Goal: Information Seeking & Learning: Learn about a topic

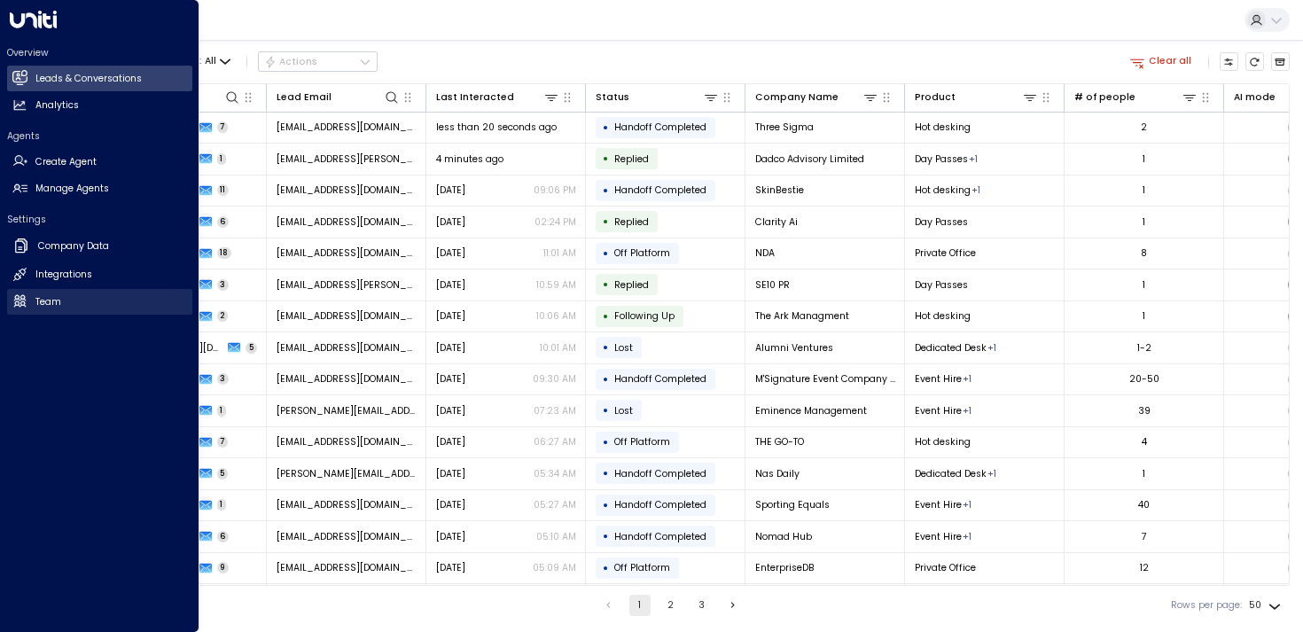
click at [38, 296] on h2 "Team" at bounding box center [48, 302] width 26 height 14
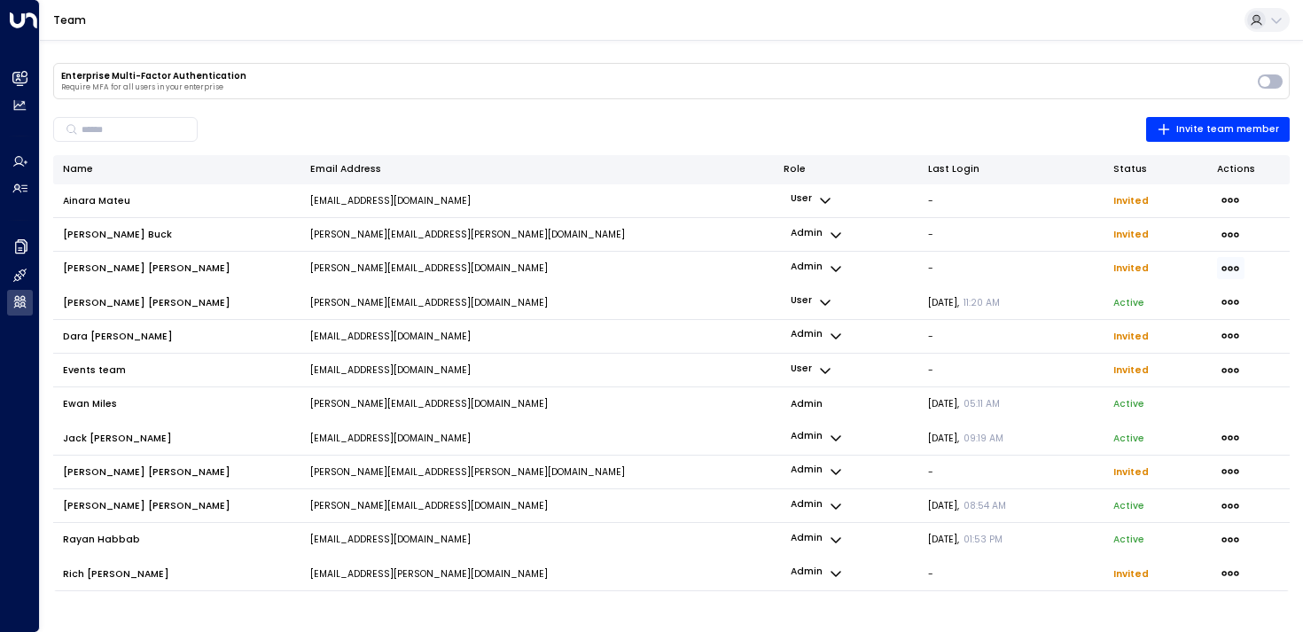
click at [1217, 269] on span "button" at bounding box center [1230, 268] width 27 height 22
click at [1139, 298] on li "Resend Invite" at bounding box center [1161, 291] width 72 height 14
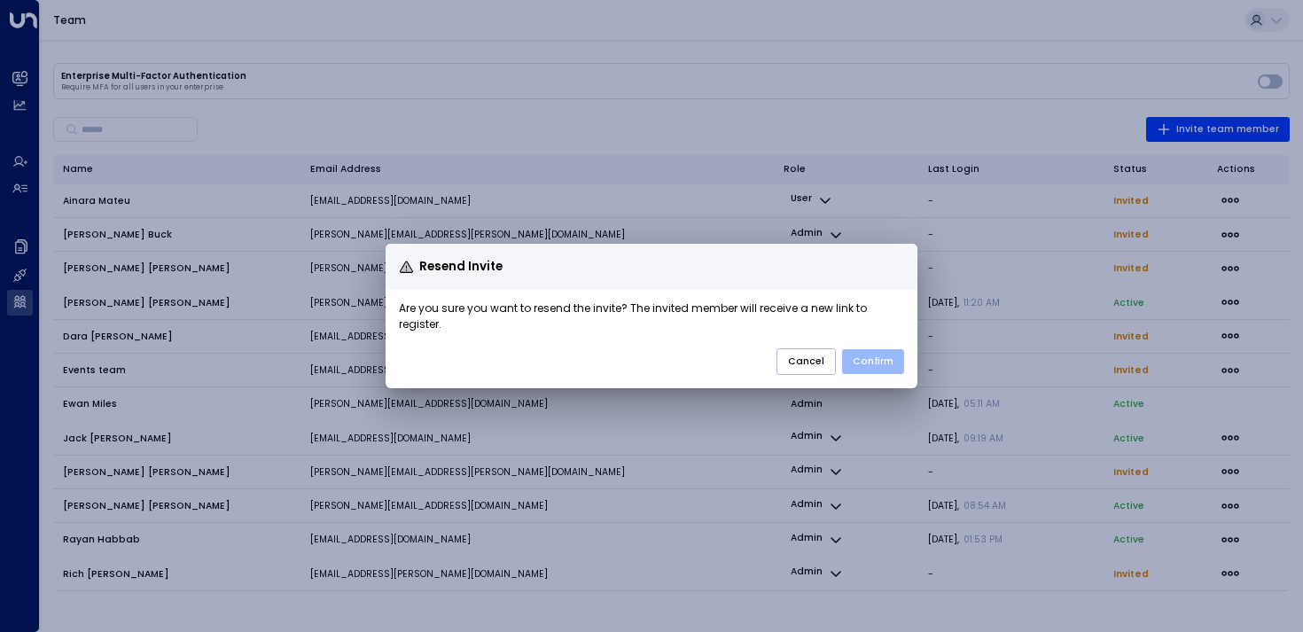
click at [869, 358] on button "Confirm" at bounding box center [873, 361] width 62 height 25
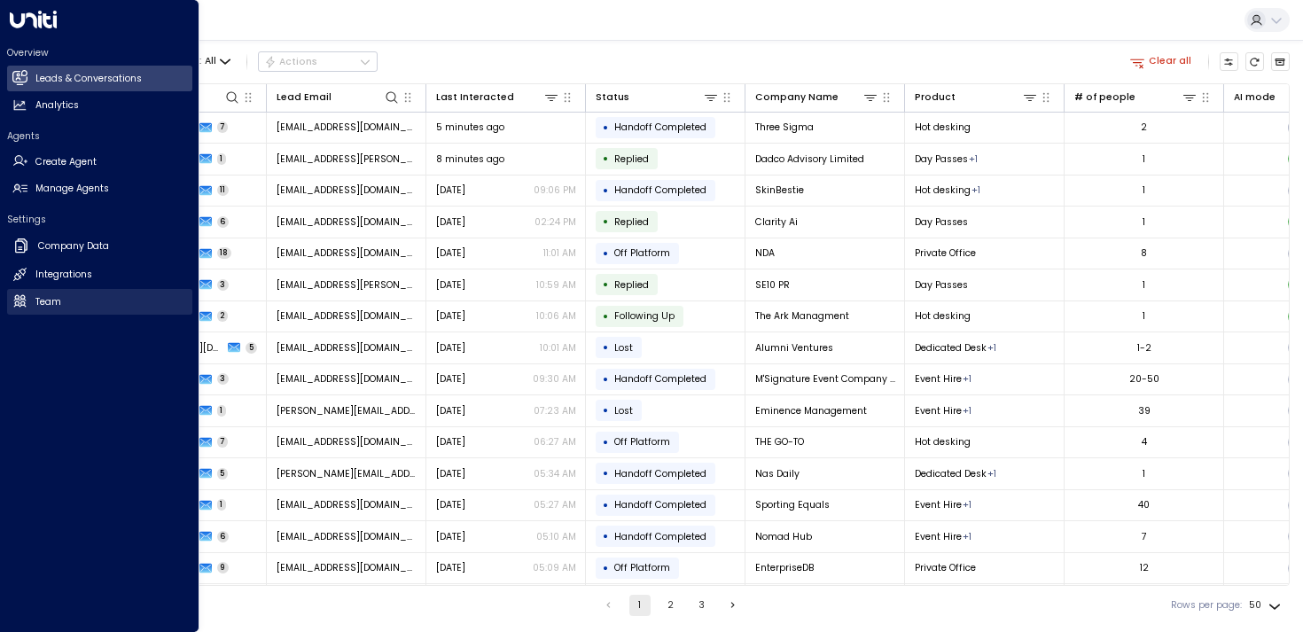
click at [39, 301] on h2 "Team" at bounding box center [48, 302] width 26 height 14
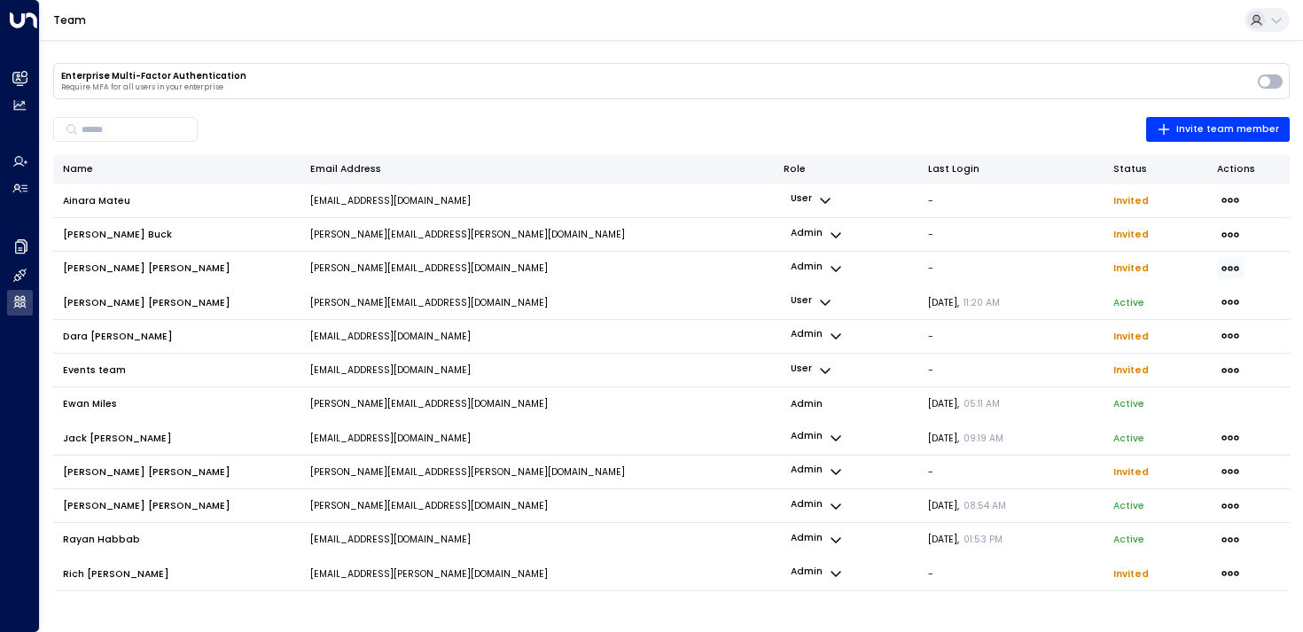
click at [1231, 272] on icon "button" at bounding box center [1231, 269] width 20 height 20
click at [1140, 324] on span "Delete Invite" at bounding box center [1165, 327] width 63 height 14
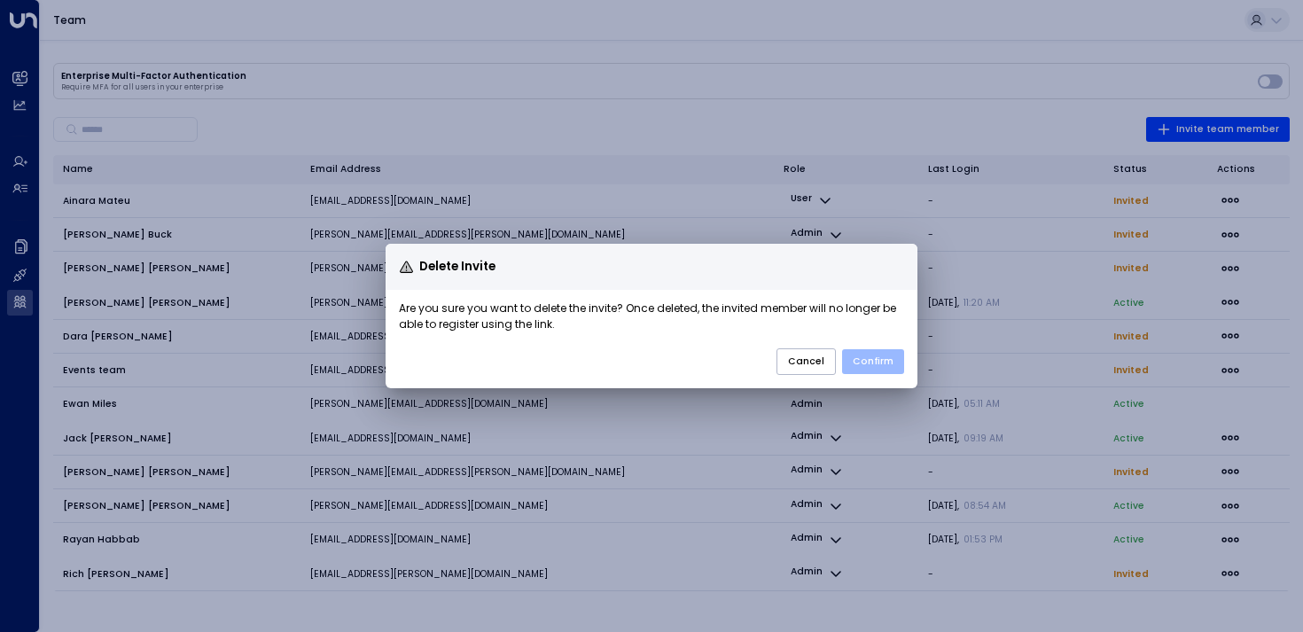
click at [895, 360] on button "Confirm" at bounding box center [873, 361] width 62 height 25
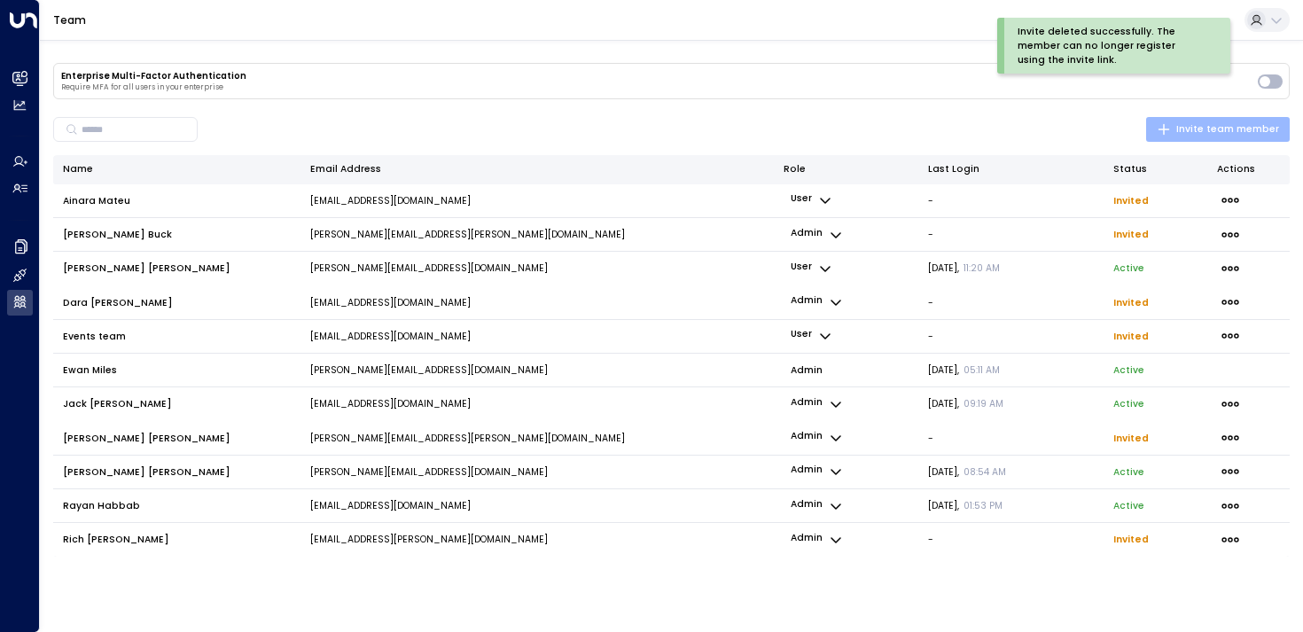
click at [1188, 124] on span "Invite team member" at bounding box center [1218, 129] width 122 height 16
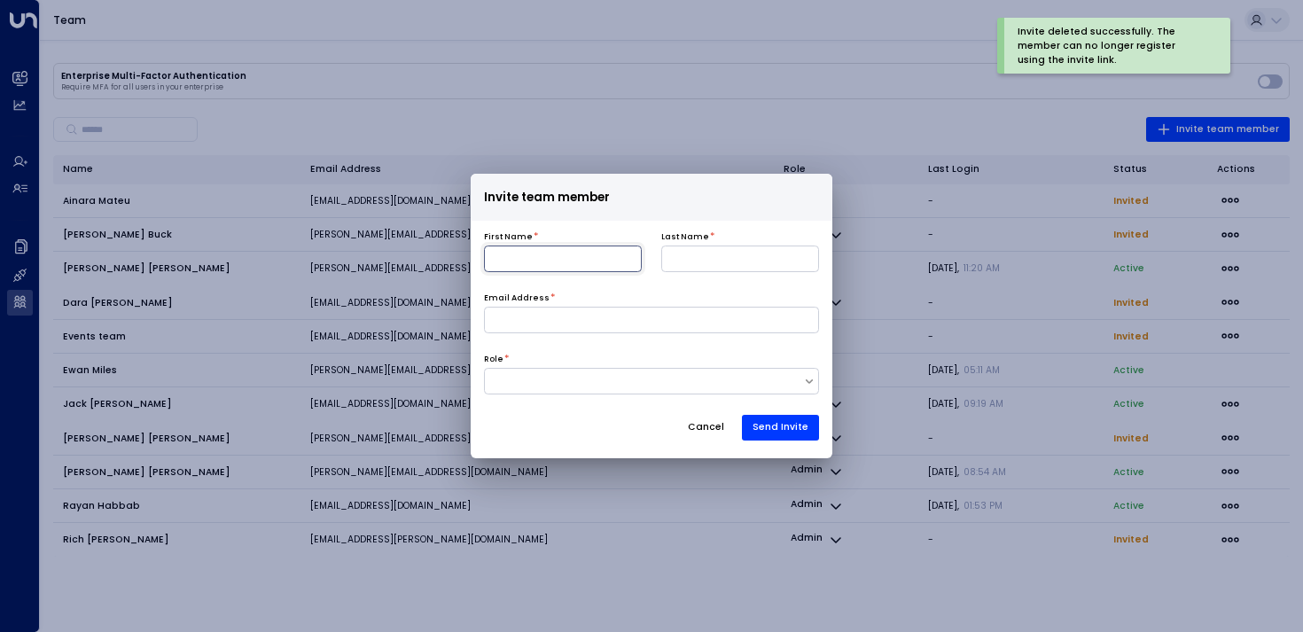
click at [517, 266] on input at bounding box center [563, 259] width 158 height 27
type input "********"
click at [712, 265] on input at bounding box center [740, 259] width 158 height 27
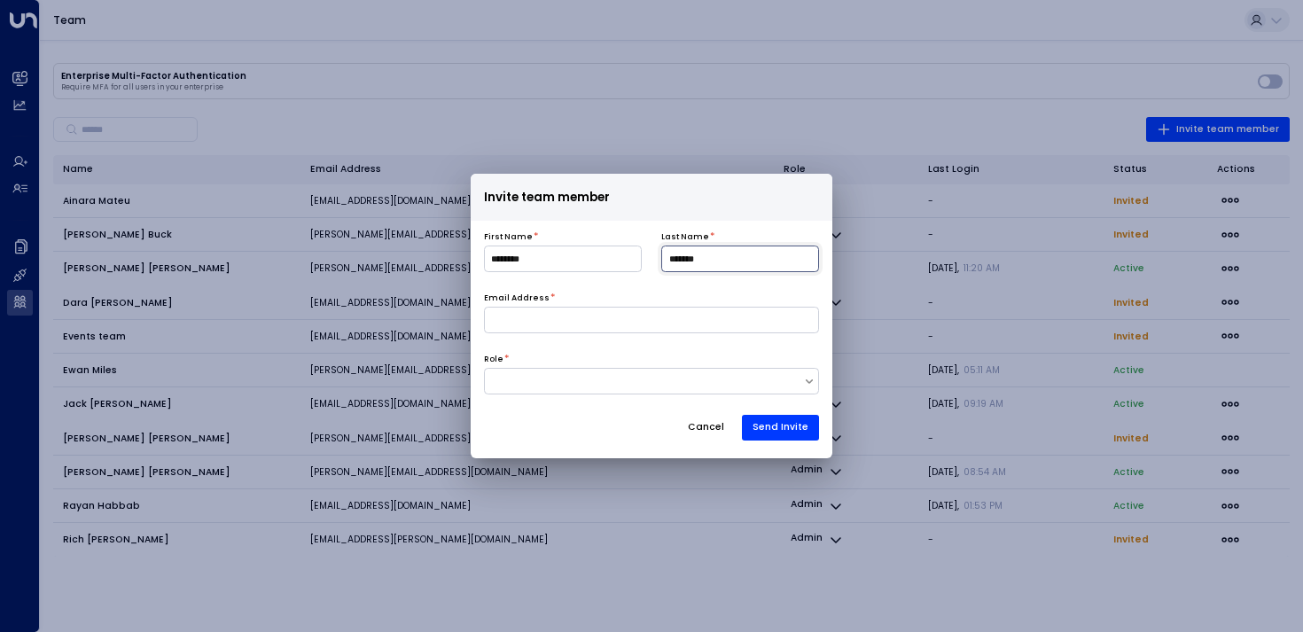
type input "*******"
click at [637, 325] on input at bounding box center [652, 320] width 336 height 27
type input "**********"
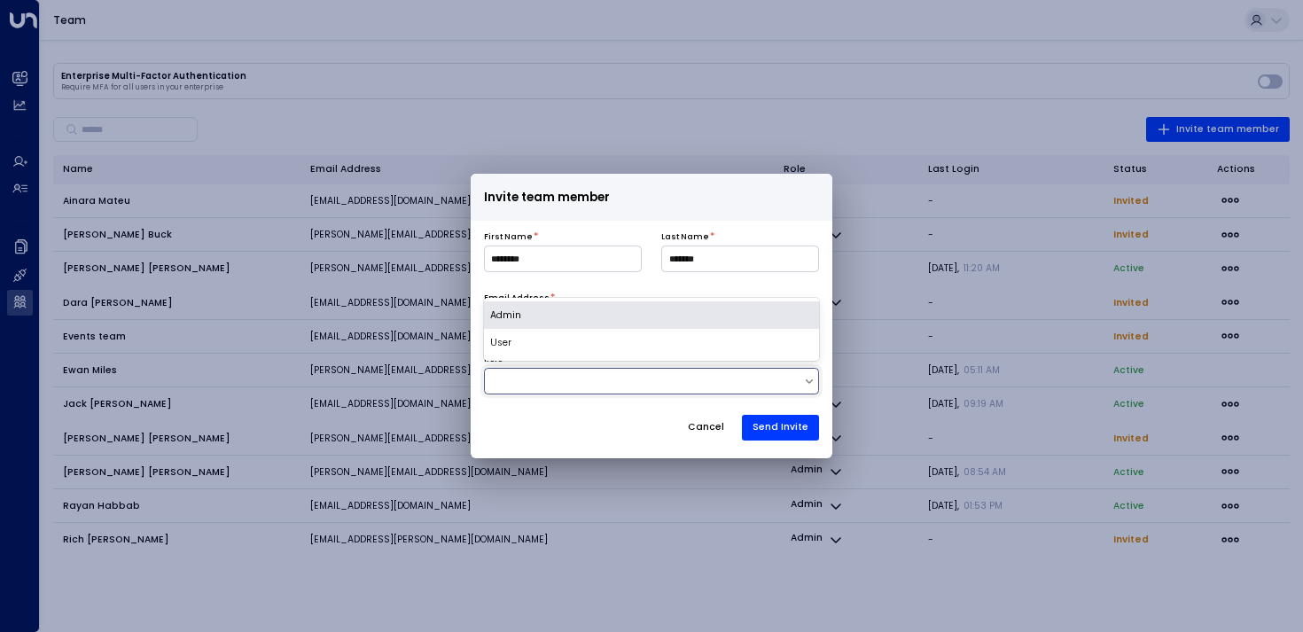
click at [536, 389] on div at bounding box center [652, 381] width 336 height 27
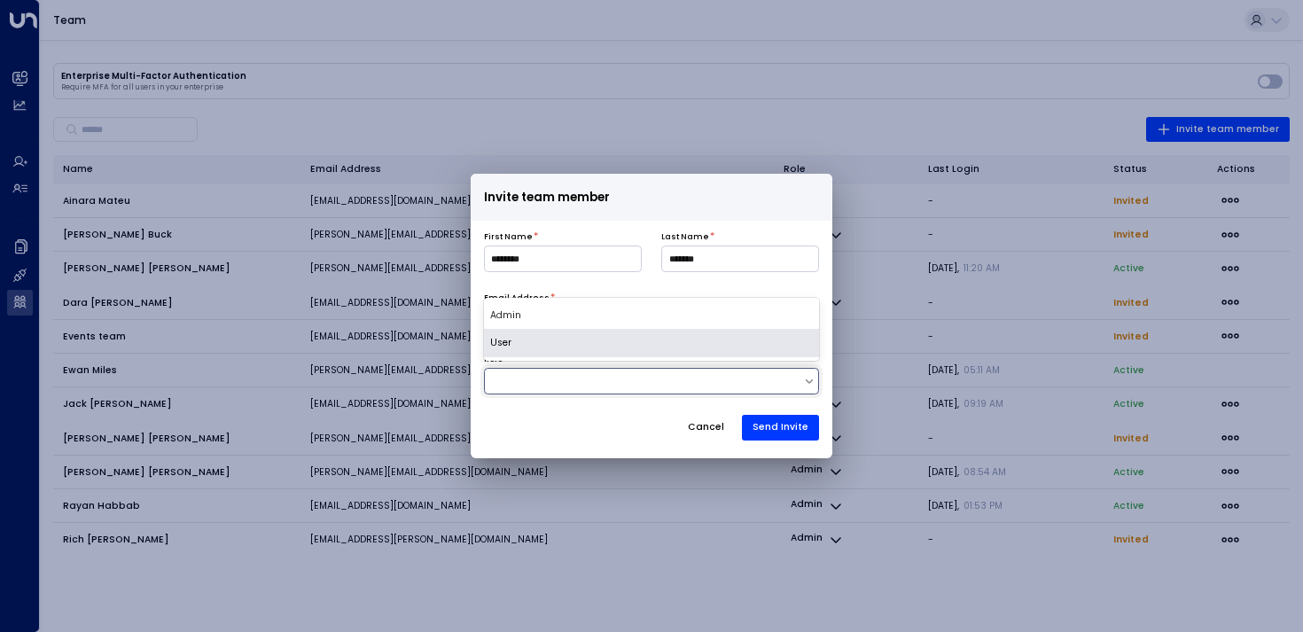
click at [522, 341] on div "User" at bounding box center [652, 343] width 336 height 28
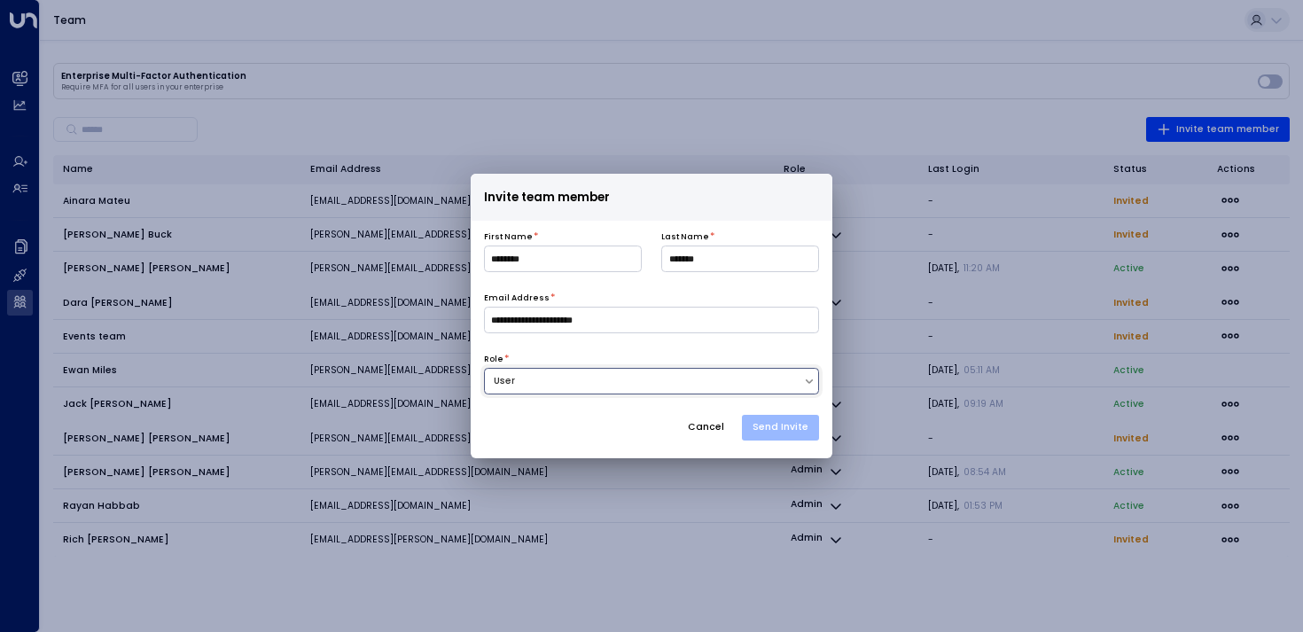
click at [789, 426] on button "Send Invite" at bounding box center [780, 428] width 77 height 27
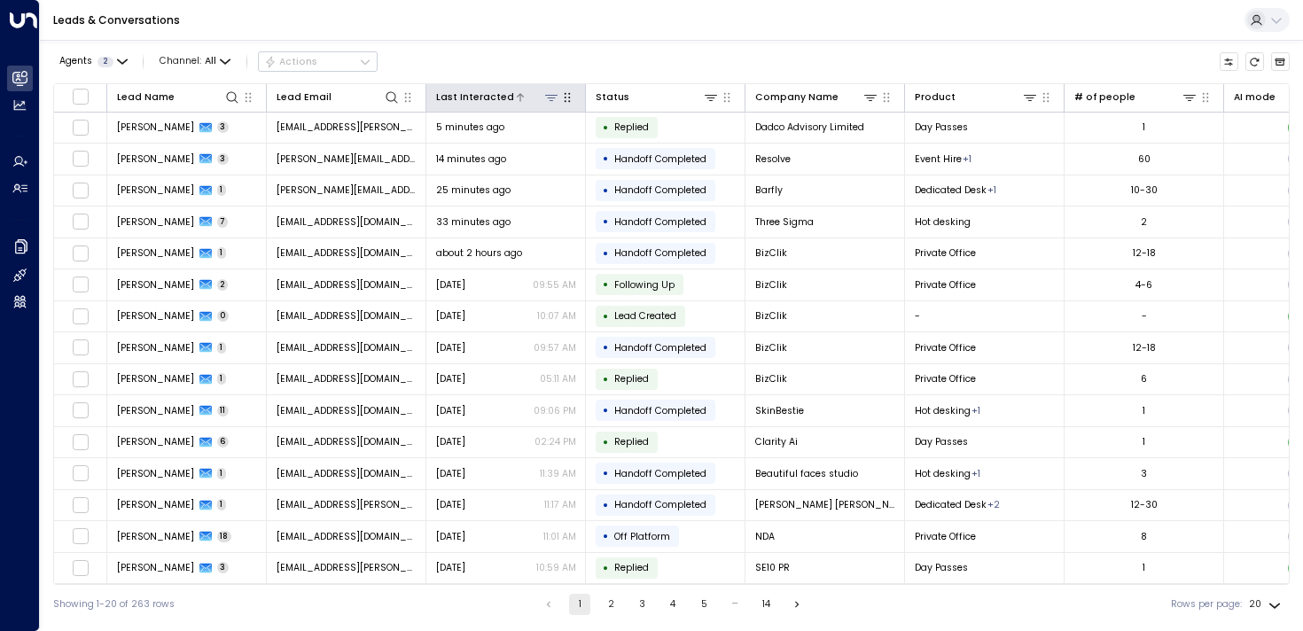
click at [482, 92] on div "Last Interacted" at bounding box center [475, 98] width 78 height 16
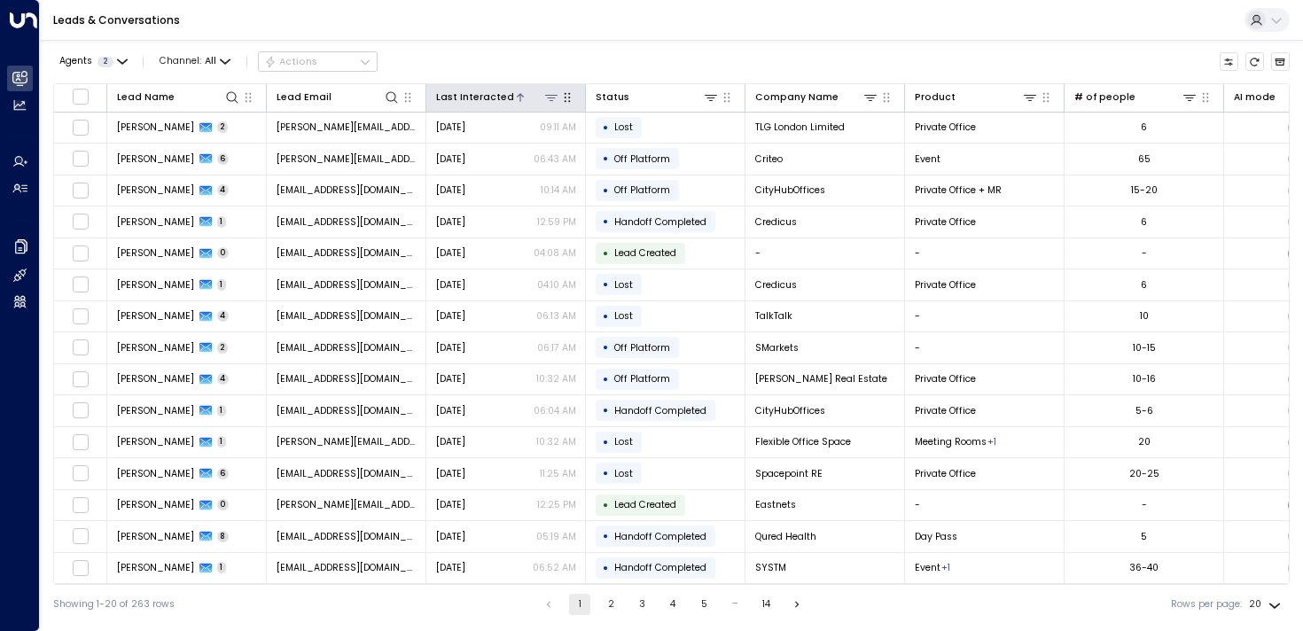
click at [482, 94] on div "Last Interacted" at bounding box center [475, 98] width 78 height 16
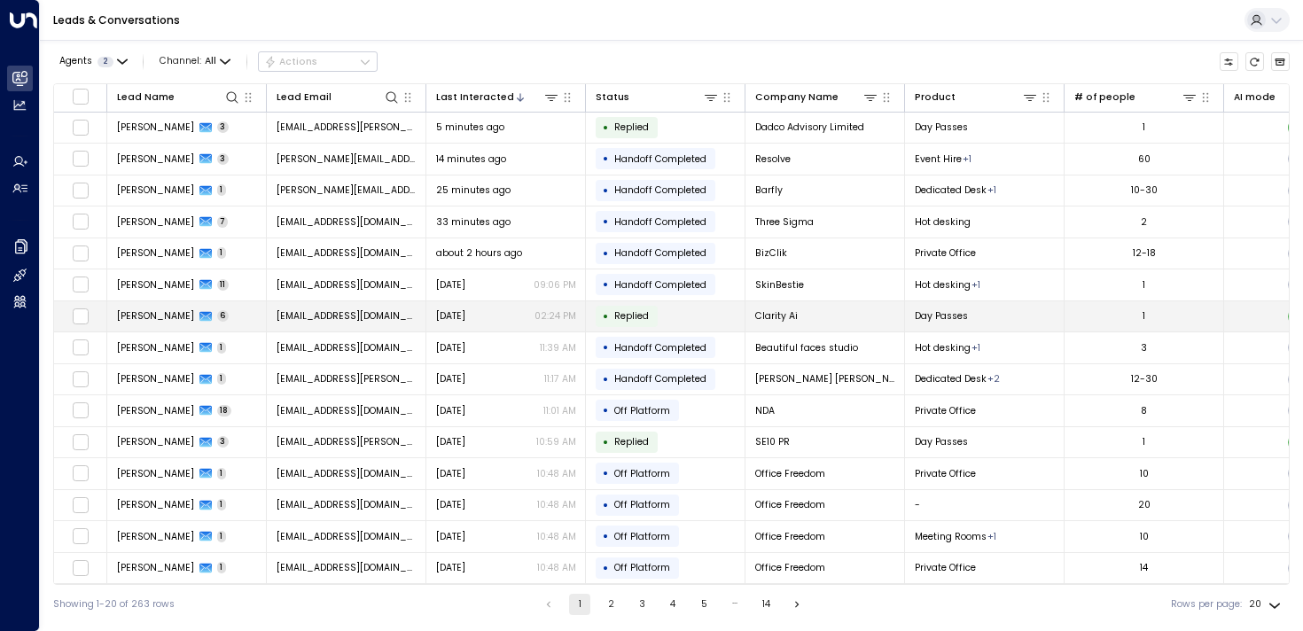
scroll to position [161, 0]
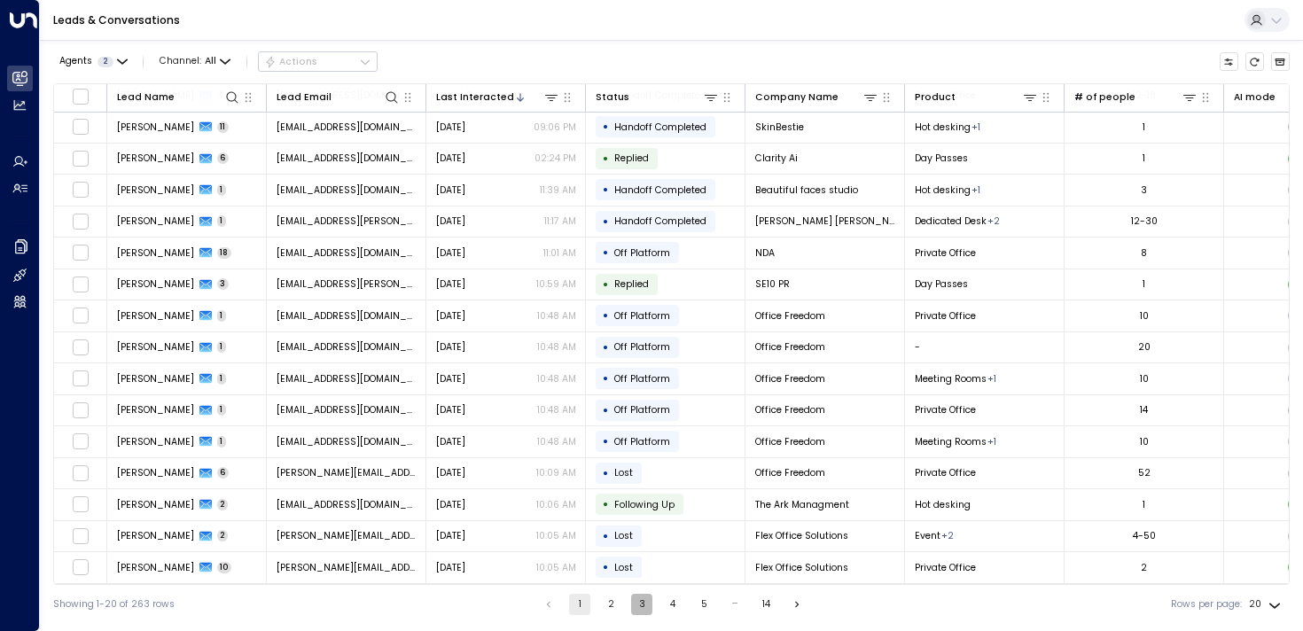
click at [648, 604] on button "3" at bounding box center [641, 604] width 21 height 21
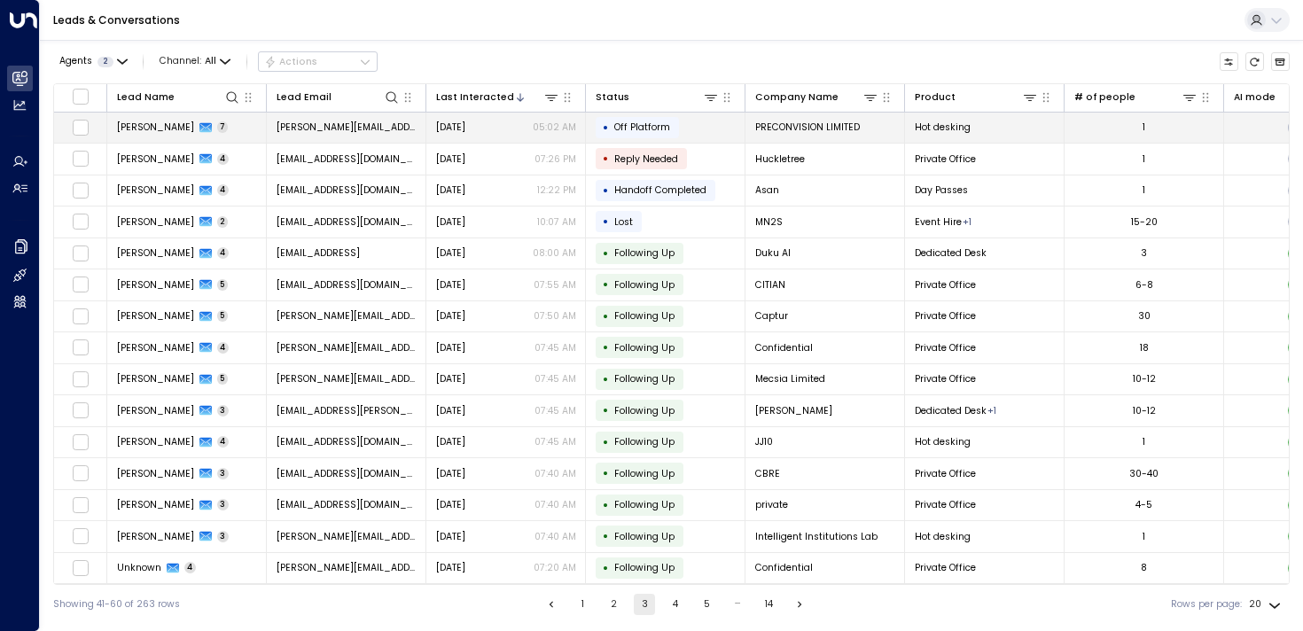
click at [178, 125] on span "[PERSON_NAME]" at bounding box center [155, 127] width 77 height 13
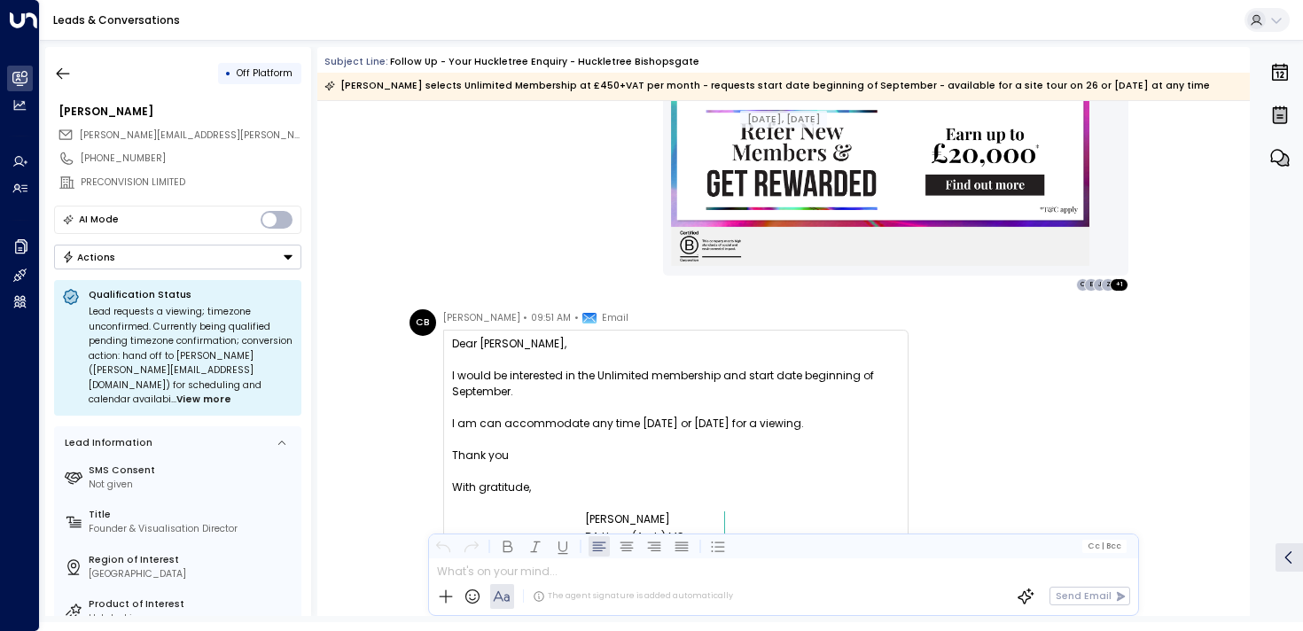
scroll to position [2902, 0]
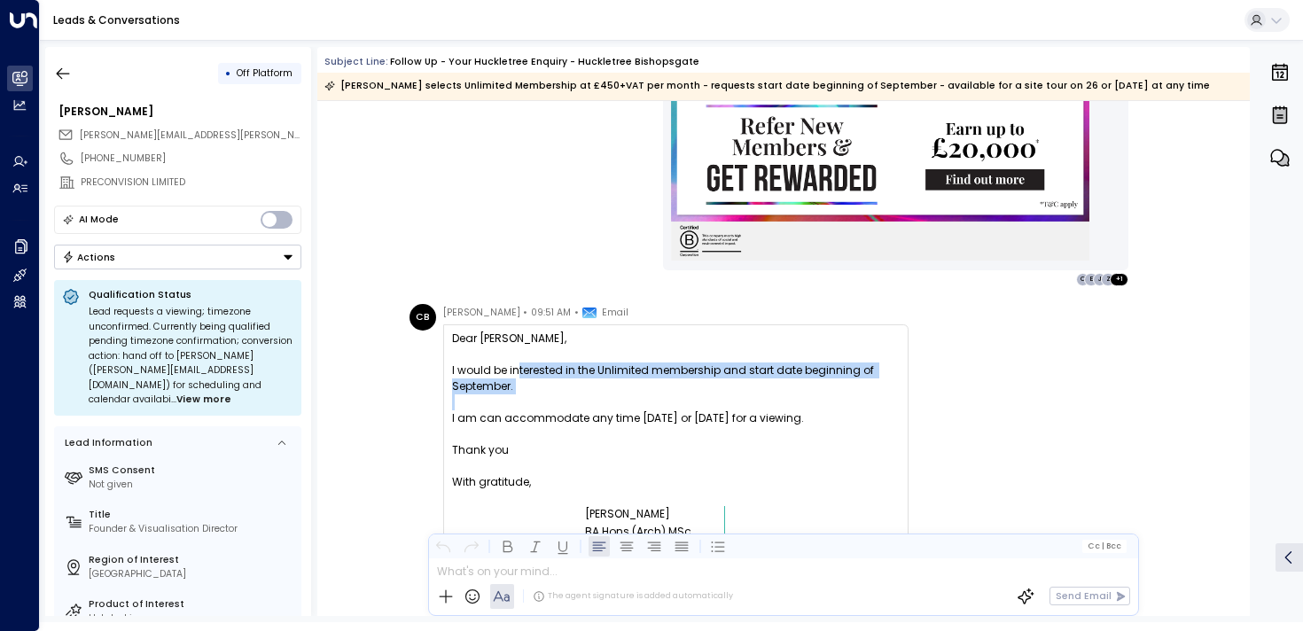
drag, startPoint x: 513, startPoint y: 373, endPoint x: 509, endPoint y: 398, distance: 25.2
click at [509, 398] on div "Dear [PERSON_NAME], I would be interested in the Unlimited membership and start…" at bounding box center [676, 641] width 448 height 620
click at [511, 399] on p at bounding box center [676, 402] width 448 height 16
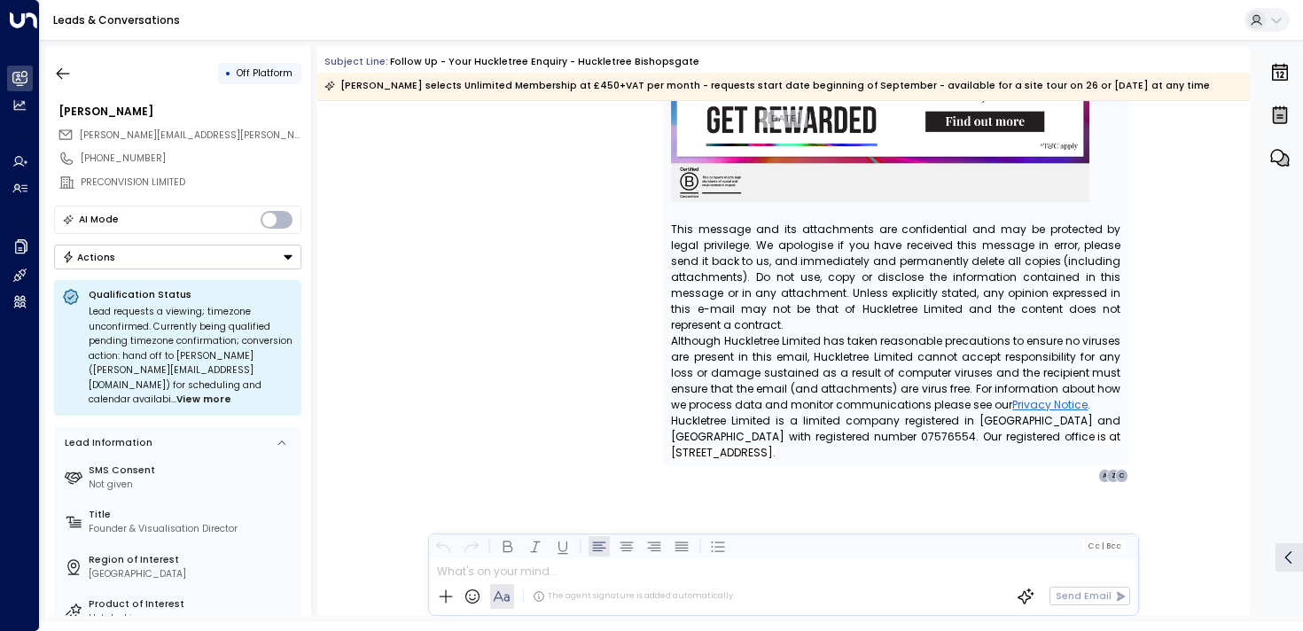
scroll to position [5971, 0]
click at [59, 83] on button "button" at bounding box center [63, 74] width 32 height 32
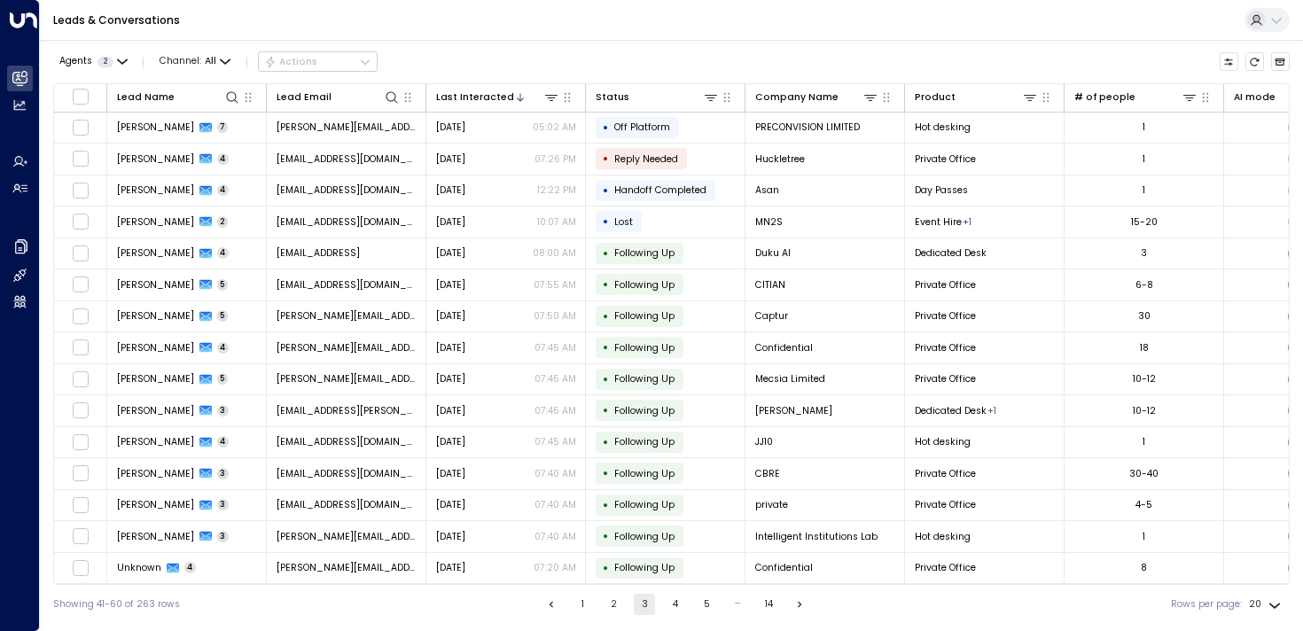
click at [706, 600] on button "5" at bounding box center [706, 604] width 21 height 21
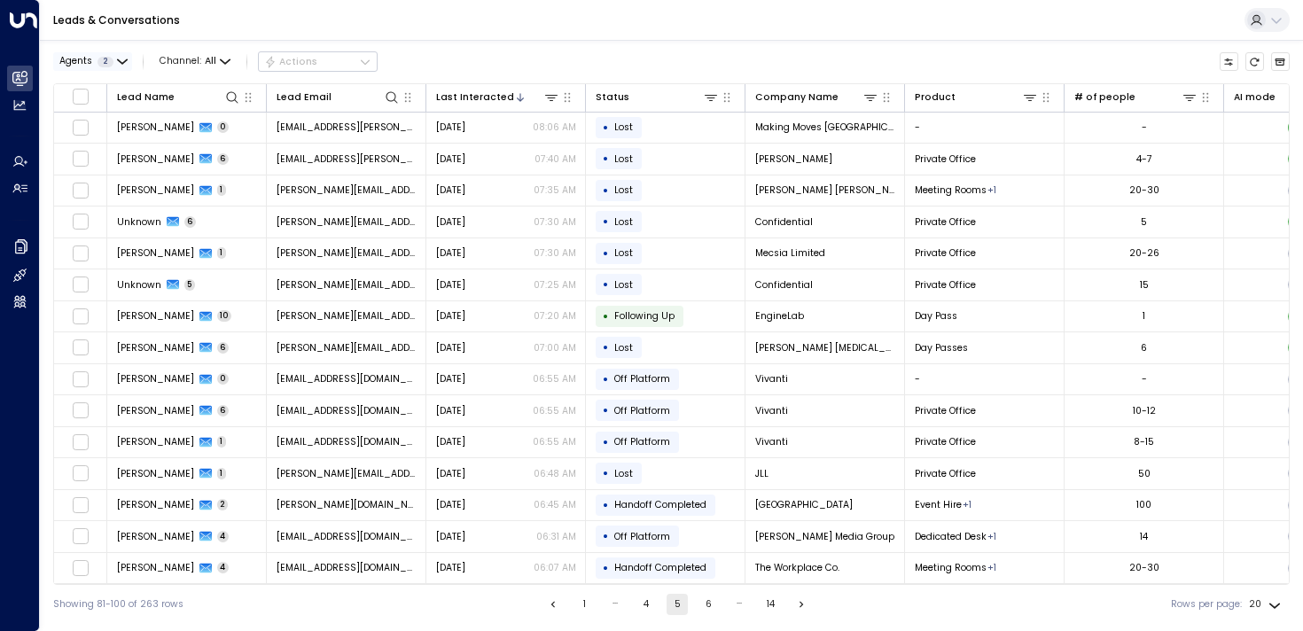
click at [72, 58] on span "Agents" at bounding box center [75, 62] width 33 height 10
click at [72, 58] on div at bounding box center [651, 315] width 1303 height 631
click at [558, 605] on button "Go to previous page" at bounding box center [552, 604] width 21 height 21
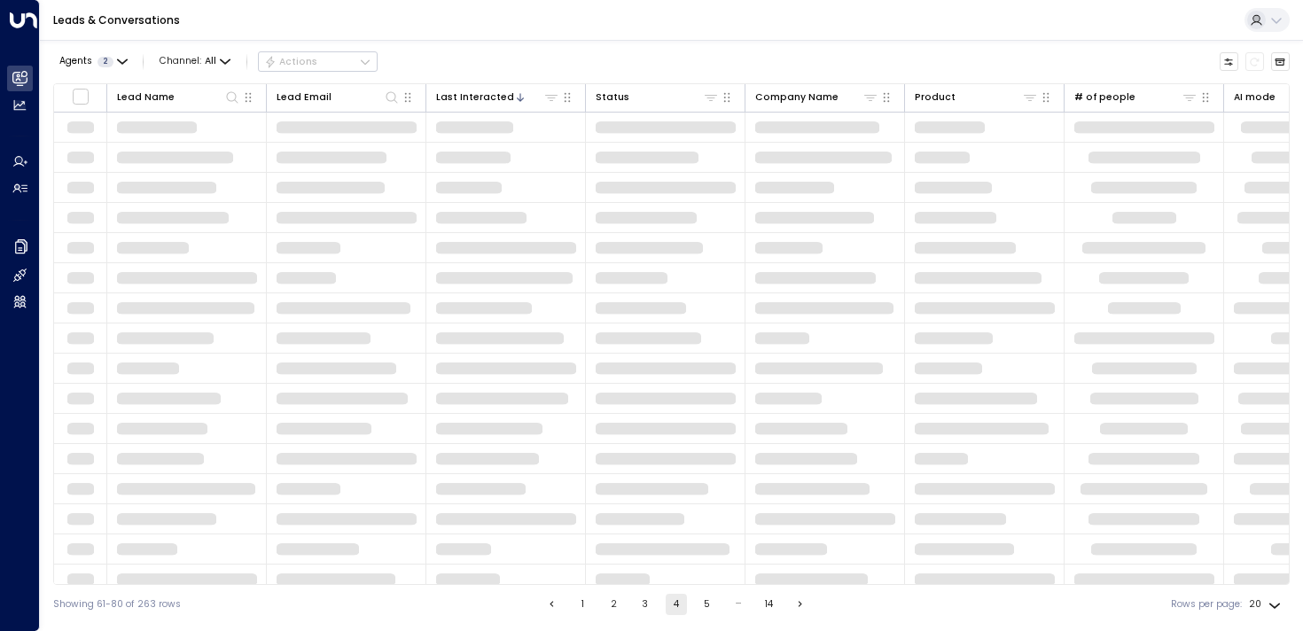
click at [558, 605] on button "Go to previous page" at bounding box center [552, 604] width 21 height 21
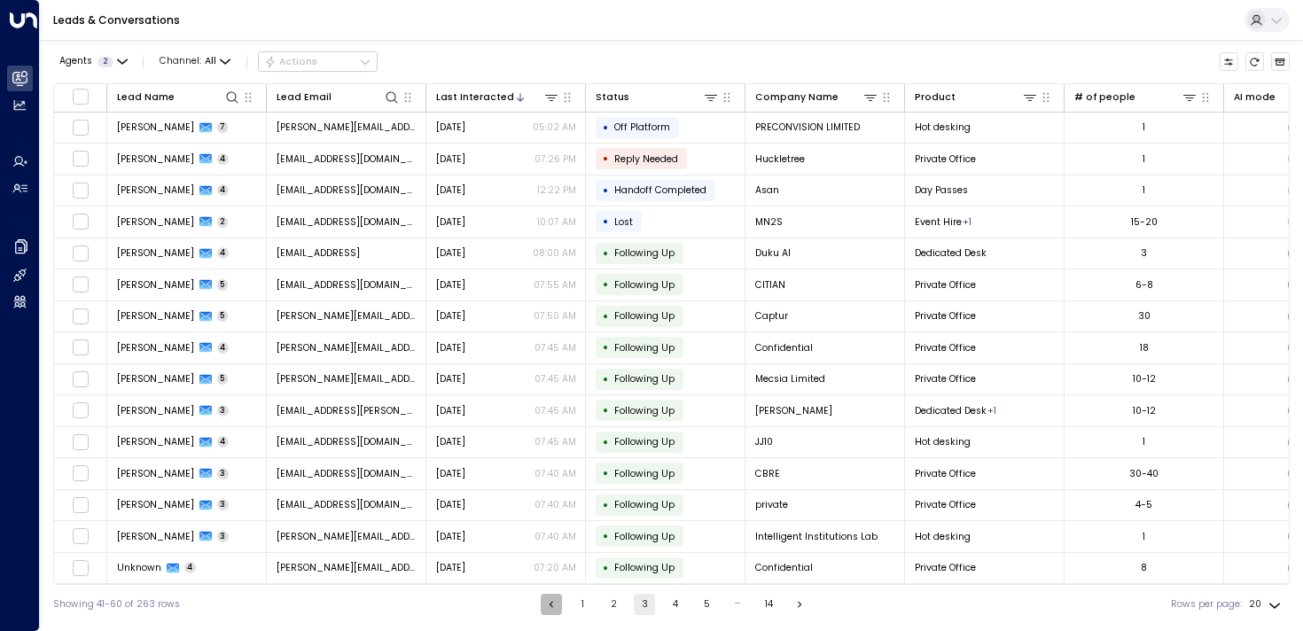
click at [558, 605] on button "Go to previous page" at bounding box center [551, 604] width 21 height 21
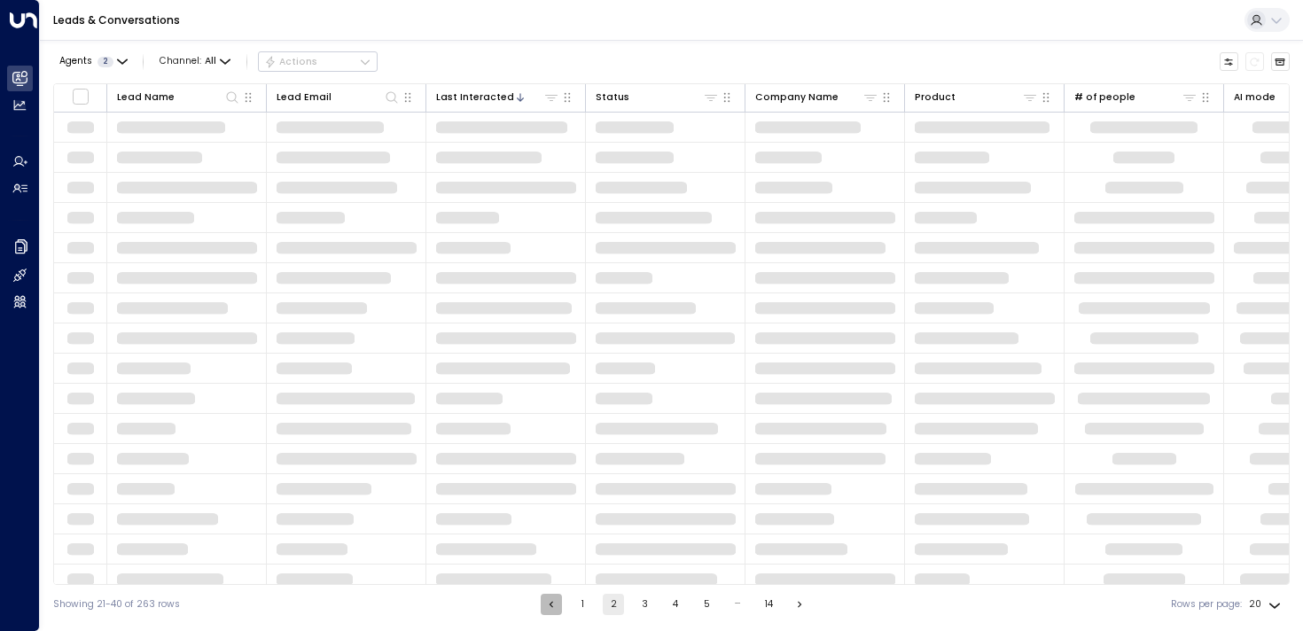
click at [558, 605] on button "Go to previous page" at bounding box center [551, 604] width 21 height 21
click at [558, 605] on ul "1 2 3 4 5 … 14" at bounding box center [672, 604] width 271 height 21
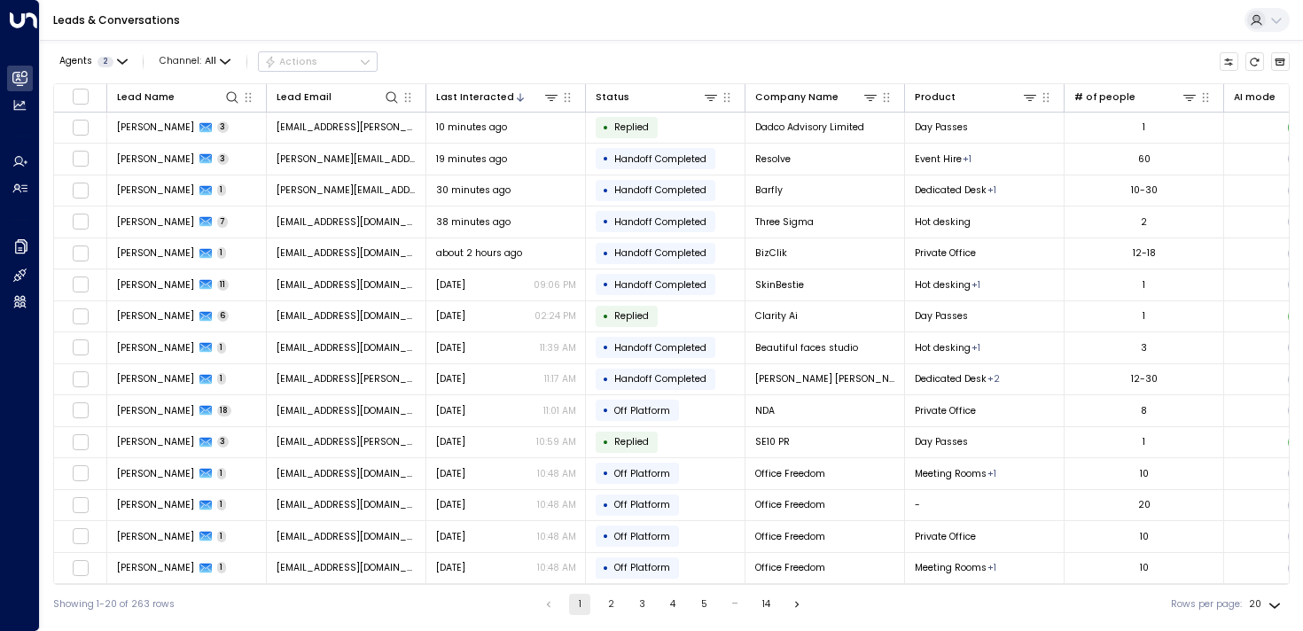
click at [496, 602] on div "Showing 1-20 of 263 rows 1 2 3 4 5 … 14 Rows per page: 20 **" at bounding box center [671, 604] width 1237 height 39
click at [1223, 59] on icon "Customize" at bounding box center [1228, 62] width 11 height 11
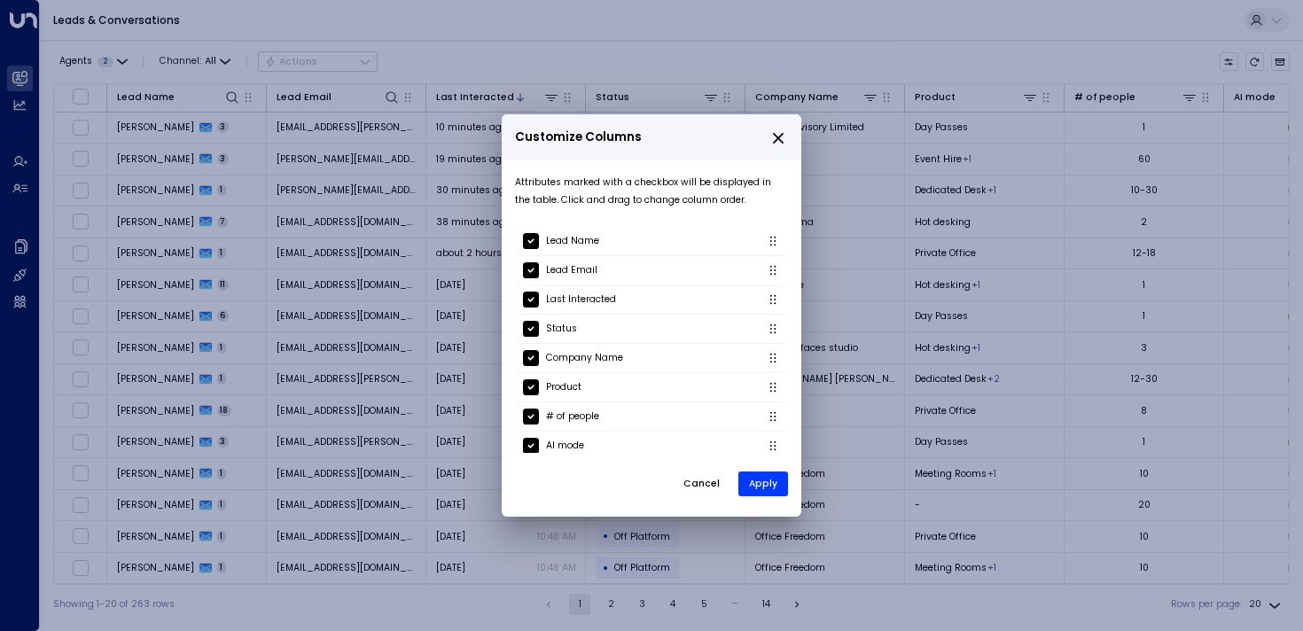
click at [791, 141] on h2 "Customize Columns" at bounding box center [652, 137] width 300 height 47
click at [774, 135] on icon "close" at bounding box center [778, 138] width 11 height 11
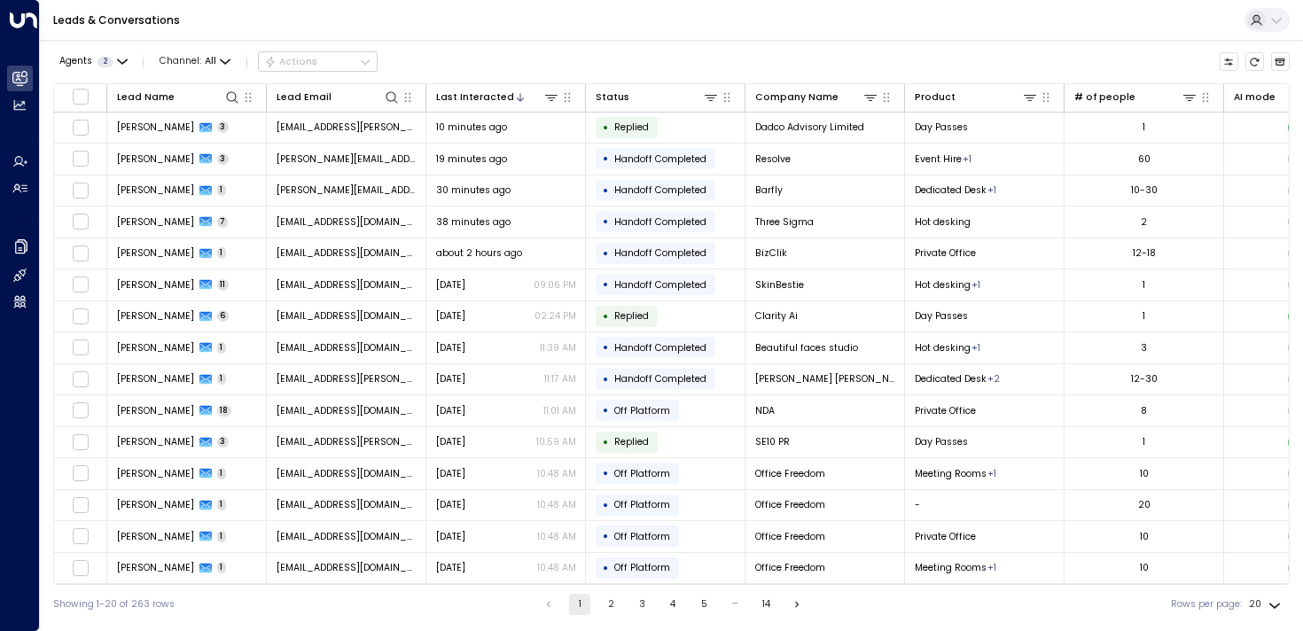
click at [1262, 15] on icon at bounding box center [1256, 20] width 13 height 14
click at [1262, 15] on div at bounding box center [651, 315] width 1303 height 631
click at [1263, 62] on button "Refresh" at bounding box center [1255, 62] width 20 height 20
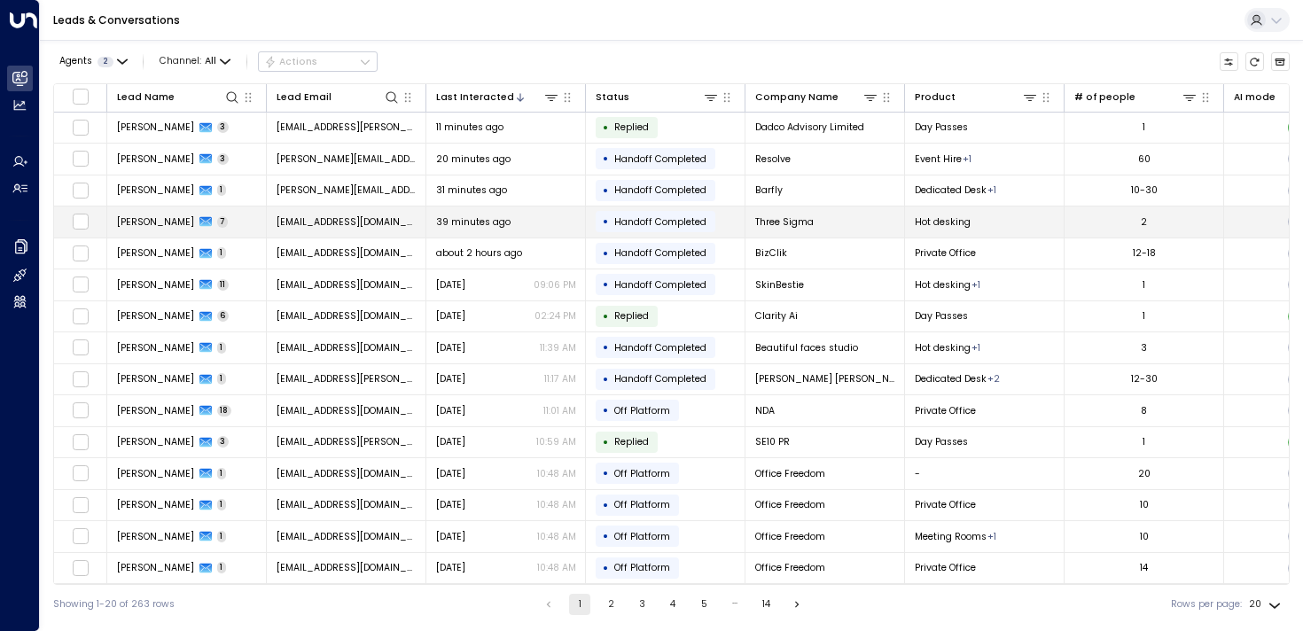
click at [239, 212] on td "[PERSON_NAME] 7" at bounding box center [187, 222] width 160 height 31
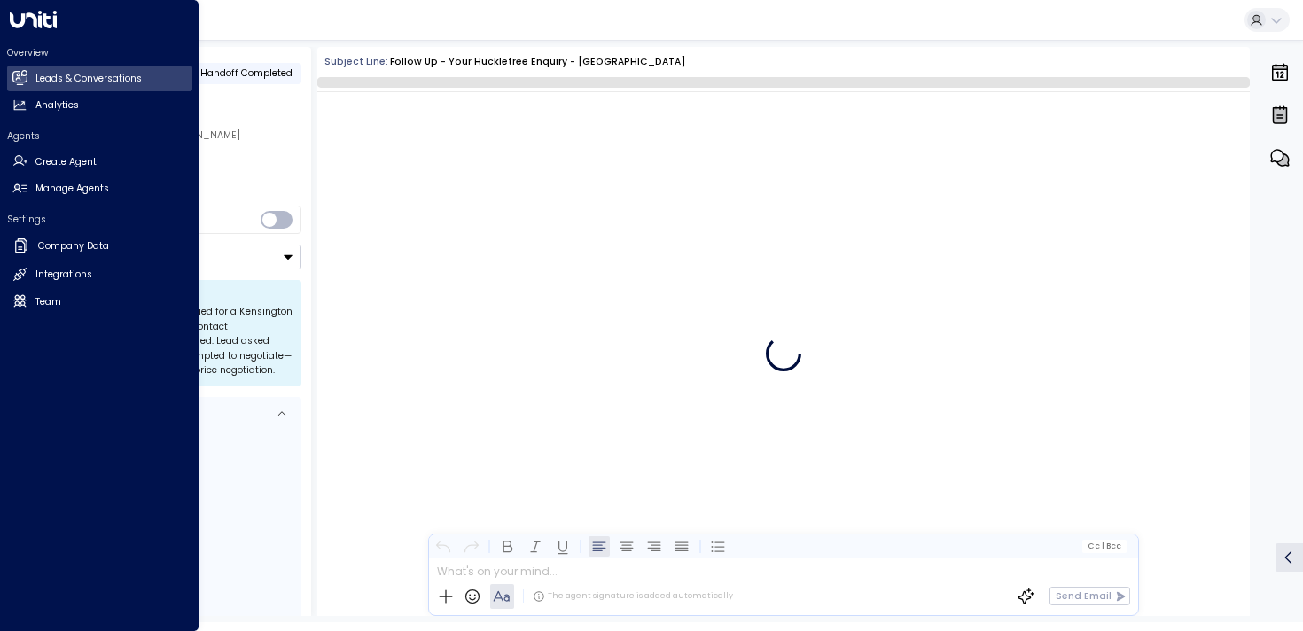
scroll to position [4114, 0]
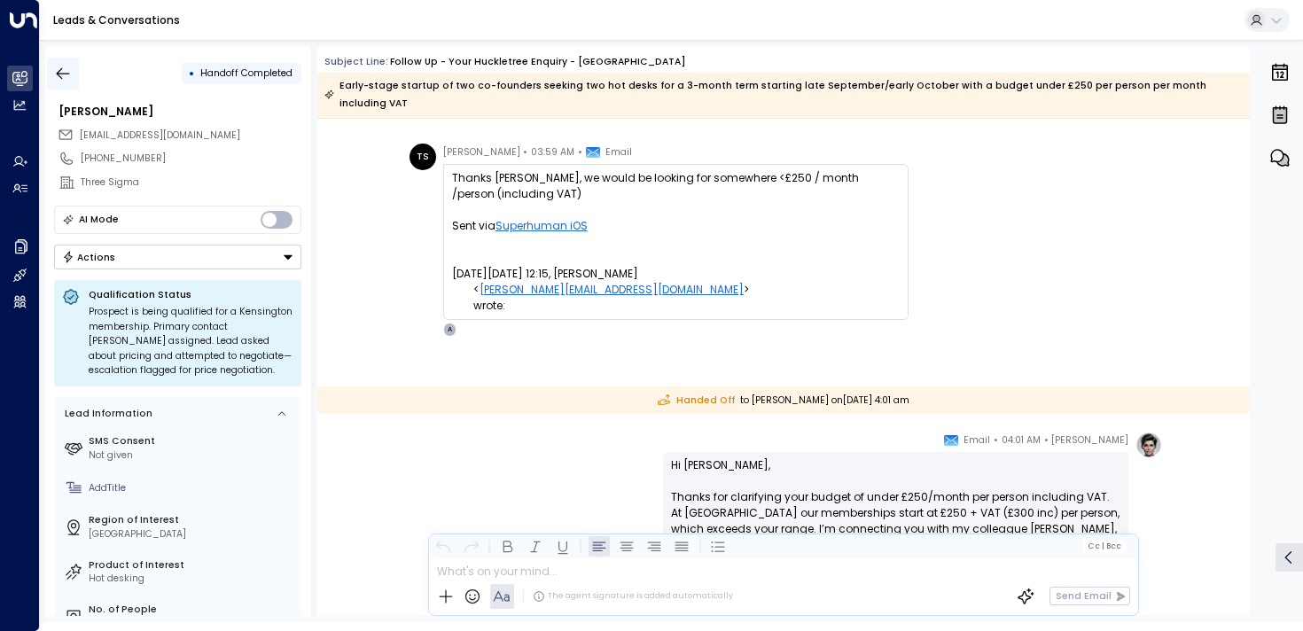
click at [63, 65] on icon "button" at bounding box center [63, 74] width 18 height 18
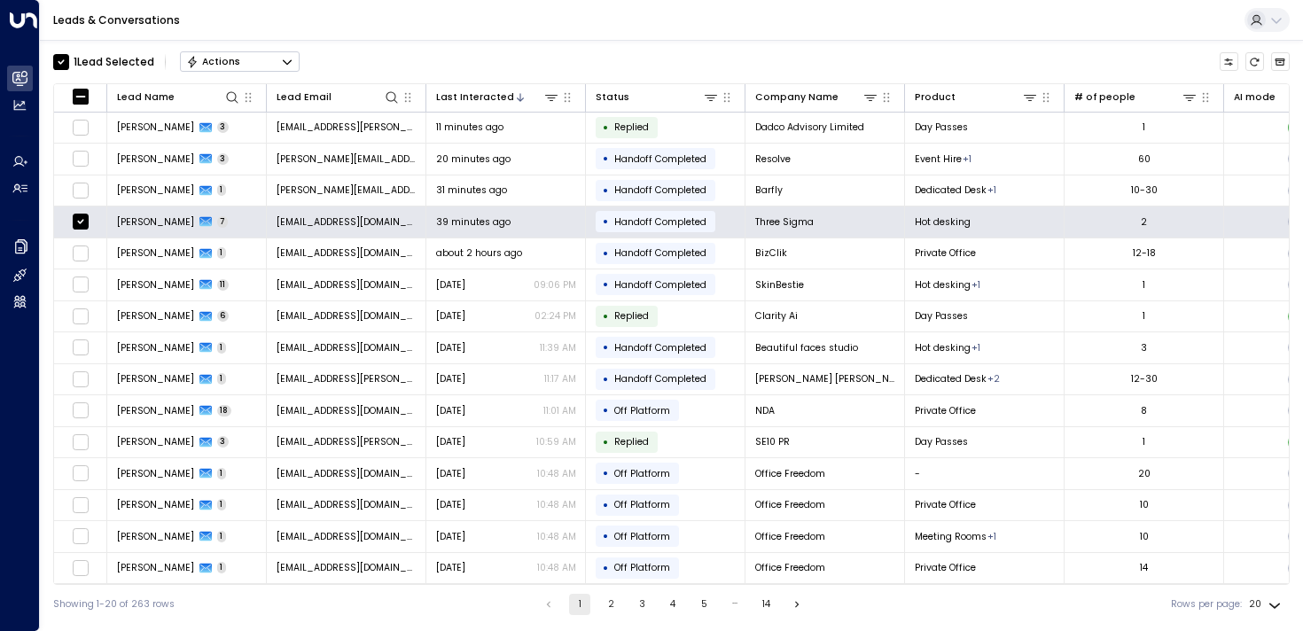
click at [280, 63] on button "Actions" at bounding box center [240, 61] width 120 height 21
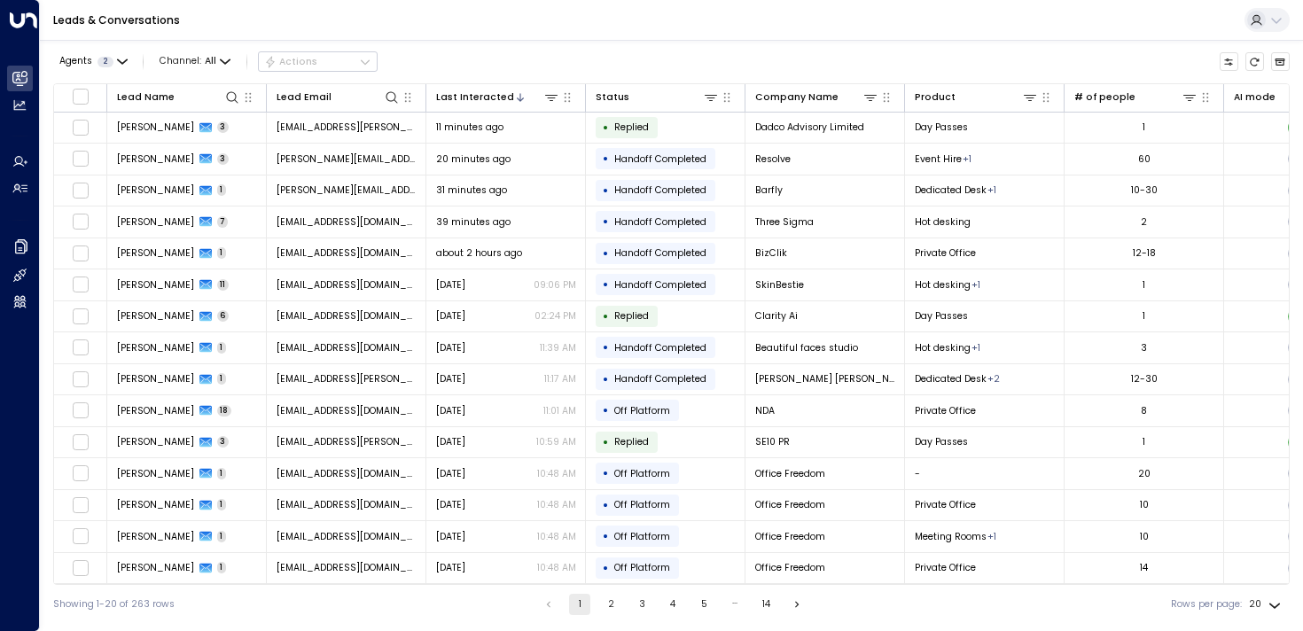
click at [1270, 607] on body "Overview Leads & Conversations Leads & Conversations Analytics Analytics Agents…" at bounding box center [651, 312] width 1303 height 624
click at [1267, 597] on li "100" at bounding box center [1266, 597] width 46 height 27
type input "***"
click at [1234, 67] on button "Customize" at bounding box center [1230, 62] width 20 height 20
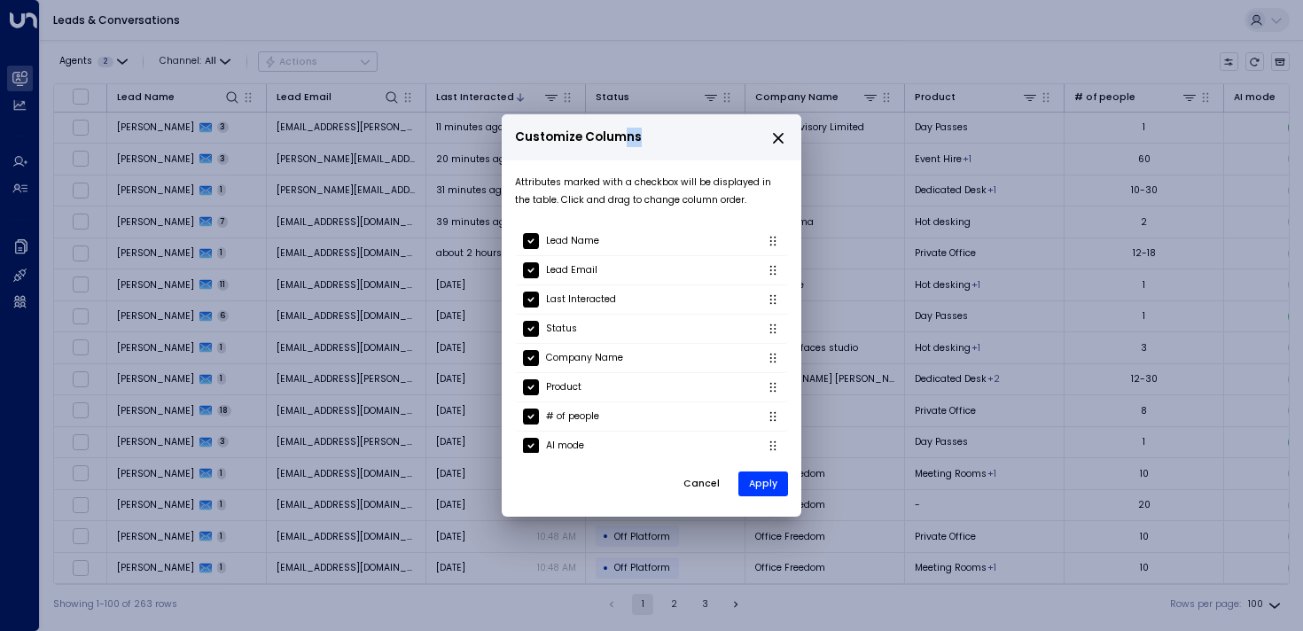
drag, startPoint x: 617, startPoint y: 129, endPoint x: 755, endPoint y: 132, distance: 138.3
click at [756, 132] on p "Customize Columns" at bounding box center [651, 138] width 273 height 26
click at [613, 129] on span "Customize Columns" at bounding box center [578, 138] width 127 height 20
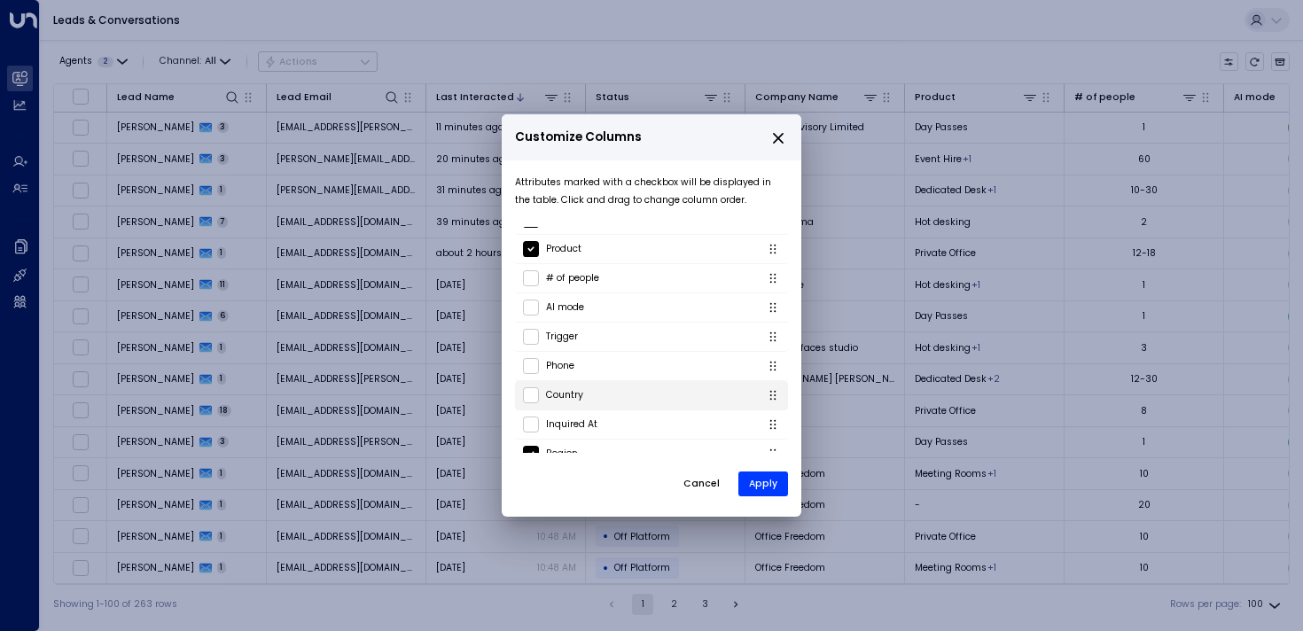
scroll to position [183, 0]
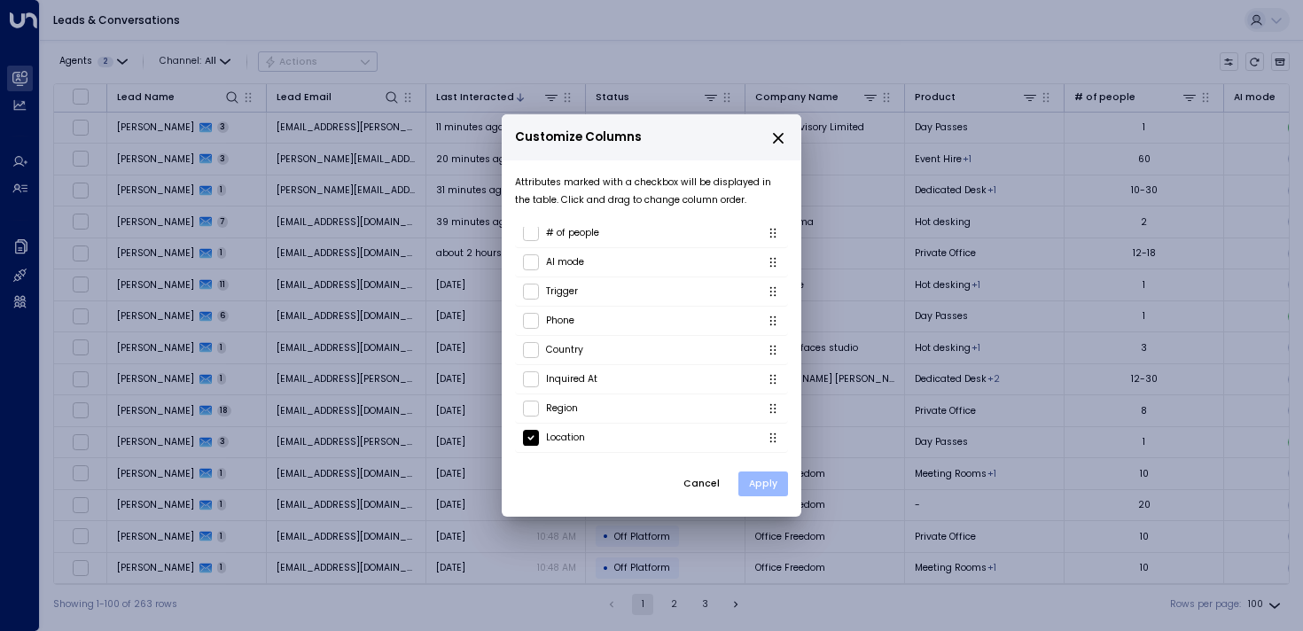
click at [752, 481] on button "Apply" at bounding box center [763, 484] width 50 height 25
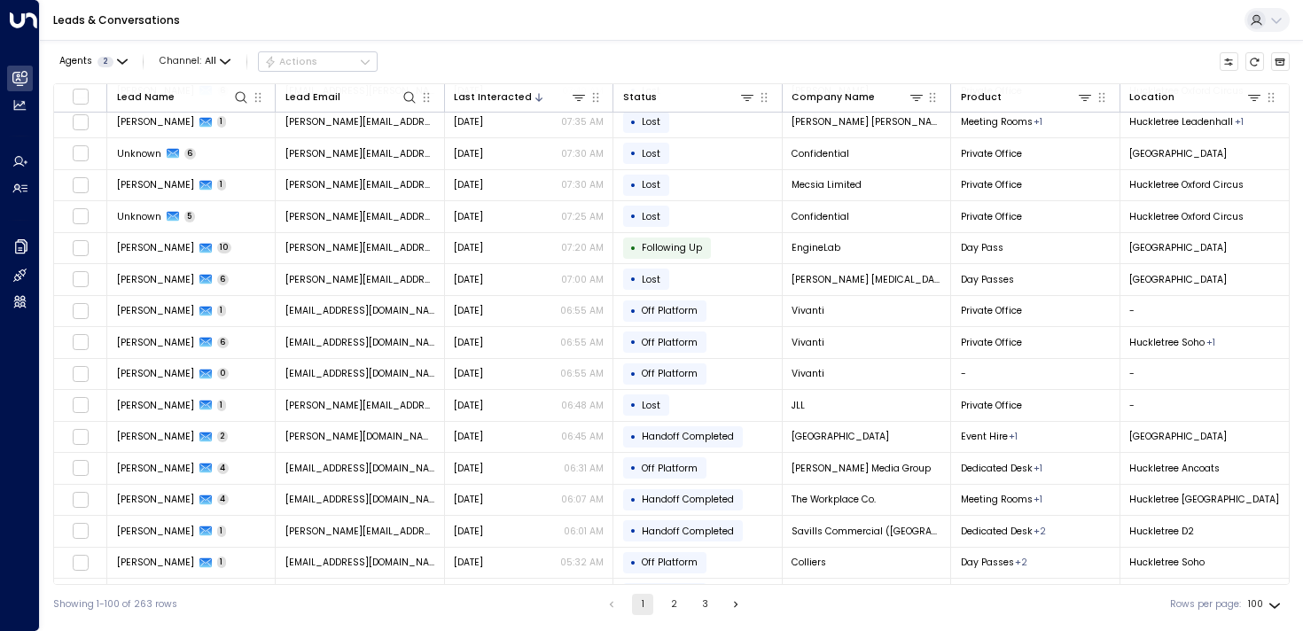
scroll to position [2679, 0]
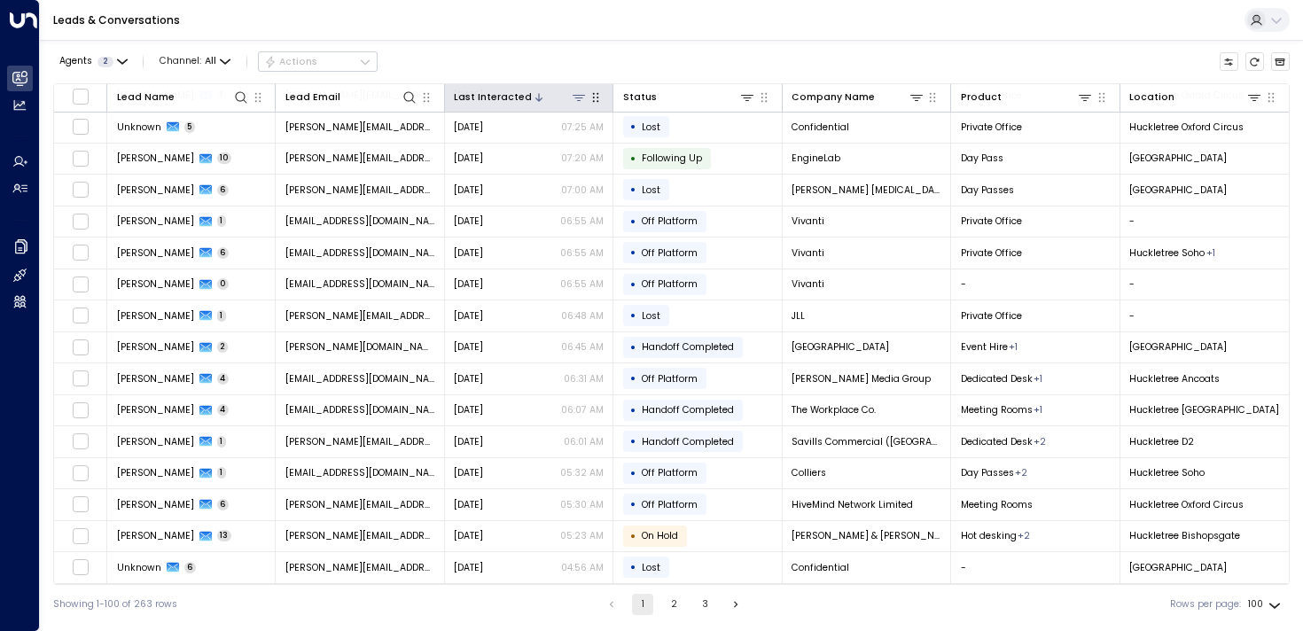
click at [579, 98] on icon at bounding box center [579, 97] width 14 height 14
click at [549, 160] on button "Select Date" at bounding box center [577, 153] width 183 height 23
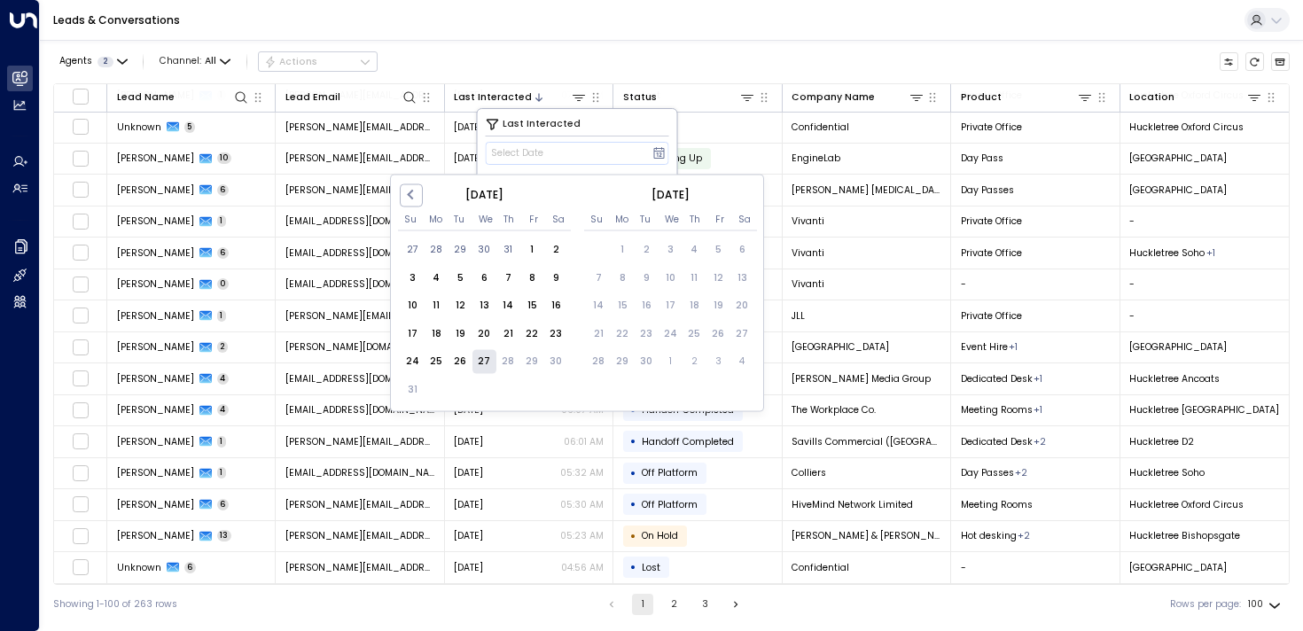
click at [476, 363] on div "27" at bounding box center [484, 361] width 24 height 24
click at [412, 363] on div "24" at bounding box center [413, 361] width 24 height 24
click at [557, 336] on div "23" at bounding box center [556, 334] width 24 height 24
click at [411, 332] on div "17" at bounding box center [413, 334] width 24 height 24
click at [413, 338] on div "17" at bounding box center [413, 334] width 24 height 24
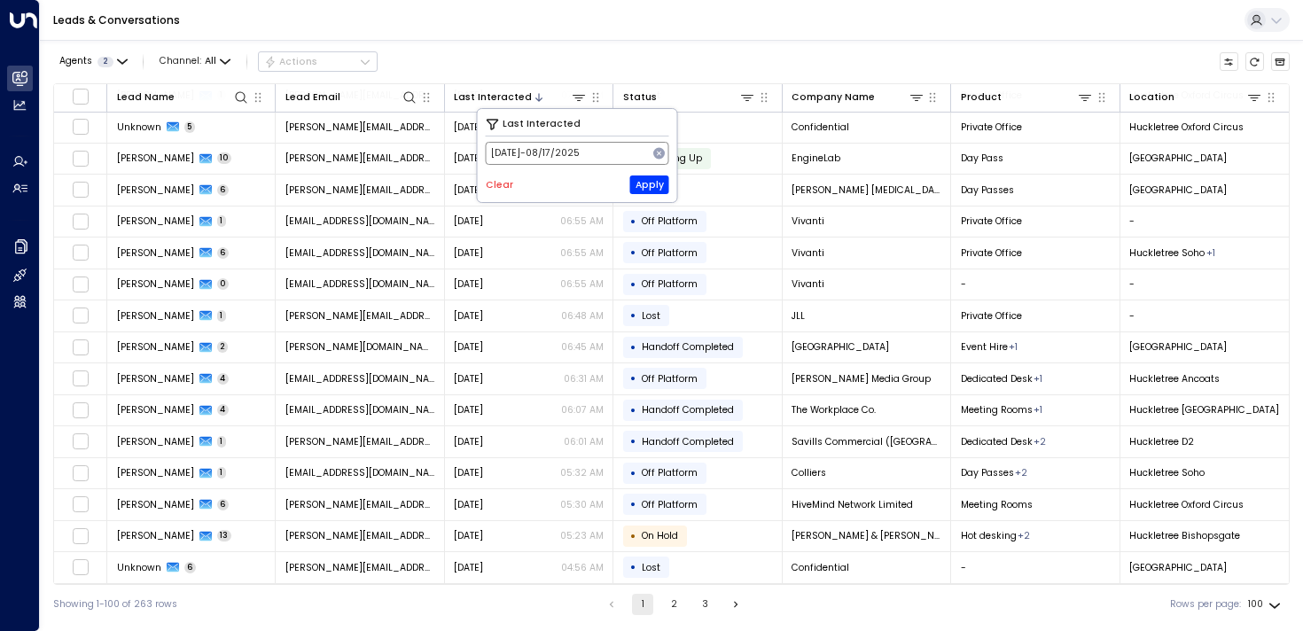
click at [549, 162] on button "[DATE] -[DATE]" at bounding box center [577, 153] width 183 height 23
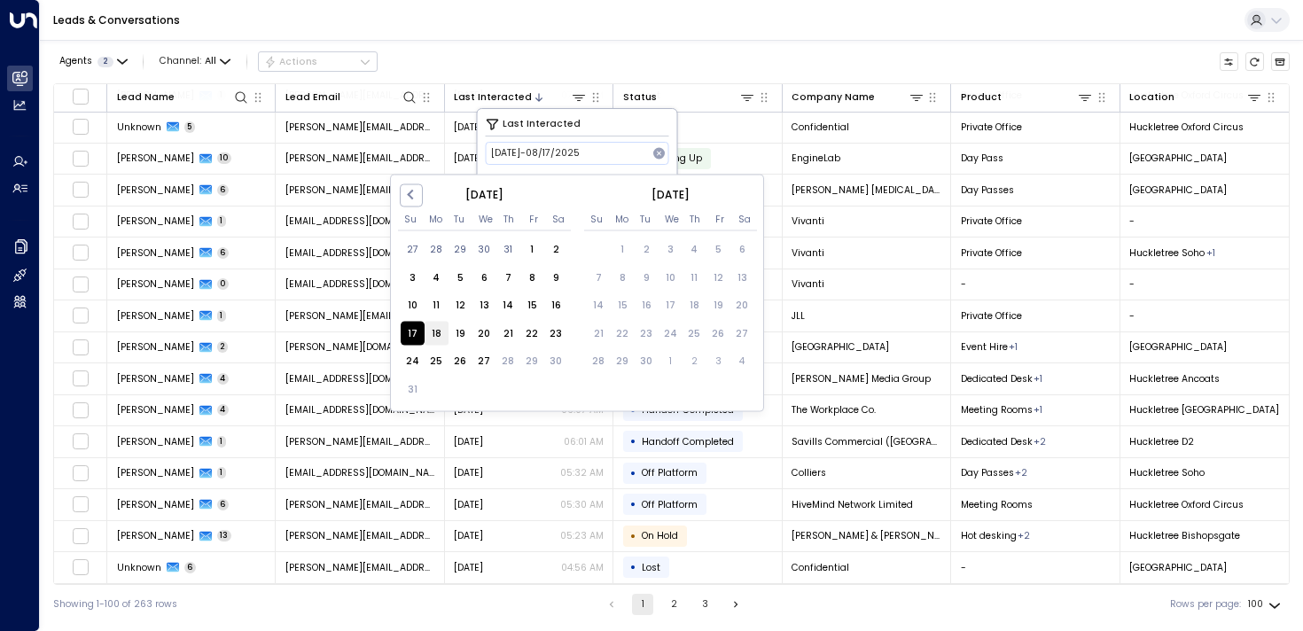
click at [435, 328] on div "18" at bounding box center [437, 334] width 24 height 24
click at [434, 362] on div "25" at bounding box center [437, 361] width 24 height 24
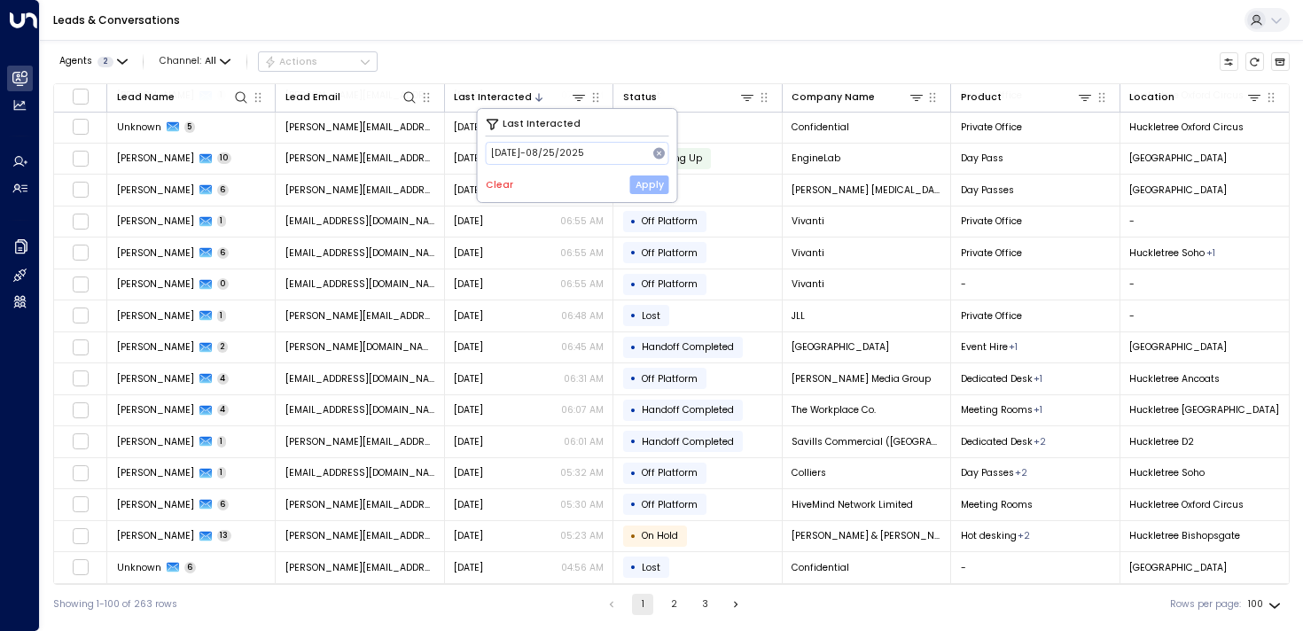
click at [652, 187] on button "Apply" at bounding box center [649, 185] width 39 height 19
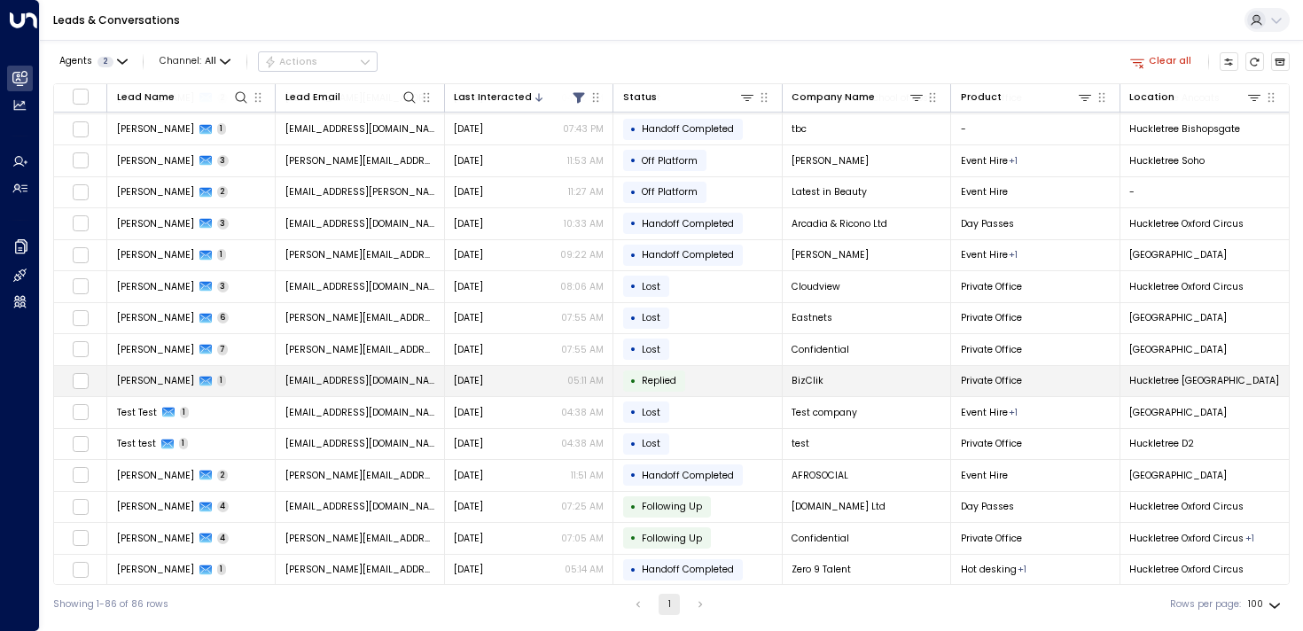
scroll to position [2238, 0]
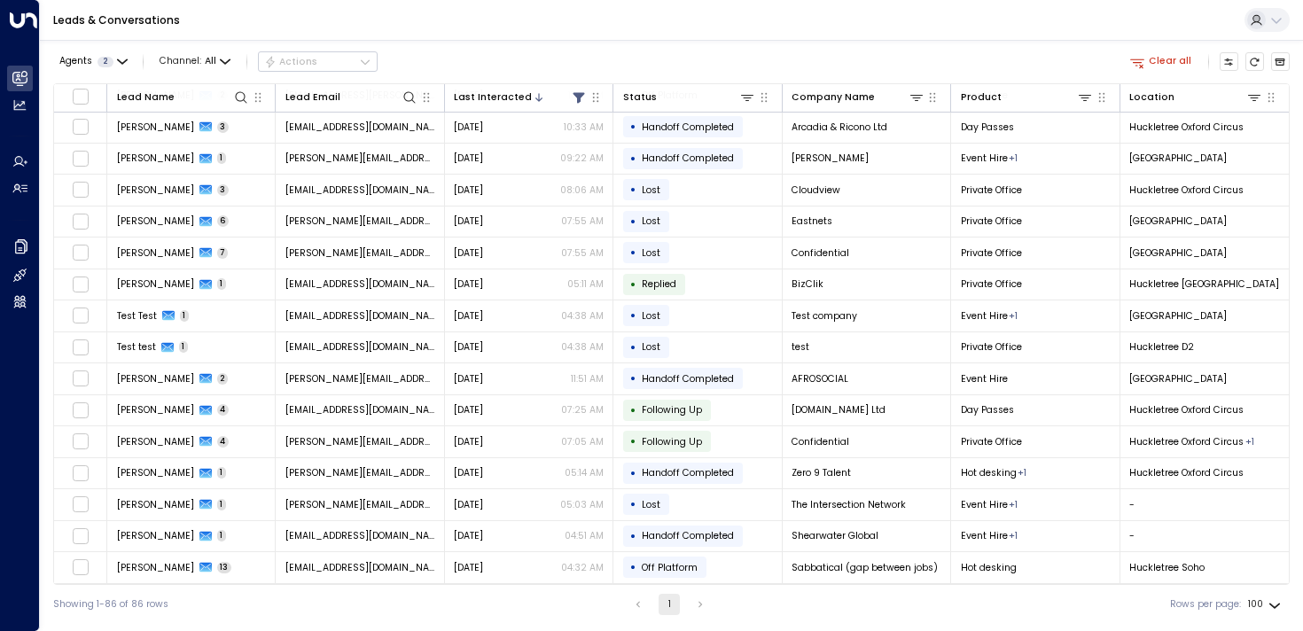
click at [436, 604] on div "Showing 1-86 of 86 rows 1 Rows per page: 100 ***" at bounding box center [671, 604] width 1237 height 39
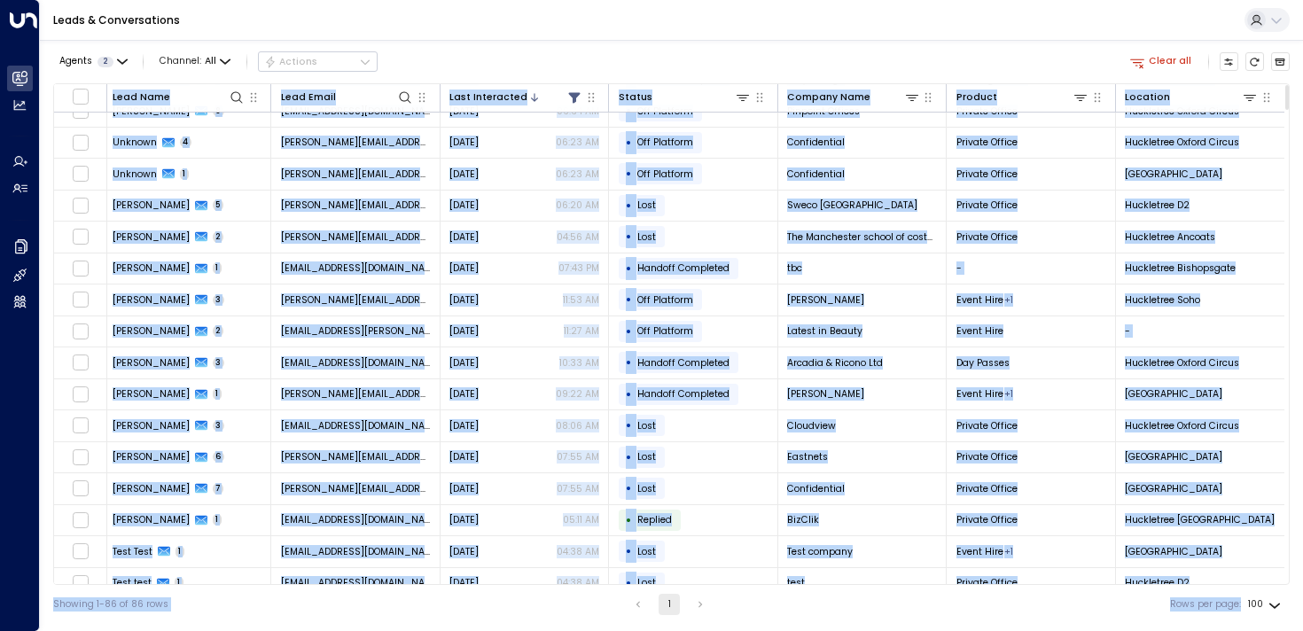
scroll to position [2238, 4]
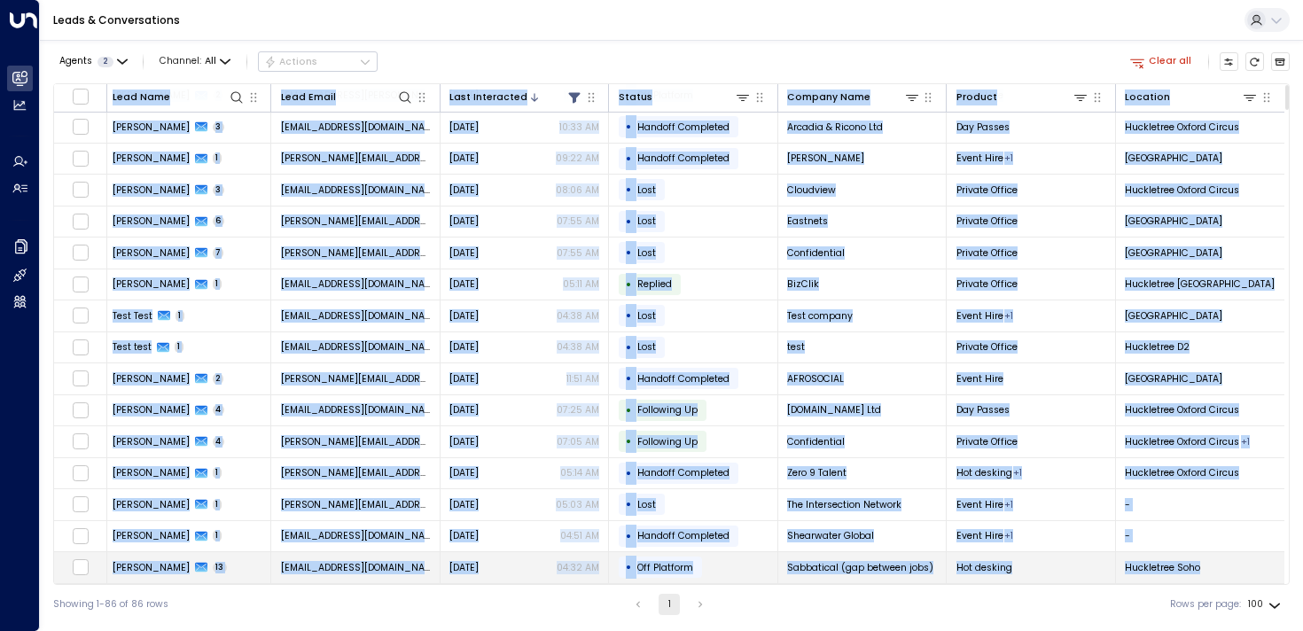
drag, startPoint x: 109, startPoint y: 89, endPoint x: 1245, endPoint y: 568, distance: 1232.6
copy table "Lore Ipsu Dolo Sitam Cons Adipiscing Elitse Doeiusm Temp Incidid Utlabore Etdol…"
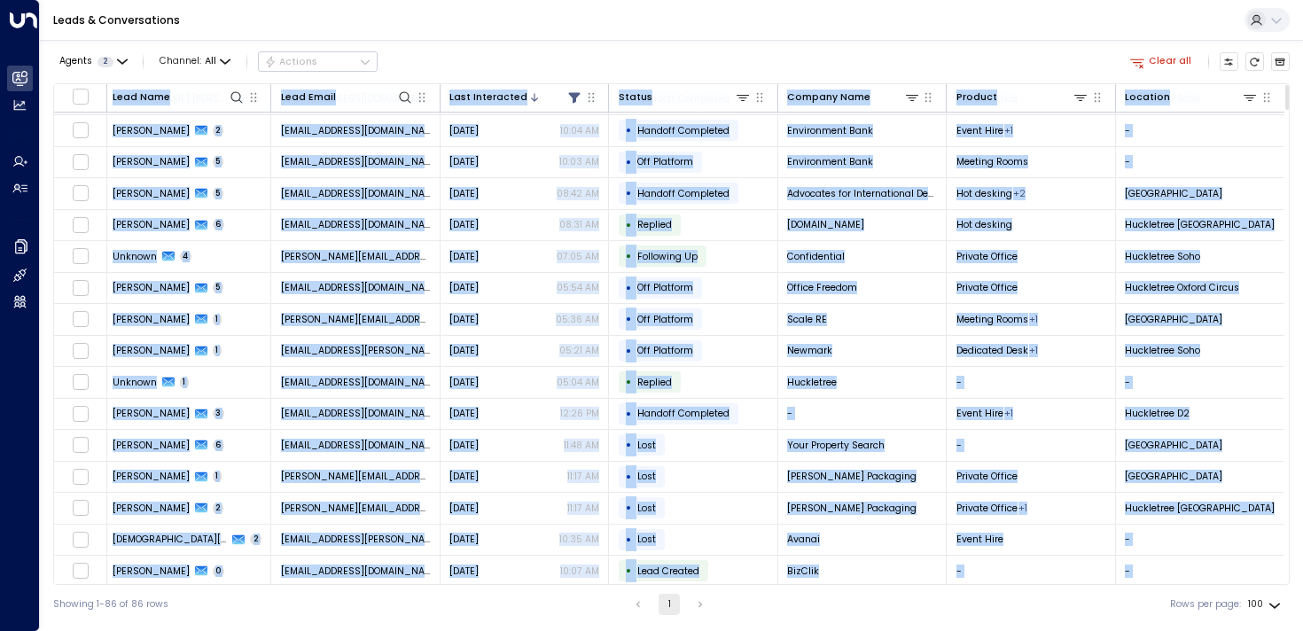
scroll to position [0, 4]
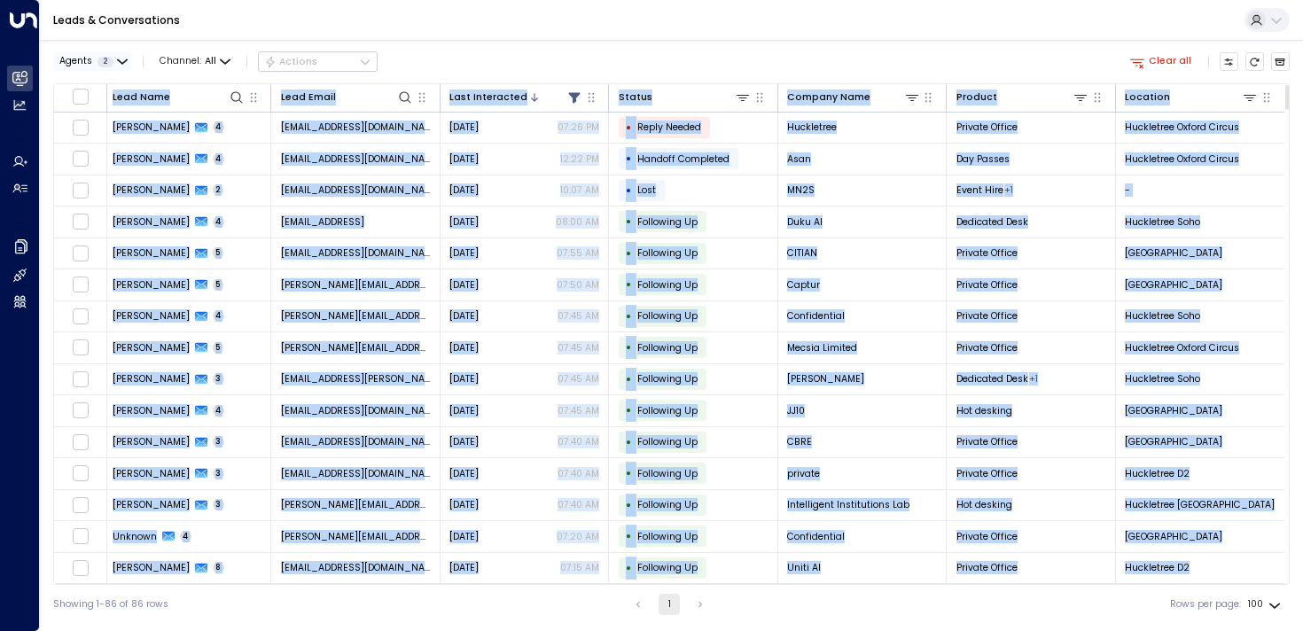
click at [127, 66] on button "Agents 2" at bounding box center [92, 61] width 79 height 19
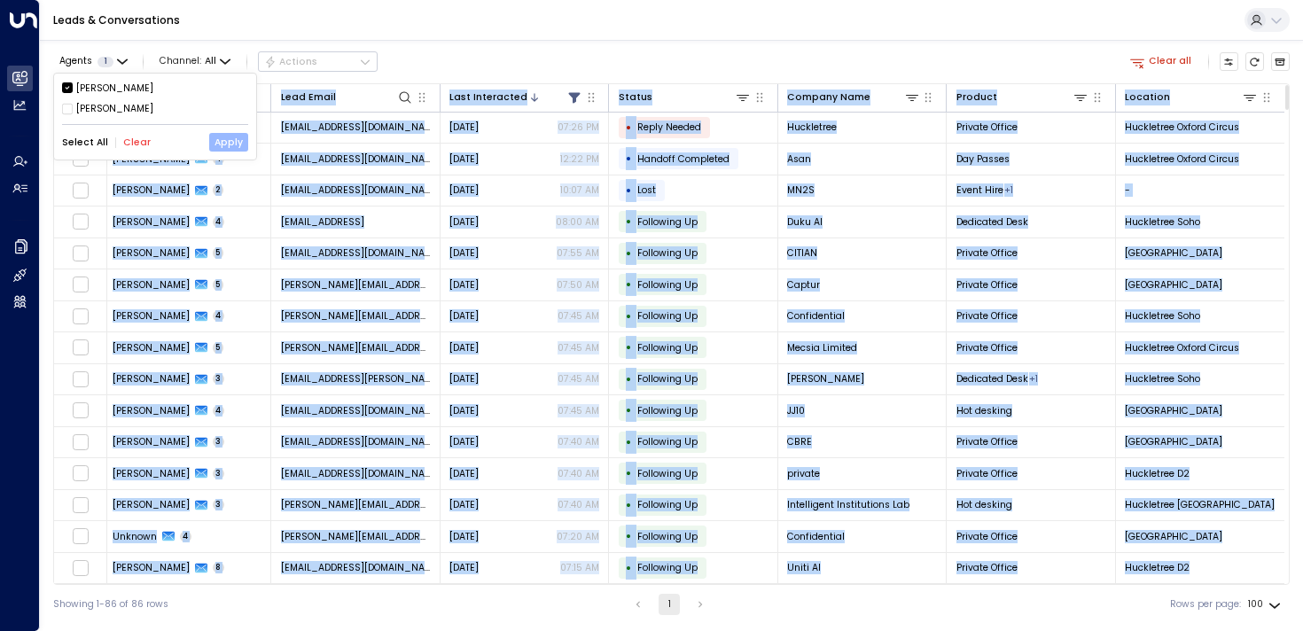
click at [238, 143] on button "Apply" at bounding box center [228, 142] width 39 height 19
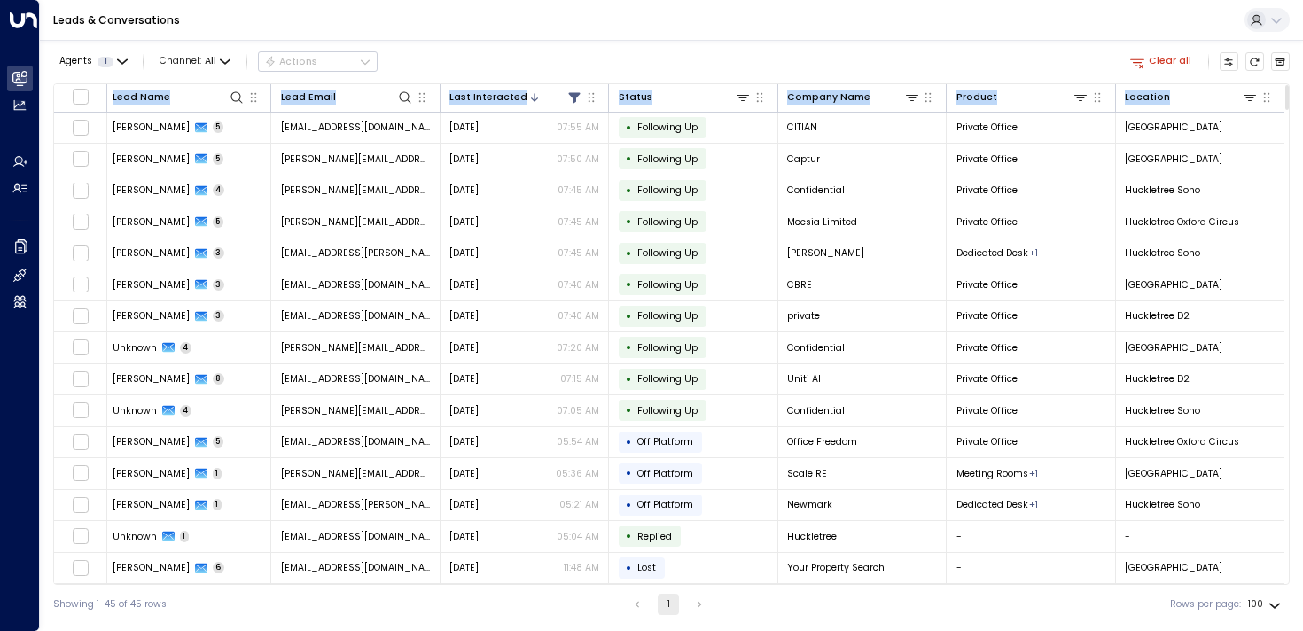
click at [441, 51] on div "Agents 1 Channel: All Actions Clear all" at bounding box center [671, 62] width 1237 height 30
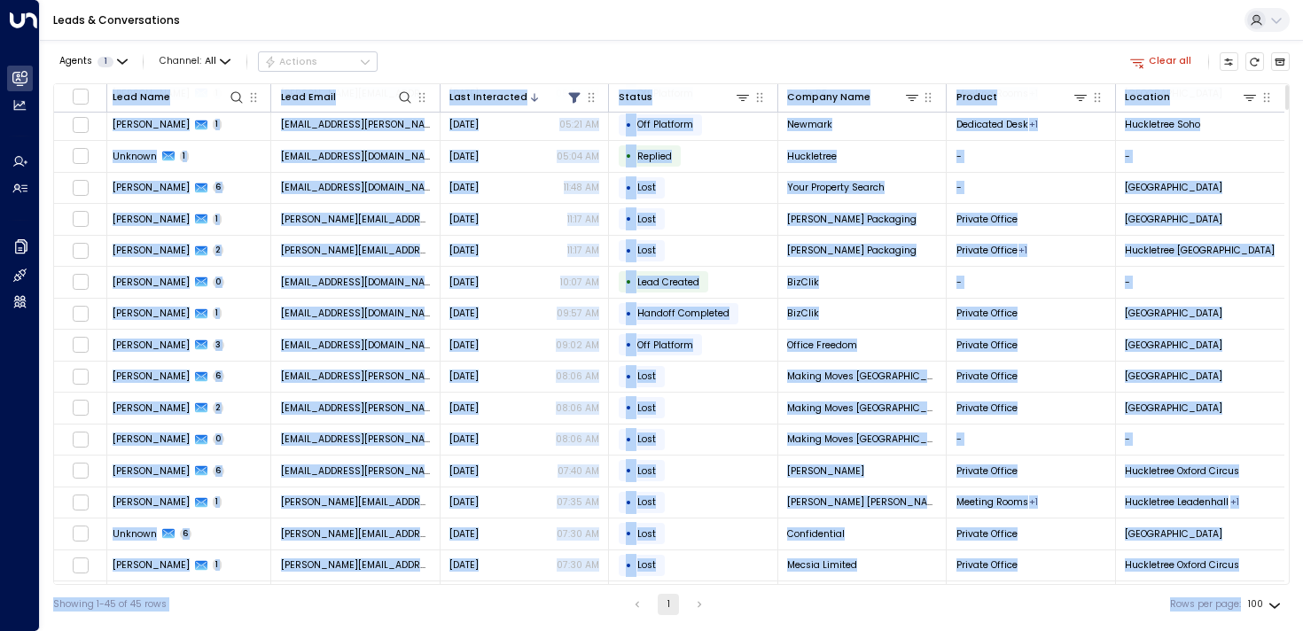
scroll to position [948, 4]
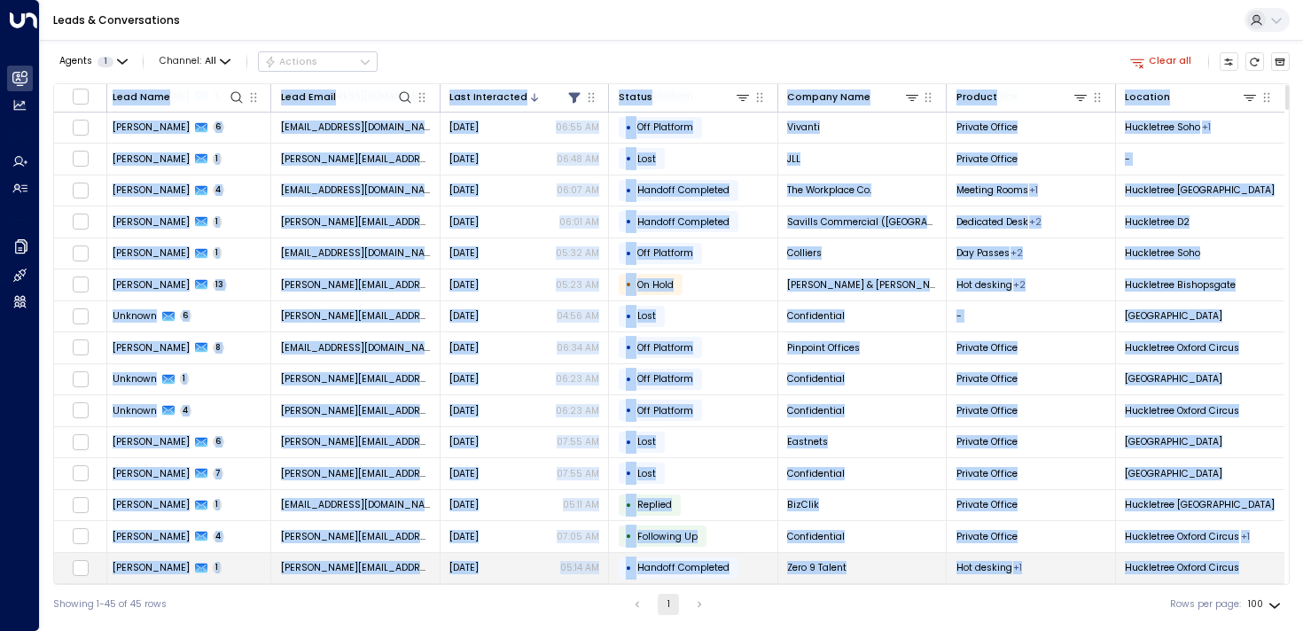
drag, startPoint x: 109, startPoint y: 98, endPoint x: 1238, endPoint y: 566, distance: 1222.8
copy table "Lore Ipsu Dolo Sitam Cons Adipiscing Elitse Doeiusm Temp Incidid Utlabore Etd M…"
click at [86, 63] on span "Agents" at bounding box center [75, 62] width 33 height 10
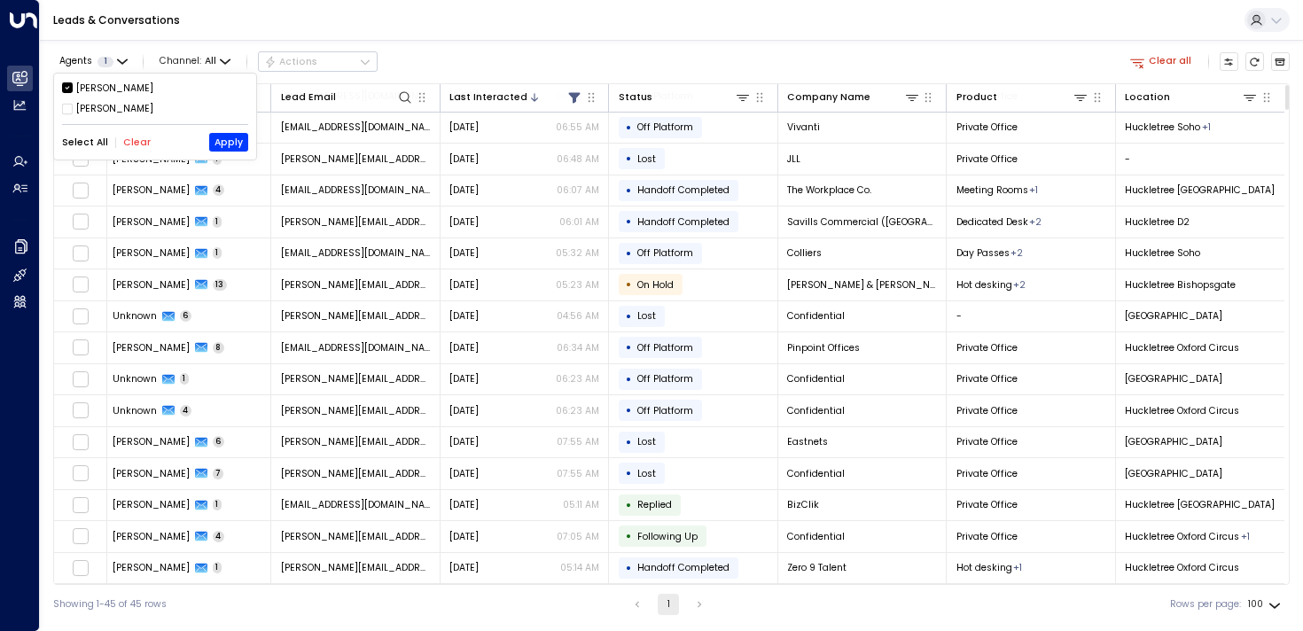
click at [84, 60] on div at bounding box center [651, 315] width 1303 height 631
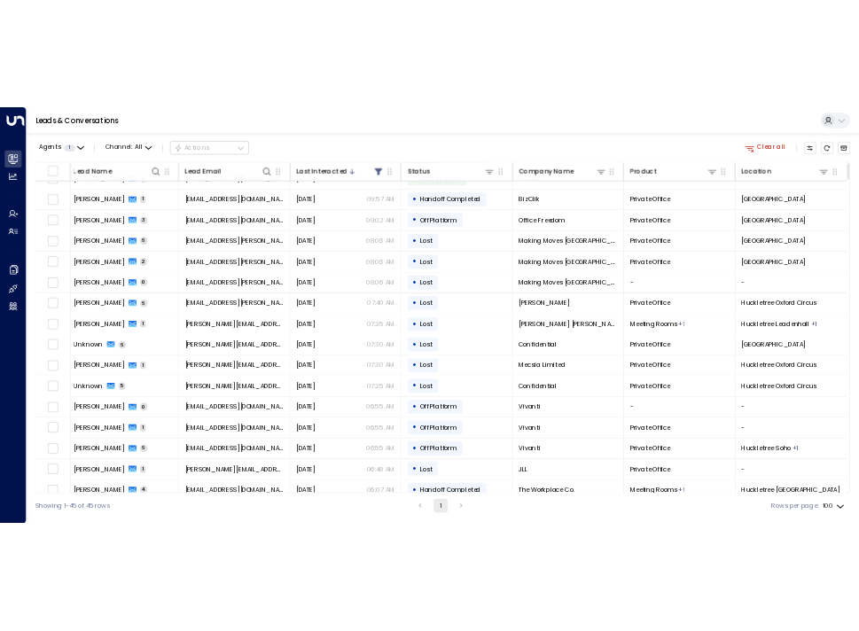
scroll to position [0, 4]
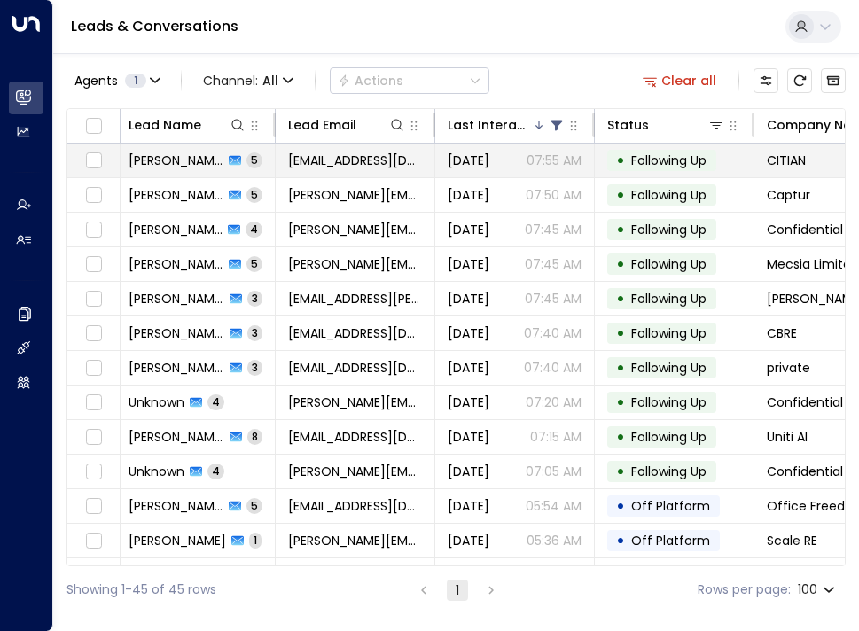
click at [170, 163] on span "[PERSON_NAME]" at bounding box center [176, 161] width 95 height 18
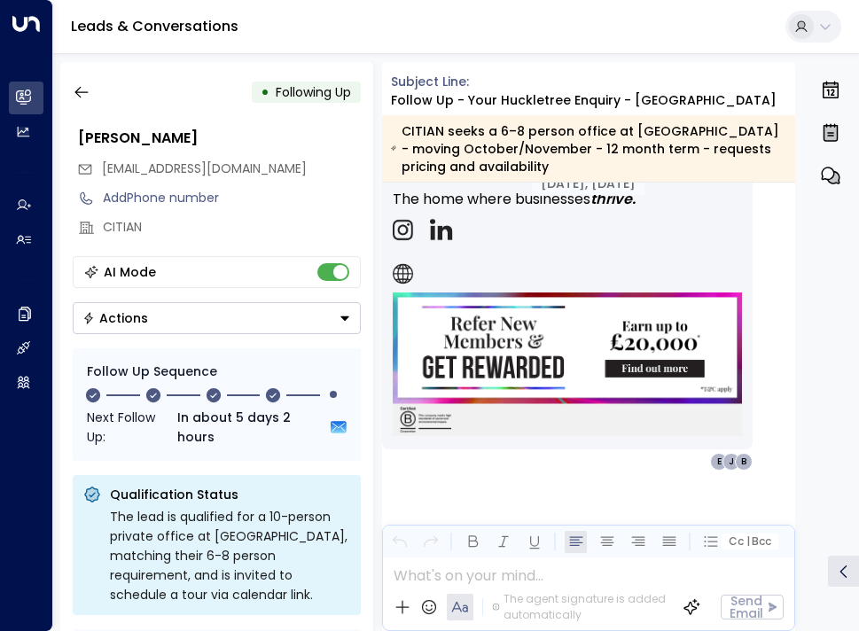
scroll to position [5558, 0]
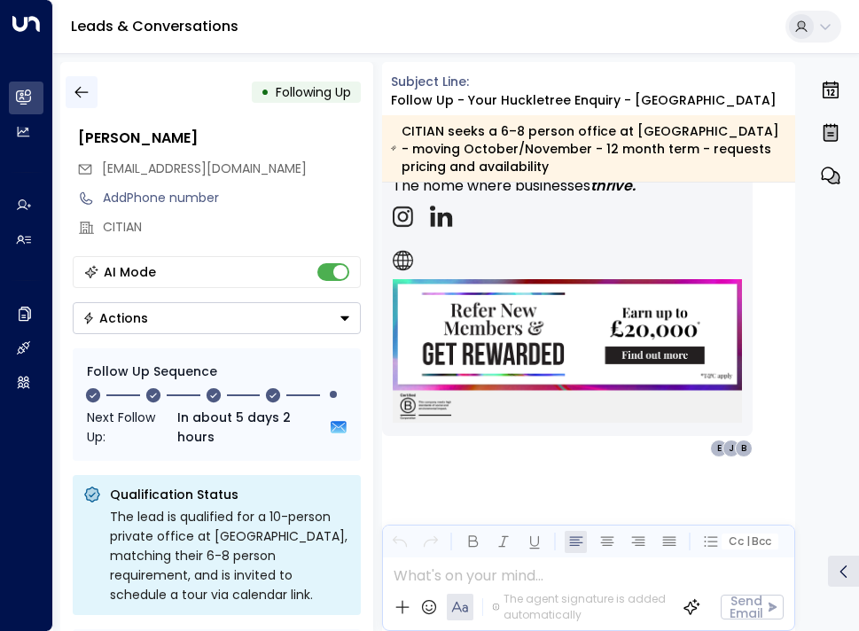
click at [82, 91] on icon "button" at bounding box center [80, 93] width 13 height 12
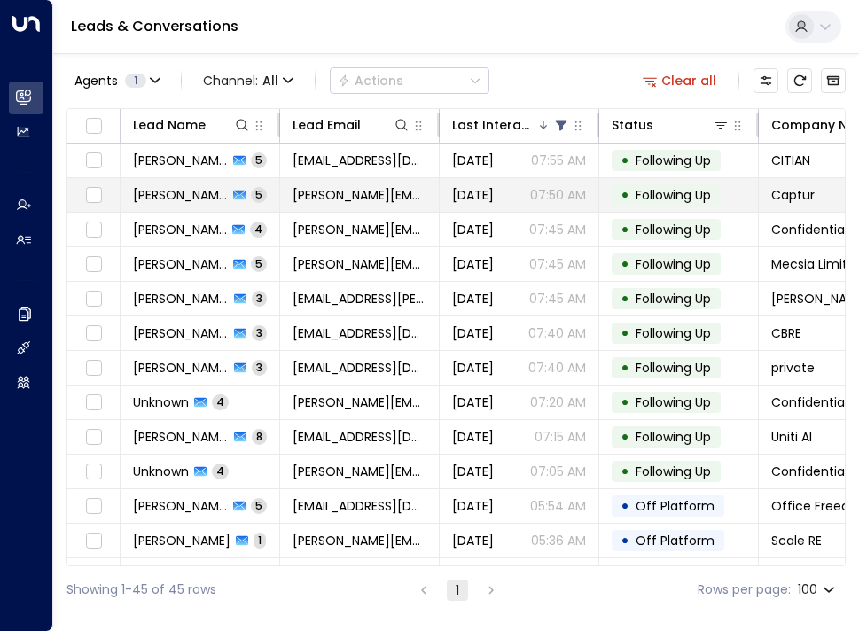
click at [151, 198] on span "[PERSON_NAME]" at bounding box center [180, 195] width 95 height 18
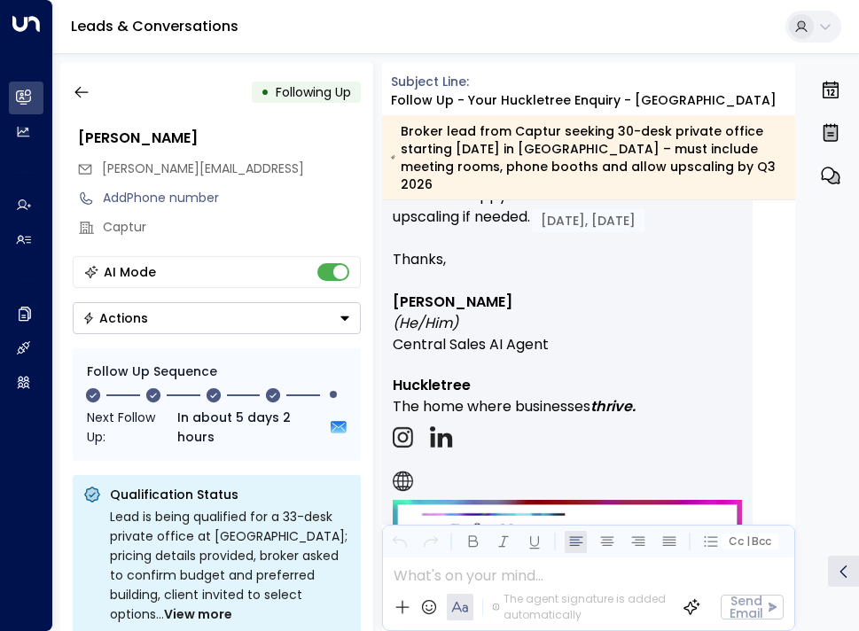
scroll to position [4682, 0]
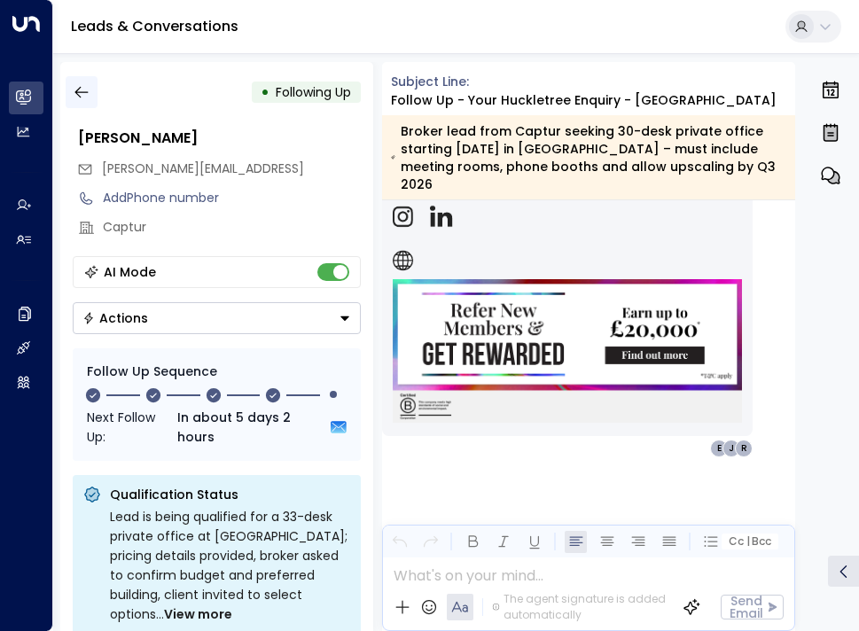
click at [73, 91] on icon "button" at bounding box center [82, 92] width 18 height 18
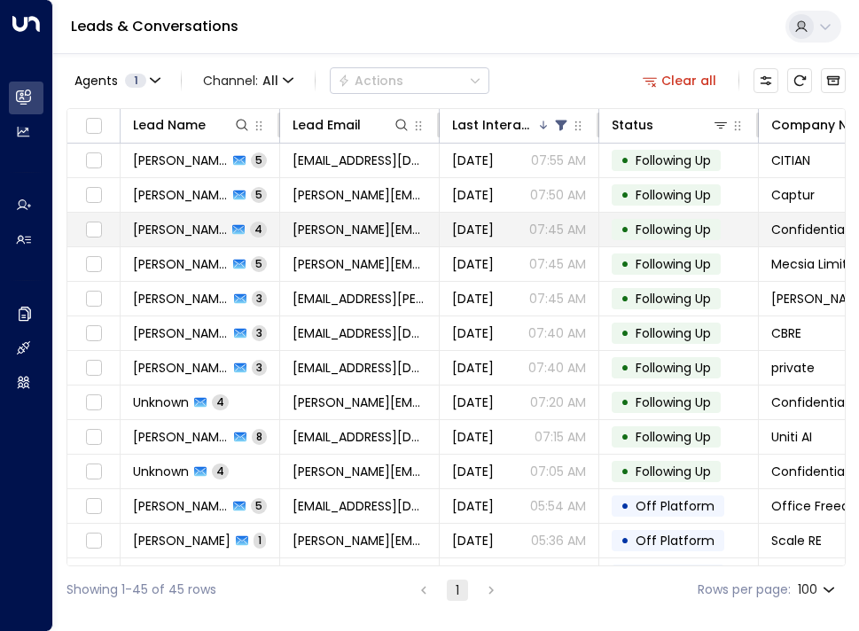
click at [162, 232] on span "[PERSON_NAME]" at bounding box center [180, 230] width 94 height 18
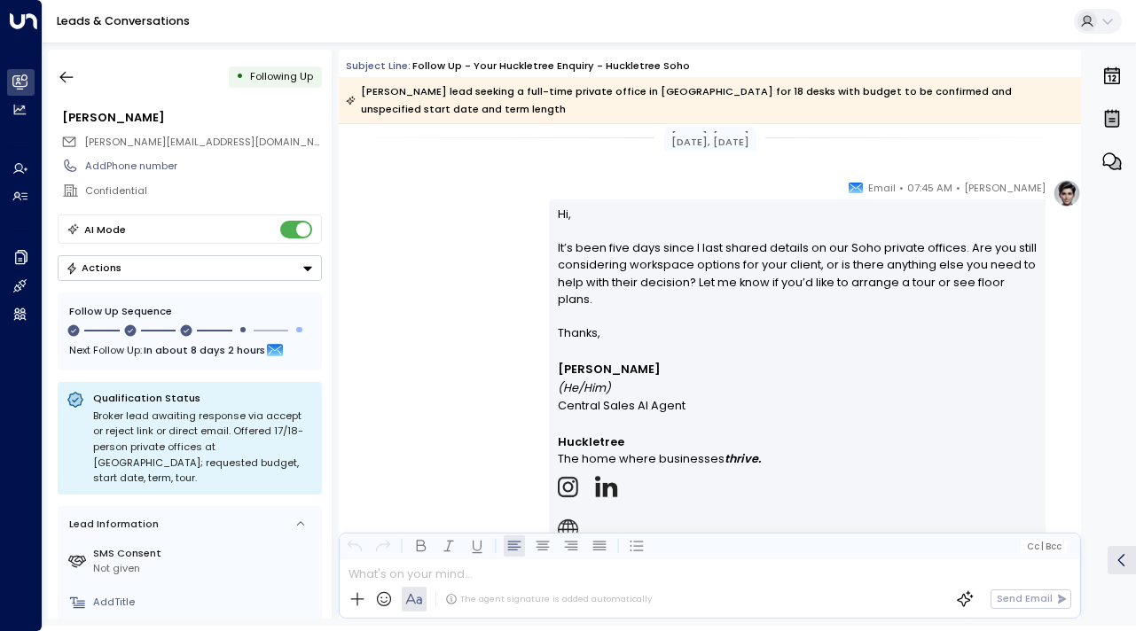
scroll to position [4116, 0]
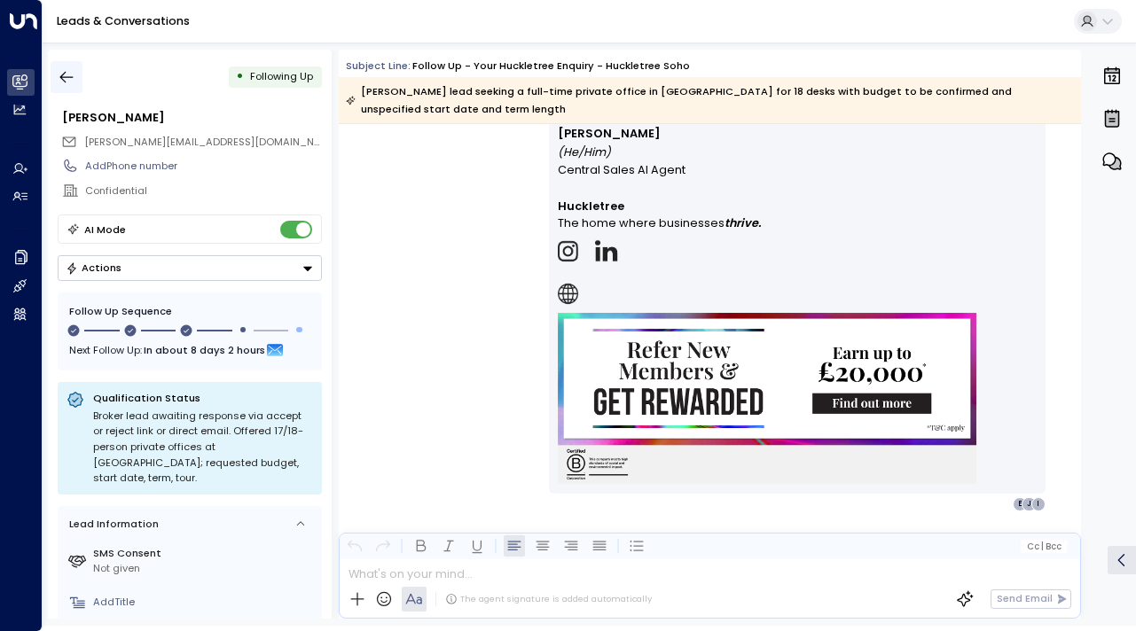
click at [60, 80] on icon "button" at bounding box center [67, 77] width 18 height 18
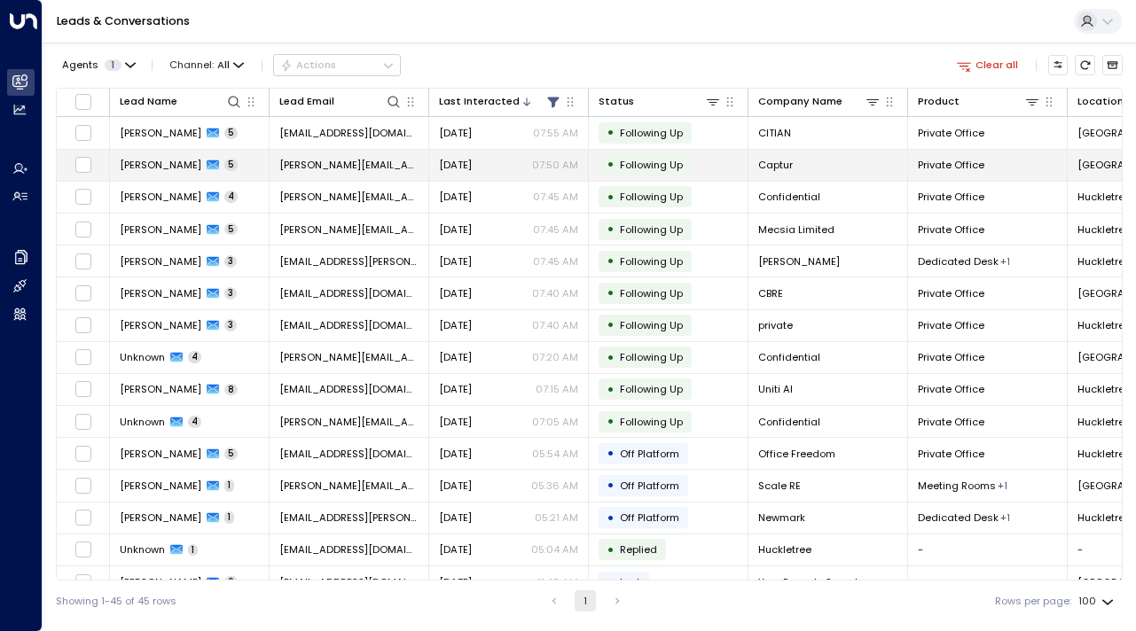
click at [160, 166] on span "[PERSON_NAME]" at bounding box center [161, 165] width 82 height 14
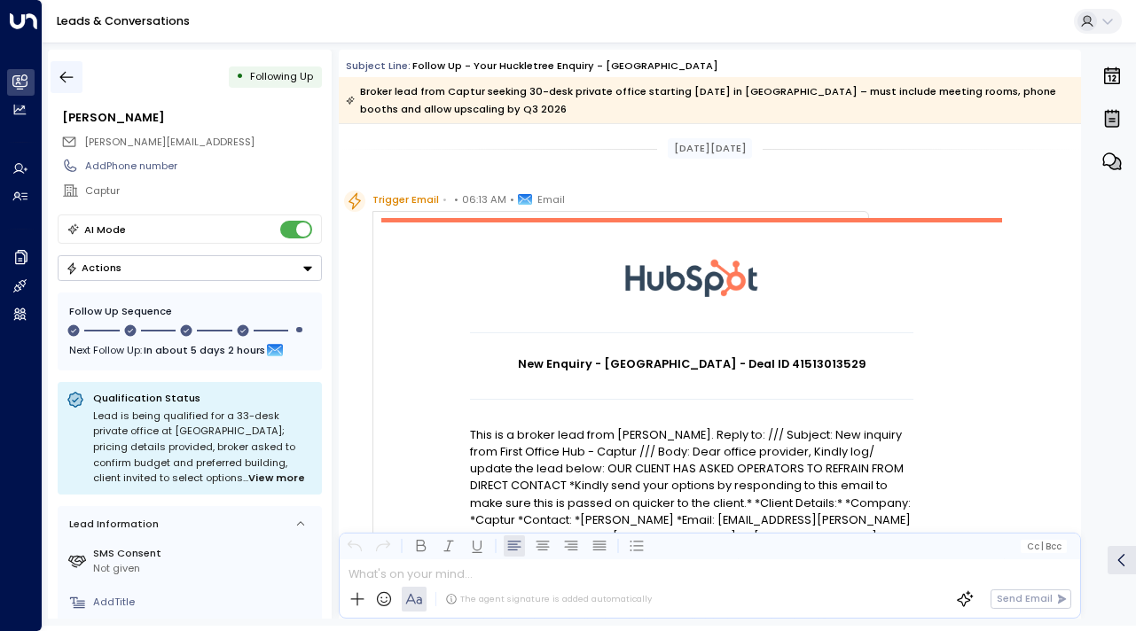
click at [62, 74] on icon "button" at bounding box center [66, 78] width 13 height 12
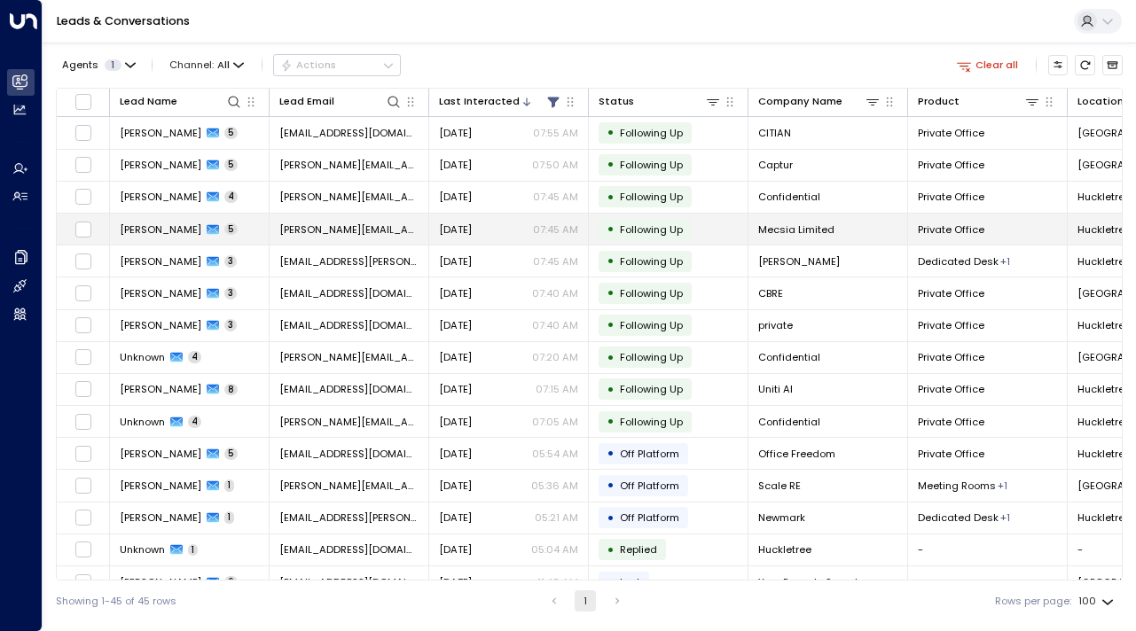
click at [133, 235] on span "[PERSON_NAME]" at bounding box center [161, 229] width 82 height 14
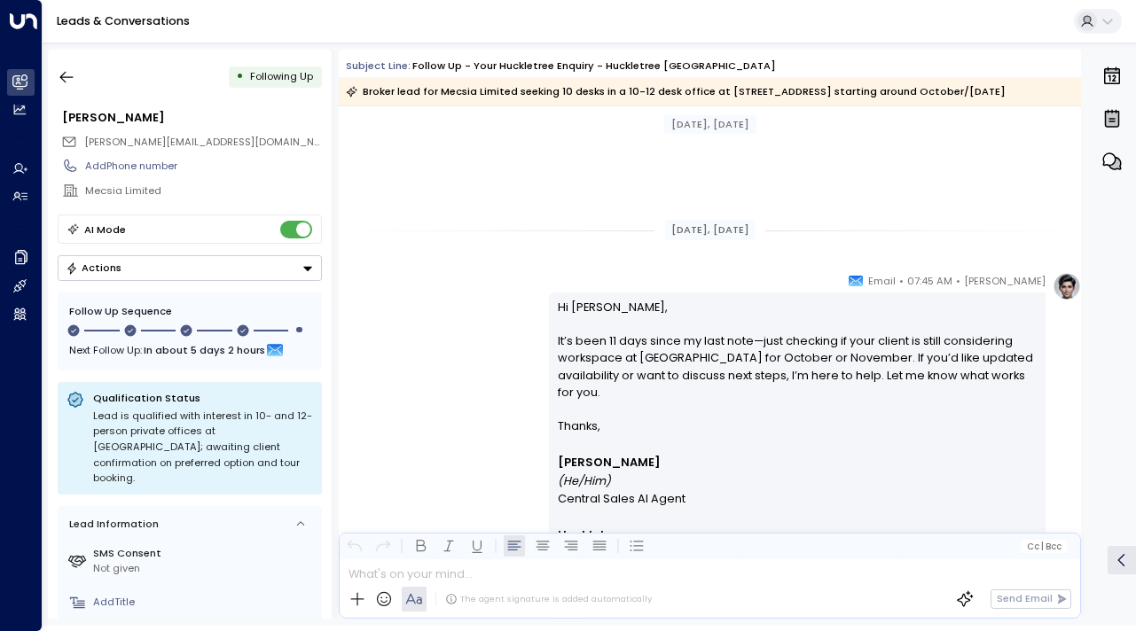
scroll to position [4119, 0]
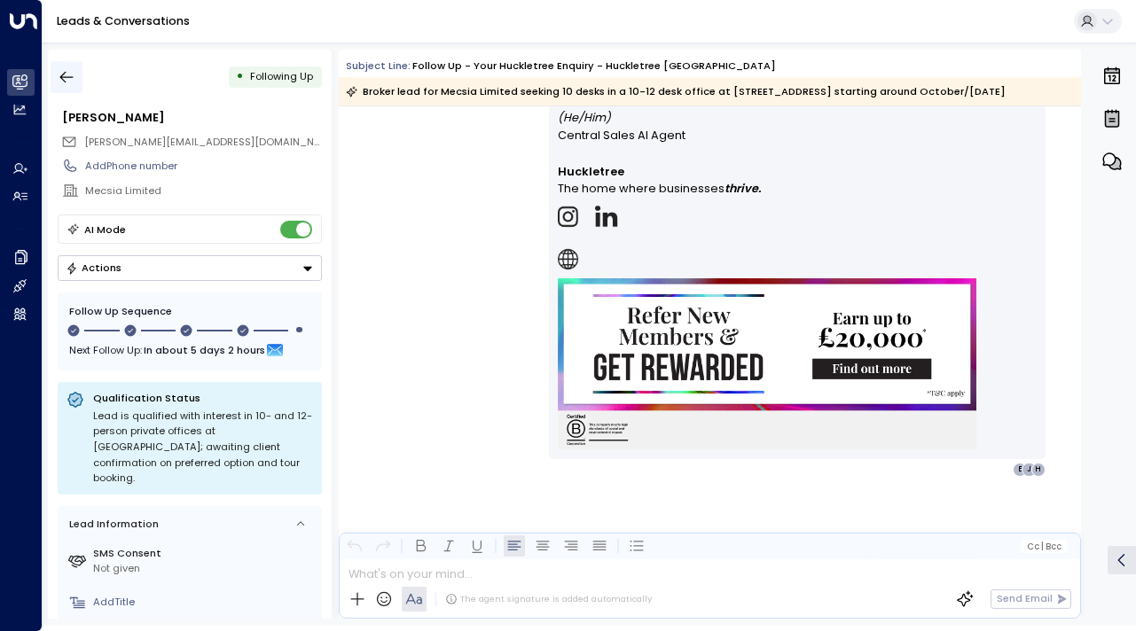
click at [69, 70] on icon "button" at bounding box center [67, 77] width 18 height 18
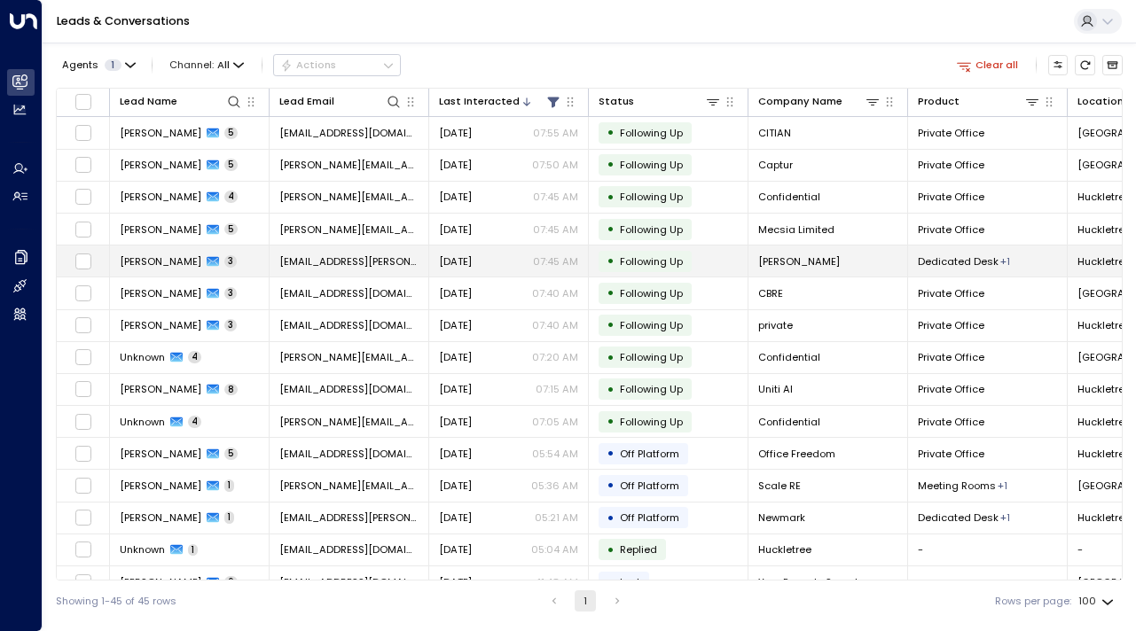
click at [137, 271] on td "[PERSON_NAME] 3" at bounding box center [190, 261] width 160 height 31
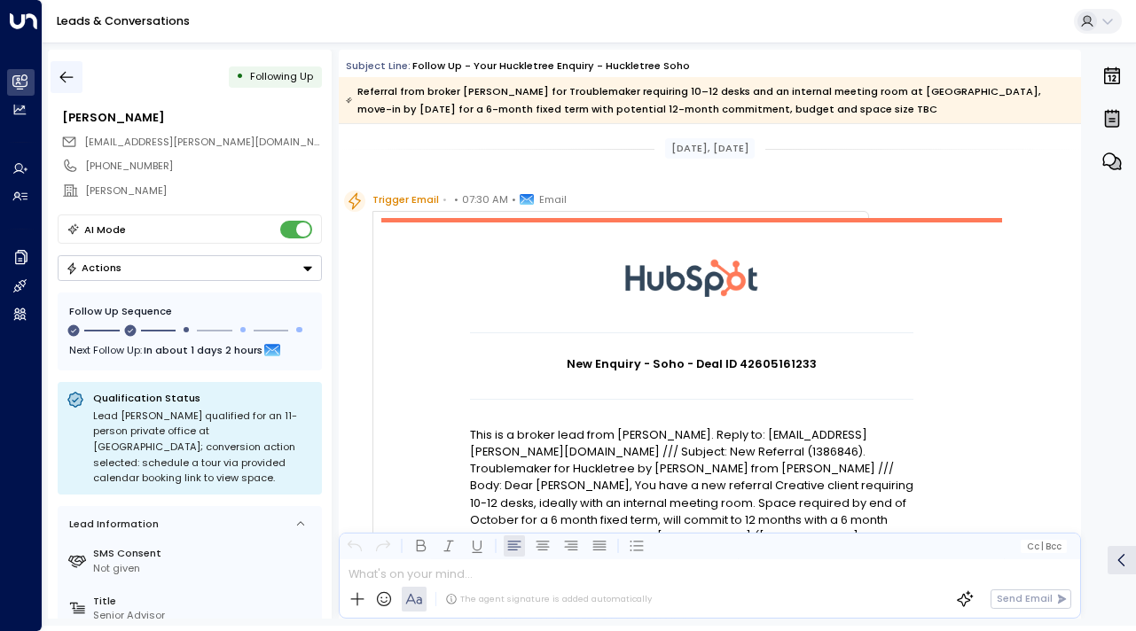
click at [63, 76] on icon "button" at bounding box center [66, 78] width 13 height 12
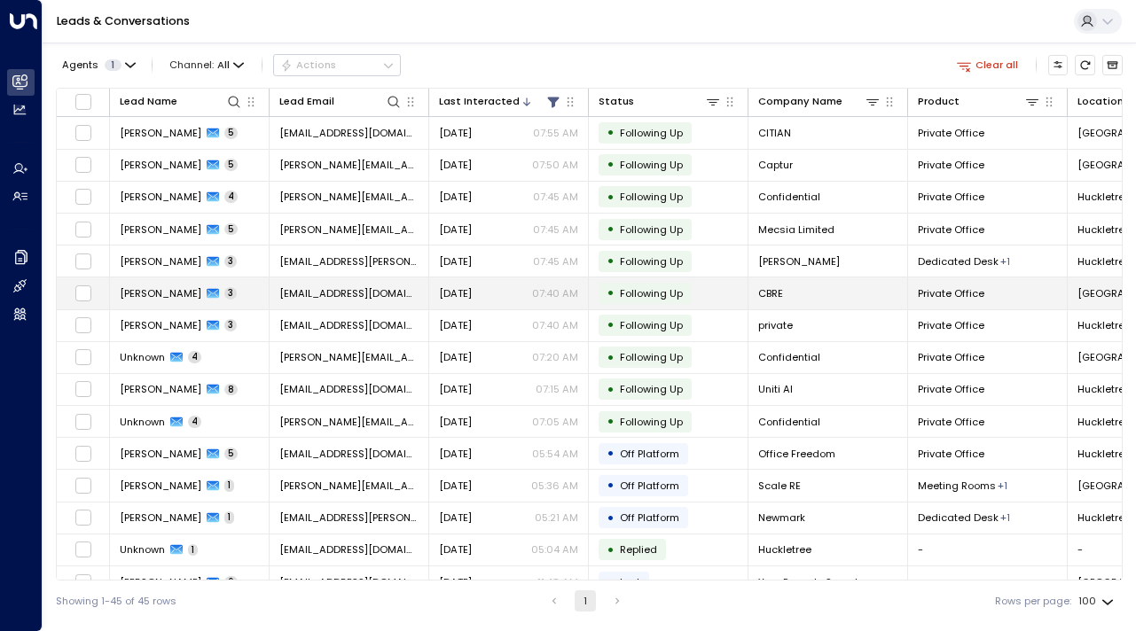
click at [146, 293] on span "[PERSON_NAME]" at bounding box center [161, 293] width 82 height 14
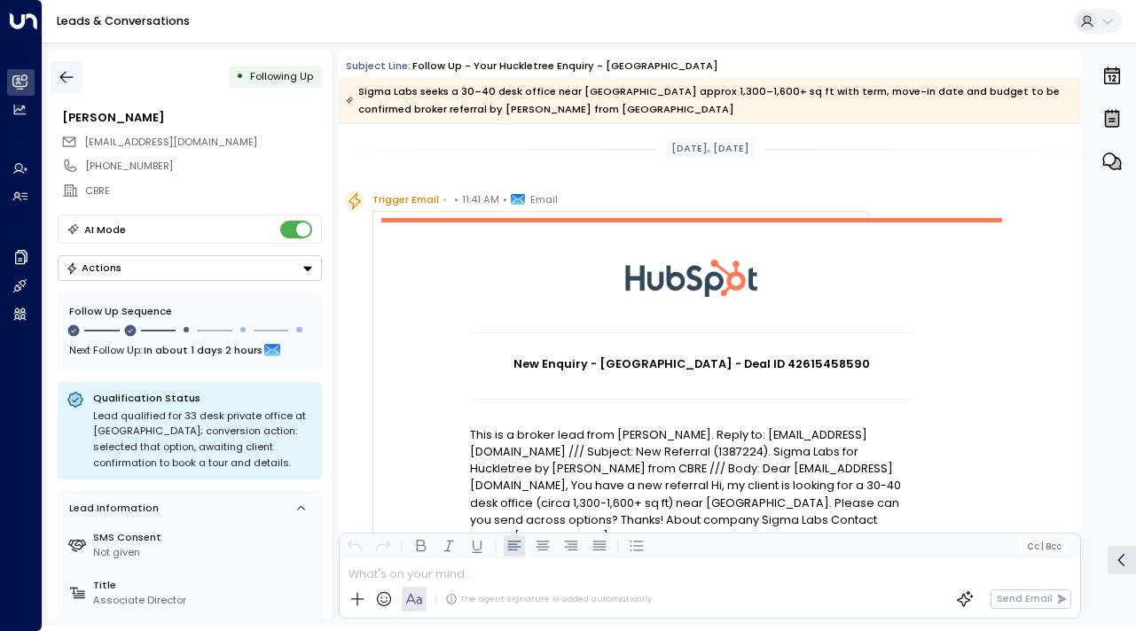
click at [69, 89] on button "button" at bounding box center [67, 77] width 32 height 32
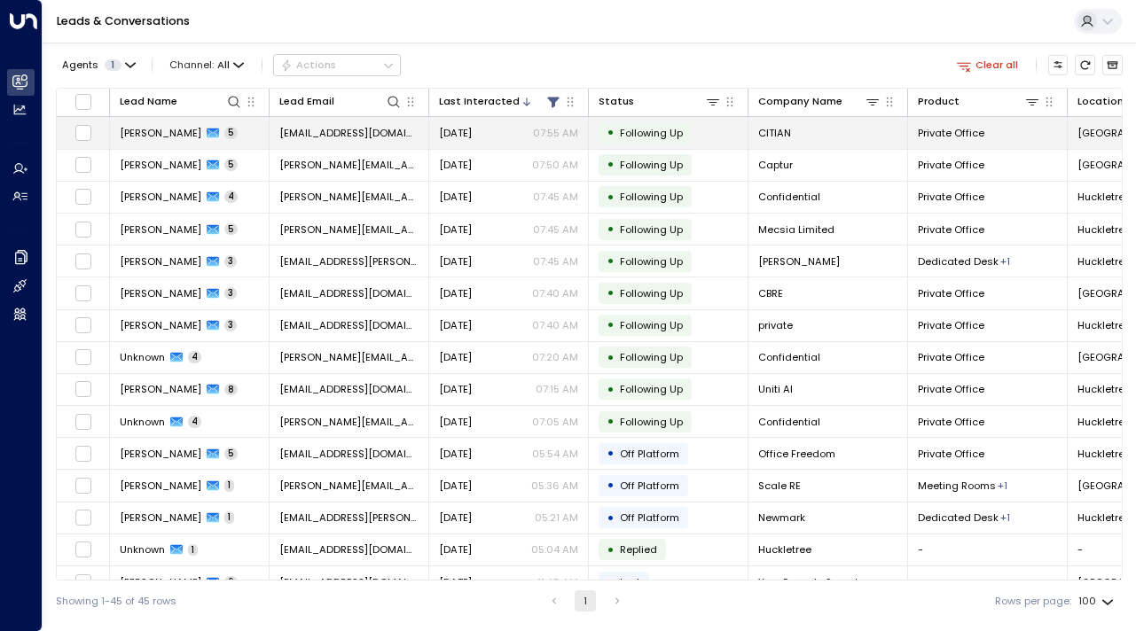
click at [137, 132] on span "[PERSON_NAME]" at bounding box center [161, 133] width 82 height 14
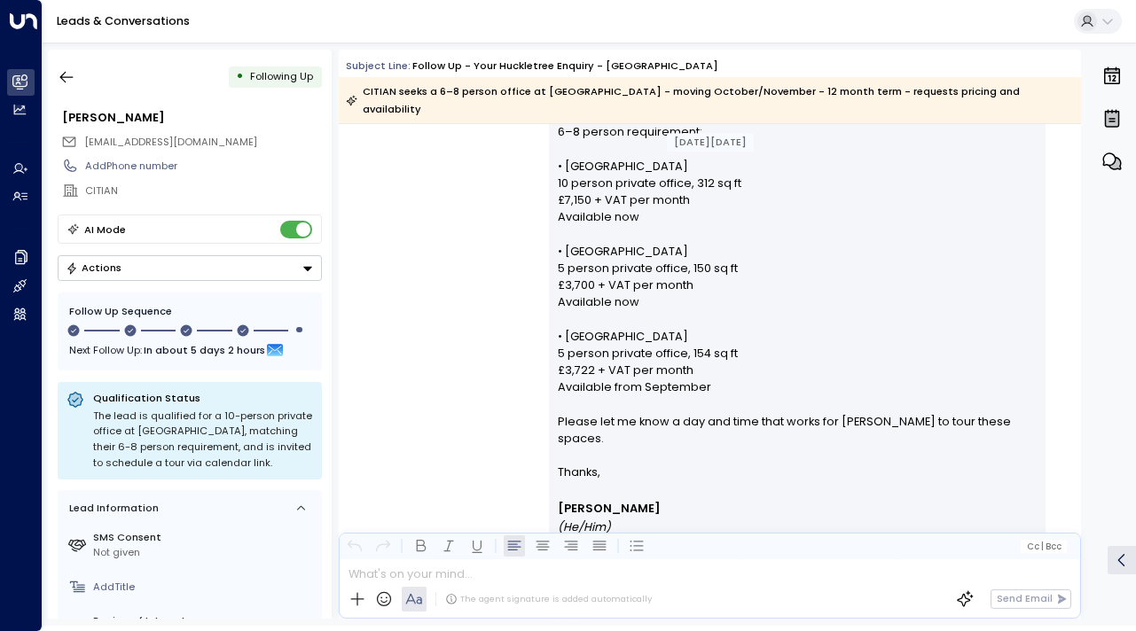
scroll to position [1572, 0]
click at [73, 70] on icon "button" at bounding box center [67, 77] width 18 height 18
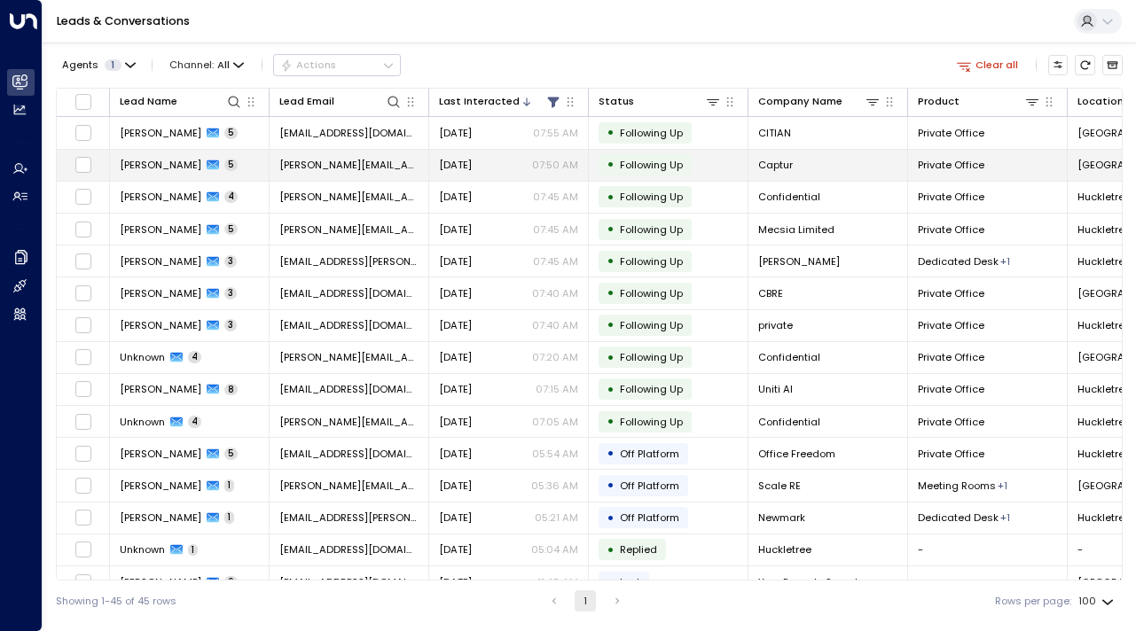
click at [135, 161] on span "[PERSON_NAME]" at bounding box center [161, 165] width 82 height 14
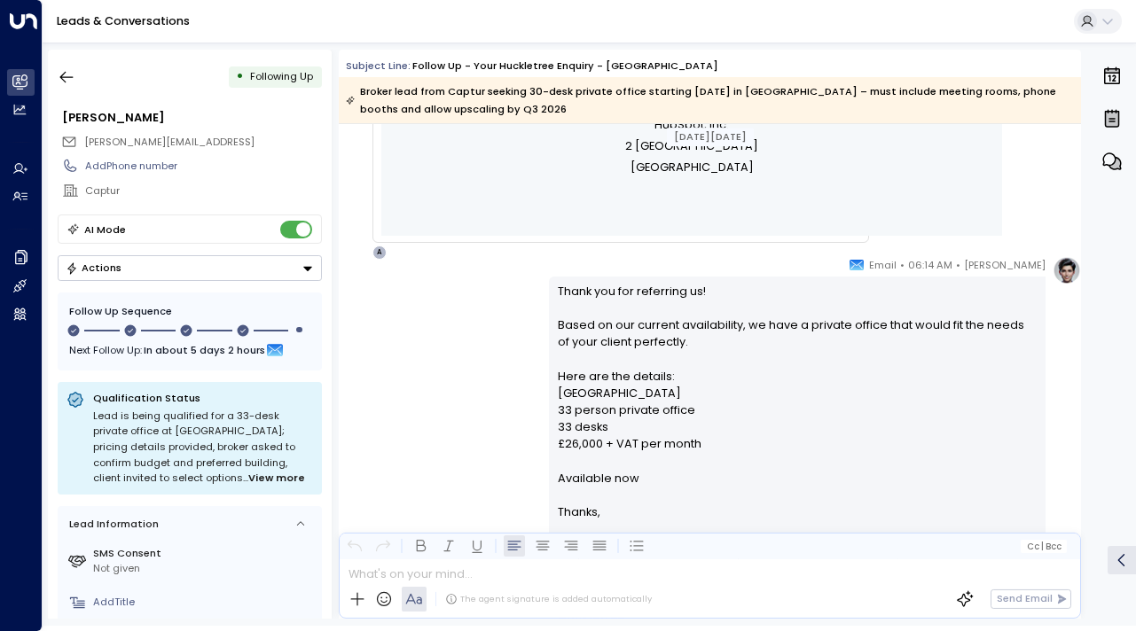
scroll to position [953, 0]
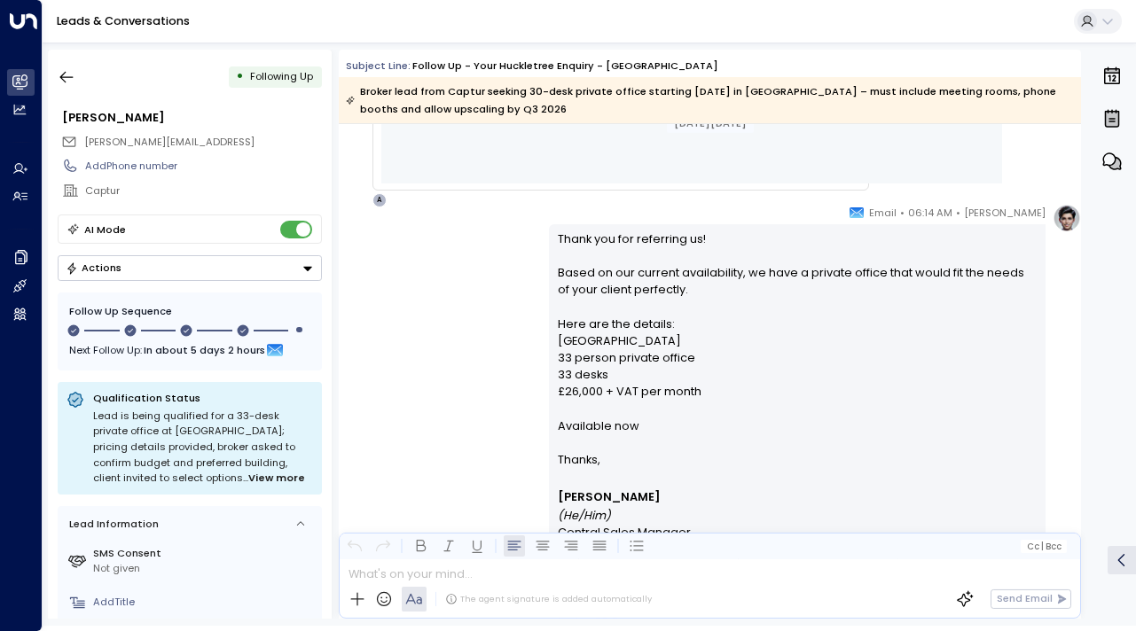
click at [1112, 220] on div "0" at bounding box center [1111, 334] width 46 height 569
click at [70, 74] on icon "button" at bounding box center [67, 77] width 18 height 18
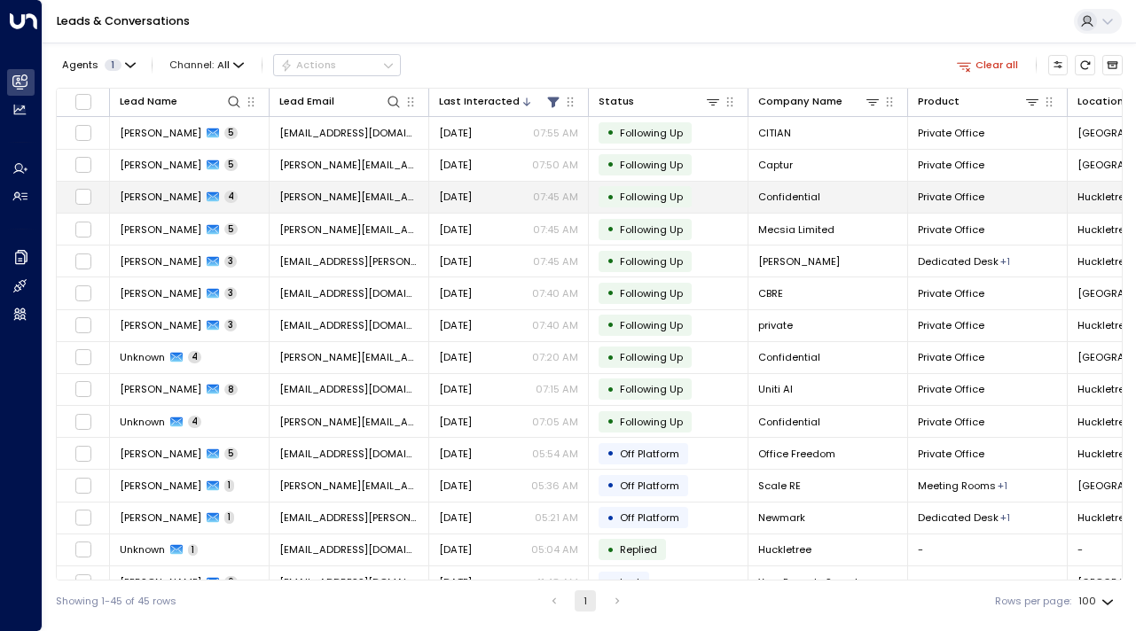
click at [135, 201] on span "[PERSON_NAME]" at bounding box center [161, 197] width 82 height 14
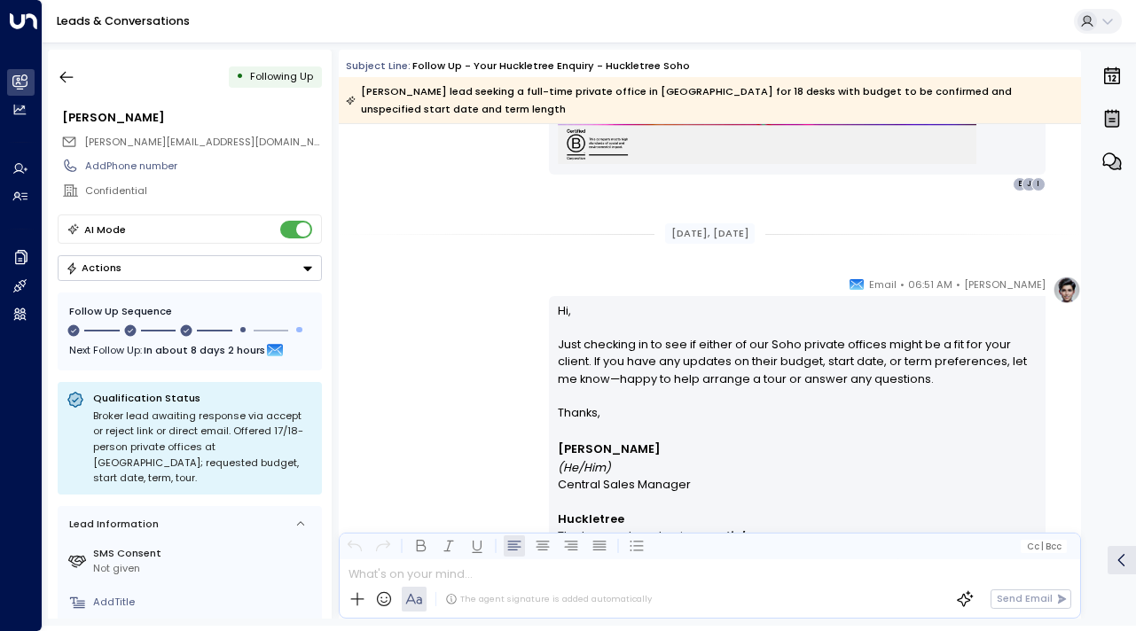
scroll to position [2700, 0]
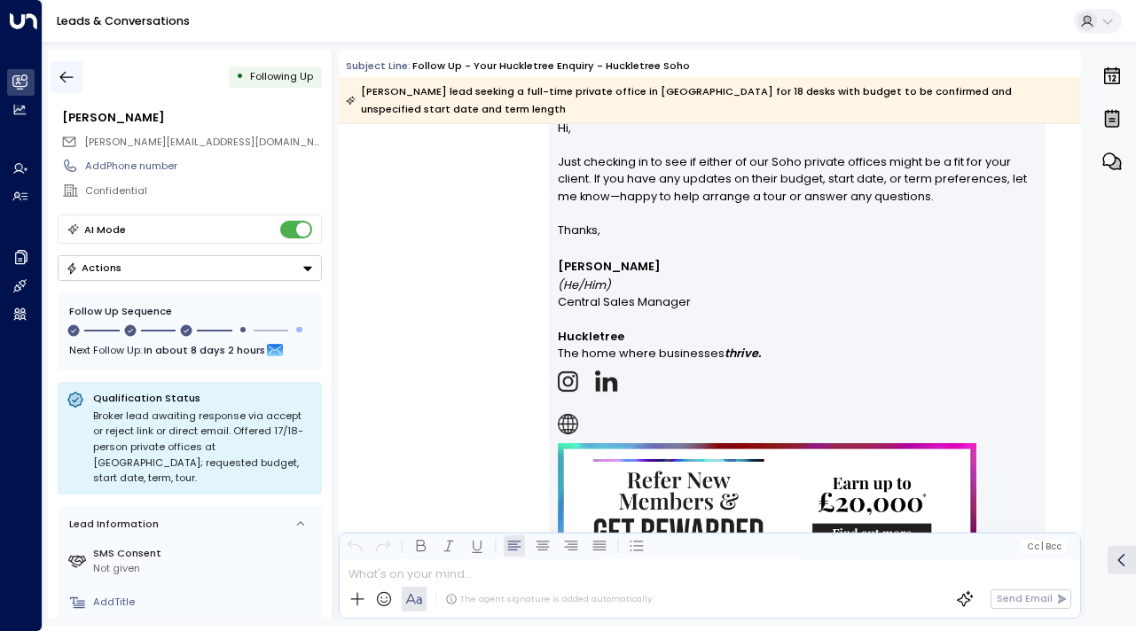
click at [69, 74] on icon "button" at bounding box center [67, 77] width 18 height 18
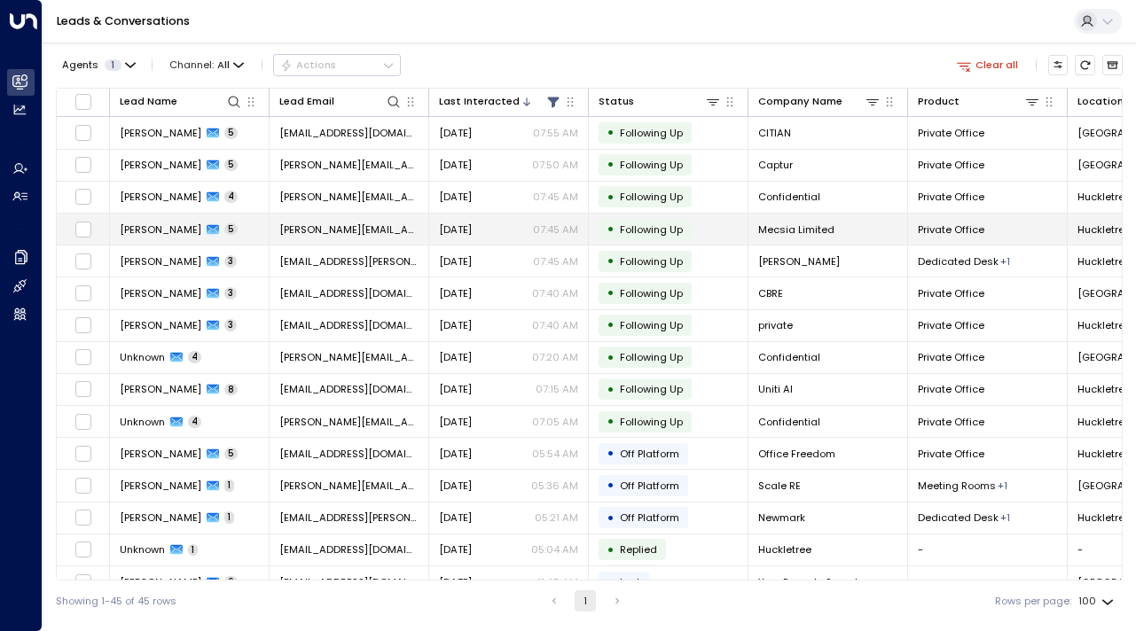
click at [152, 232] on span "[PERSON_NAME]" at bounding box center [161, 229] width 82 height 14
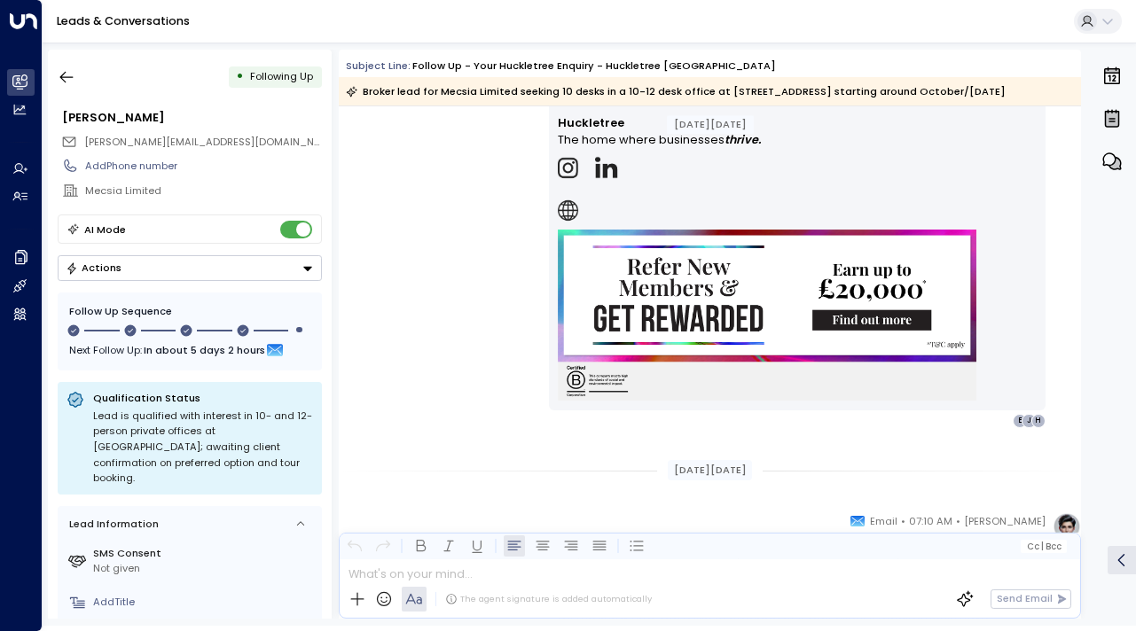
scroll to position [2370, 0]
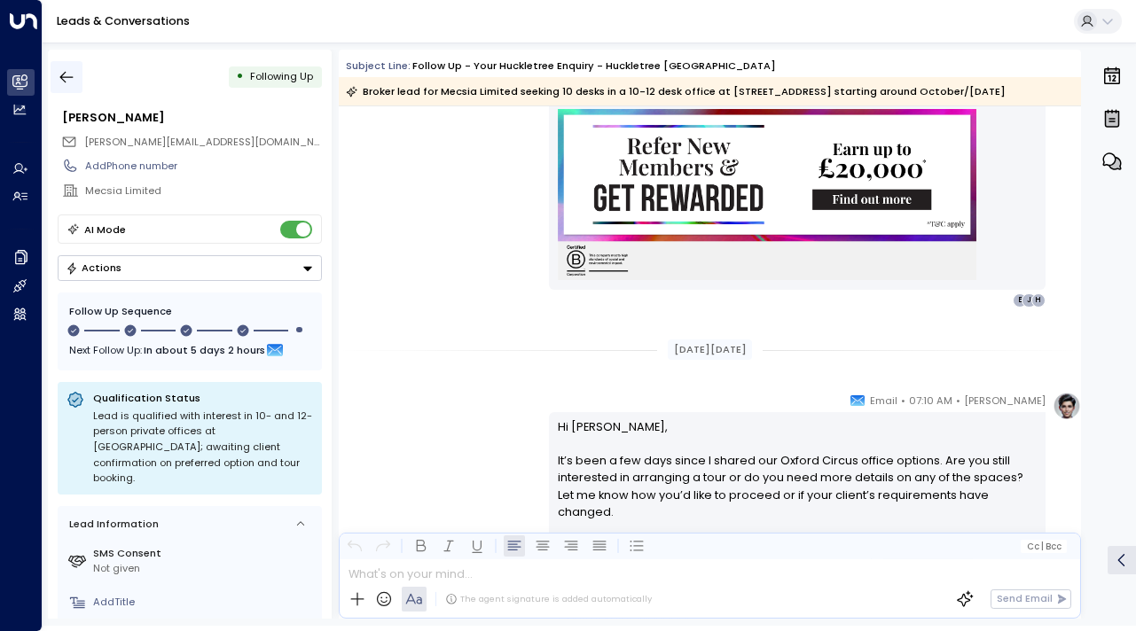
click at [61, 71] on icon "button" at bounding box center [67, 77] width 18 height 18
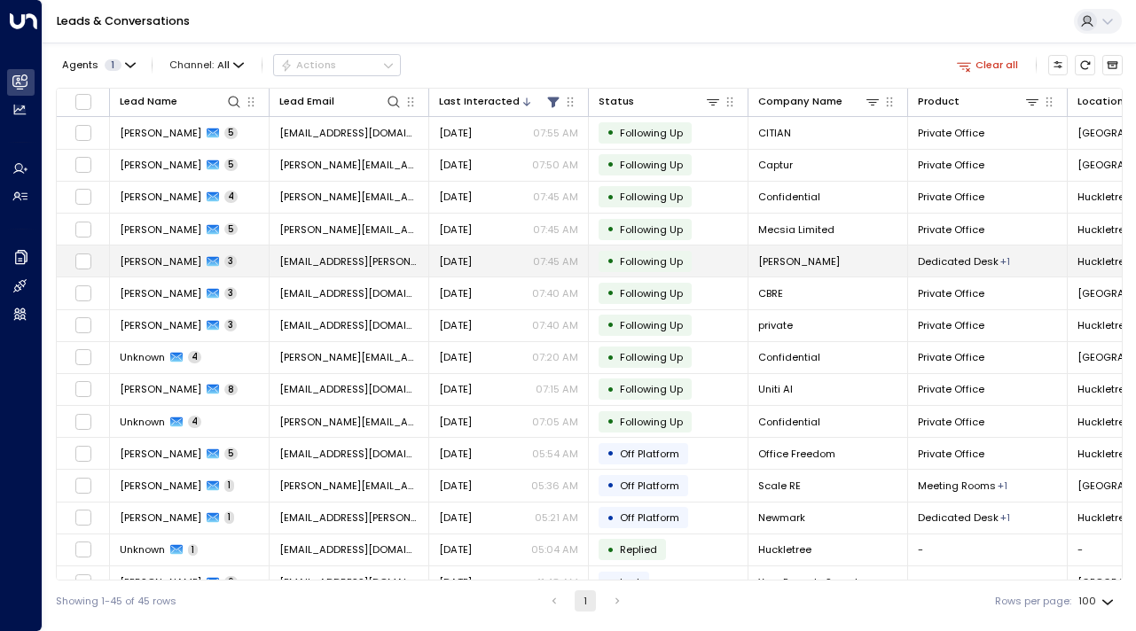
click at [127, 250] on td "[PERSON_NAME] 3" at bounding box center [190, 261] width 160 height 31
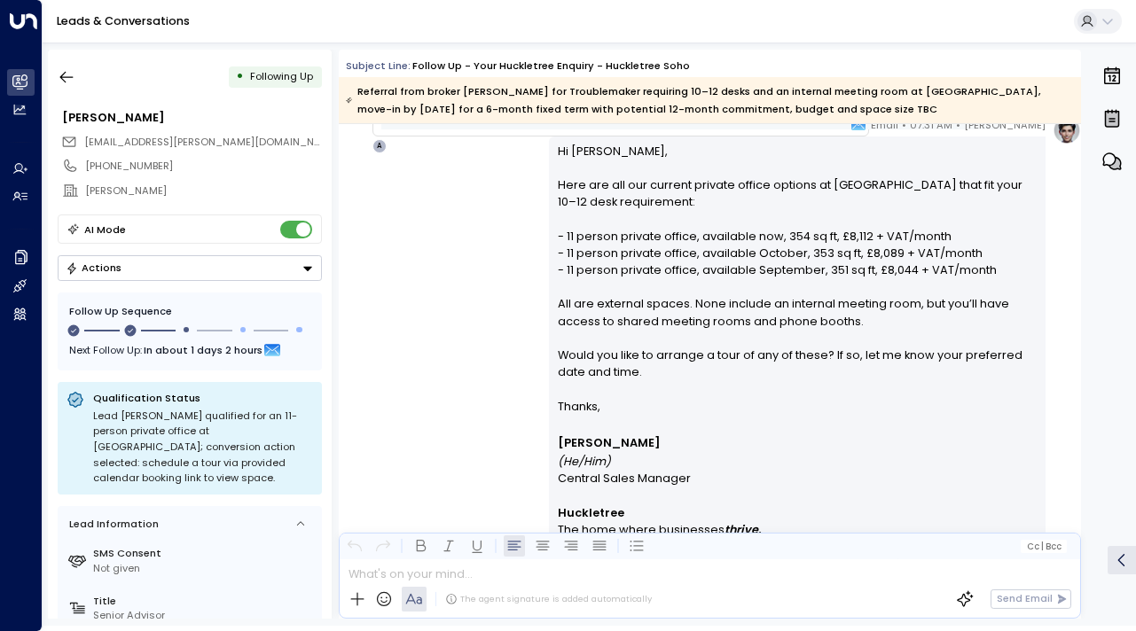
scroll to position [989, 0]
click at [59, 82] on icon "button" at bounding box center [67, 77] width 18 height 18
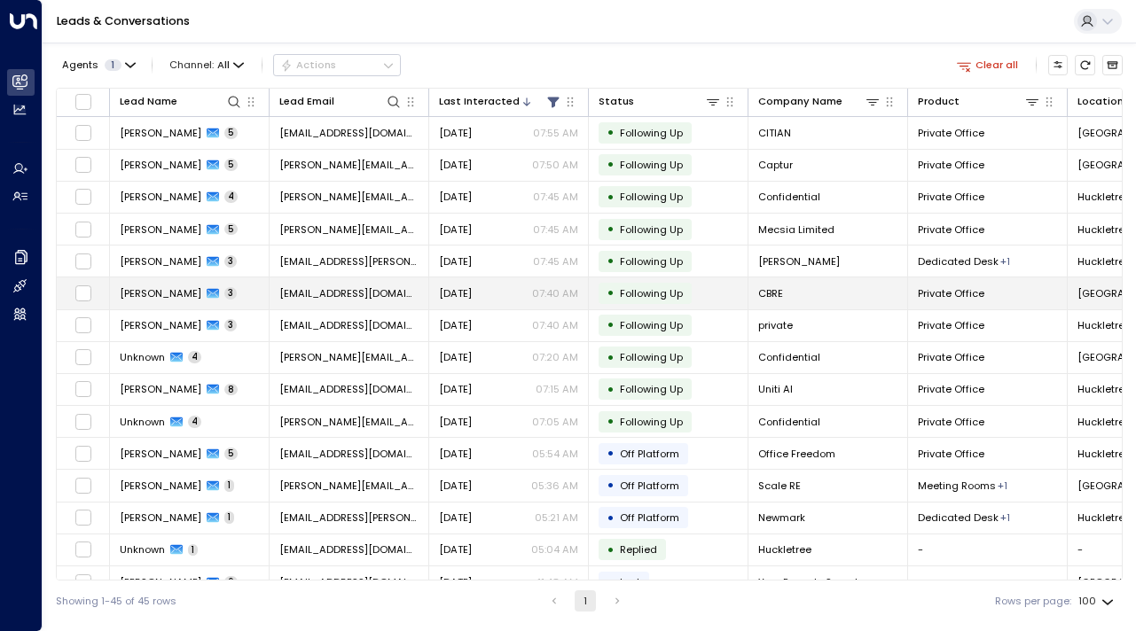
click at [152, 283] on td "[PERSON_NAME] 3" at bounding box center [190, 292] width 160 height 31
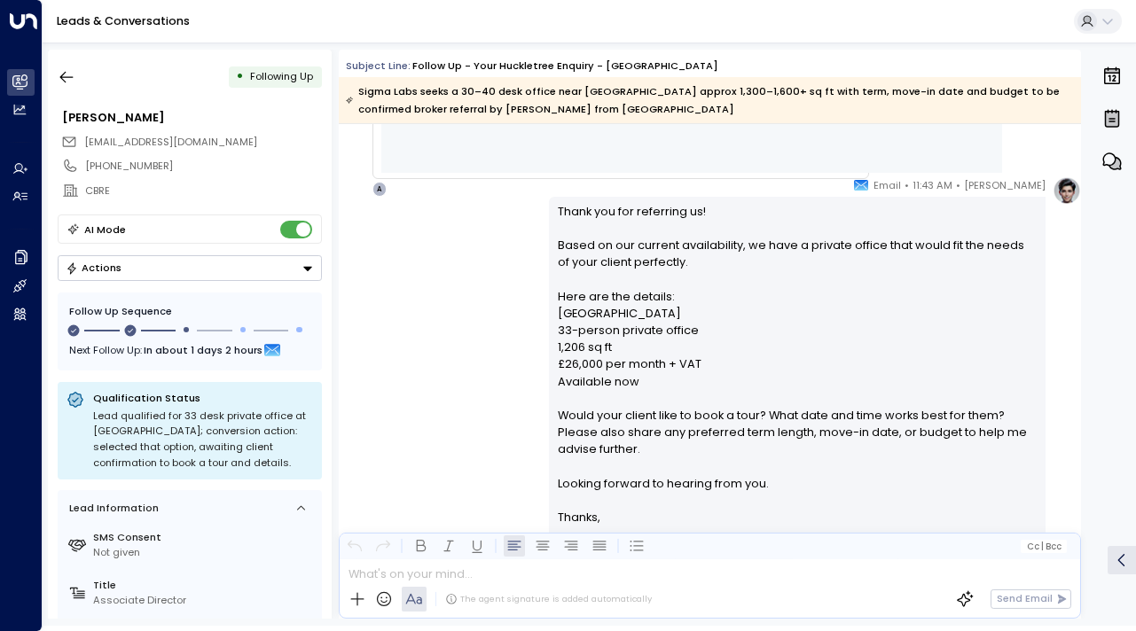
scroll to position [935, 0]
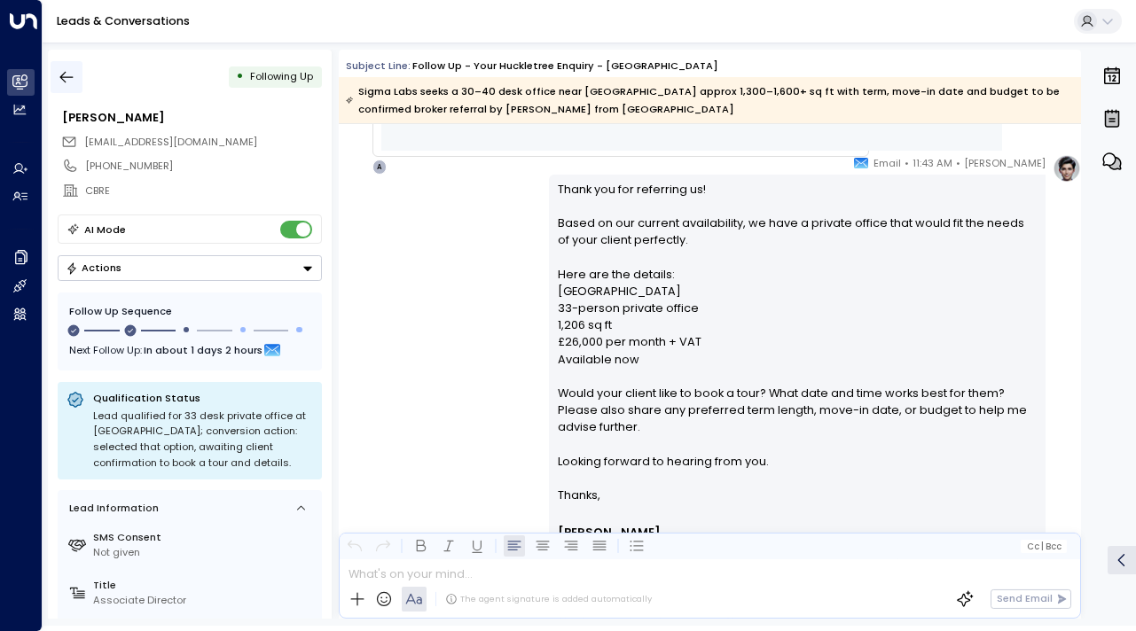
click at [61, 72] on icon "button" at bounding box center [67, 77] width 18 height 18
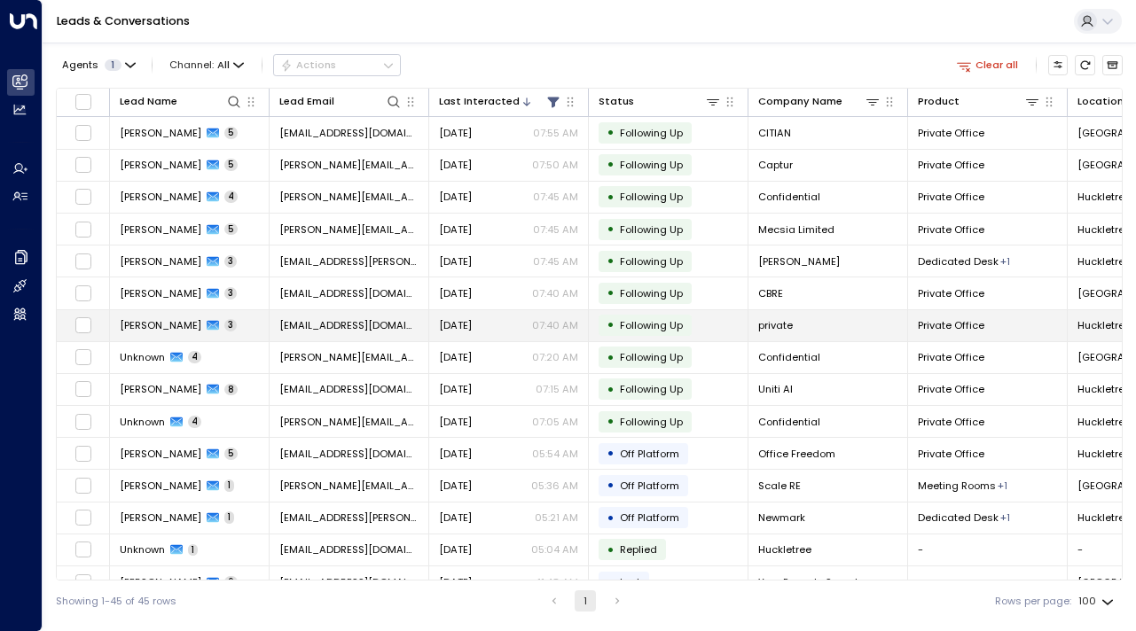
click at [139, 335] on td "[PERSON_NAME] 3" at bounding box center [190, 325] width 160 height 31
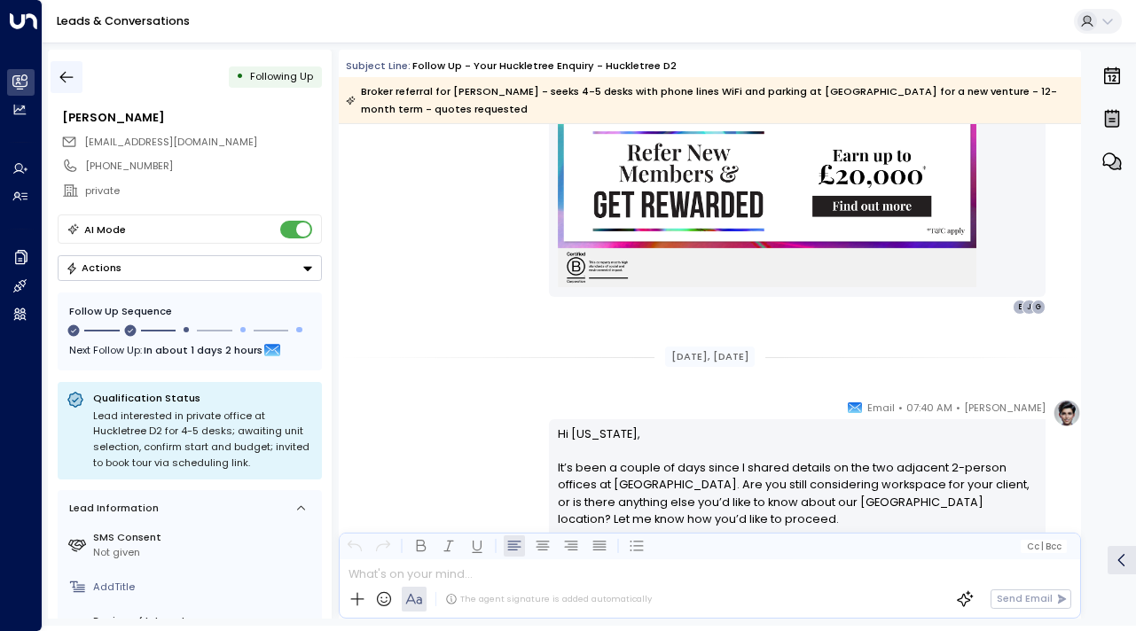
click at [79, 75] on button "button" at bounding box center [67, 77] width 32 height 32
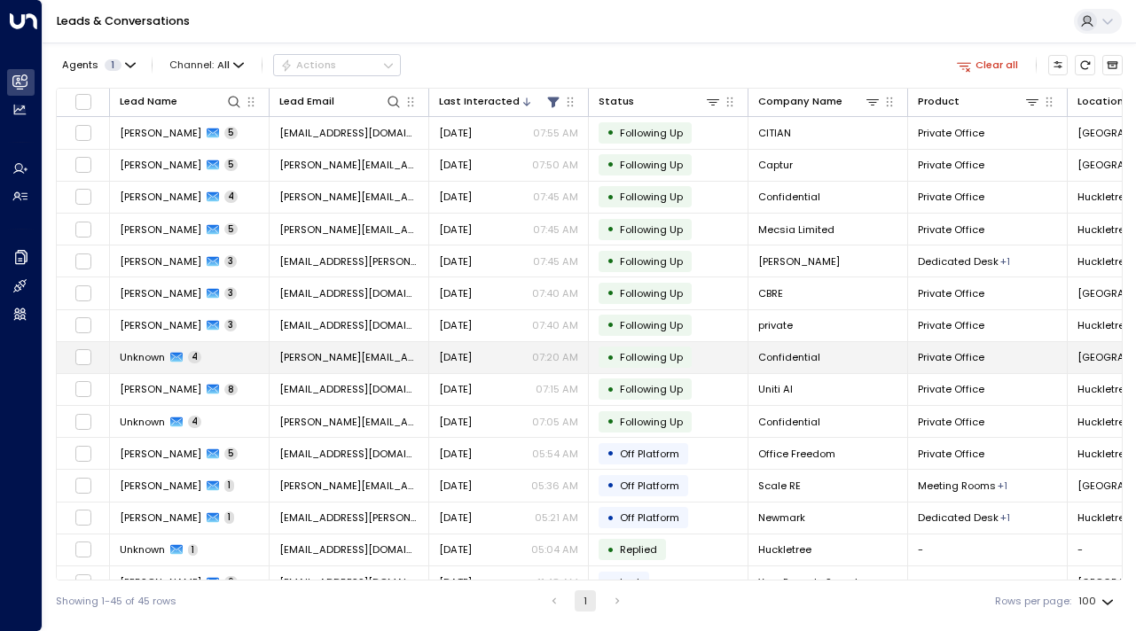
click at [150, 355] on span "Unknown" at bounding box center [142, 357] width 45 height 14
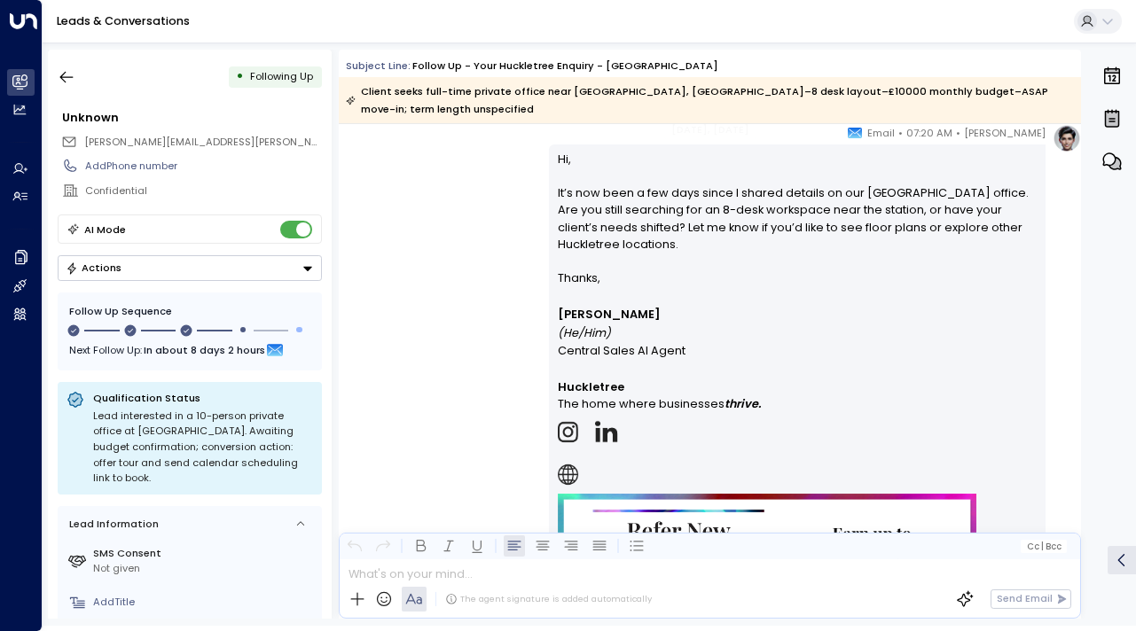
scroll to position [4253, 0]
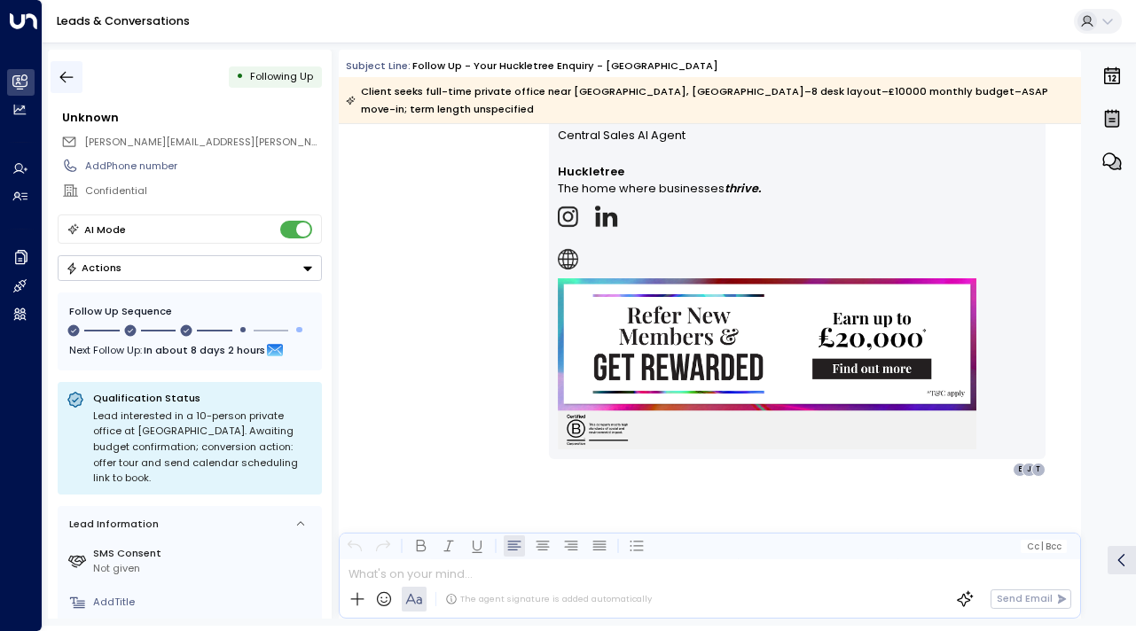
click at [67, 69] on icon "button" at bounding box center [67, 77] width 18 height 18
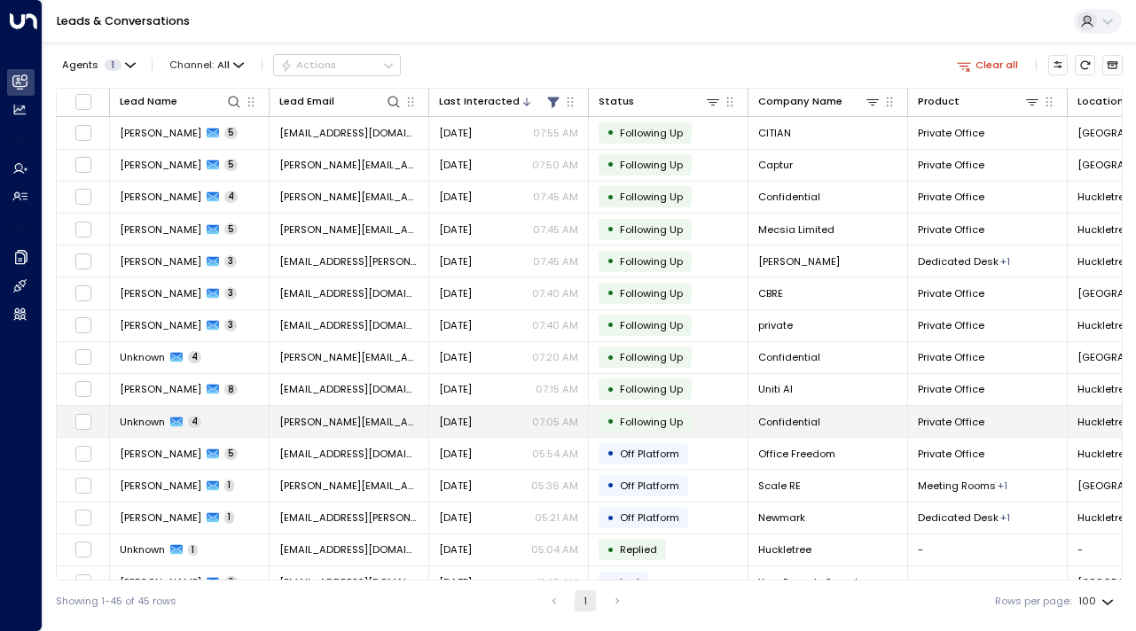
click at [121, 429] on td "Unknown 4" at bounding box center [190, 421] width 160 height 31
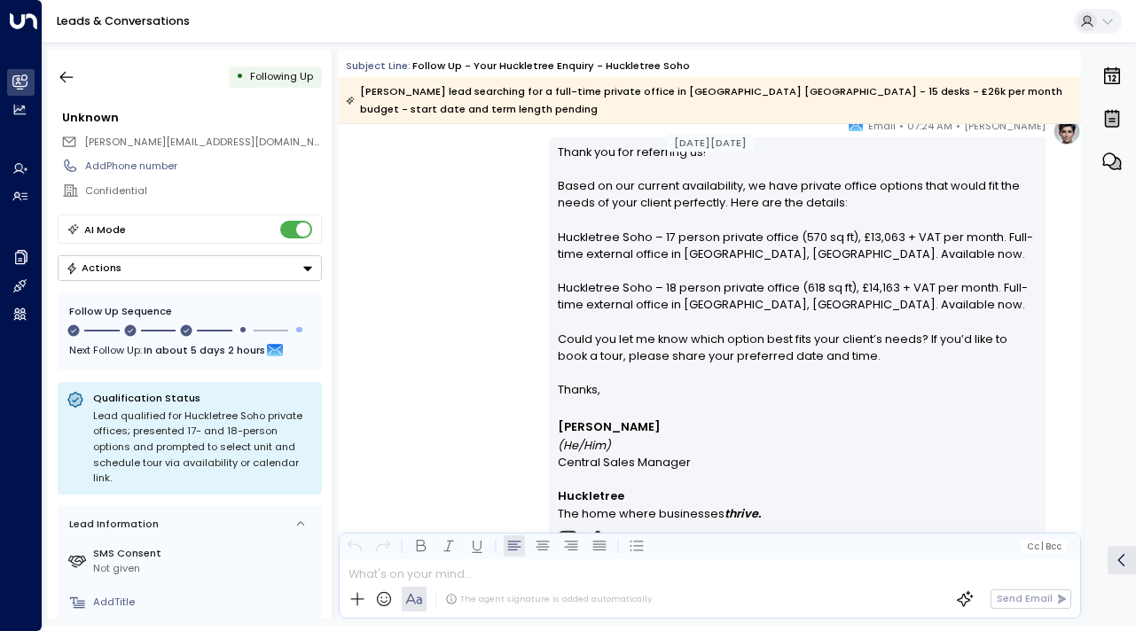
scroll to position [1954, 0]
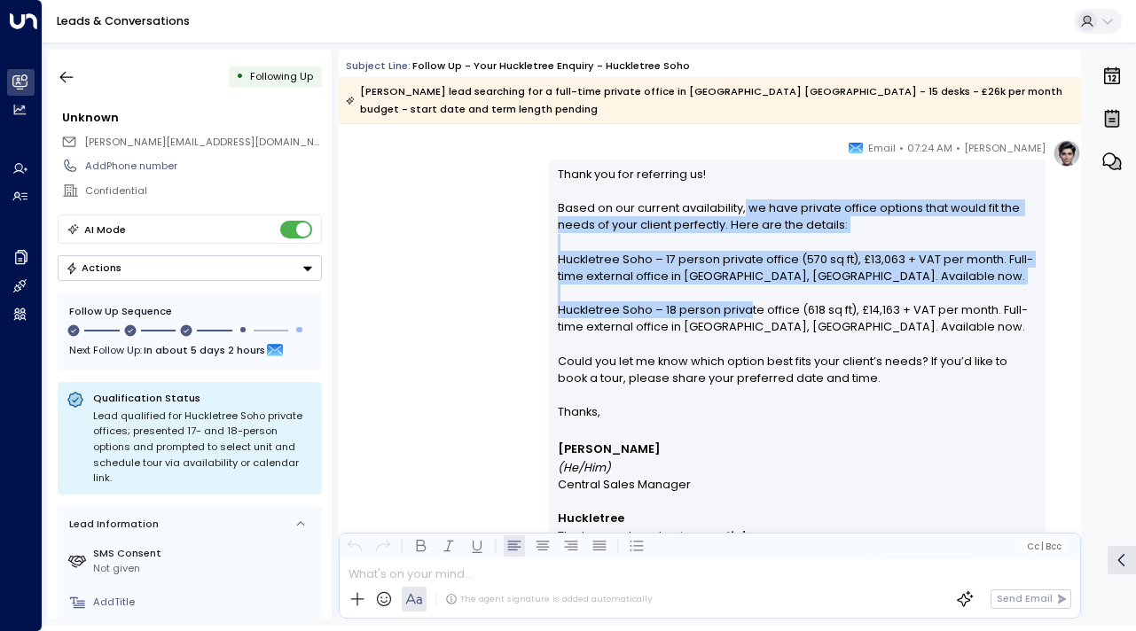
drag, startPoint x: 739, startPoint y: 190, endPoint x: 743, endPoint y: 284, distance: 94.0
click at [741, 285] on p "Thank you for referring us! Based on our current availability, we have private …" at bounding box center [798, 285] width 480 height 238
click at [743, 284] on p "Thank you for referring us! Based on our current availability, we have private …" at bounding box center [798, 285] width 480 height 238
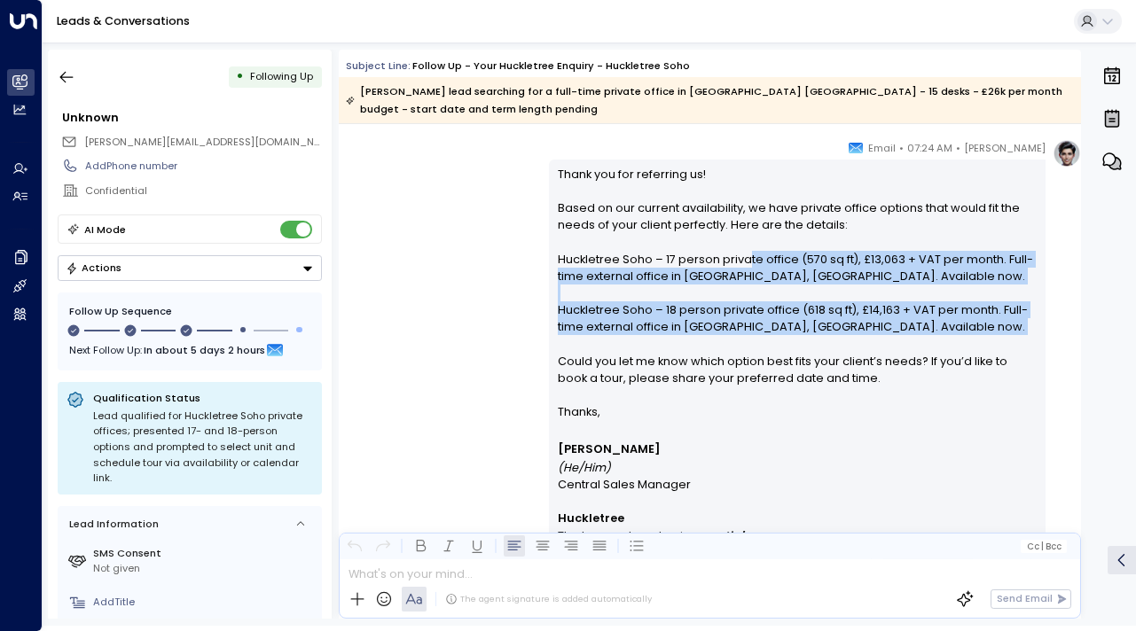
drag, startPoint x: 743, startPoint y: 242, endPoint x: 743, endPoint y: 333, distance: 91.3
click at [743, 333] on p "Thank you for referring us! Based on our current availability, we have private …" at bounding box center [798, 285] width 480 height 238
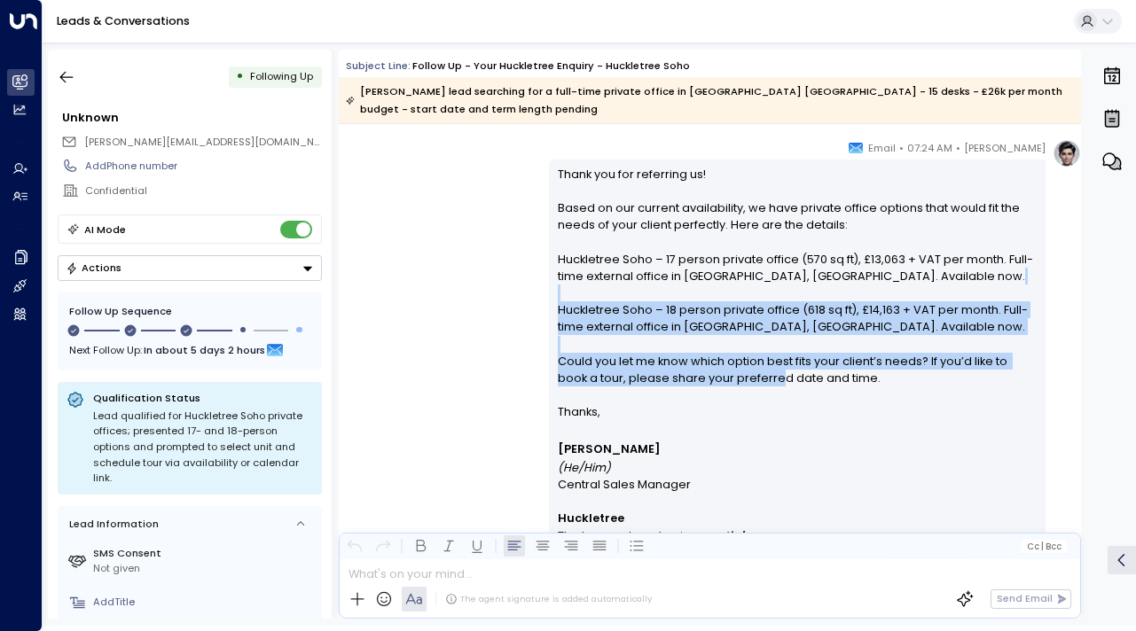
drag, startPoint x: 743, startPoint y: 280, endPoint x: 745, endPoint y: 364, distance: 84.3
click at [745, 364] on p "Thank you for referring us! Based on our current availability, we have private …" at bounding box center [798, 285] width 480 height 238
drag, startPoint x: 745, startPoint y: 364, endPoint x: 741, endPoint y: 244, distance: 120.6
click at [741, 244] on p "Thank you for referring us! Based on our current availability, we have private …" at bounding box center [798, 285] width 480 height 238
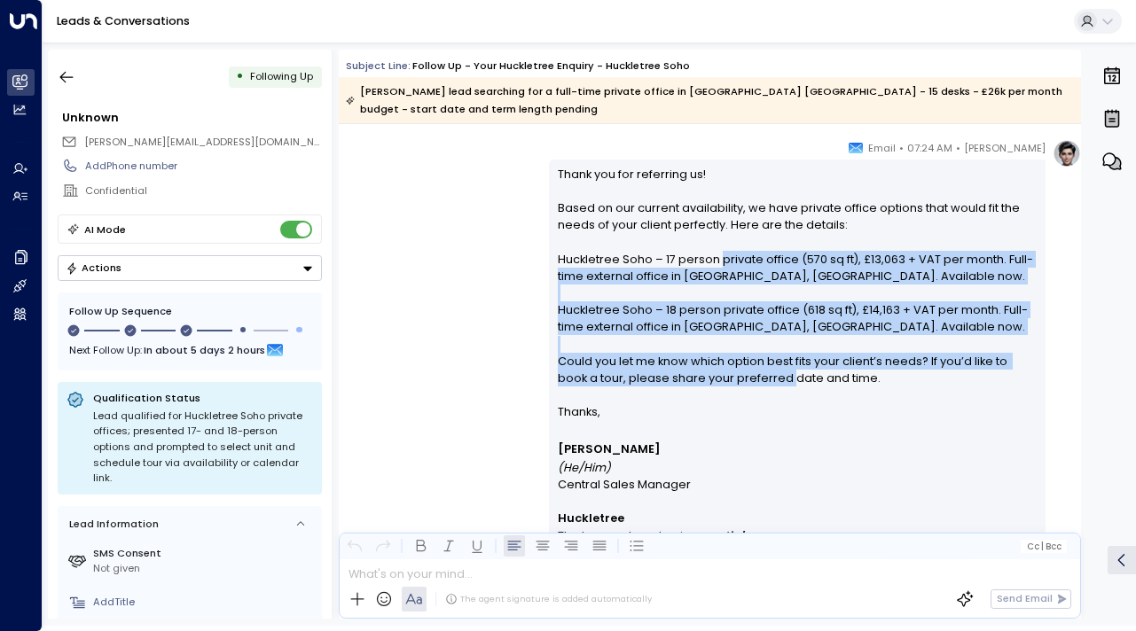
click at [741, 244] on p "Thank you for referring us! Based on our current availability, we have private …" at bounding box center [798, 285] width 480 height 238
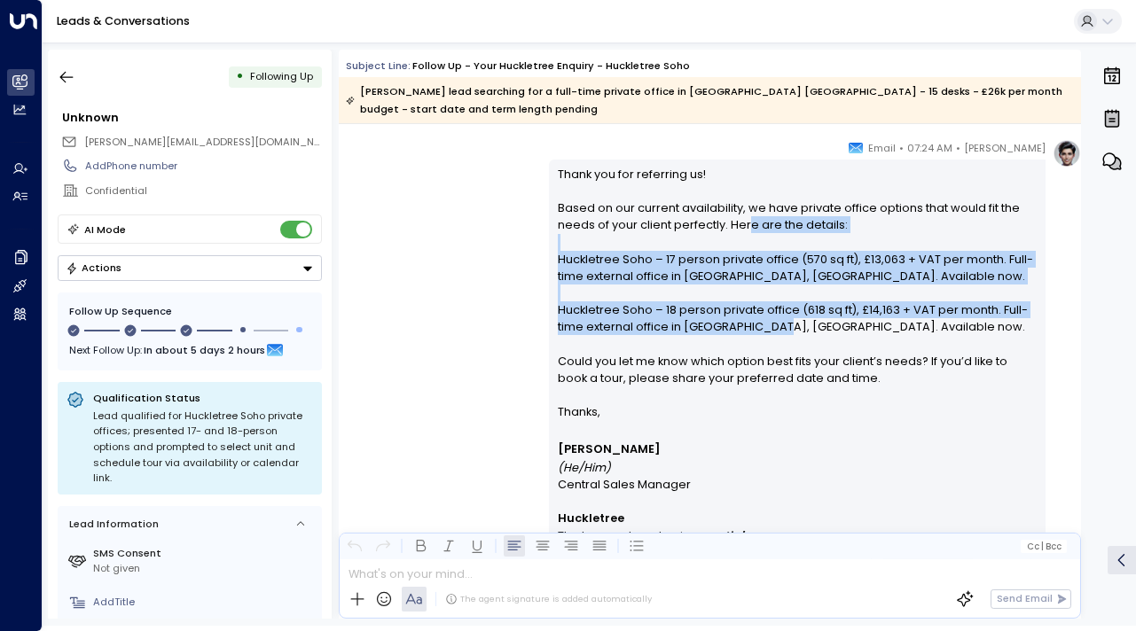
drag, startPoint x: 741, startPoint y: 199, endPoint x: 761, endPoint y: 303, distance: 105.7
click at [761, 304] on p "Thank you for referring us! Based on our current availability, we have private …" at bounding box center [798, 285] width 480 height 238
click at [761, 303] on p "Thank you for referring us! Based on our current availability, we have private …" at bounding box center [798, 285] width 480 height 238
drag, startPoint x: 761, startPoint y: 303, endPoint x: 745, endPoint y: 242, distance: 63.4
click at [745, 241] on p "Thank you for referring us! Based on our current availability, we have private …" at bounding box center [798, 285] width 480 height 238
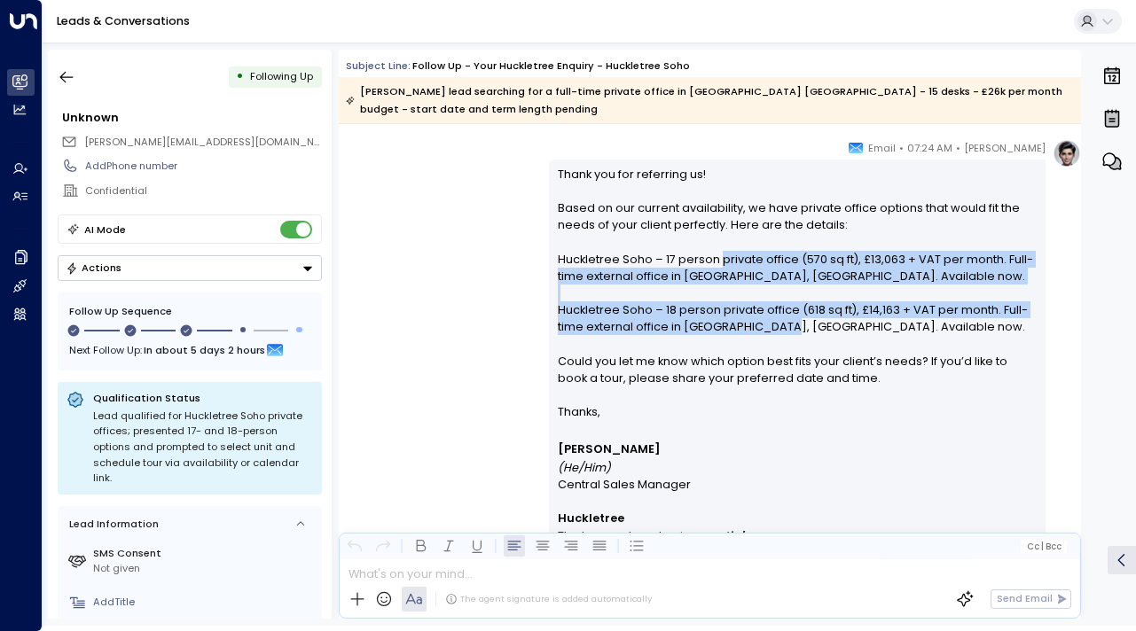
click at [745, 242] on p "Thank you for referring us! Based on our current availability, we have private …" at bounding box center [798, 285] width 480 height 238
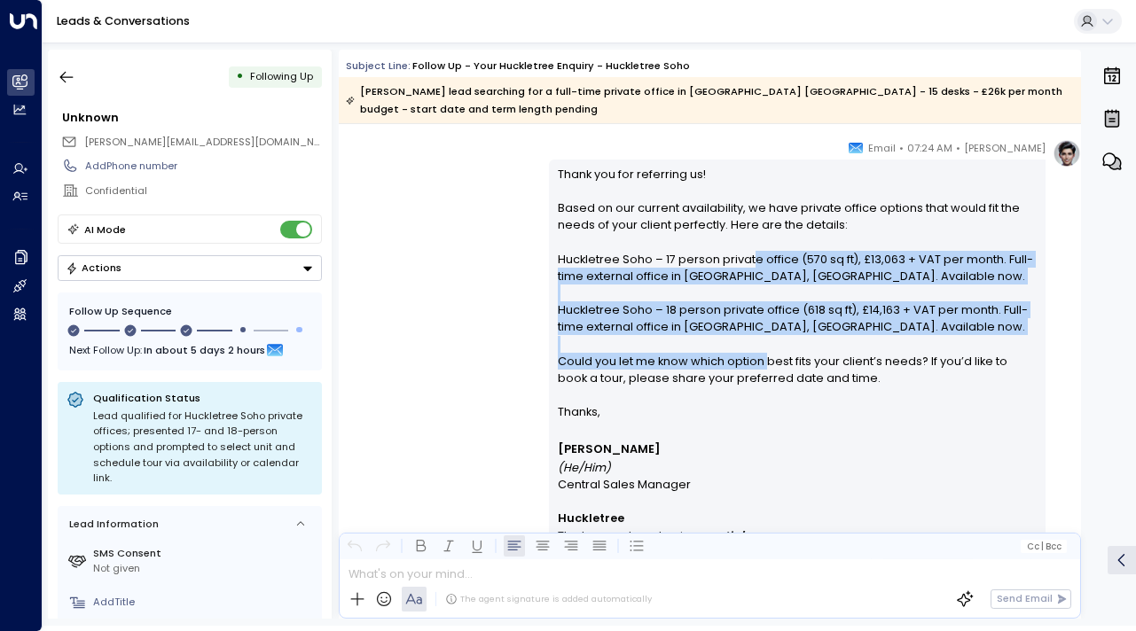
drag, startPoint x: 745, startPoint y: 242, endPoint x: 762, endPoint y: 336, distance: 95.6
click at [762, 336] on p "Thank you for referring us! Based on our current availability, we have private …" at bounding box center [798, 285] width 480 height 238
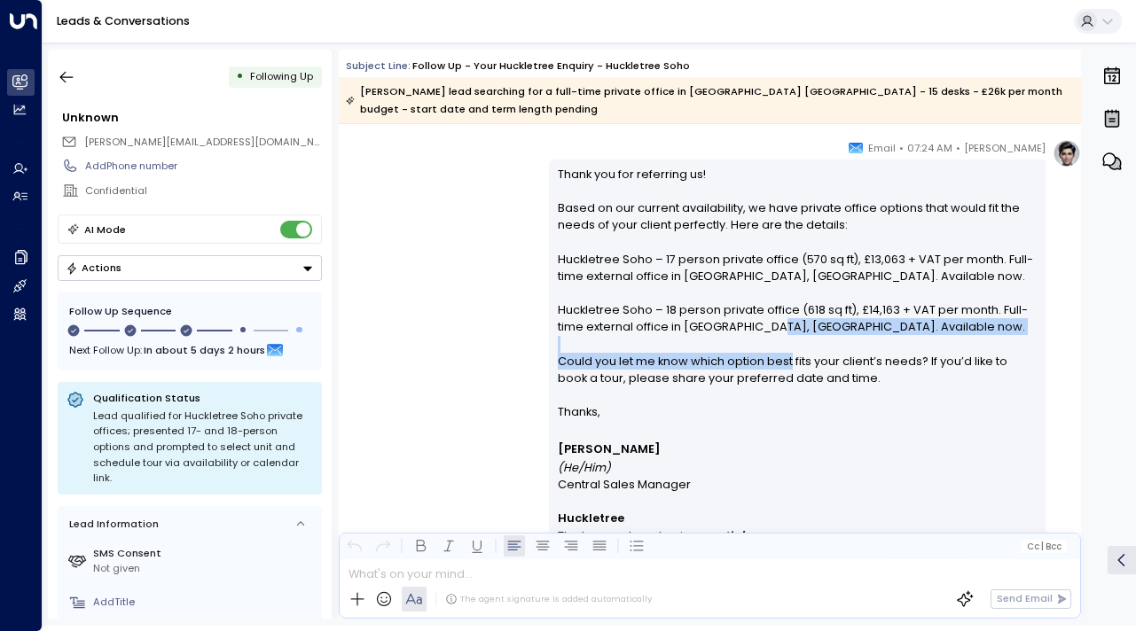
drag, startPoint x: 762, startPoint y: 336, endPoint x: 759, endPoint y: 301, distance: 34.8
click at [759, 301] on p "Thank you for referring us! Based on our current availability, we have private …" at bounding box center [798, 285] width 480 height 238
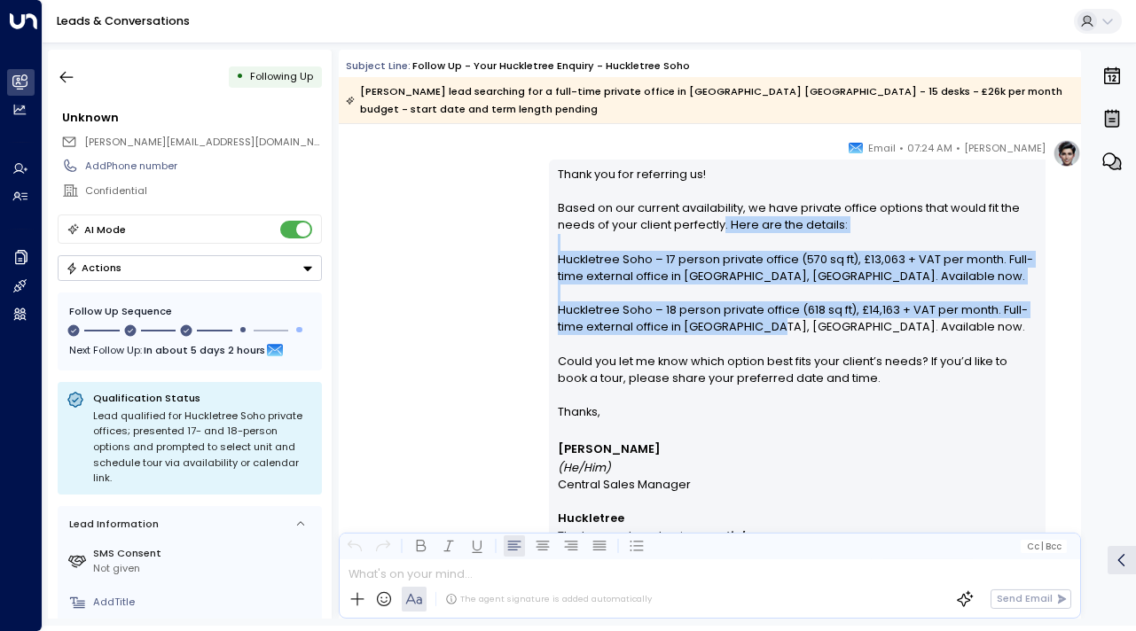
drag, startPoint x: 759, startPoint y: 301, endPoint x: 716, endPoint y: 212, distance: 99.1
click at [716, 212] on p "Thank you for referring us! Based on our current availability, we have private …" at bounding box center [798, 285] width 480 height 238
click at [717, 213] on p "Thank you for referring us! Based on our current availability, we have private …" at bounding box center [798, 285] width 480 height 238
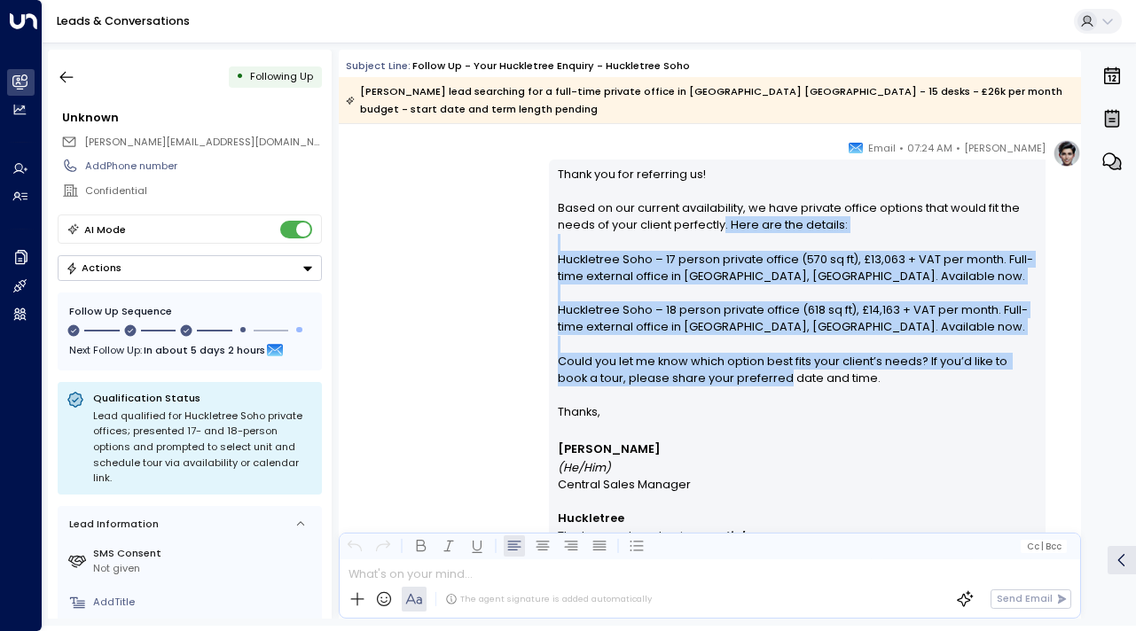
drag, startPoint x: 717, startPoint y: 213, endPoint x: 718, endPoint y: 358, distance: 145.4
click at [718, 358] on p "Thank you for referring us! Based on our current availability, we have private …" at bounding box center [798, 285] width 480 height 238
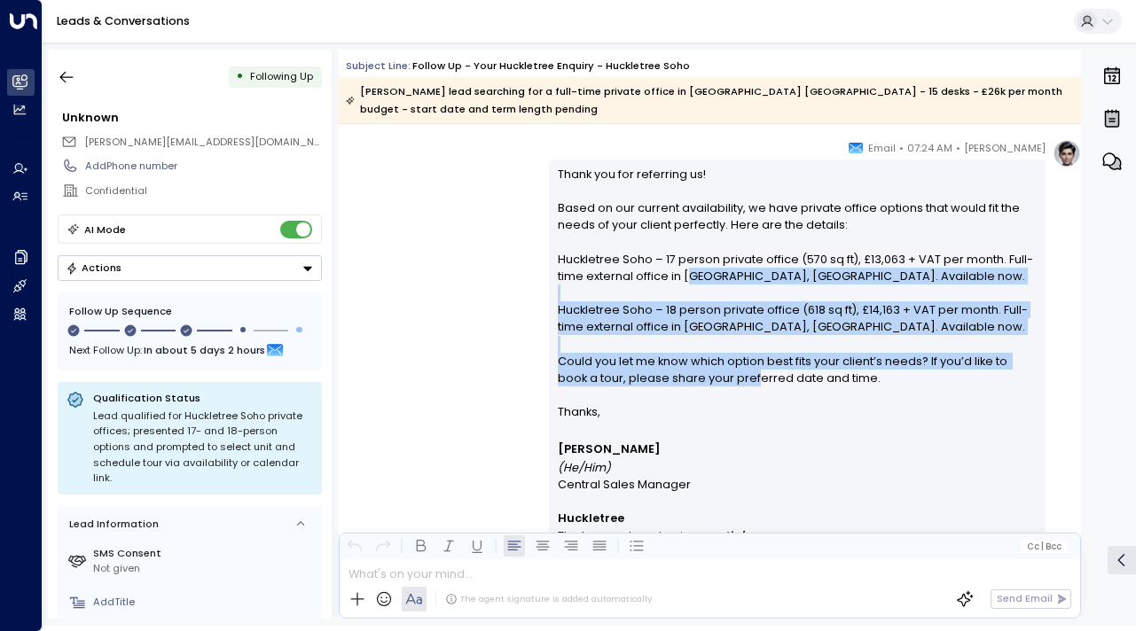
drag, startPoint x: 718, startPoint y: 357, endPoint x: 680, endPoint y: 256, distance: 108.0
click at [680, 255] on p "Thank you for referring us! Based on our current availability, we have private …" at bounding box center [798, 285] width 480 height 238
click at [680, 256] on p "Thank you for referring us! Based on our current availability, we have private …" at bounding box center [798, 285] width 480 height 238
drag, startPoint x: 680, startPoint y: 256, endPoint x: 690, endPoint y: 457, distance: 201.5
click at [690, 457] on div "Thank you for referring us! Based on our current availability, we have private …" at bounding box center [798, 484] width 480 height 636
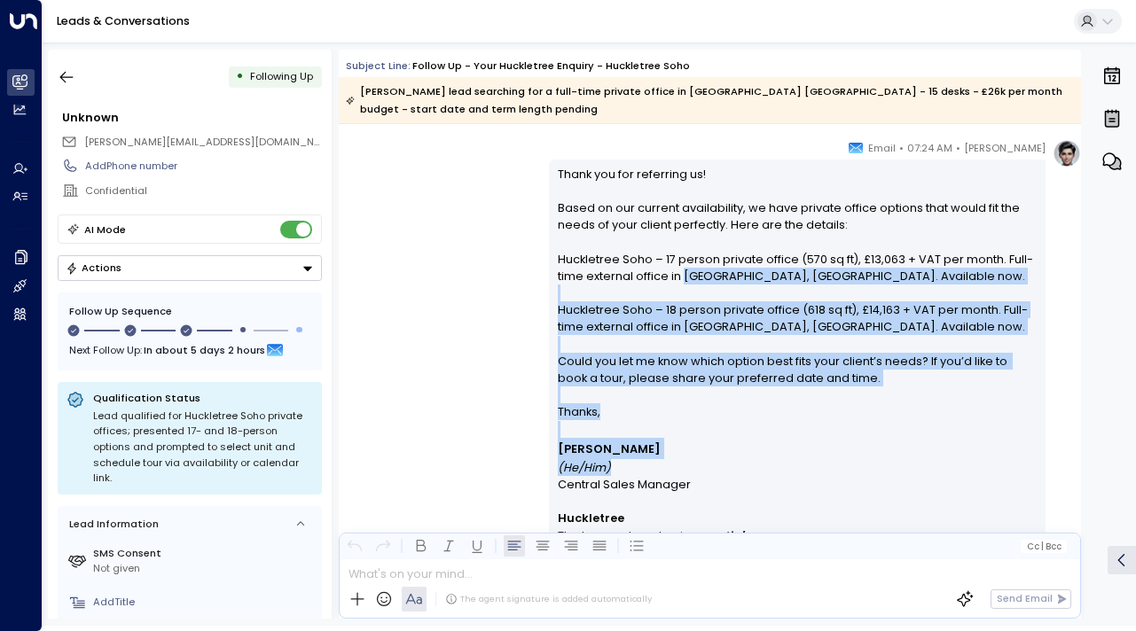
click at [690, 457] on p "[PERSON_NAME] (He/Him)" at bounding box center [798, 457] width 480 height 38
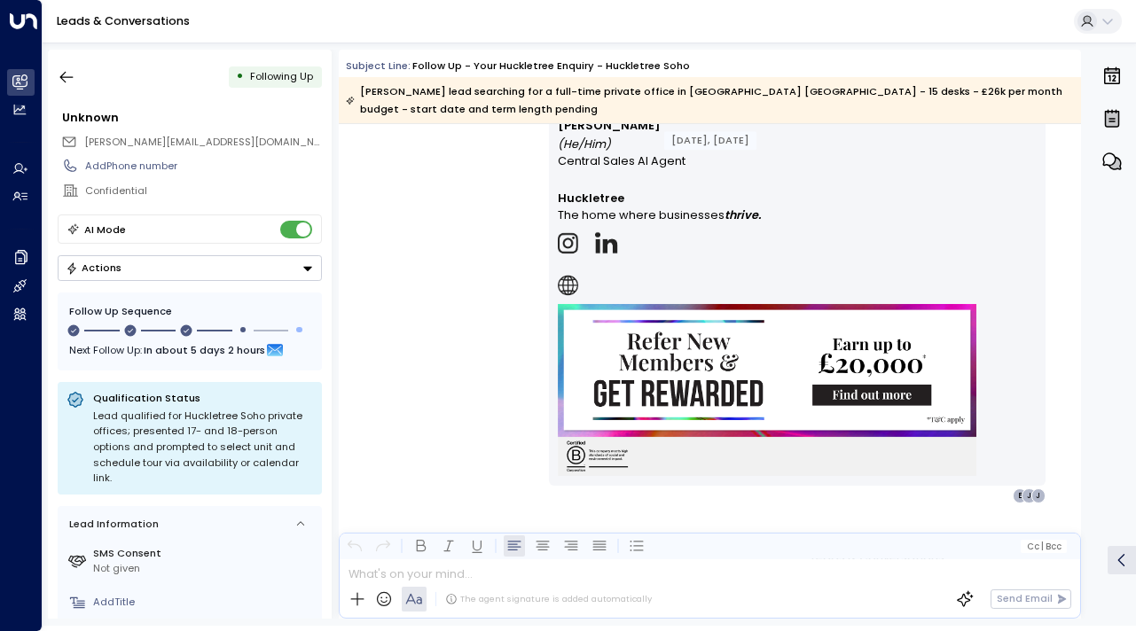
scroll to position [4185, 0]
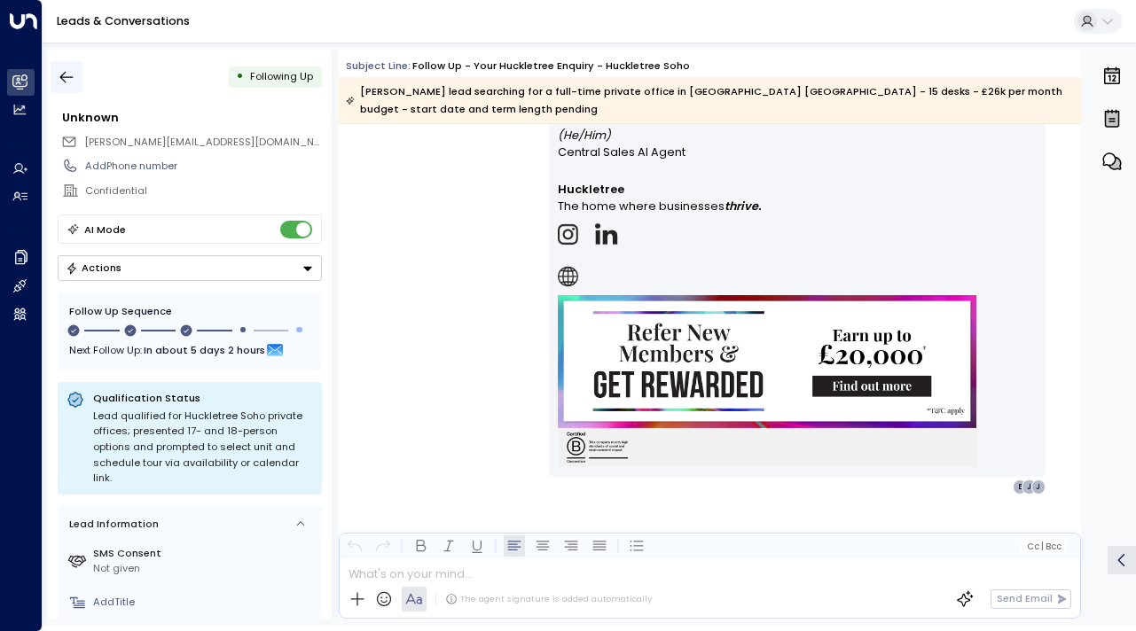
click at [69, 83] on icon "button" at bounding box center [67, 77] width 18 height 18
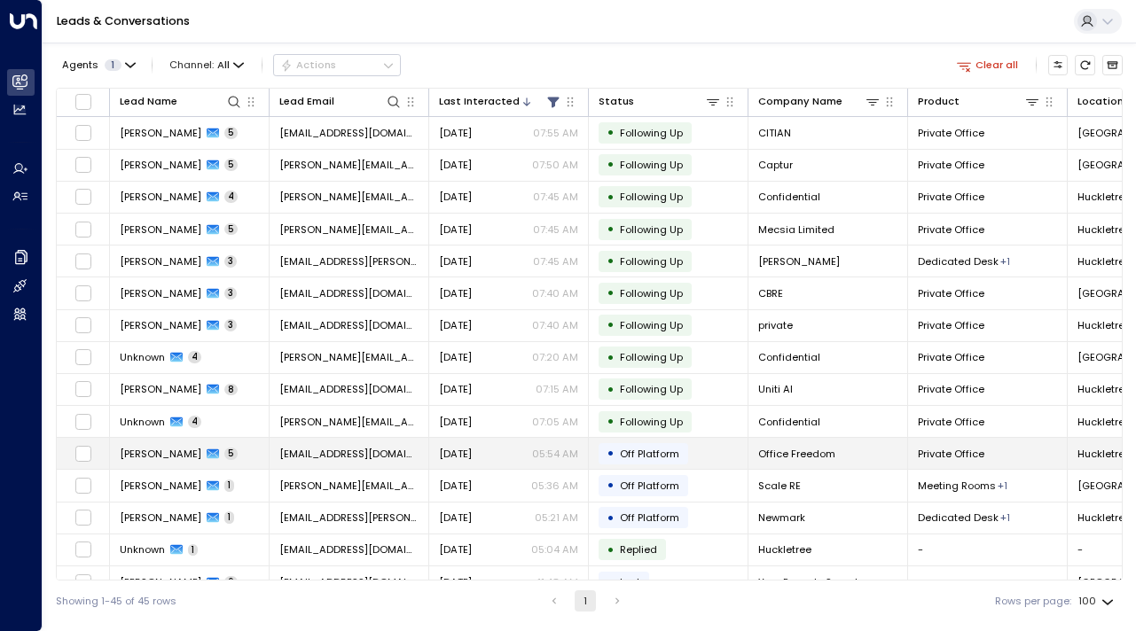
click at [160, 449] on span "[PERSON_NAME]" at bounding box center [161, 454] width 82 height 14
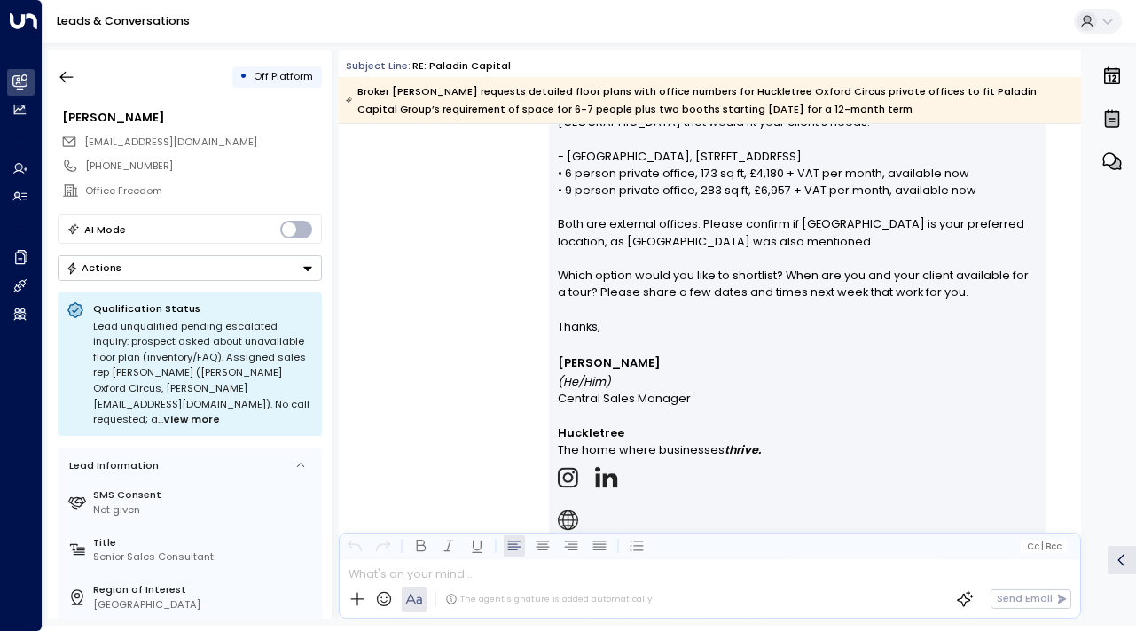
scroll to position [2315, 0]
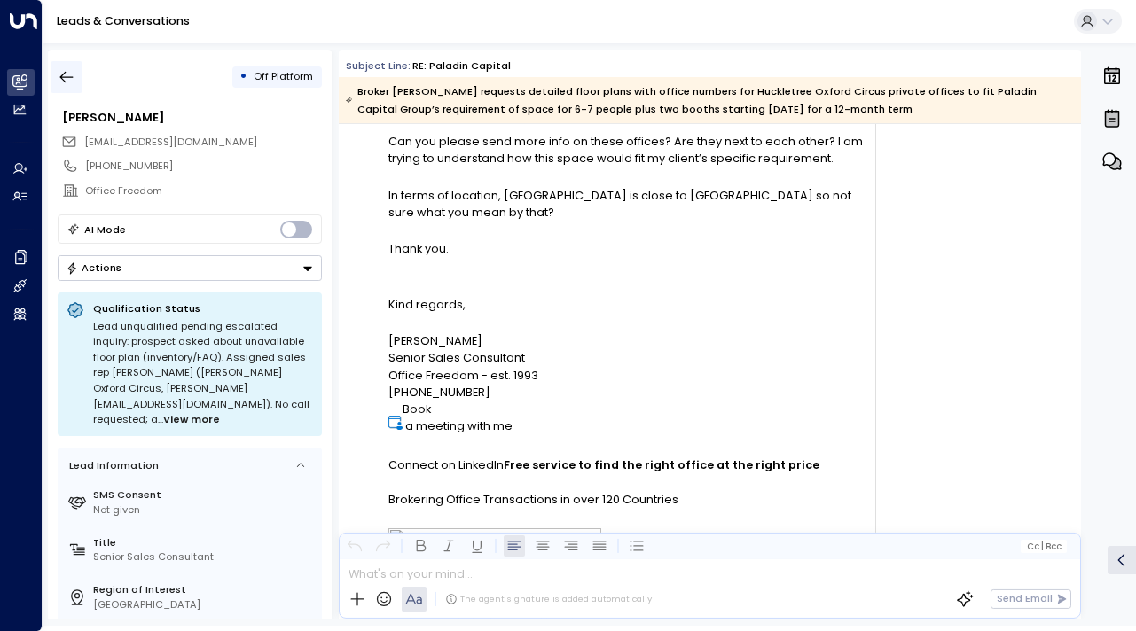
click at [66, 74] on icon "button" at bounding box center [67, 77] width 18 height 18
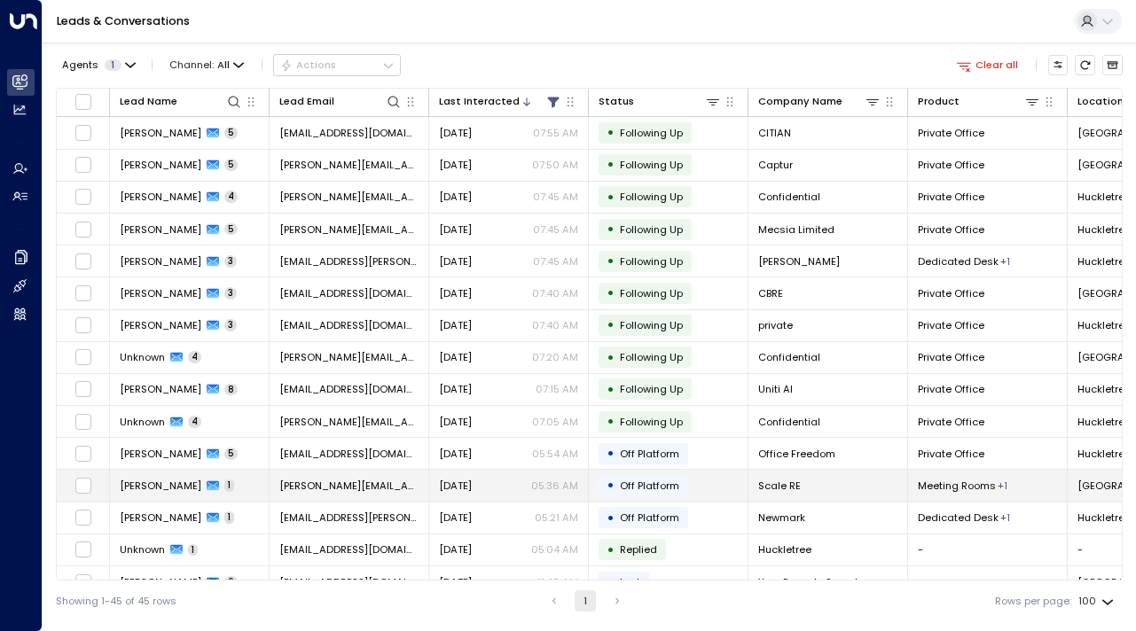
click at [135, 480] on span "[PERSON_NAME]" at bounding box center [161, 486] width 82 height 14
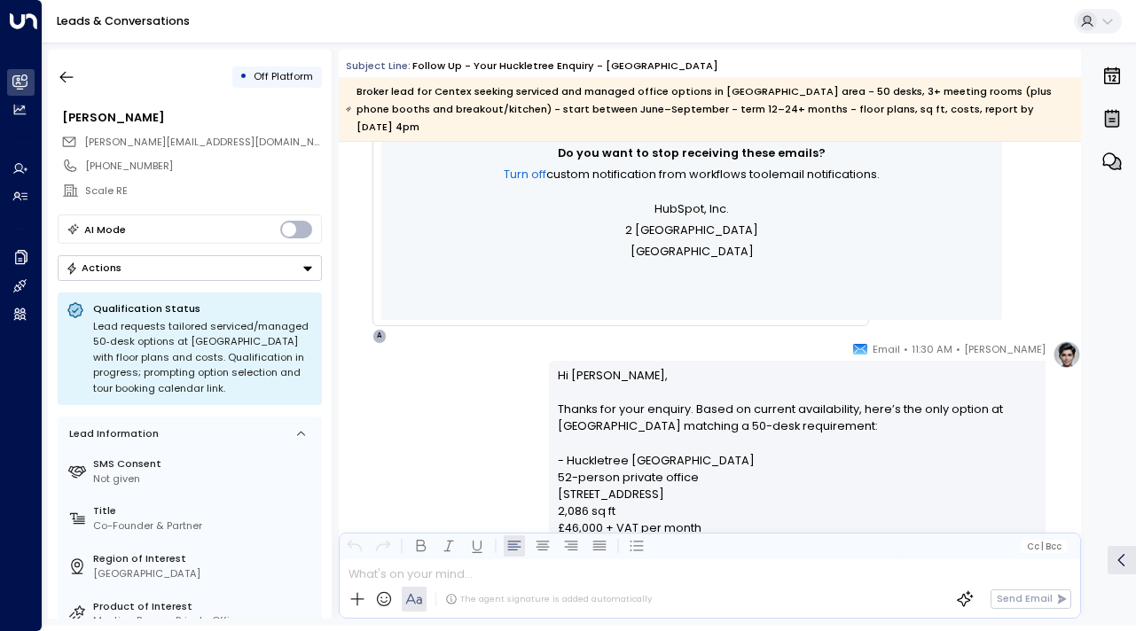
scroll to position [1298, 0]
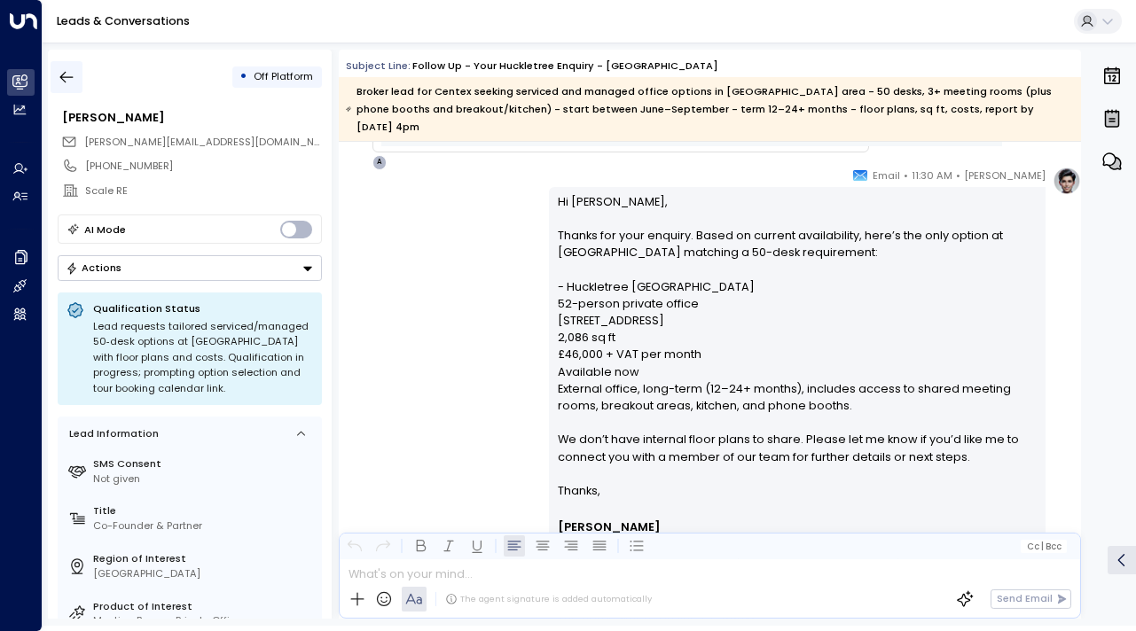
click at [63, 78] on icon "button" at bounding box center [67, 77] width 18 height 18
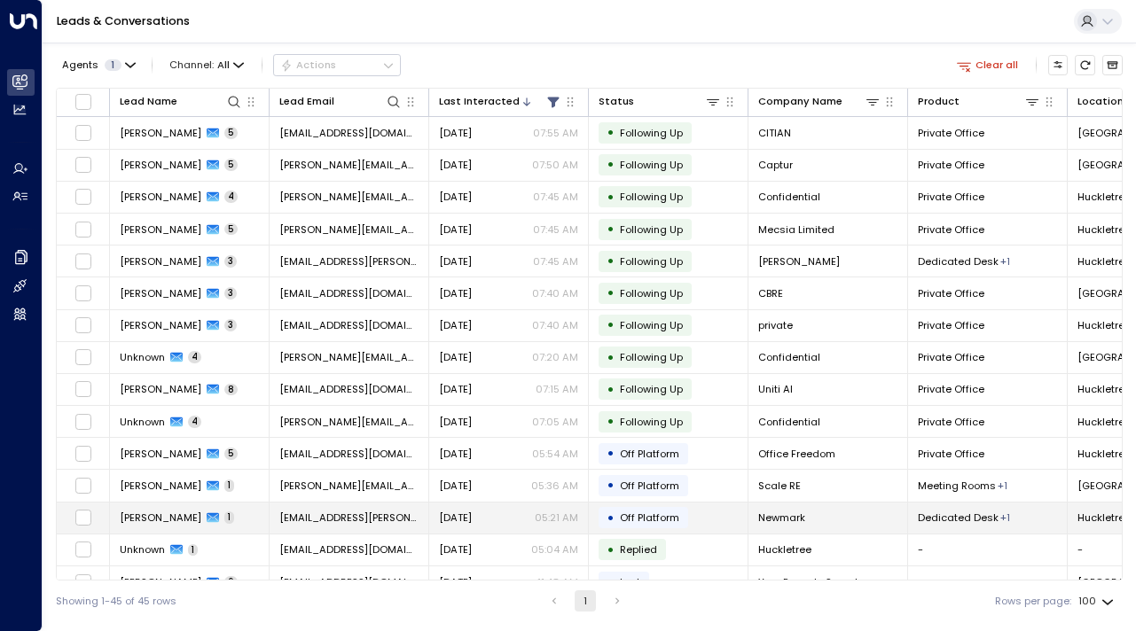
click at [122, 529] on td "[PERSON_NAME] 1" at bounding box center [190, 518] width 160 height 31
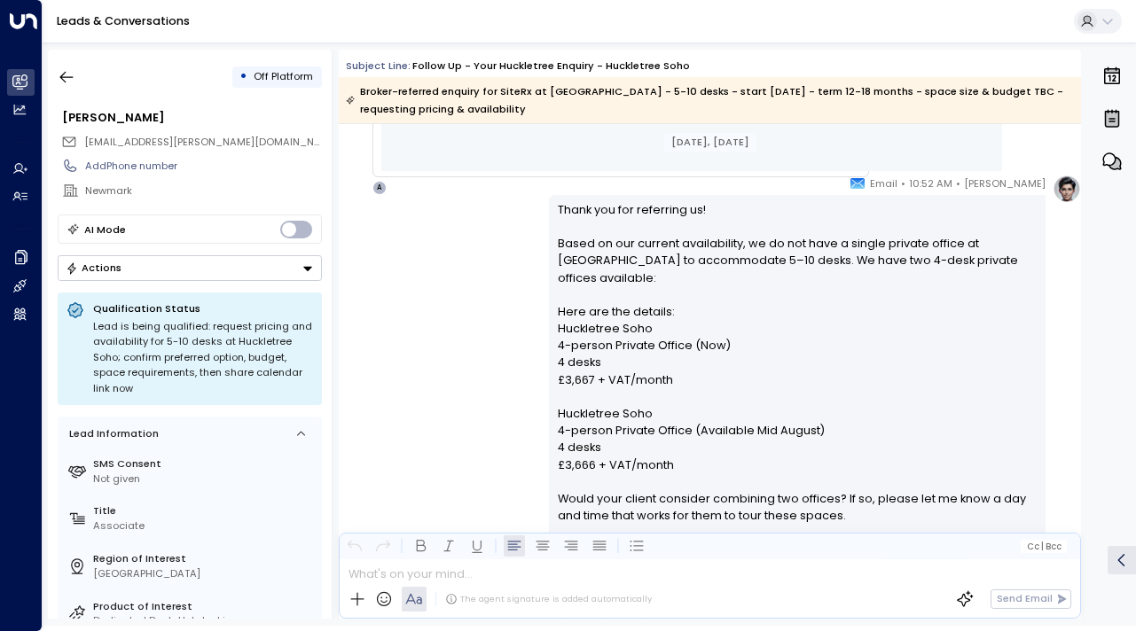
scroll to position [935, 0]
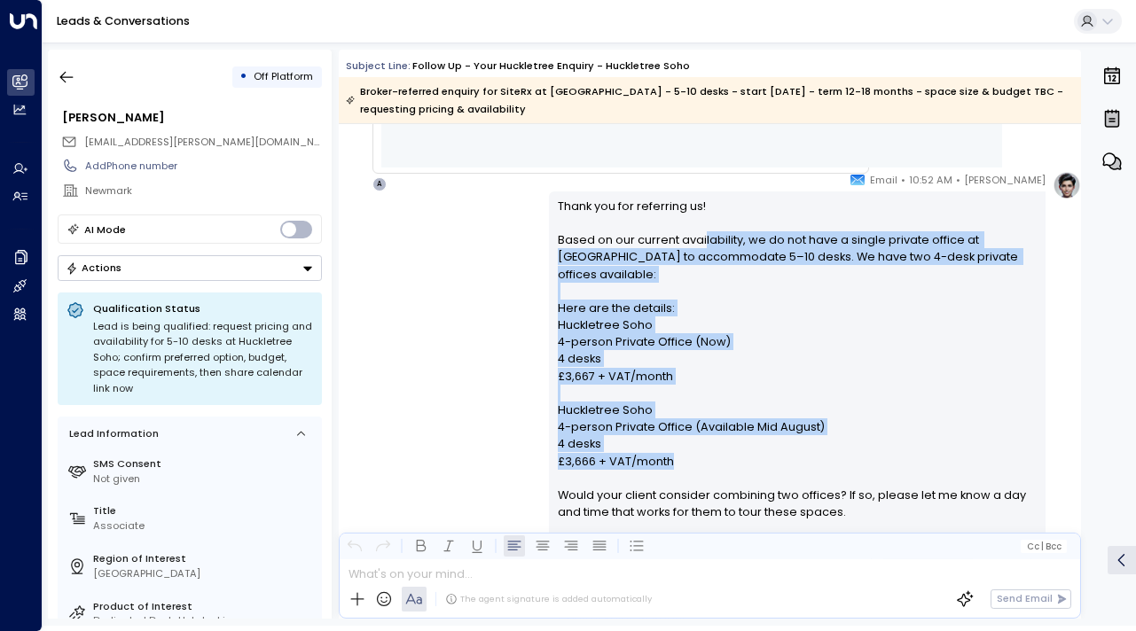
drag, startPoint x: 699, startPoint y: 243, endPoint x: 699, endPoint y: 447, distance: 203.9
click at [699, 447] on p "Thank you for referring us! Based on our current availability, we do not have a…" at bounding box center [798, 368] width 480 height 340
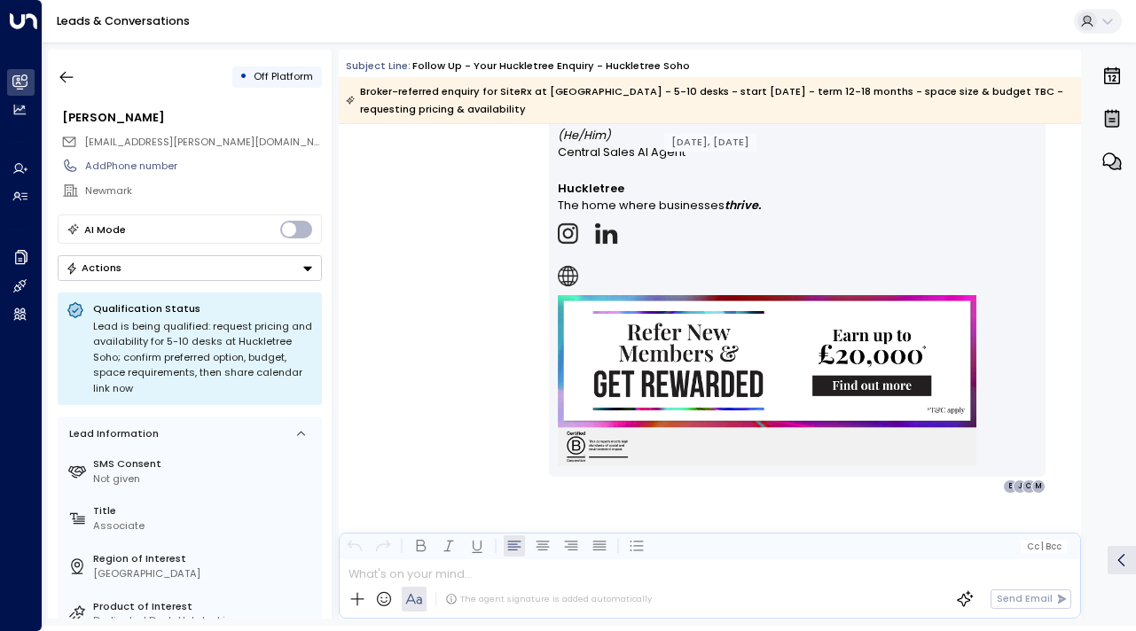
scroll to position [1401, 0]
click at [74, 75] on icon "button" at bounding box center [67, 77] width 18 height 18
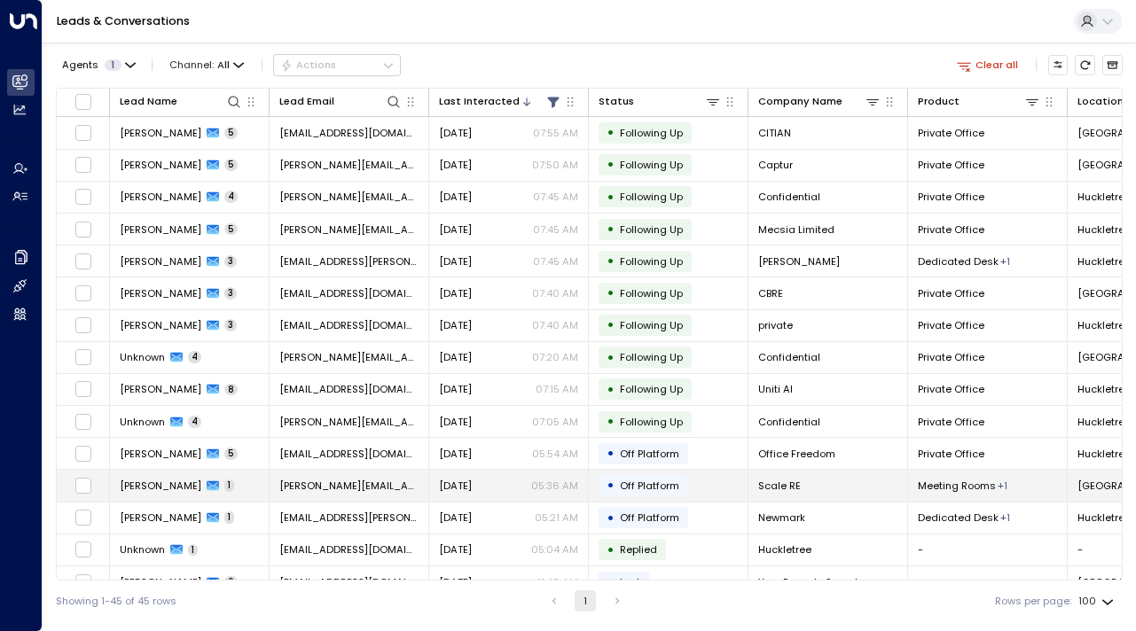
scroll to position [46, 0]
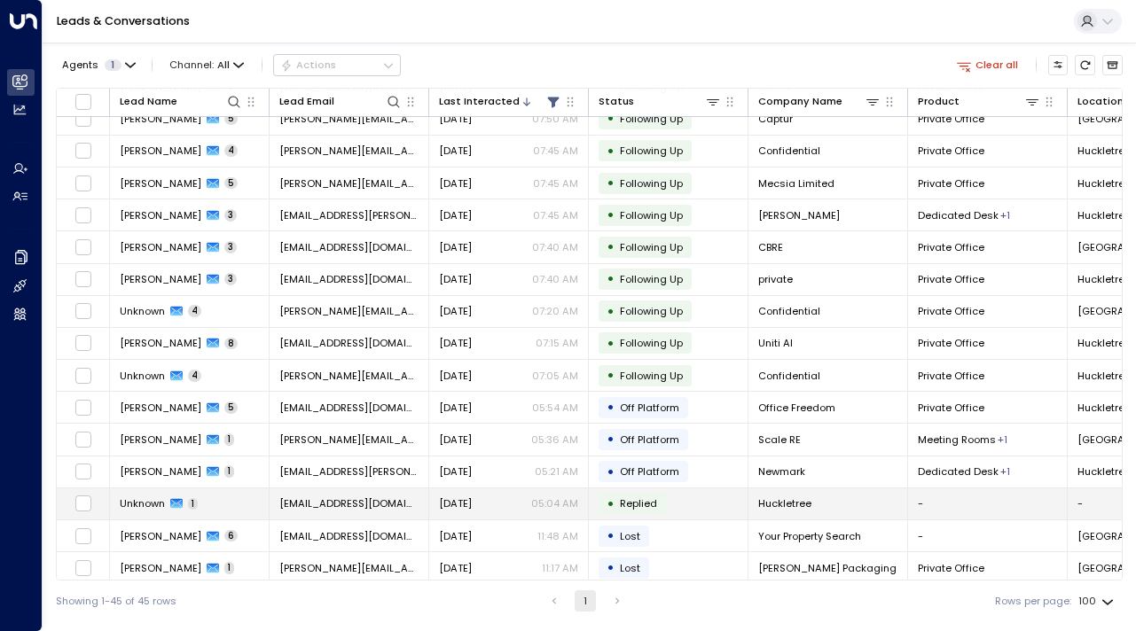
click at [144, 503] on span "Unknown" at bounding box center [142, 503] width 45 height 14
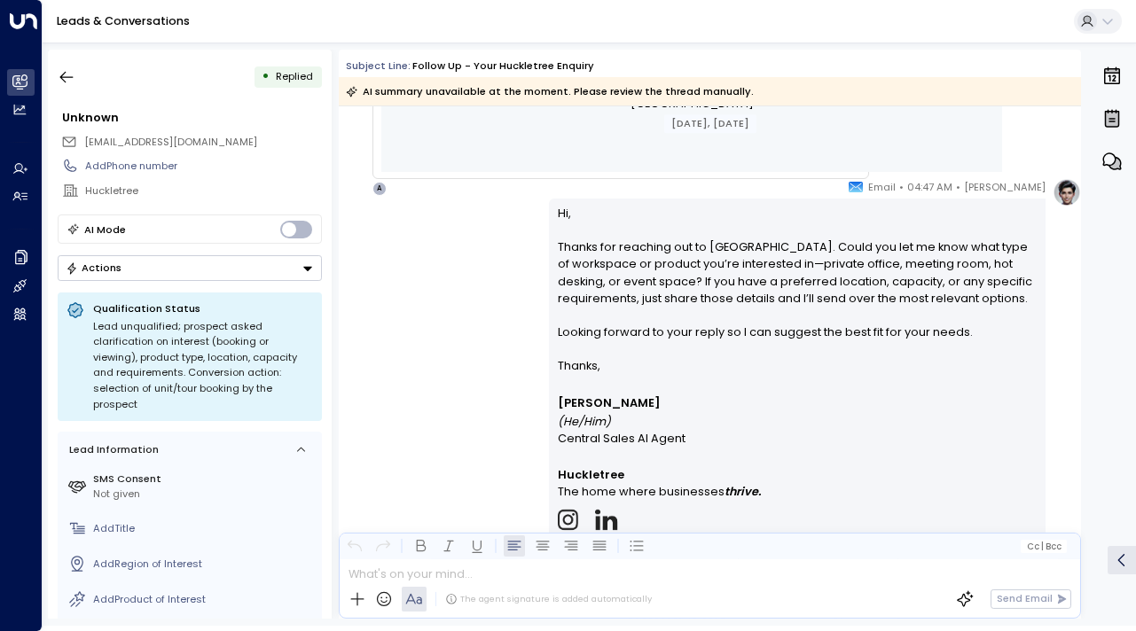
scroll to position [6574, 0]
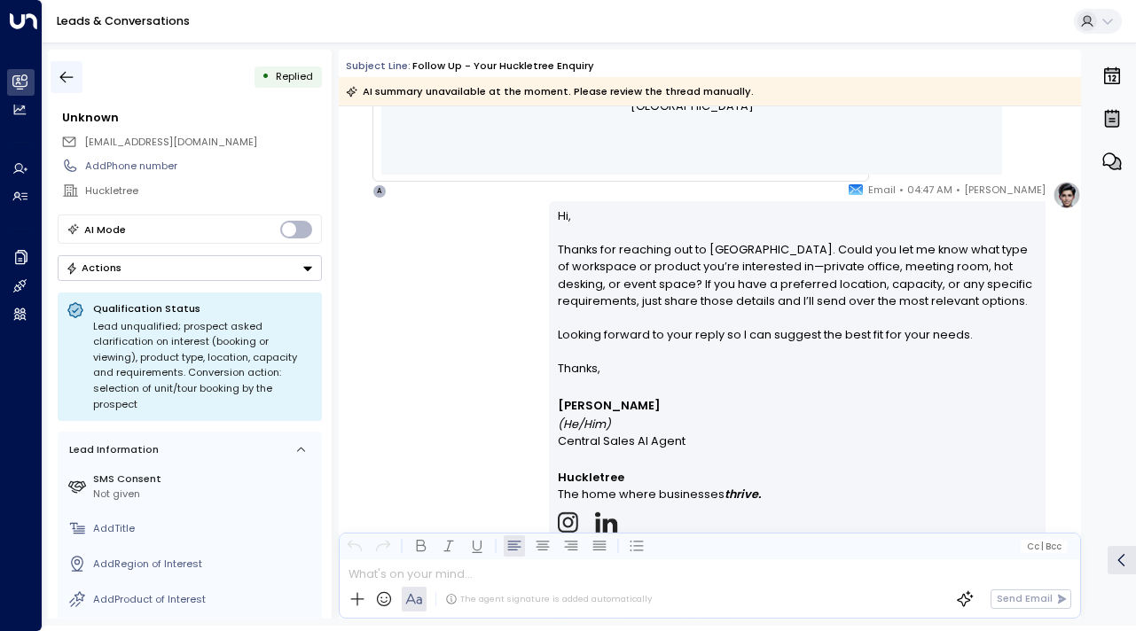
click at [74, 74] on icon "button" at bounding box center [67, 77] width 18 height 18
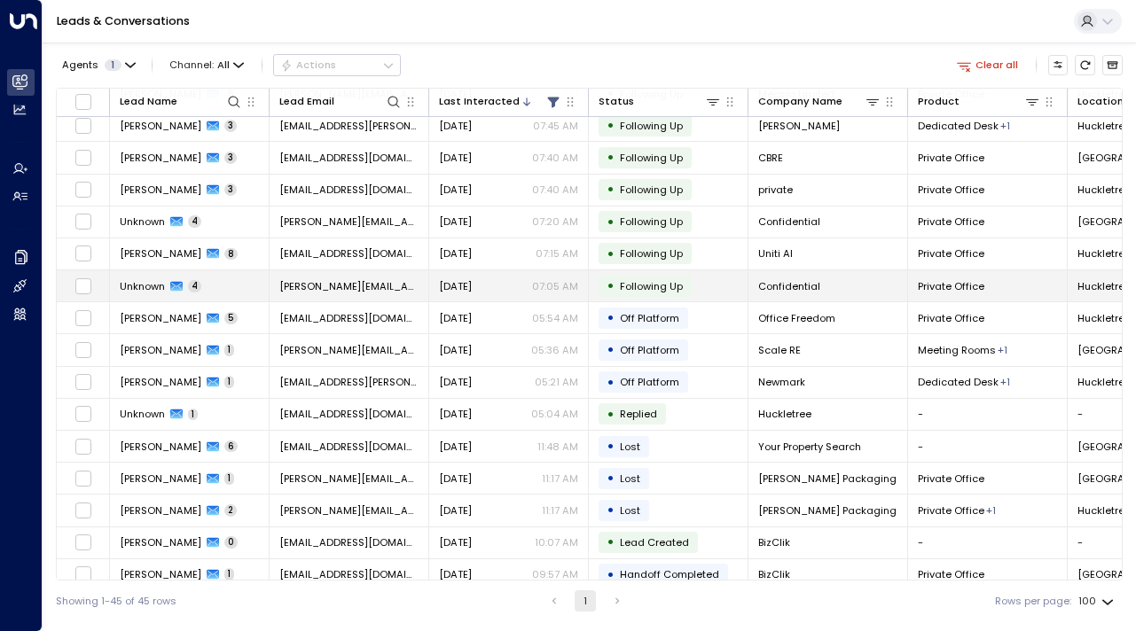
scroll to position [149, 0]
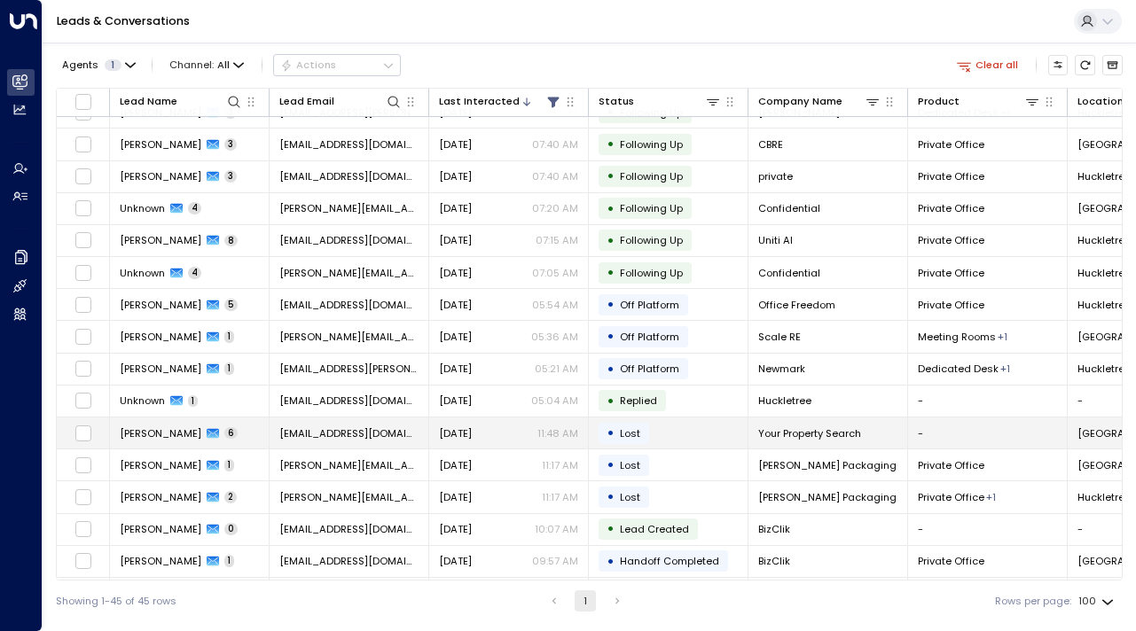
click at [156, 444] on td "[PERSON_NAME] 6" at bounding box center [190, 433] width 160 height 31
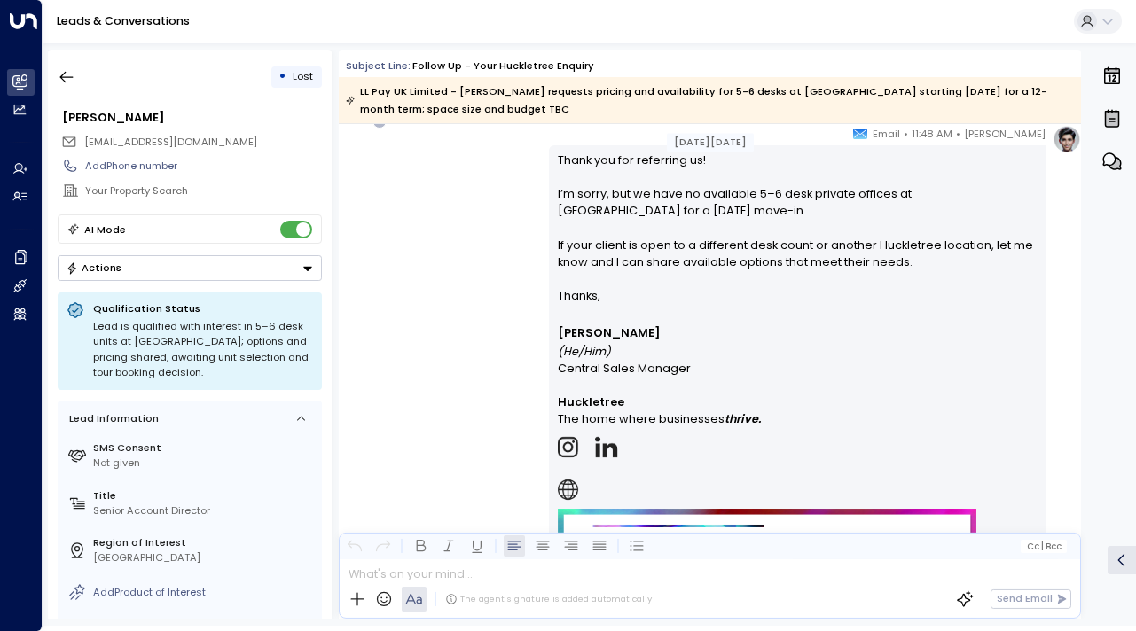
scroll to position [985, 0]
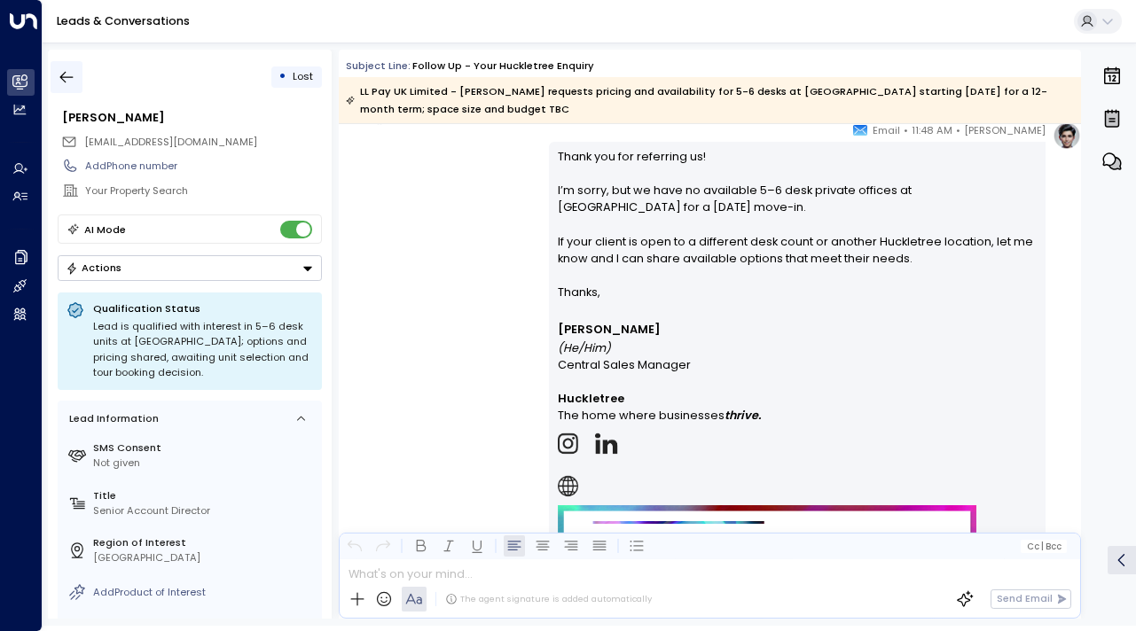
click at [66, 78] on icon "button" at bounding box center [67, 77] width 18 height 18
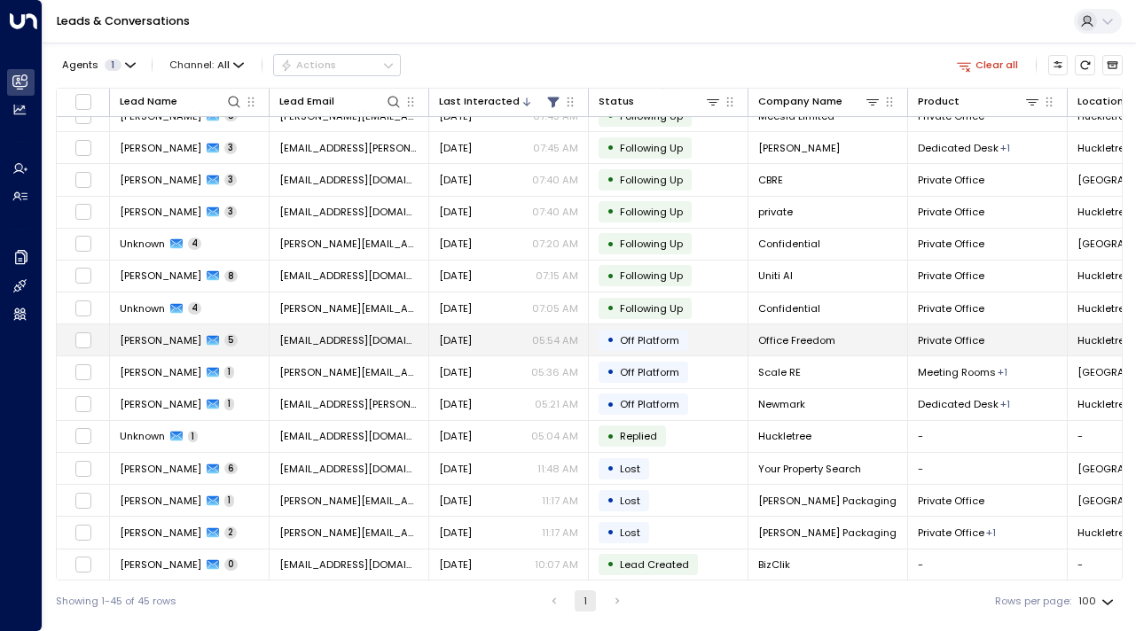
scroll to position [114, 0]
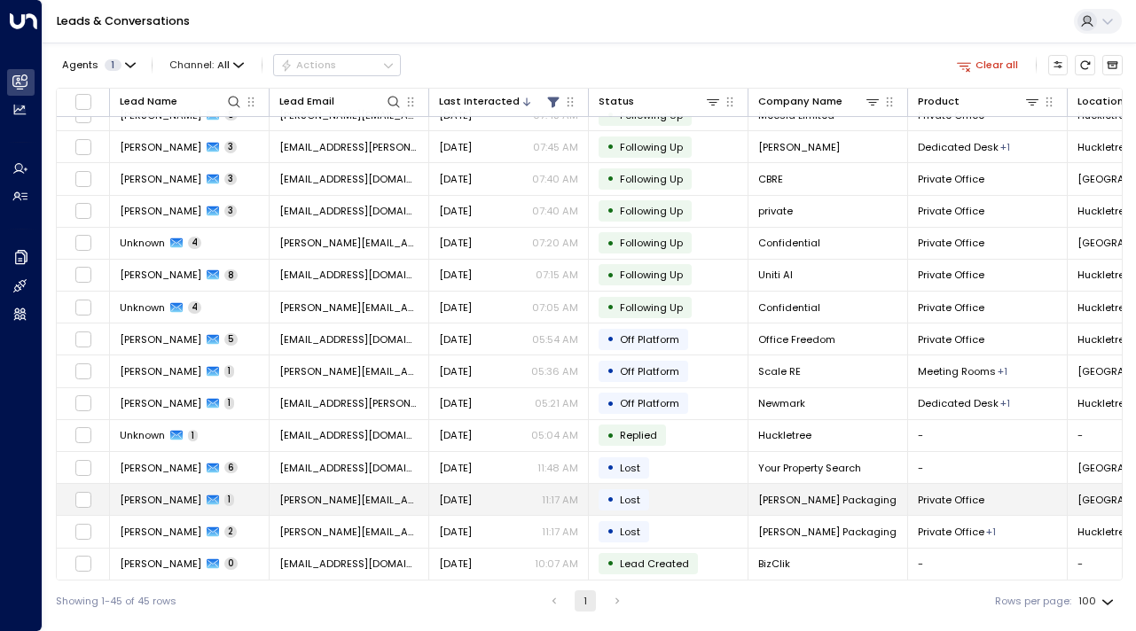
click at [146, 503] on span "[PERSON_NAME]" at bounding box center [161, 500] width 82 height 14
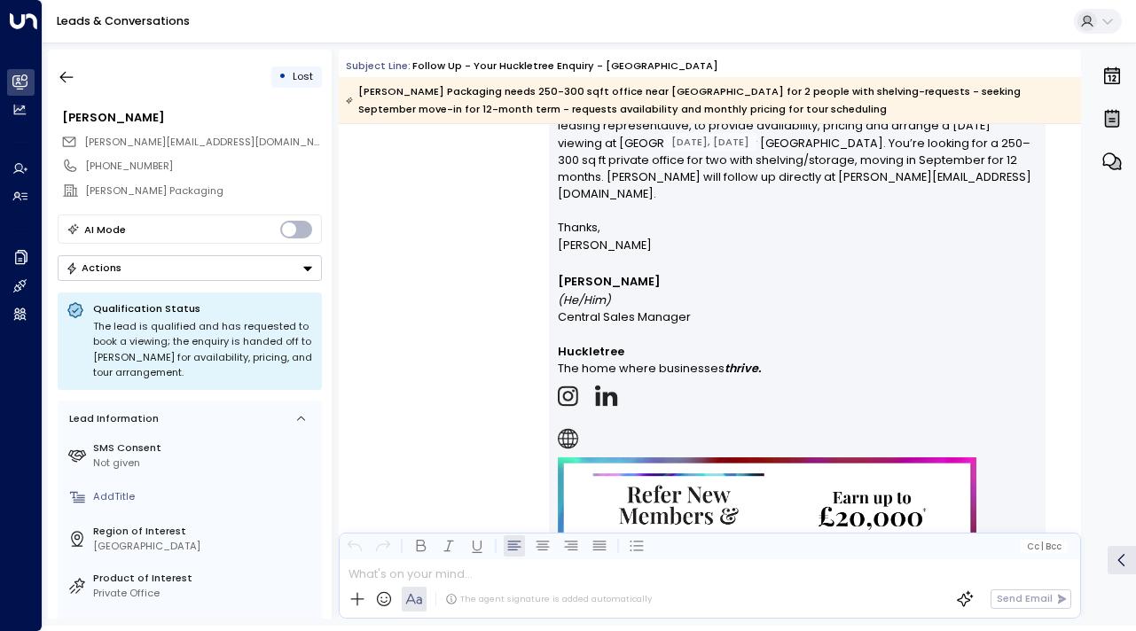
scroll to position [1803, 0]
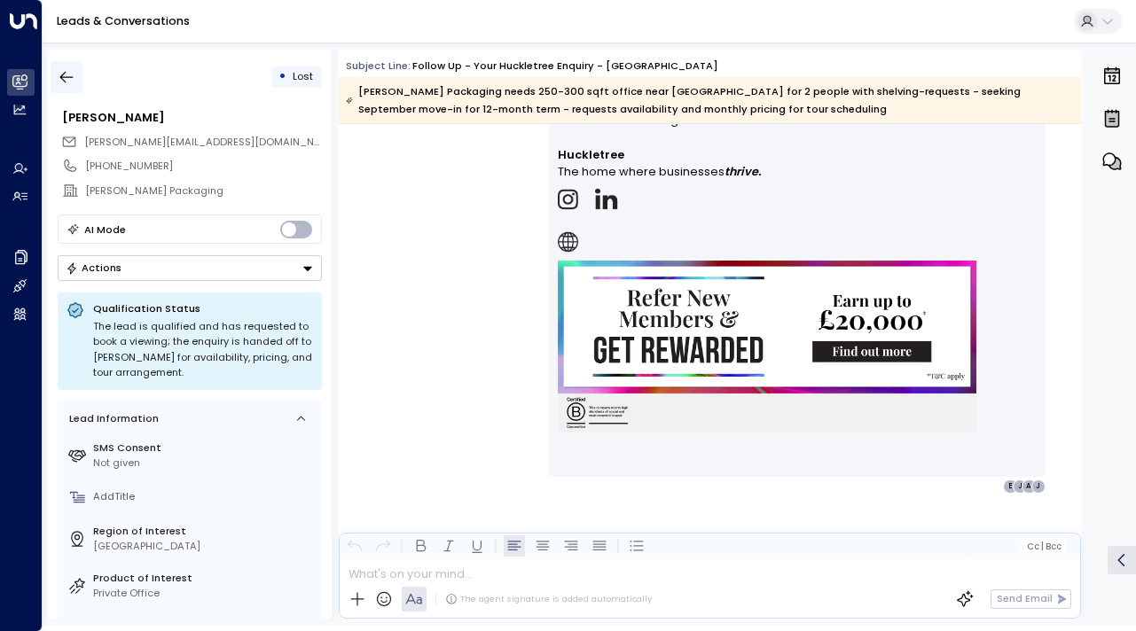
click at [64, 68] on icon "button" at bounding box center [67, 77] width 18 height 18
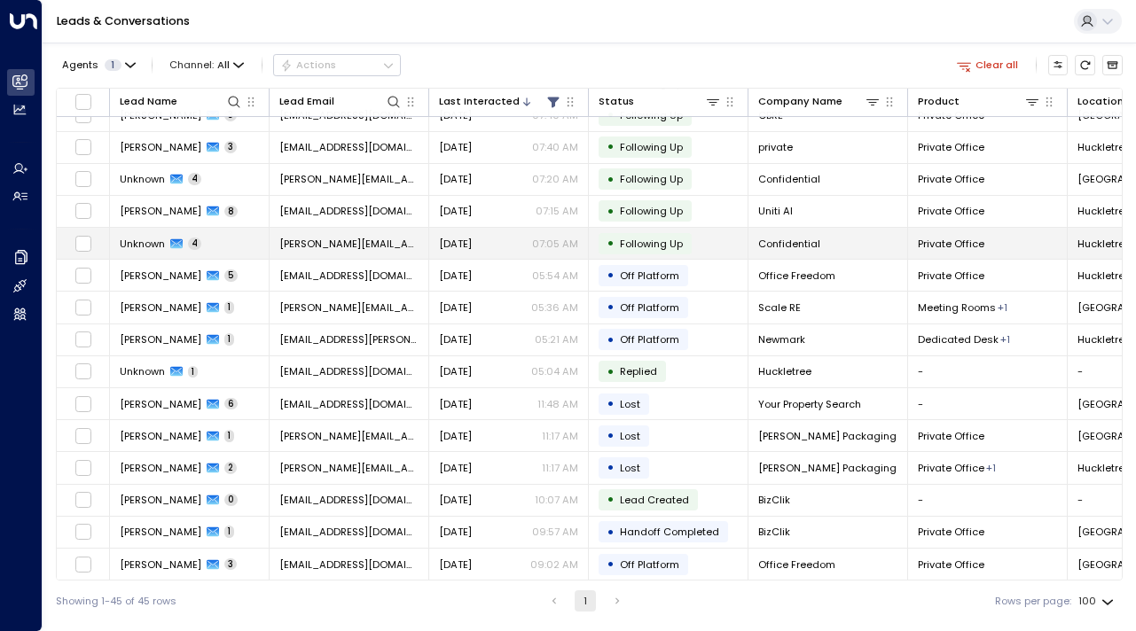
scroll to position [182, 0]
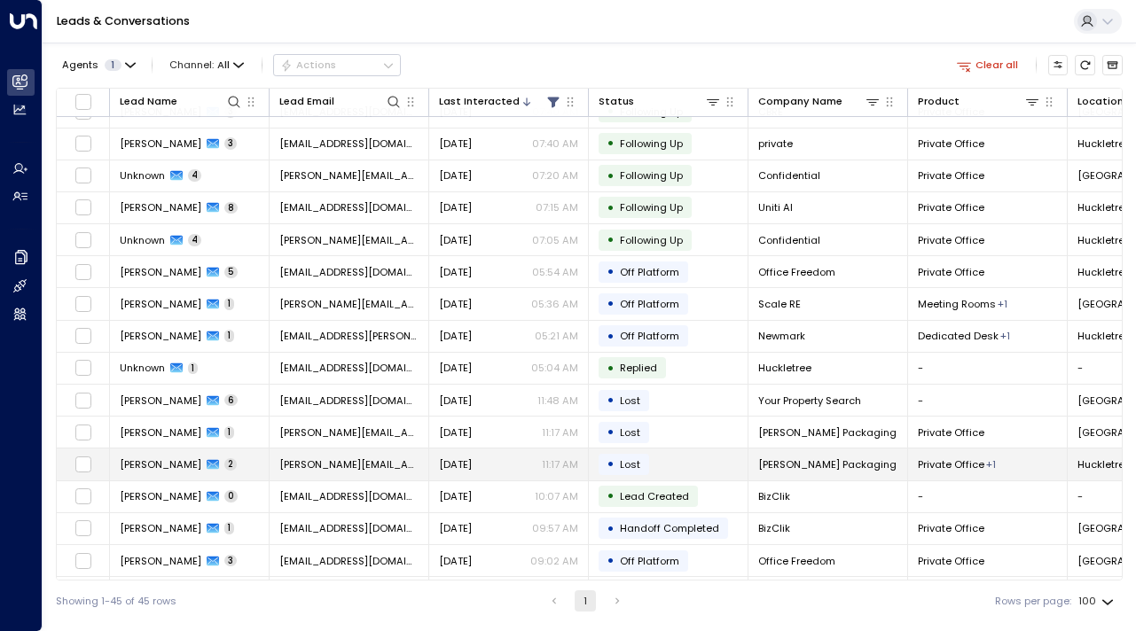
click at [172, 463] on span "[PERSON_NAME]" at bounding box center [161, 464] width 82 height 14
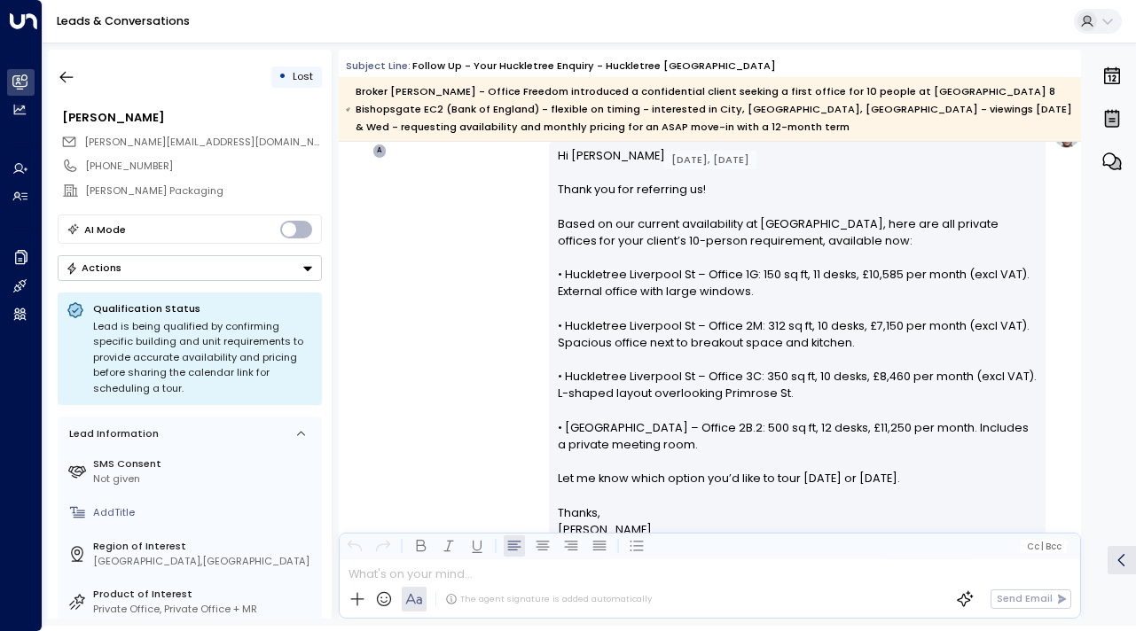
scroll to position [1493, 0]
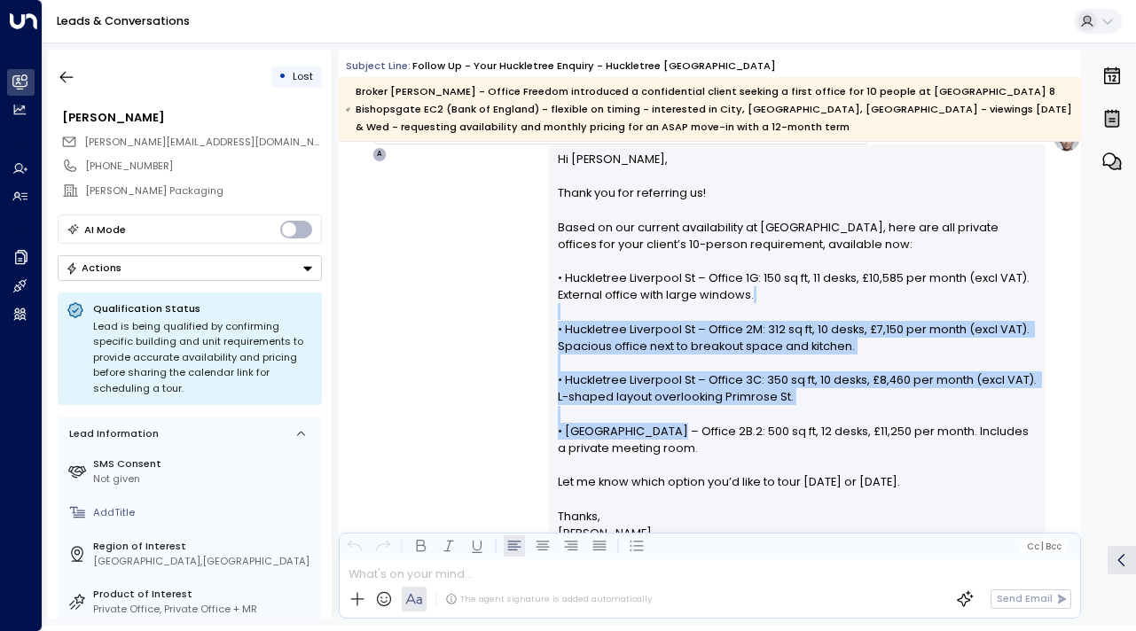
drag, startPoint x: 657, startPoint y: 439, endPoint x: 620, endPoint y: 316, distance: 127.9
click at [620, 316] on p "Hi [PERSON_NAME], Thank you for referring us! Based on our current availability…" at bounding box center [798, 329] width 480 height 357
click at [620, 317] on p "Hi [PERSON_NAME], Thank you for referring us! Based on our current availability…" at bounding box center [798, 329] width 480 height 357
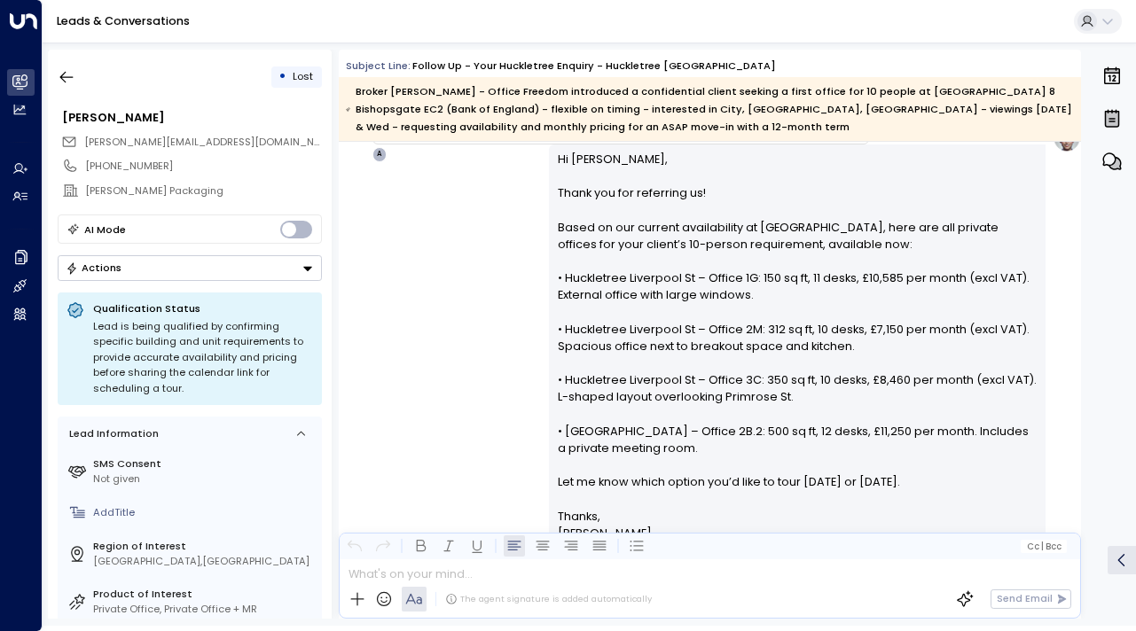
click at [772, 304] on p "Hi [PERSON_NAME], Thank you for referring us! Based on our current availability…" at bounding box center [798, 329] width 480 height 357
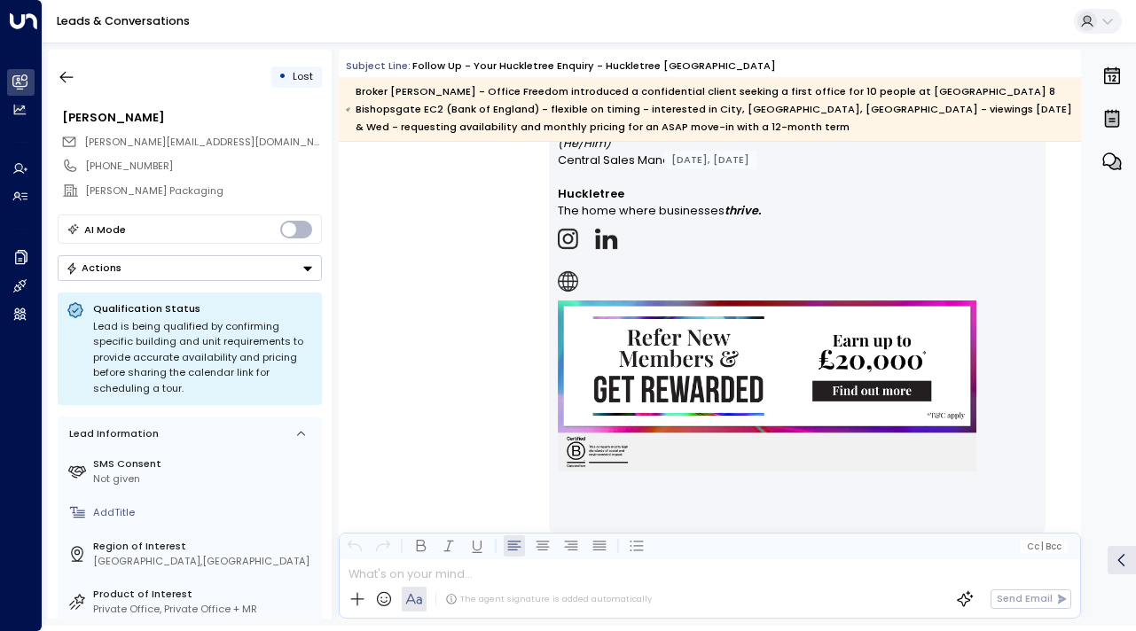
scroll to position [2761, 0]
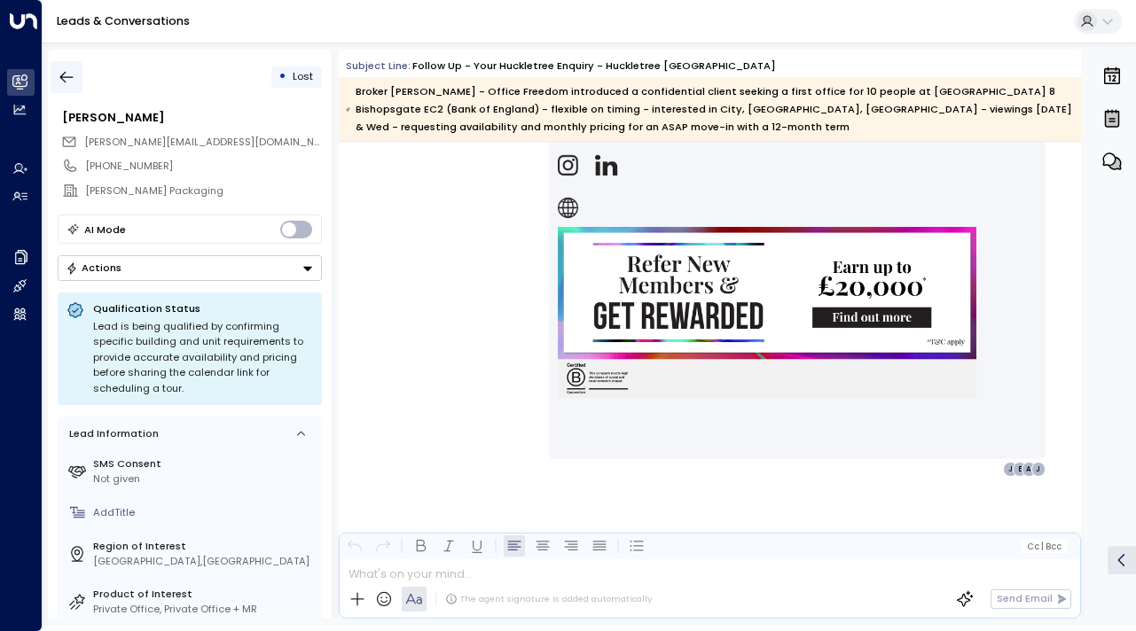
click at [60, 75] on icon "button" at bounding box center [66, 78] width 13 height 12
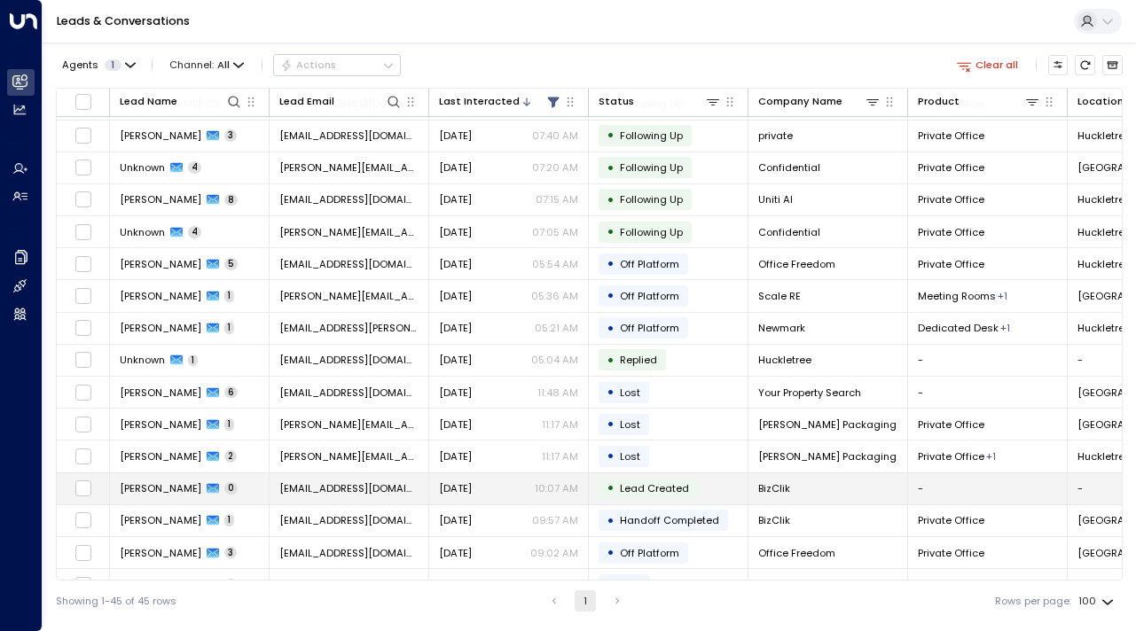
scroll to position [196, 0]
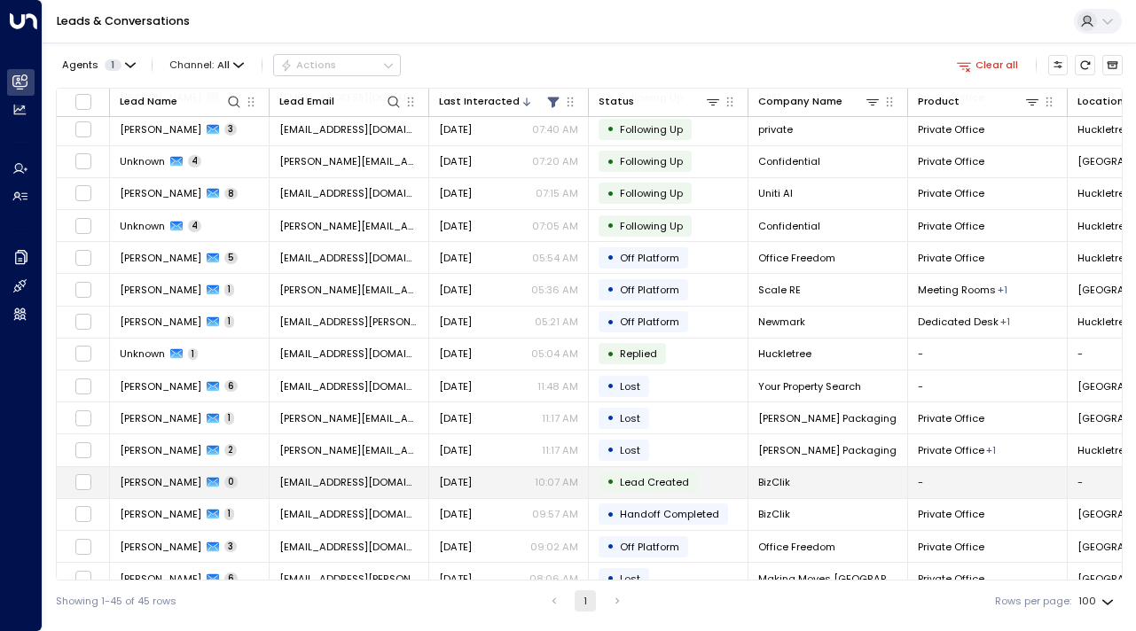
click at [130, 490] on td "[PERSON_NAME] 0" at bounding box center [190, 482] width 160 height 31
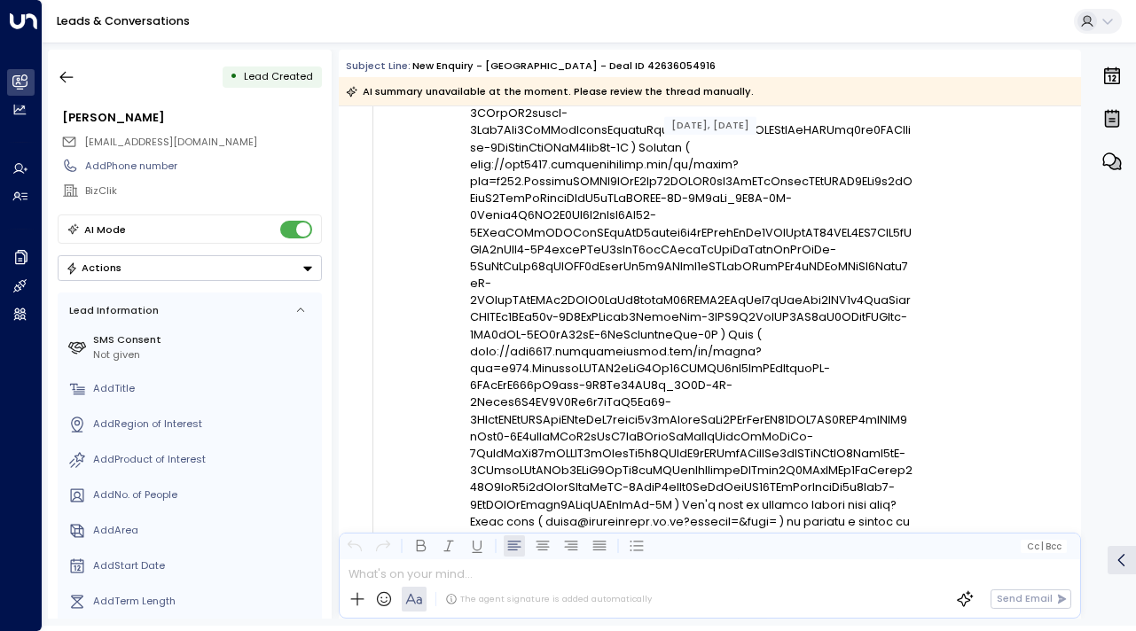
scroll to position [1377, 0]
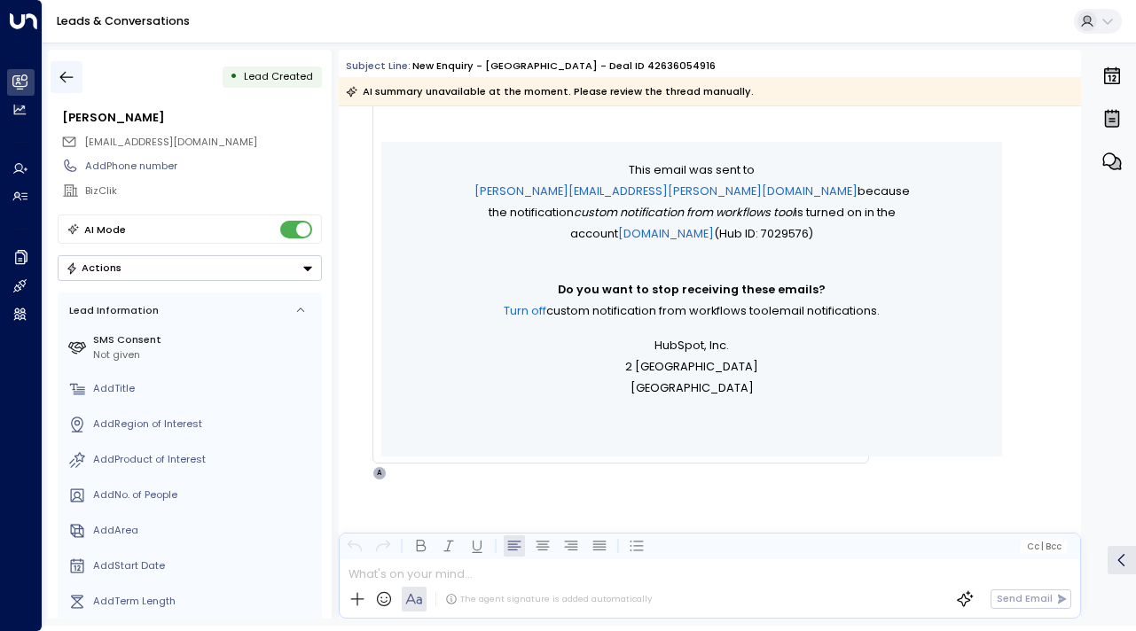
click at [68, 77] on icon "button" at bounding box center [66, 78] width 13 height 12
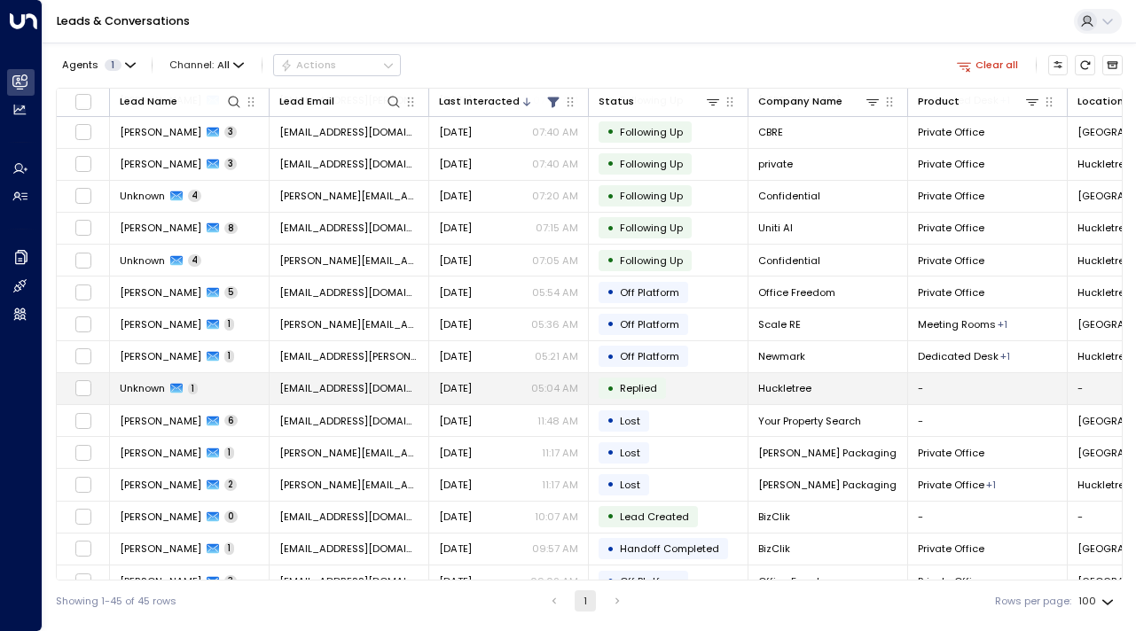
scroll to position [162, 0]
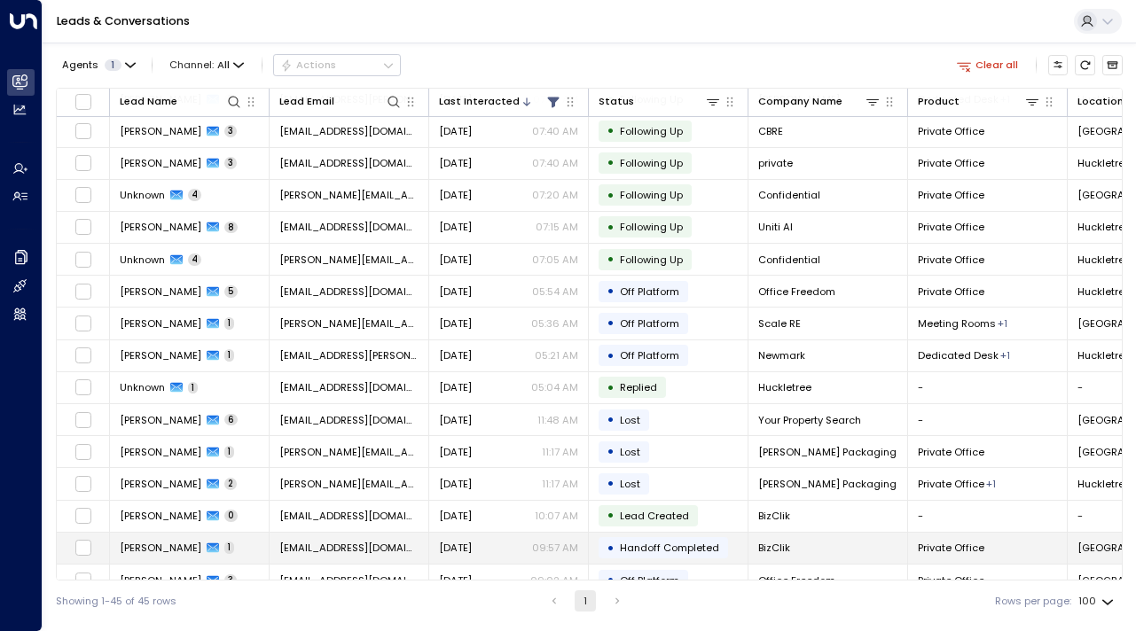
click at [138, 553] on span "[PERSON_NAME]" at bounding box center [161, 548] width 82 height 14
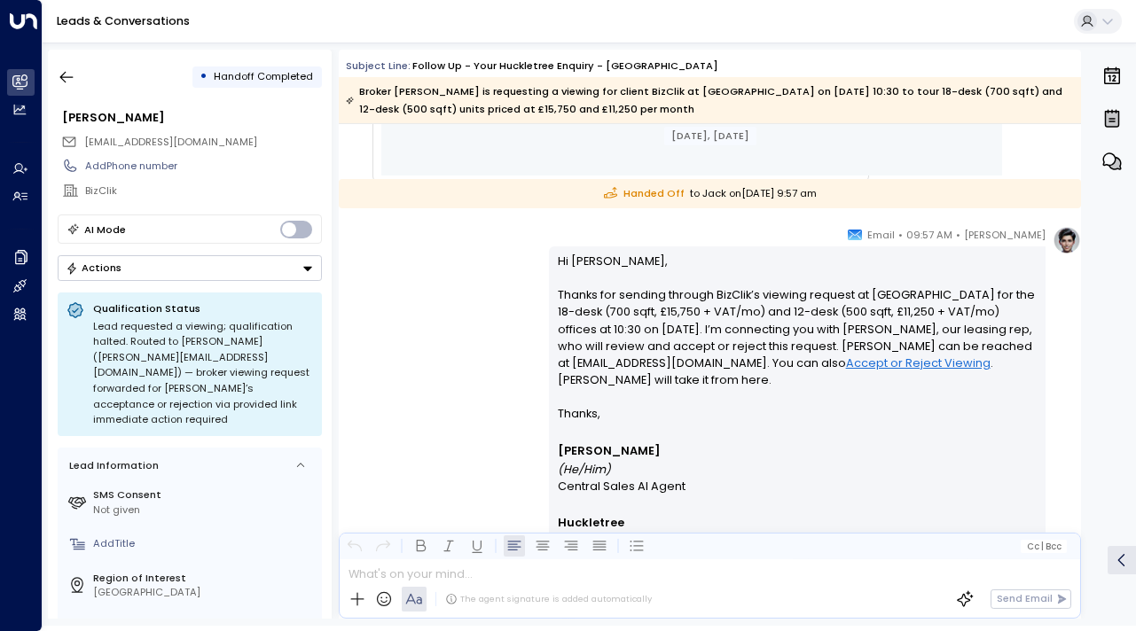
scroll to position [1810, 0]
click at [66, 76] on icon "button" at bounding box center [66, 78] width 13 height 12
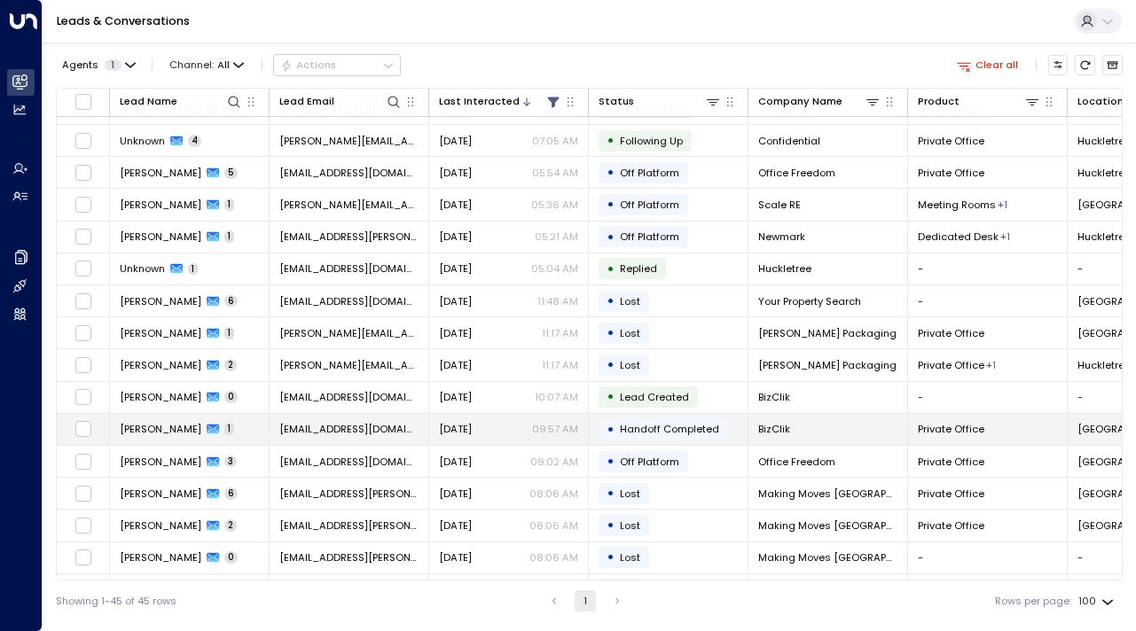
scroll to position [284, 0]
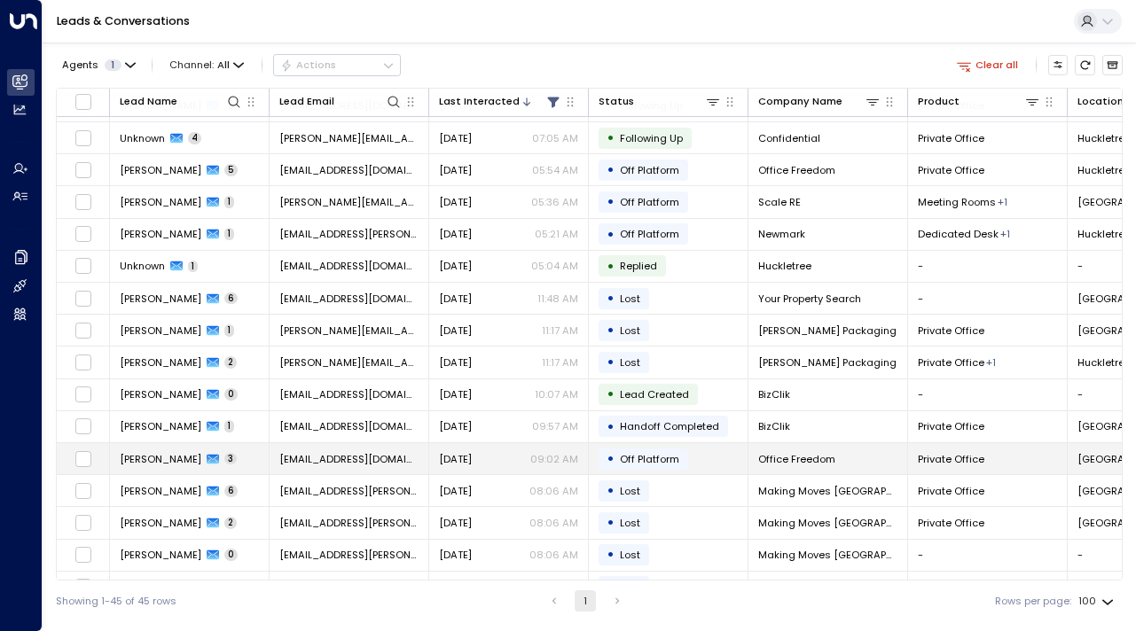
click at [147, 464] on span "[PERSON_NAME]" at bounding box center [161, 459] width 82 height 14
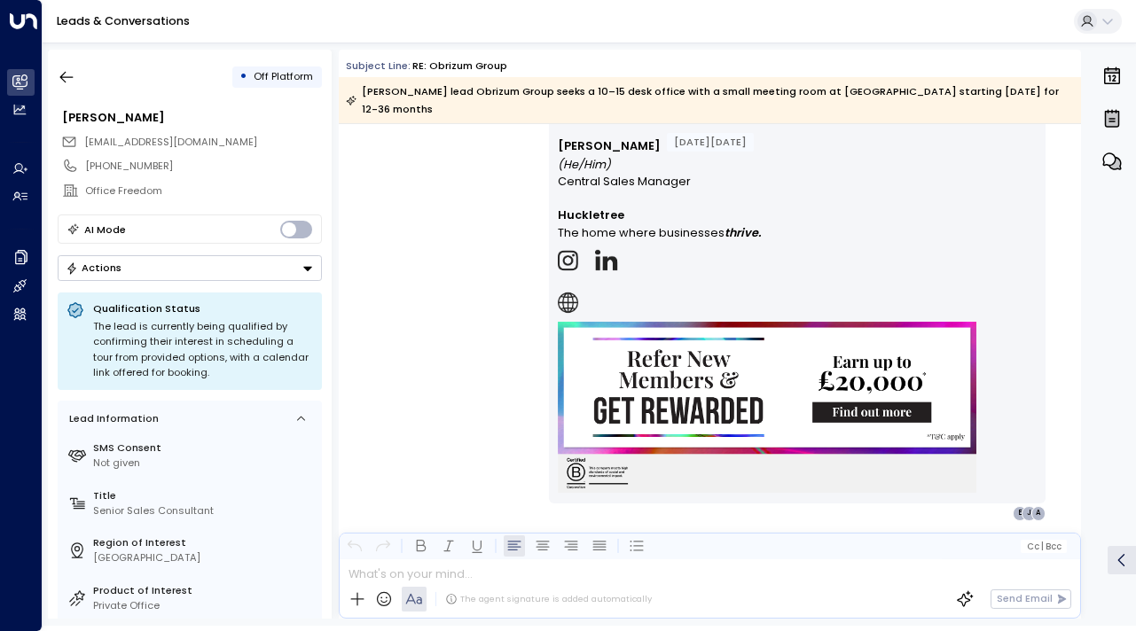
scroll to position [3365, 0]
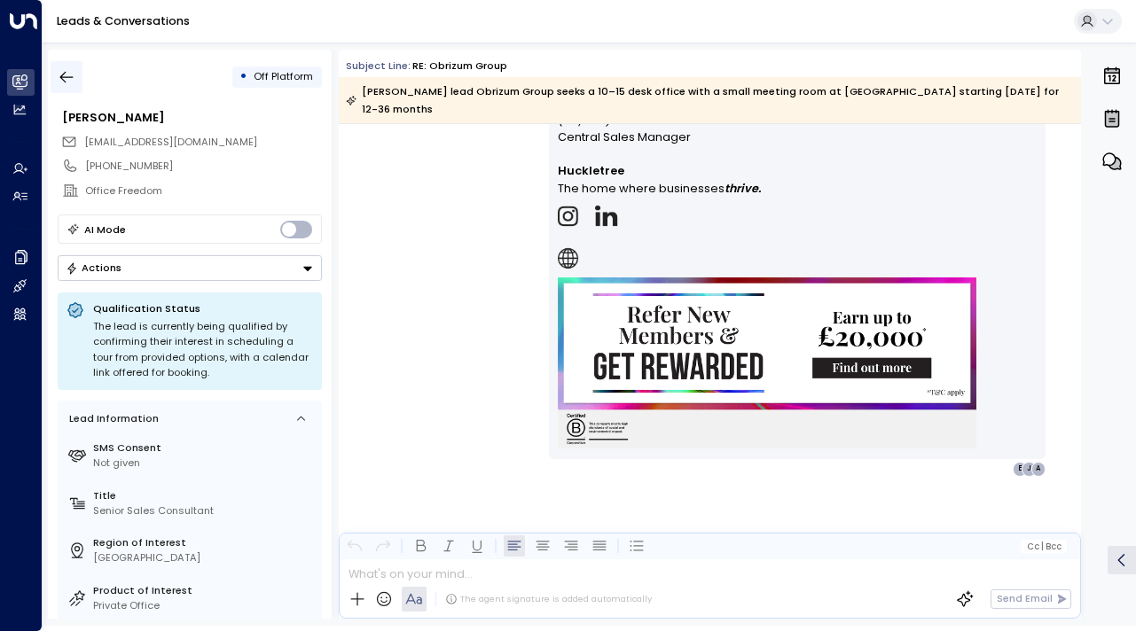
click at [63, 82] on icon "button" at bounding box center [67, 77] width 18 height 18
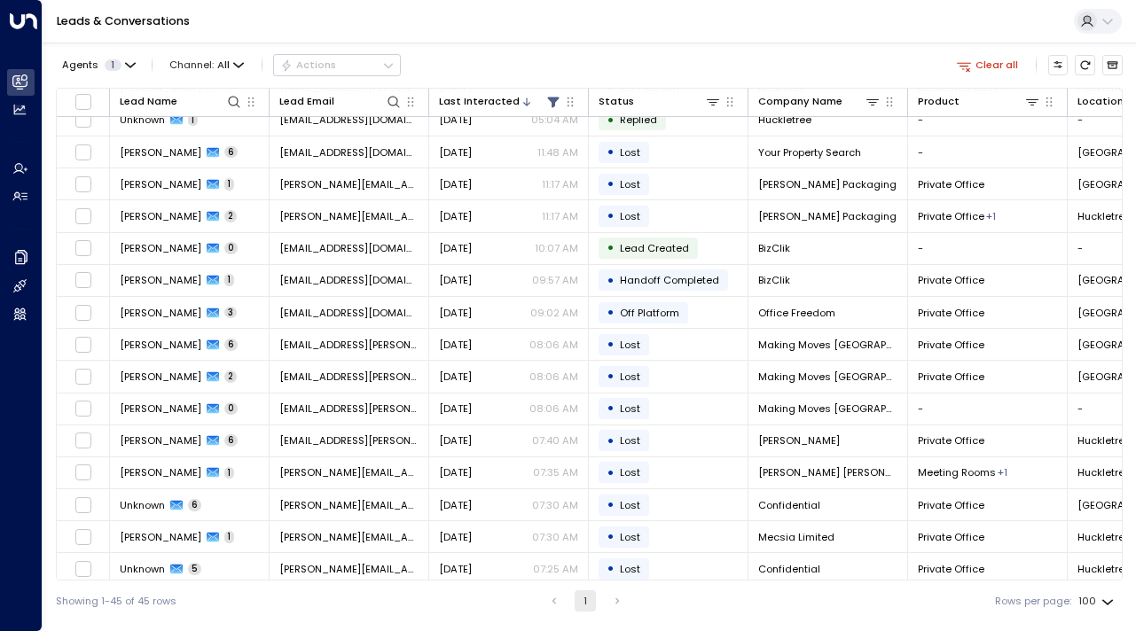
scroll to position [522, 0]
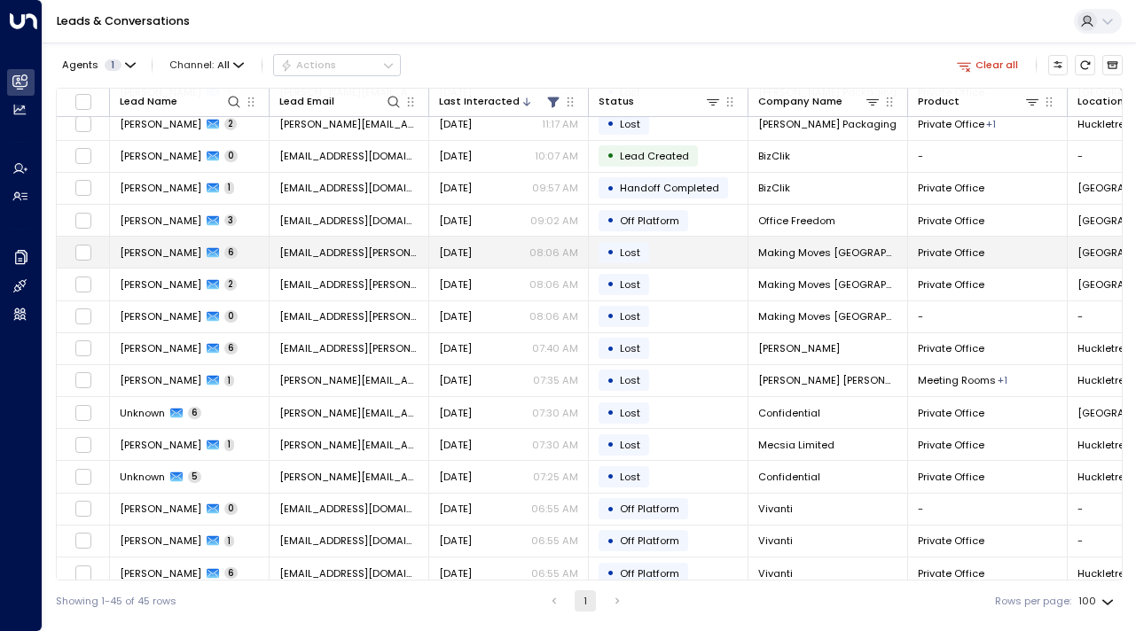
click at [157, 253] on span "[PERSON_NAME]" at bounding box center [161, 253] width 82 height 14
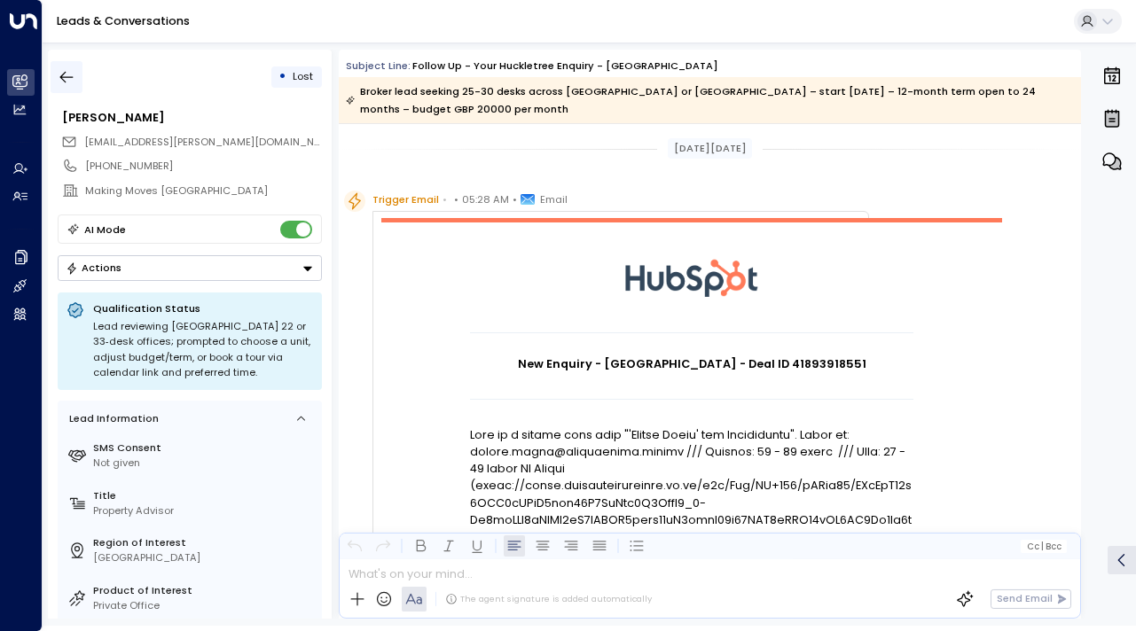
click at [67, 70] on icon "button" at bounding box center [67, 77] width 18 height 18
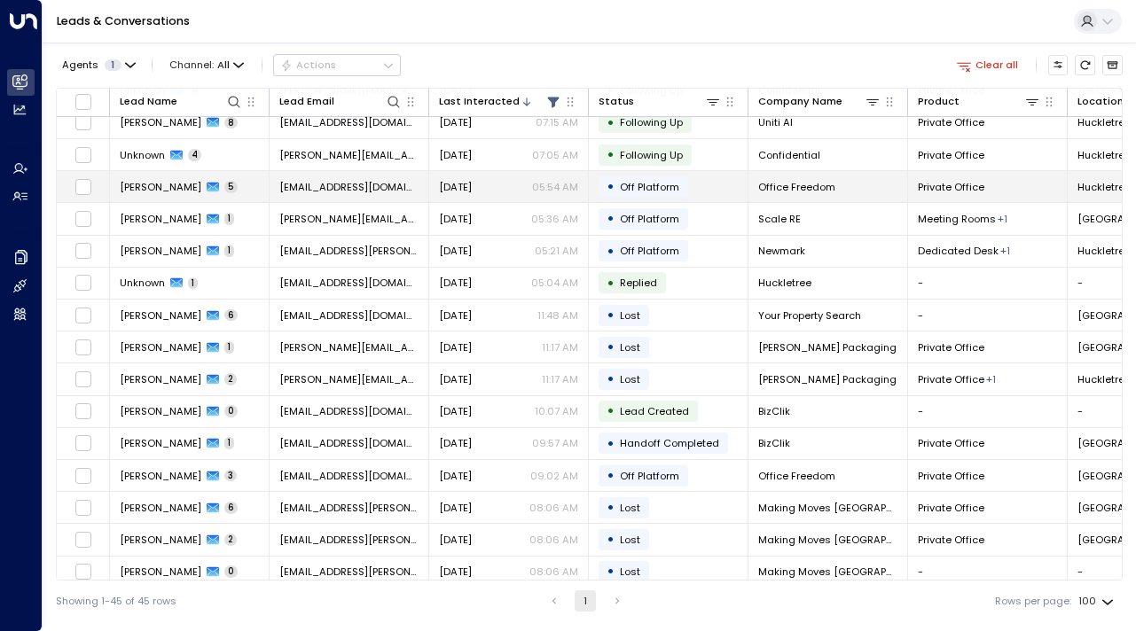
scroll to position [346, 0]
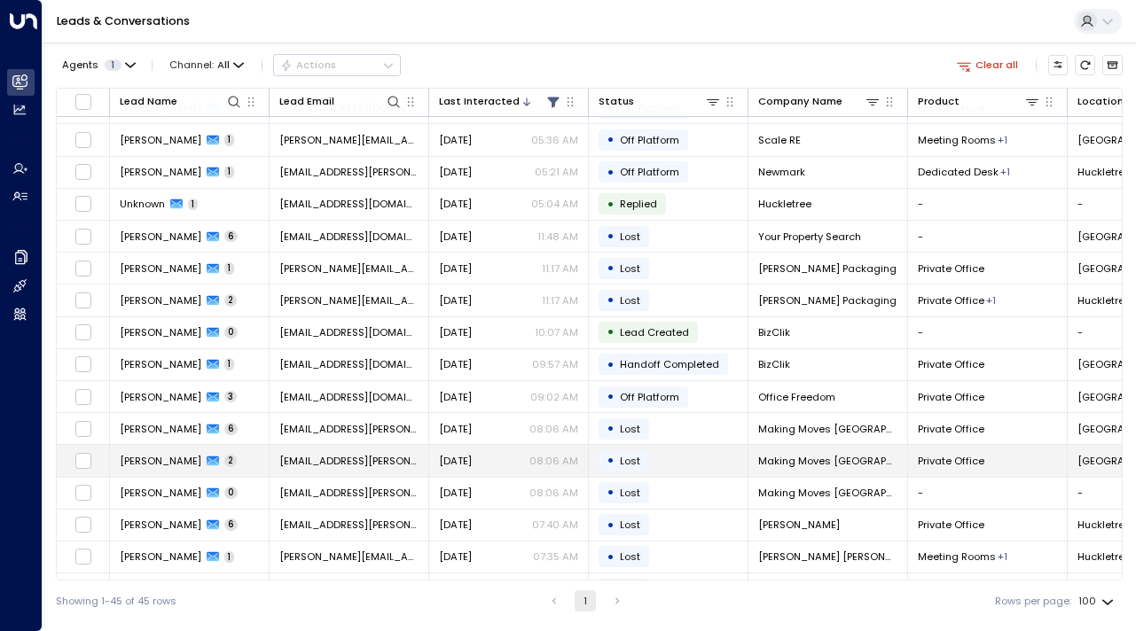
click at [147, 457] on span "[PERSON_NAME]" at bounding box center [161, 461] width 82 height 14
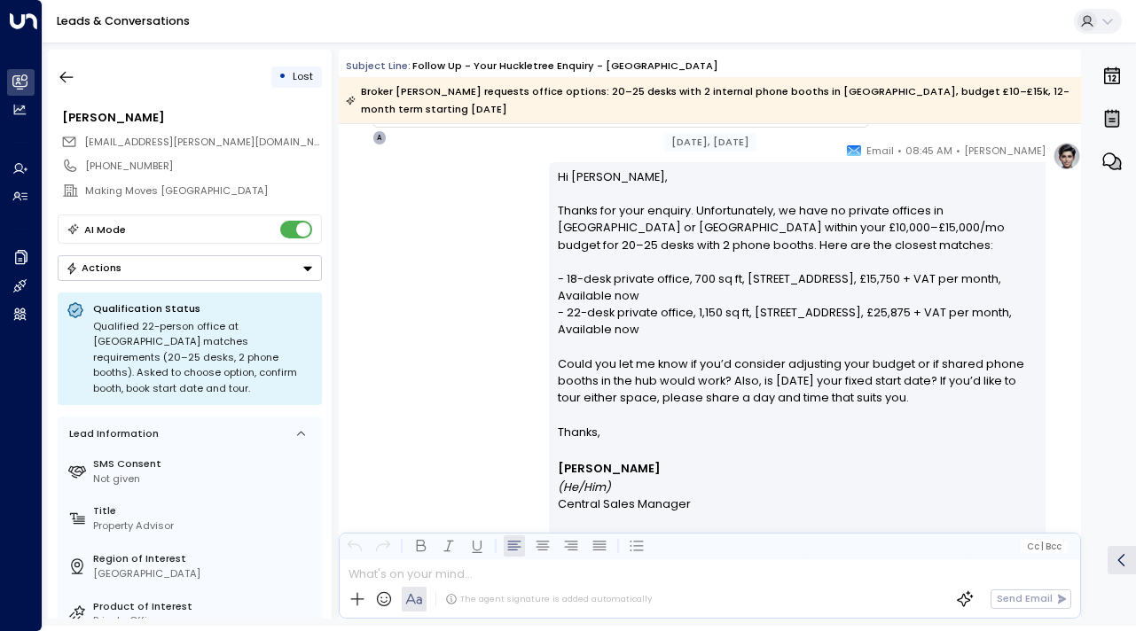
scroll to position [2683, 0]
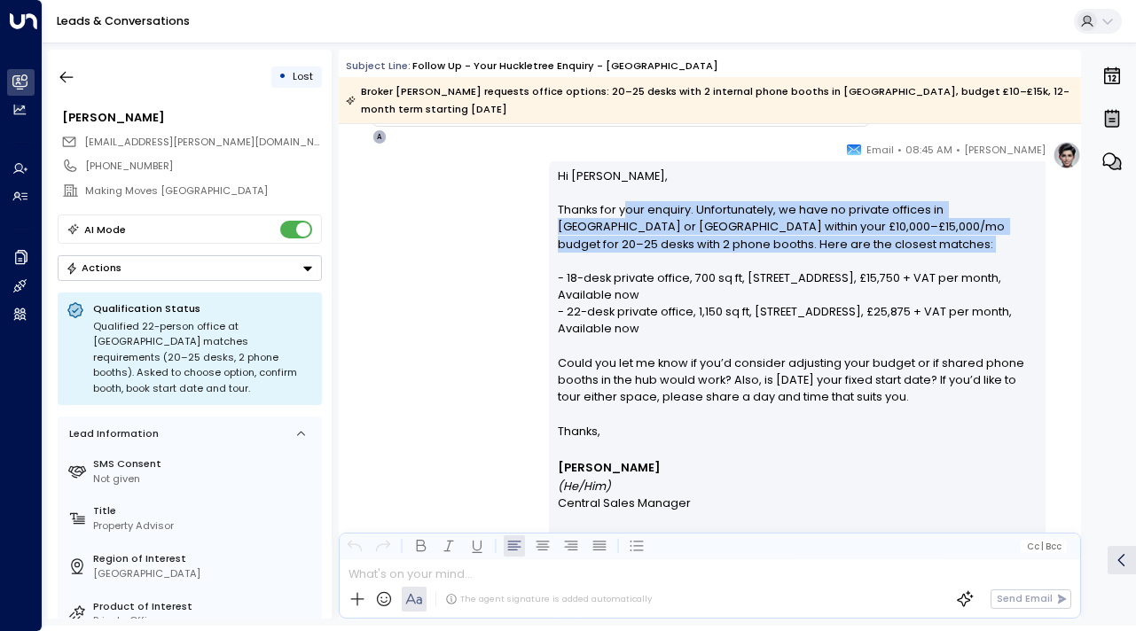
drag, startPoint x: 622, startPoint y: 214, endPoint x: 632, endPoint y: 253, distance: 40.2
click at [632, 253] on p "Hi [PERSON_NAME], Thanks for your enquiry. Unfortunately, we have no private of…" at bounding box center [798, 295] width 480 height 255
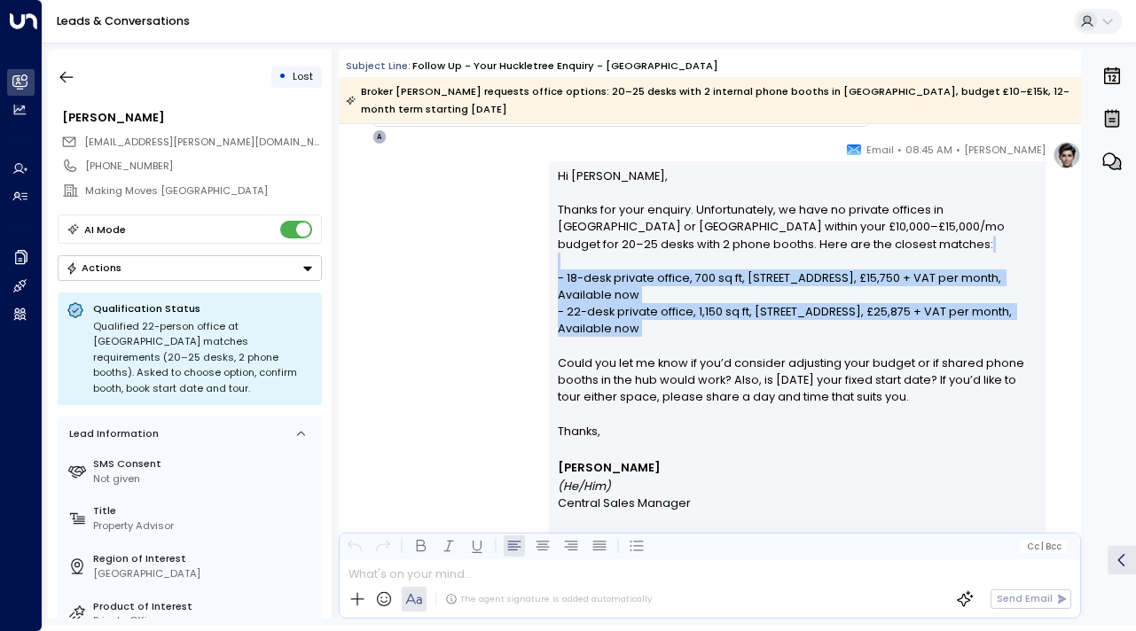
drag, startPoint x: 632, startPoint y: 253, endPoint x: 638, endPoint y: 354, distance: 101.2
click at [638, 354] on p "Hi [PERSON_NAME], Thanks for your enquiry. Unfortunately, we have no private of…" at bounding box center [798, 295] width 480 height 255
drag, startPoint x: 639, startPoint y: 261, endPoint x: 644, endPoint y: 349, distance: 87.9
click at [644, 349] on p "Hi [PERSON_NAME], Thanks for your enquiry. Unfortunately, we have no private of…" at bounding box center [798, 295] width 480 height 255
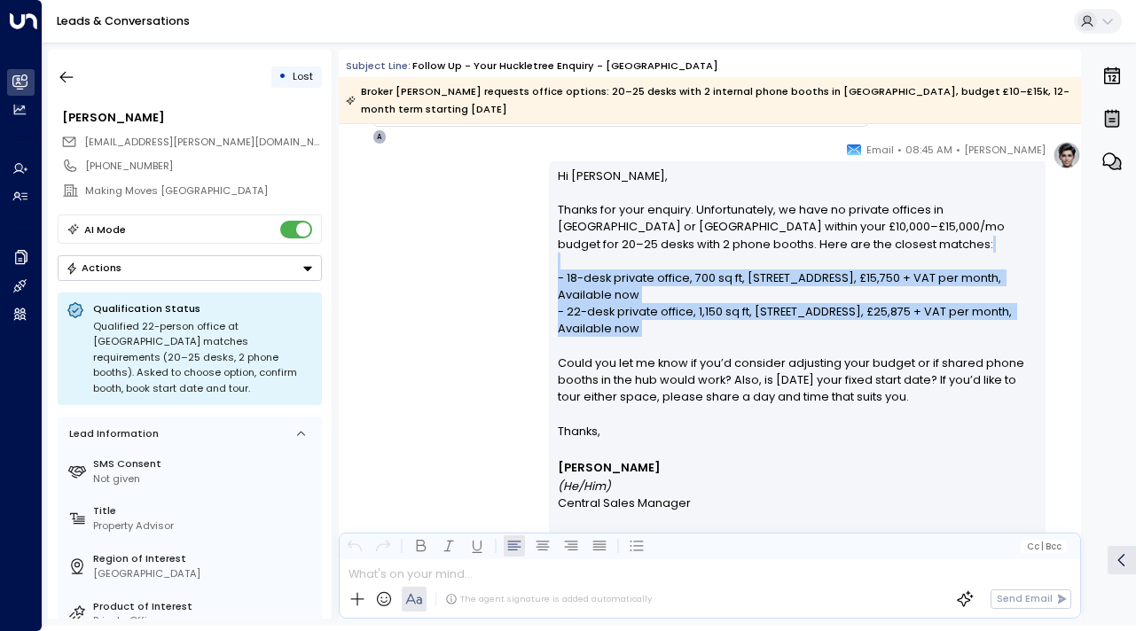
click at [644, 349] on p "Hi [PERSON_NAME], Thanks for your enquiry. Unfortunately, we have no private of…" at bounding box center [798, 295] width 480 height 255
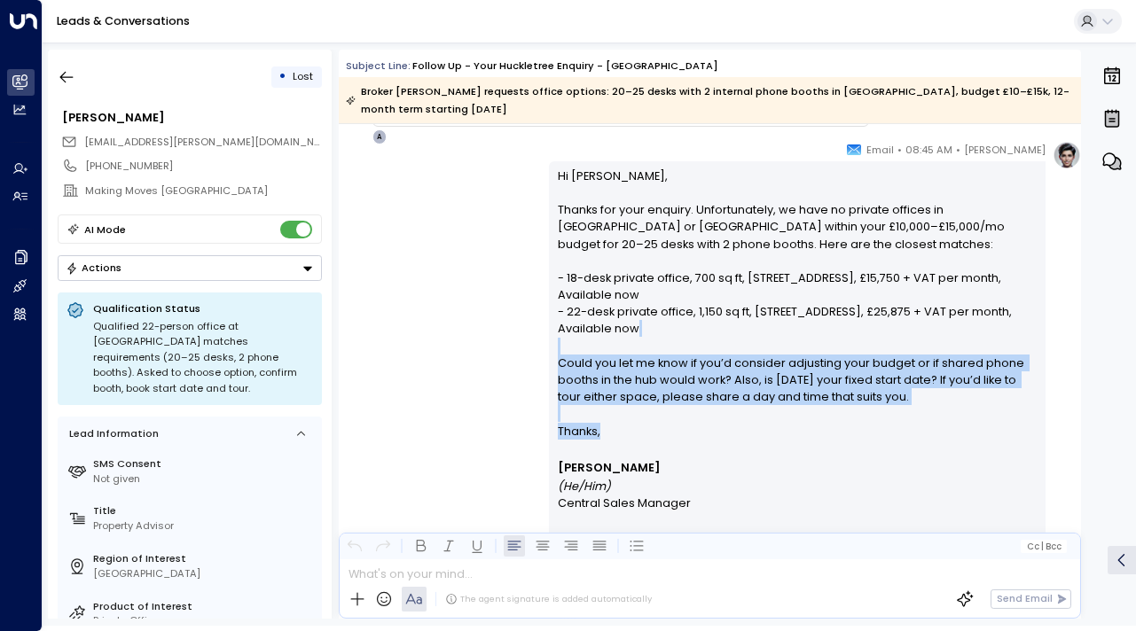
drag, startPoint x: 644, startPoint y: 348, endPoint x: 649, endPoint y: 434, distance: 86.1
click at [649, 435] on div "Hi [PERSON_NAME], Thanks for your enquiry. Unfortunately, we have no private of…" at bounding box center [798, 494] width 480 height 652
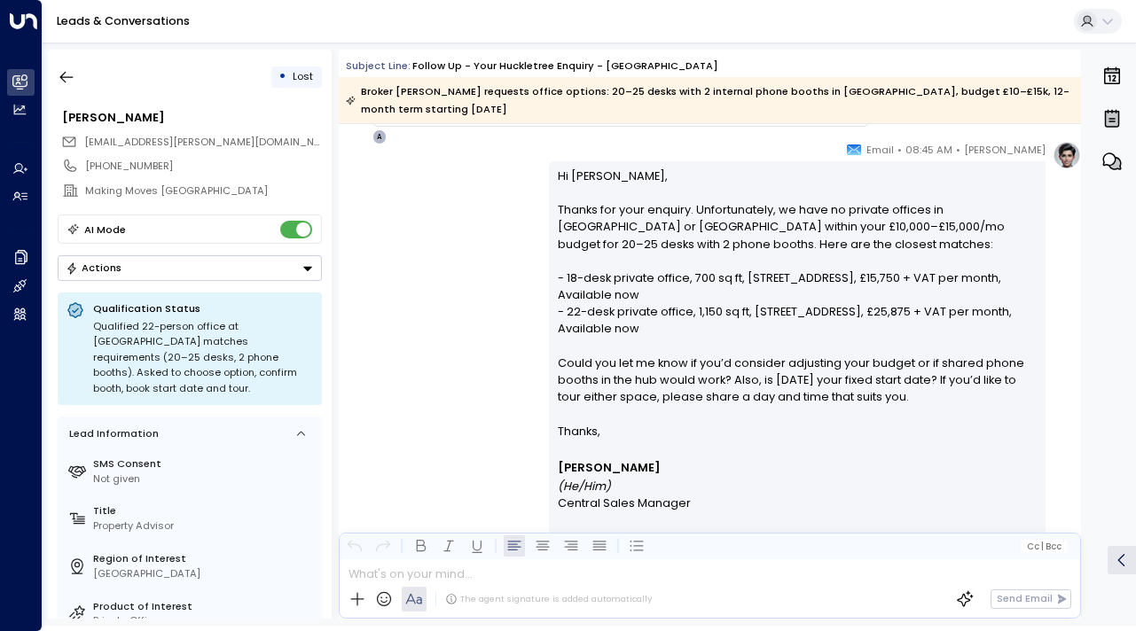
click at [649, 434] on p "Thanks," at bounding box center [798, 431] width 480 height 17
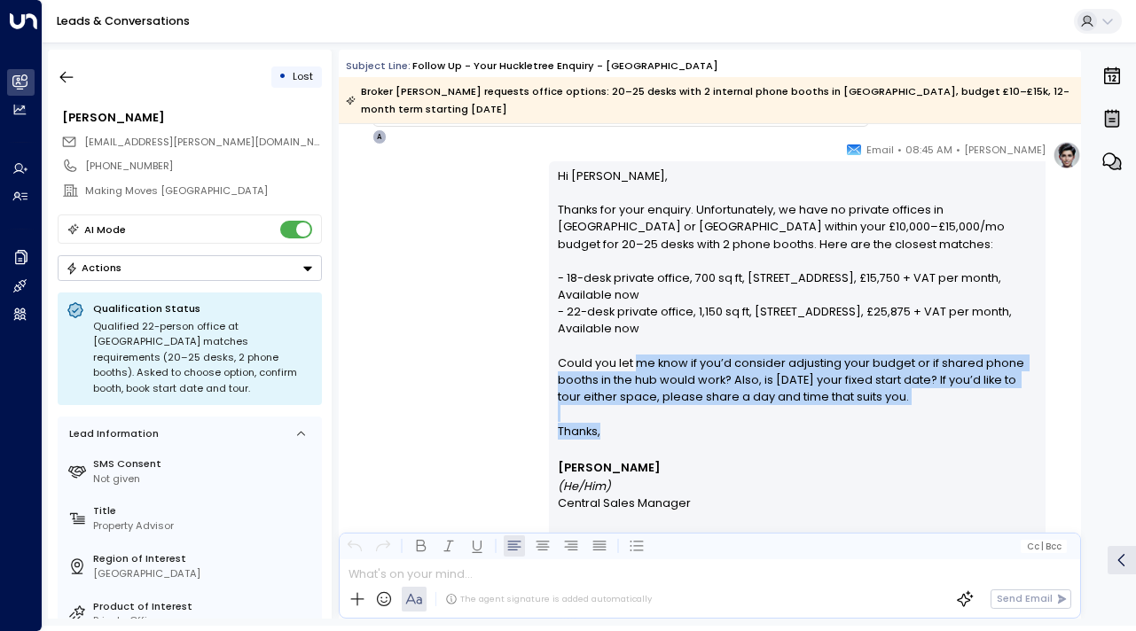
drag, startPoint x: 651, startPoint y: 436, endPoint x: 633, endPoint y: 356, distance: 81.7
click at [633, 356] on div "Hi [PERSON_NAME], Thanks for your enquiry. Unfortunately, we have no private of…" at bounding box center [798, 494] width 480 height 652
click at [633, 356] on p "Hi [PERSON_NAME], Thanks for your enquiry. Unfortunately, we have no private of…" at bounding box center [798, 295] width 480 height 255
drag, startPoint x: 628, startPoint y: 340, endPoint x: 641, endPoint y: 464, distance: 123.8
click at [641, 464] on div "Hi [PERSON_NAME], Thanks for your enquiry. Unfortunately, we have no private of…" at bounding box center [798, 494] width 480 height 652
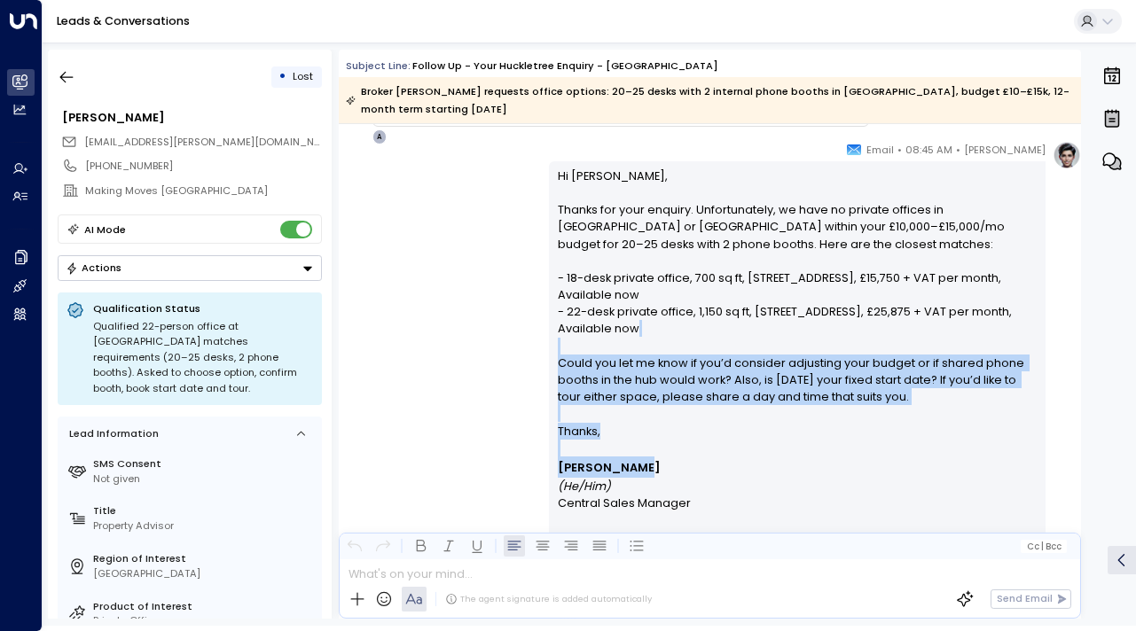
click at [641, 464] on p "[PERSON_NAME] (He/Him)" at bounding box center [798, 476] width 480 height 38
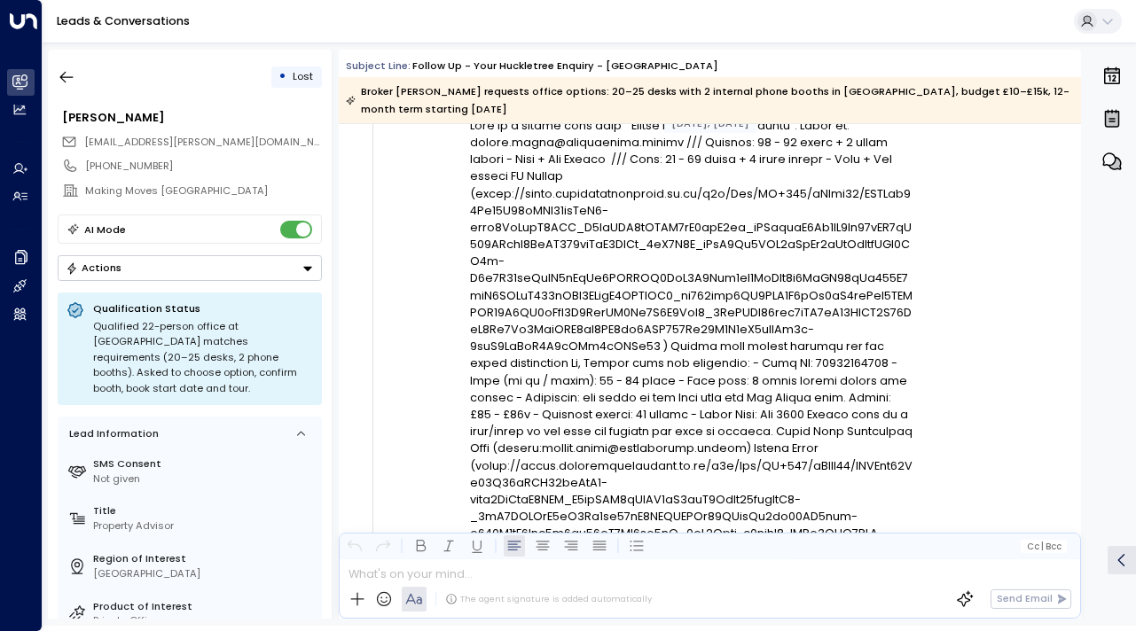
scroll to position [0, 0]
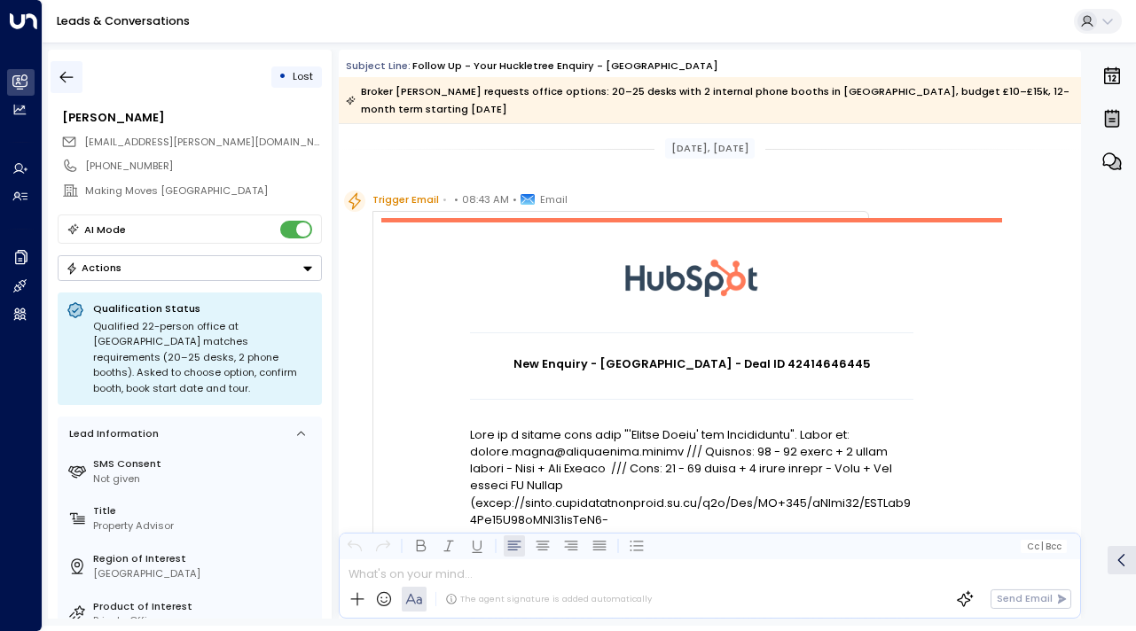
click at [73, 77] on icon "button" at bounding box center [67, 77] width 18 height 18
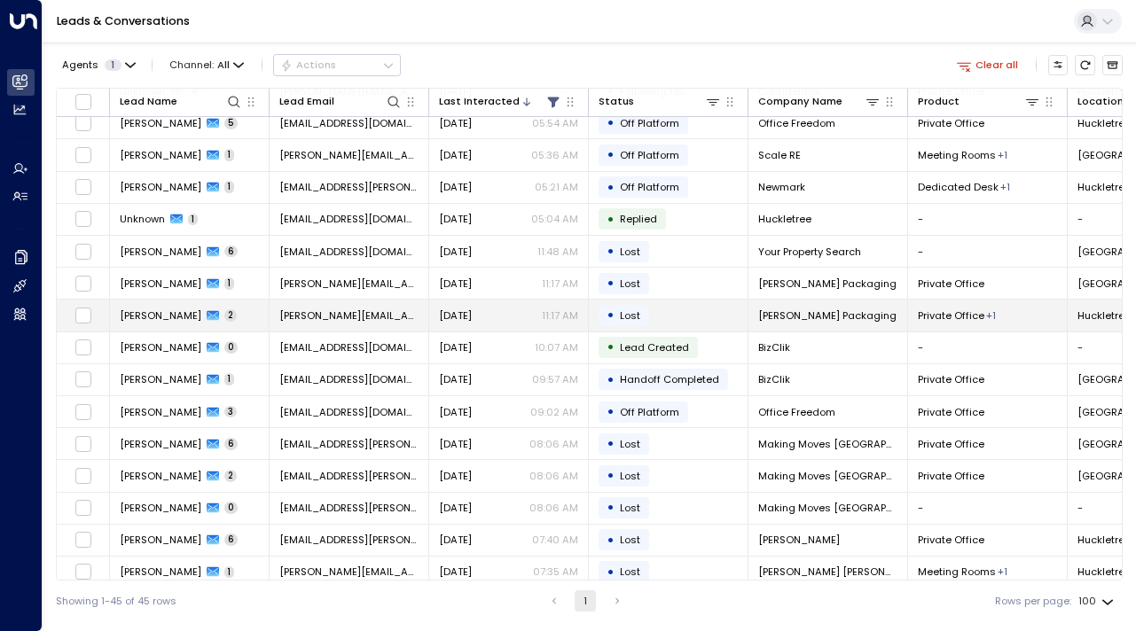
scroll to position [343, 0]
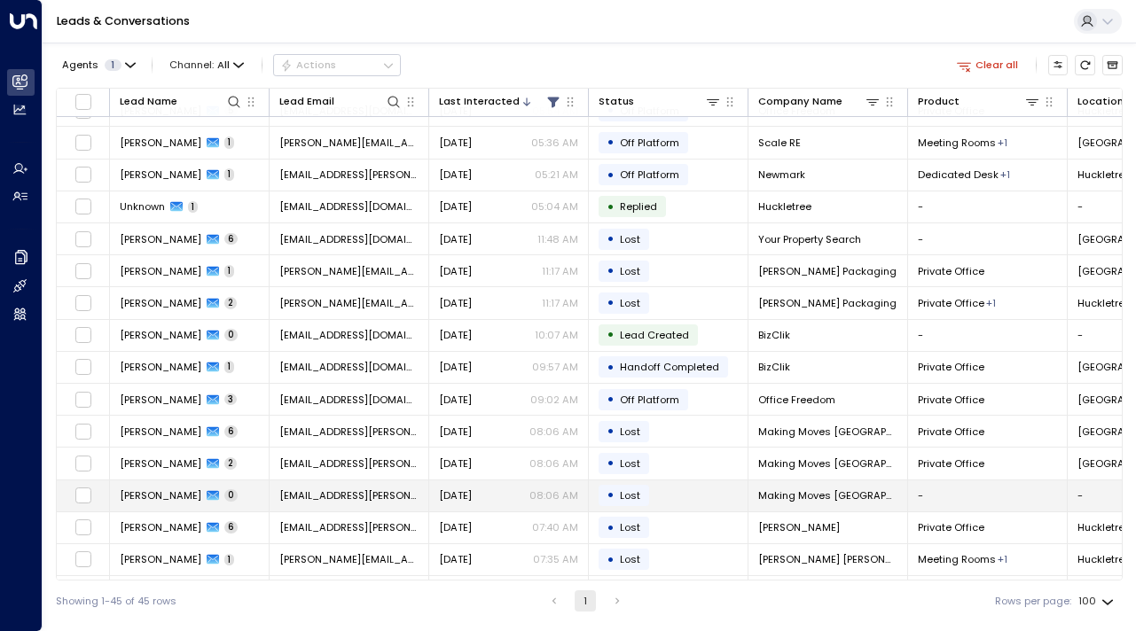
click at [166, 490] on span "[PERSON_NAME]" at bounding box center [161, 495] width 82 height 14
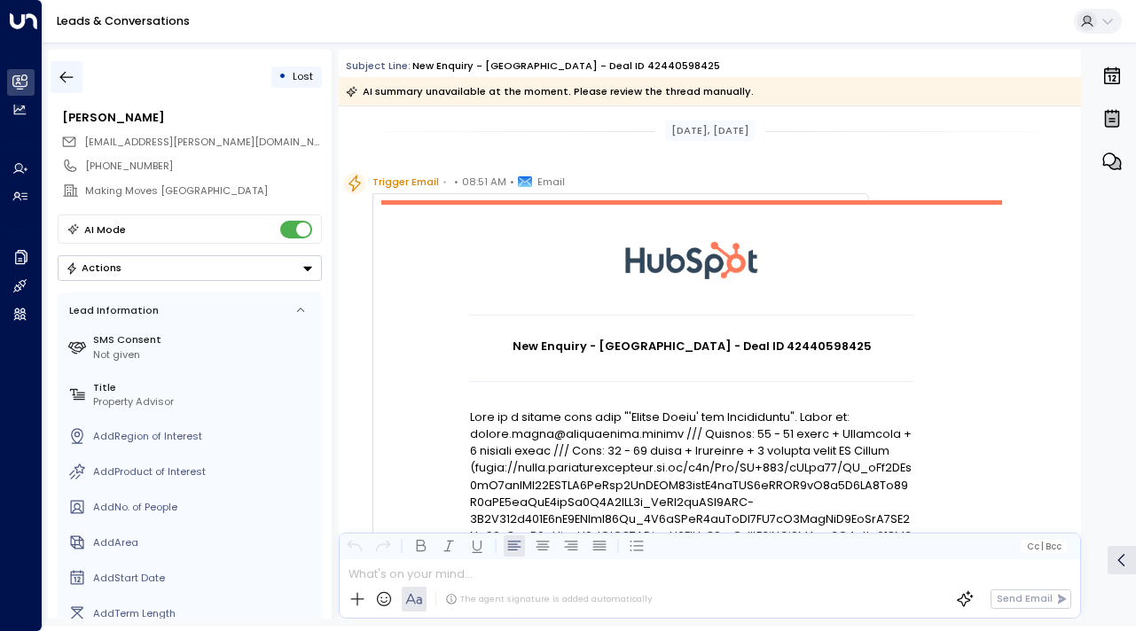
click at [68, 61] on button "button" at bounding box center [67, 77] width 32 height 32
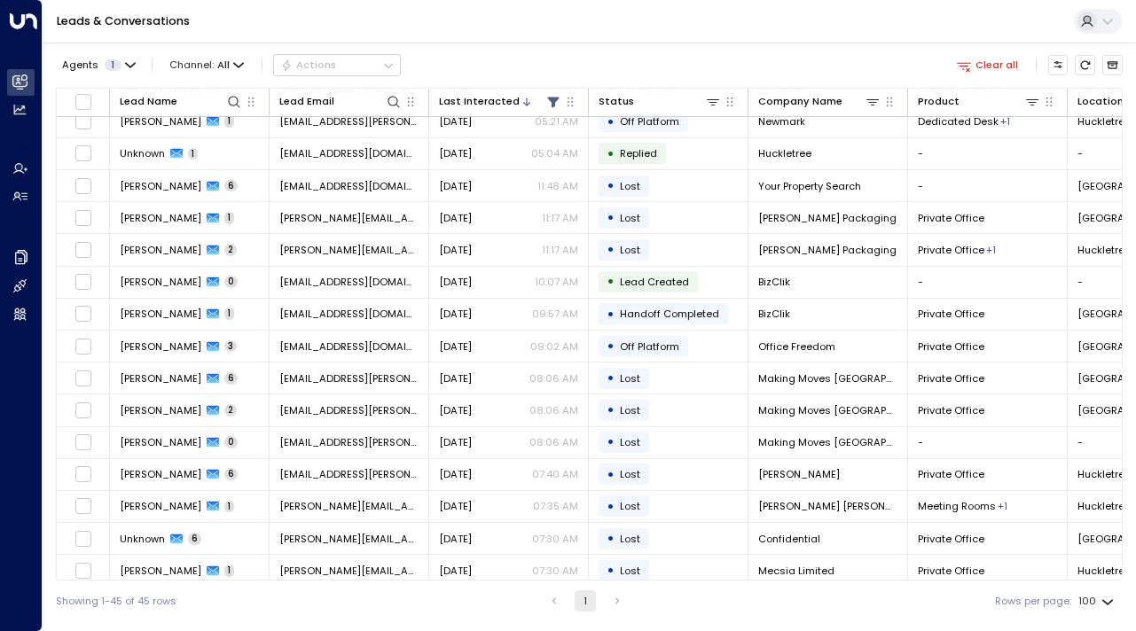
scroll to position [408, 0]
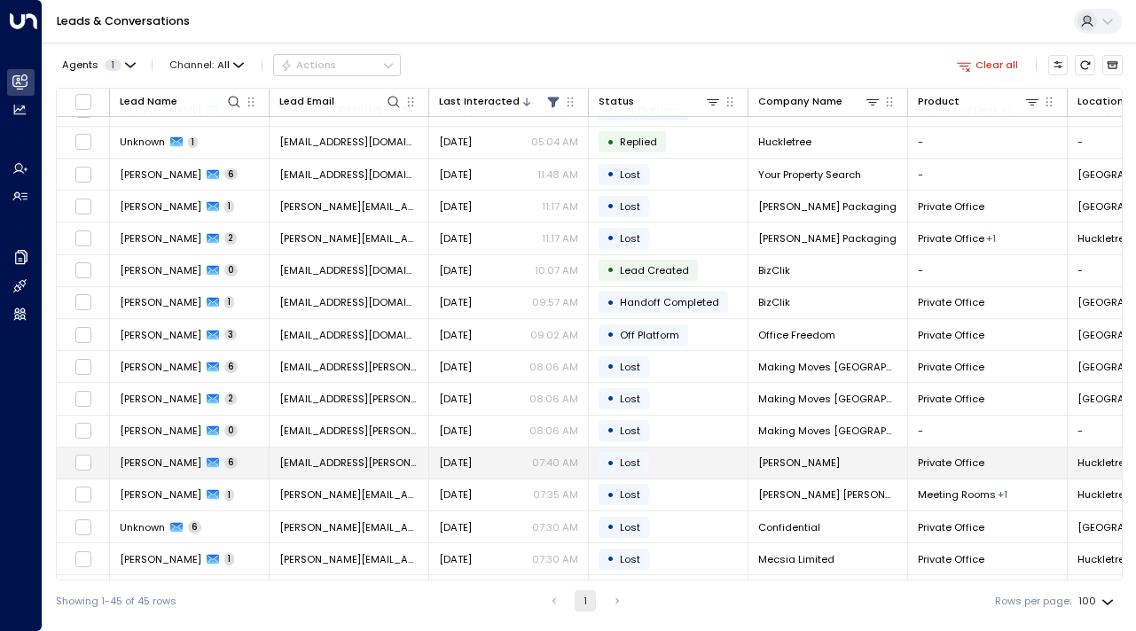
click at [132, 461] on span "[PERSON_NAME]" at bounding box center [161, 463] width 82 height 14
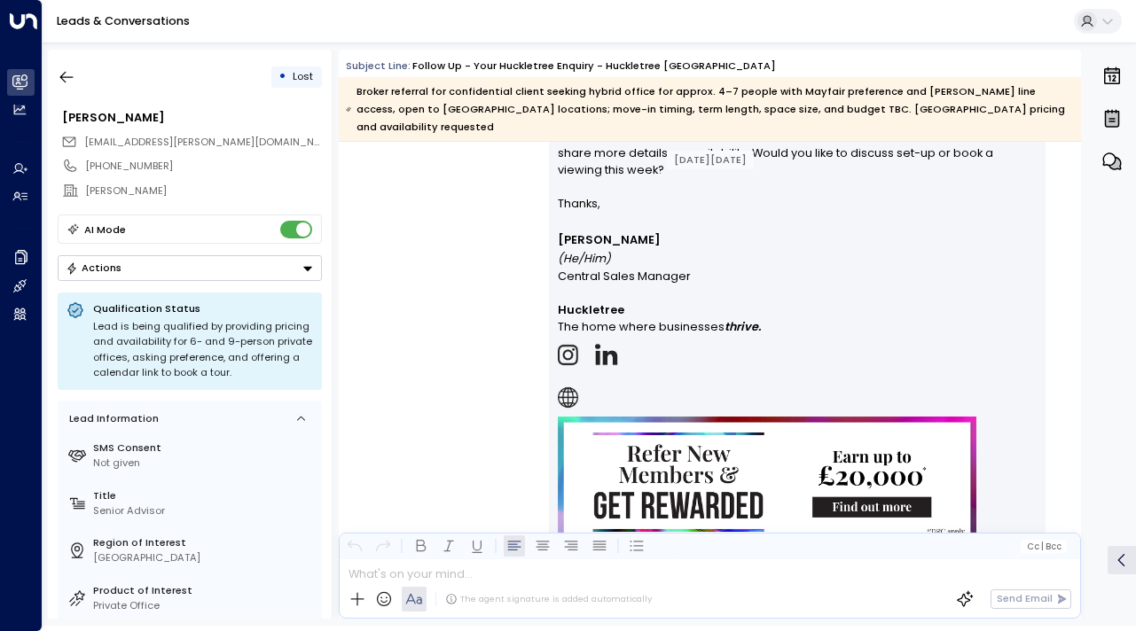
scroll to position [2897, 0]
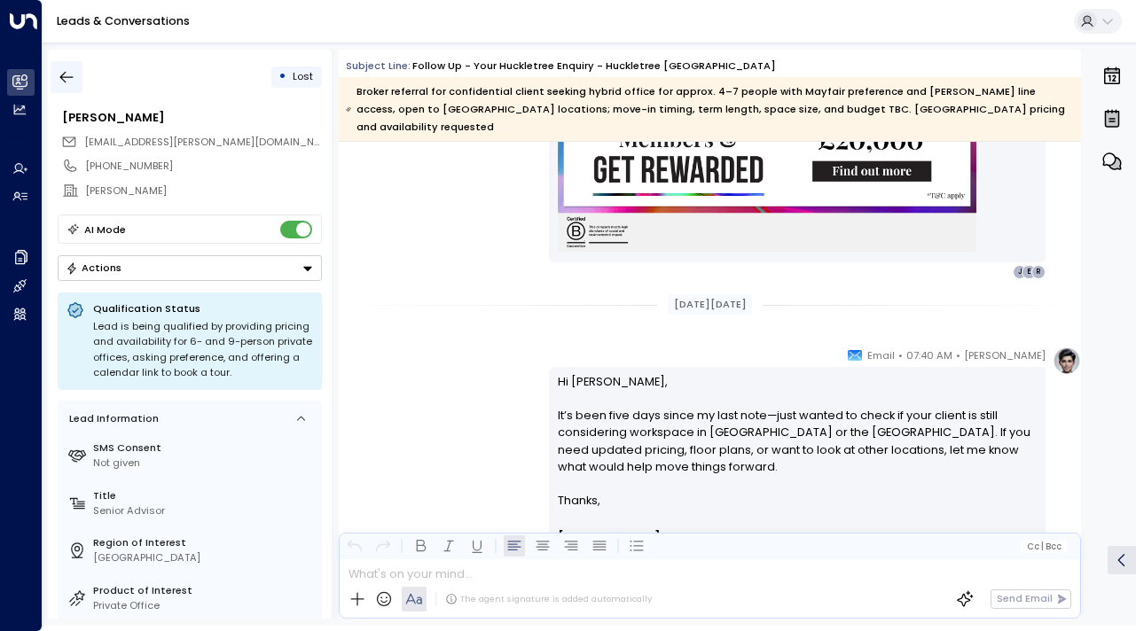
click at [66, 78] on icon "button" at bounding box center [67, 77] width 18 height 18
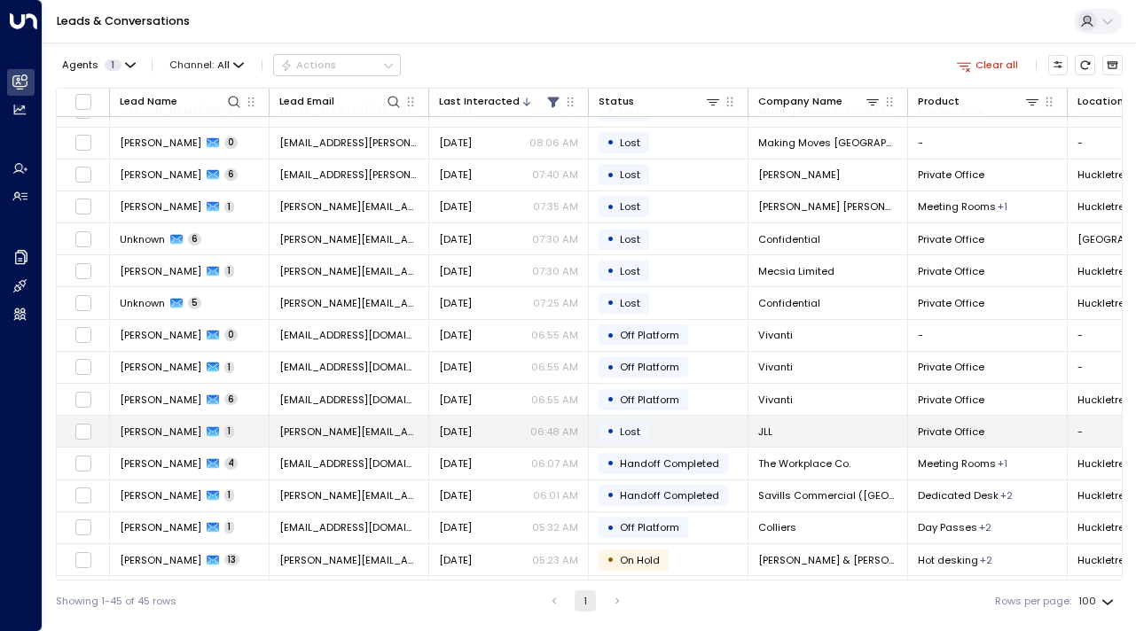
scroll to position [691, 0]
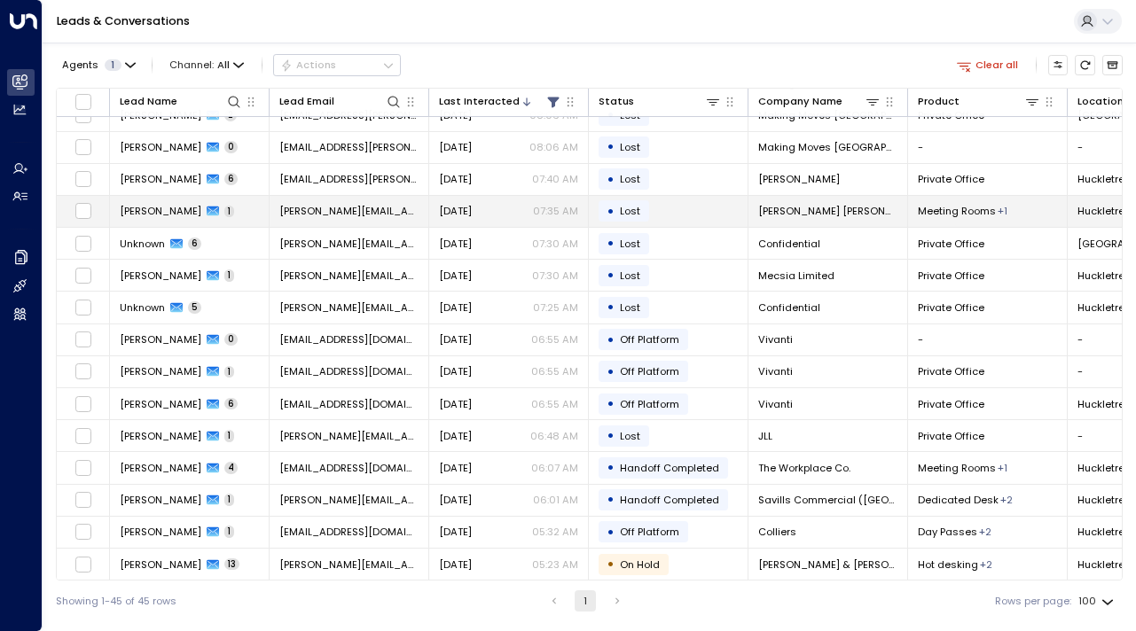
click at [141, 220] on td "[PERSON_NAME] 1" at bounding box center [190, 211] width 160 height 31
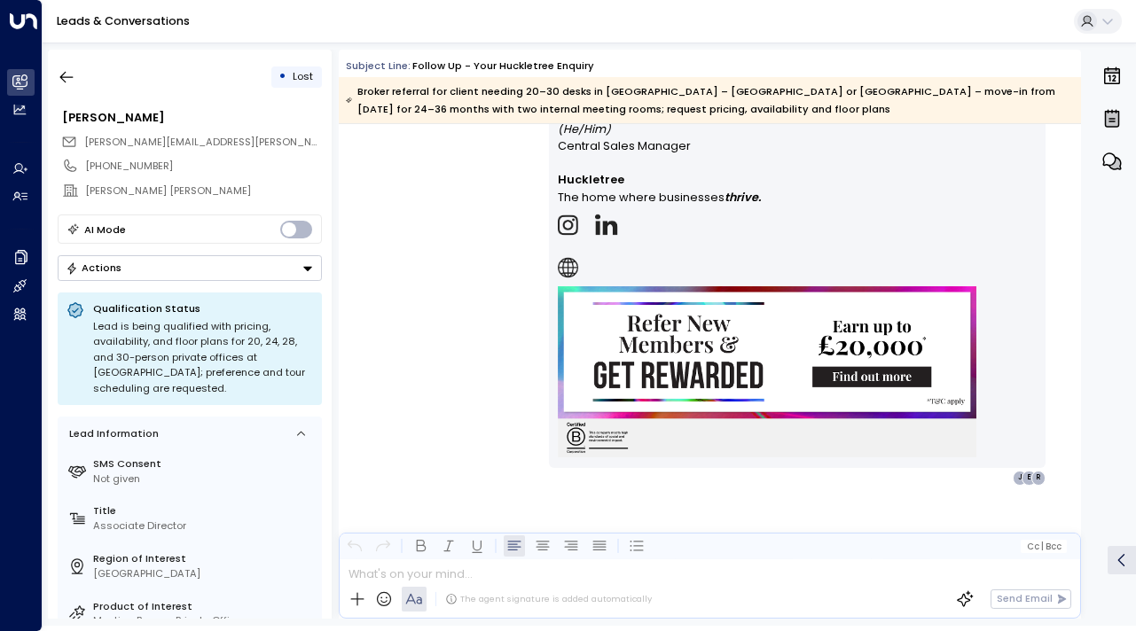
scroll to position [1467, 0]
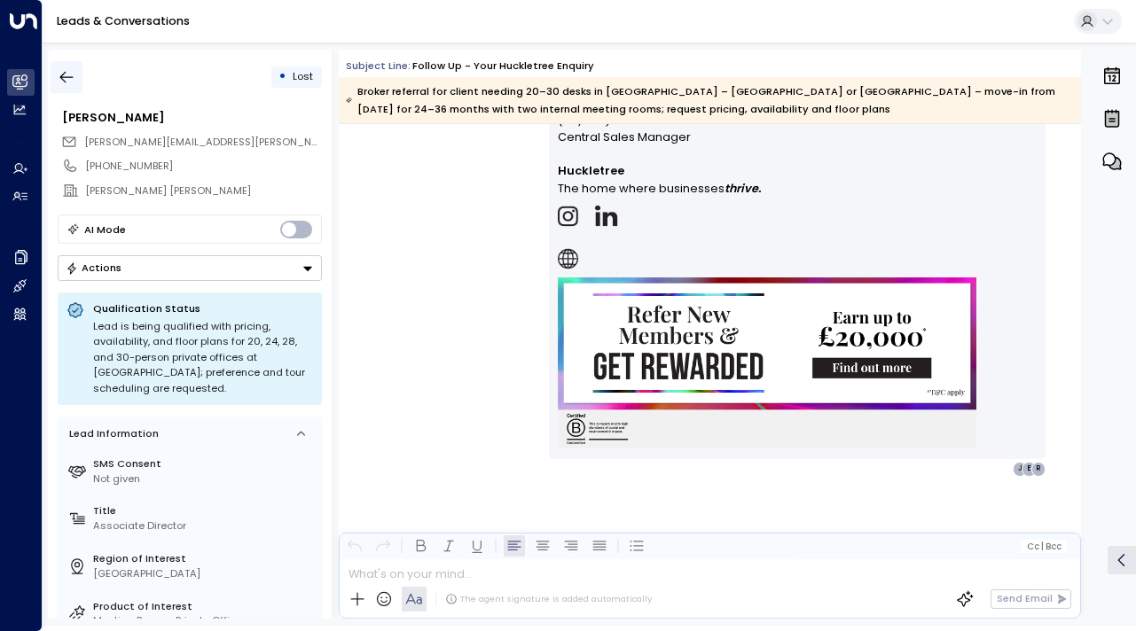
click at [65, 73] on icon "button" at bounding box center [67, 77] width 18 height 18
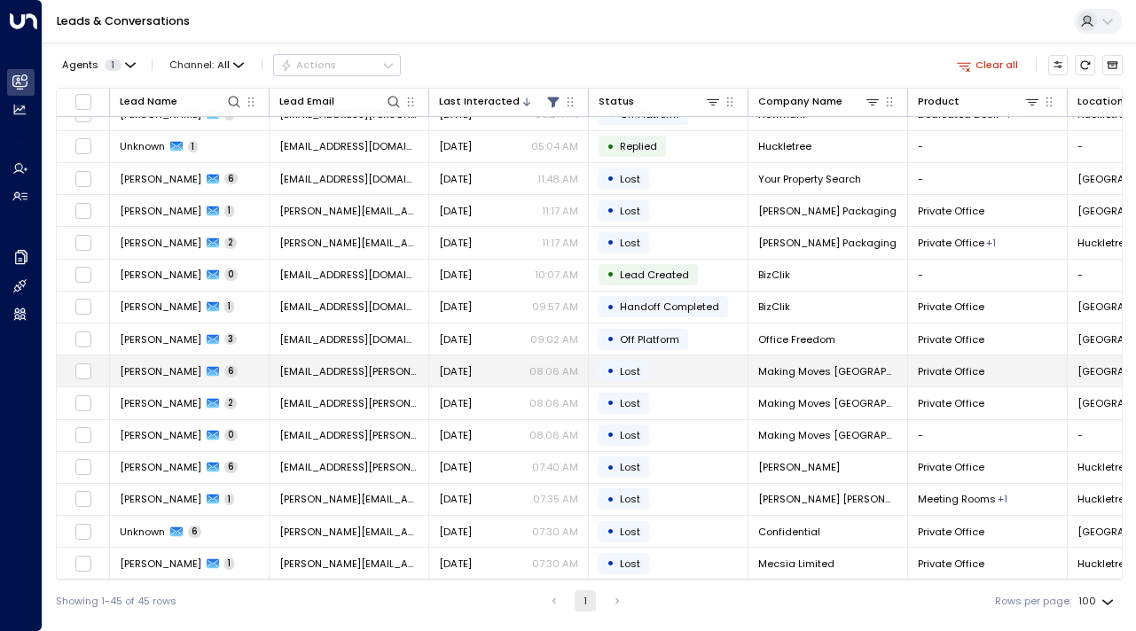
scroll to position [427, 0]
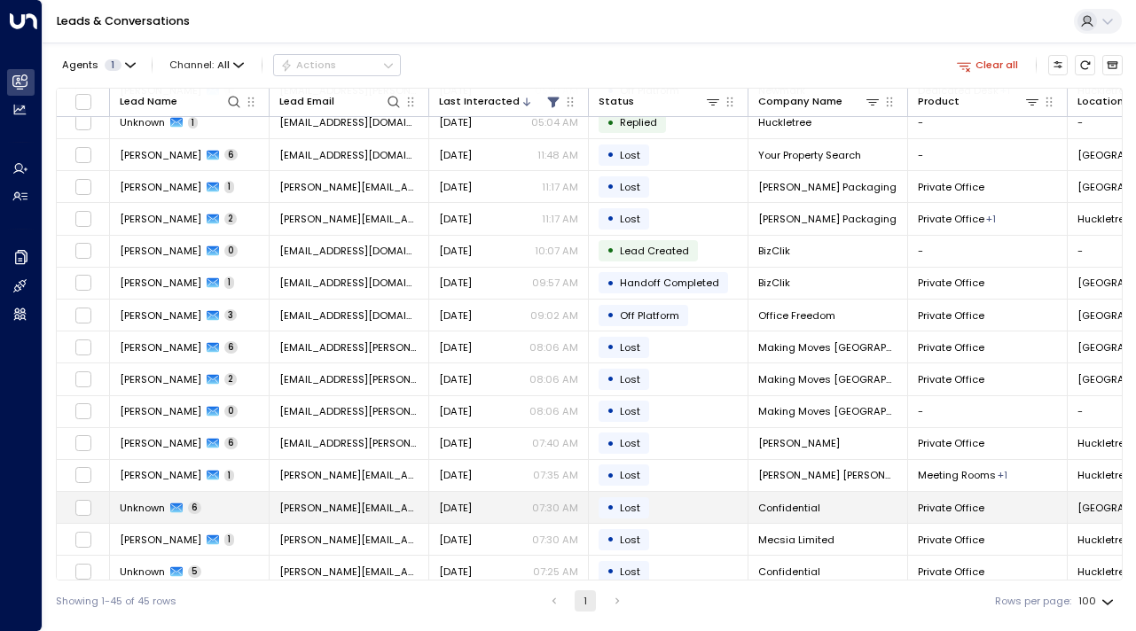
click at [158, 511] on span "Unknown" at bounding box center [142, 508] width 45 height 14
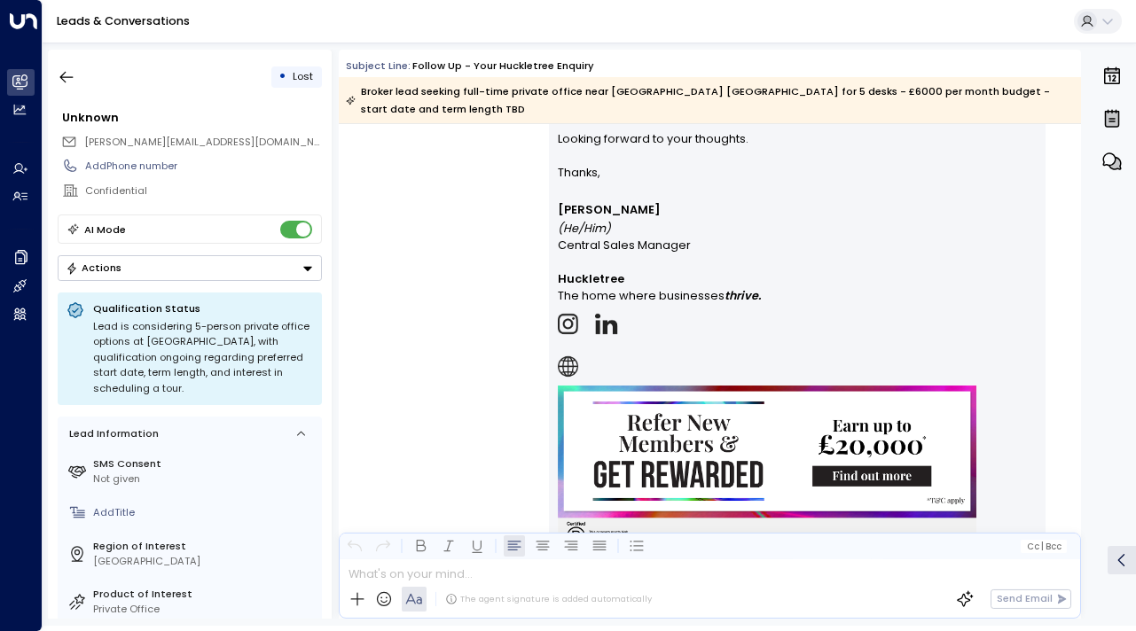
scroll to position [5567, 0]
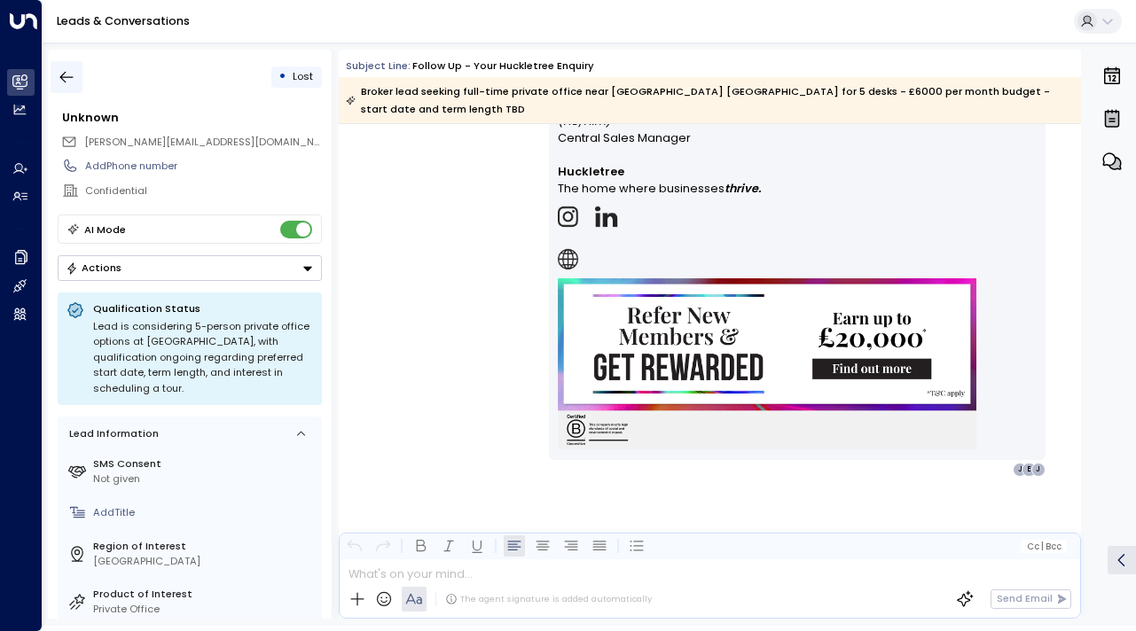
click at [56, 65] on button "button" at bounding box center [67, 77] width 32 height 32
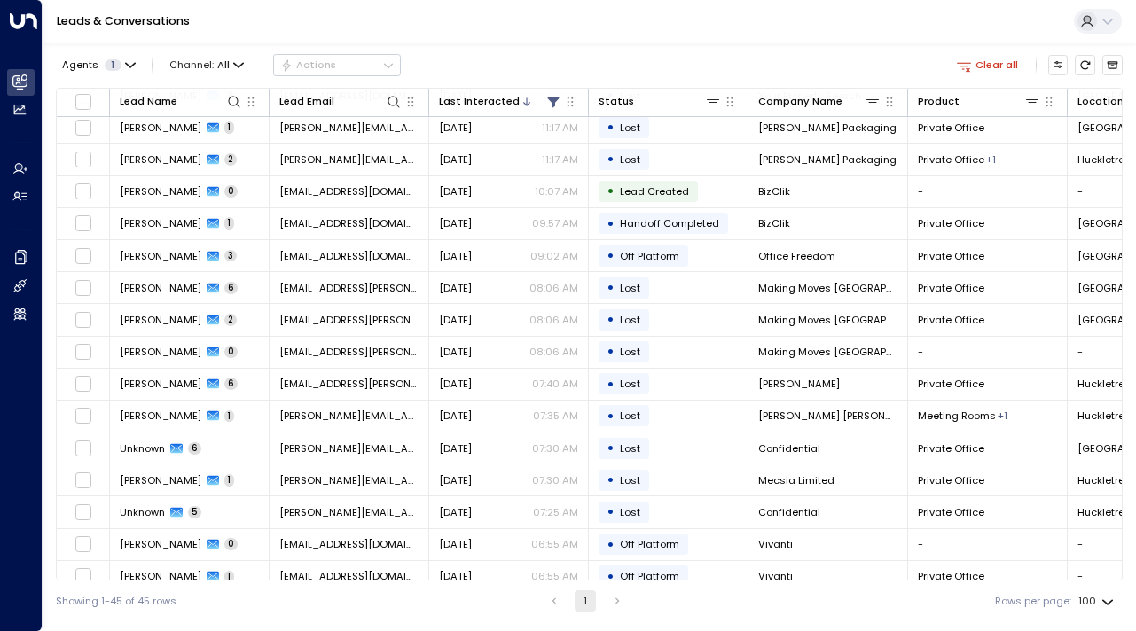
scroll to position [521, 0]
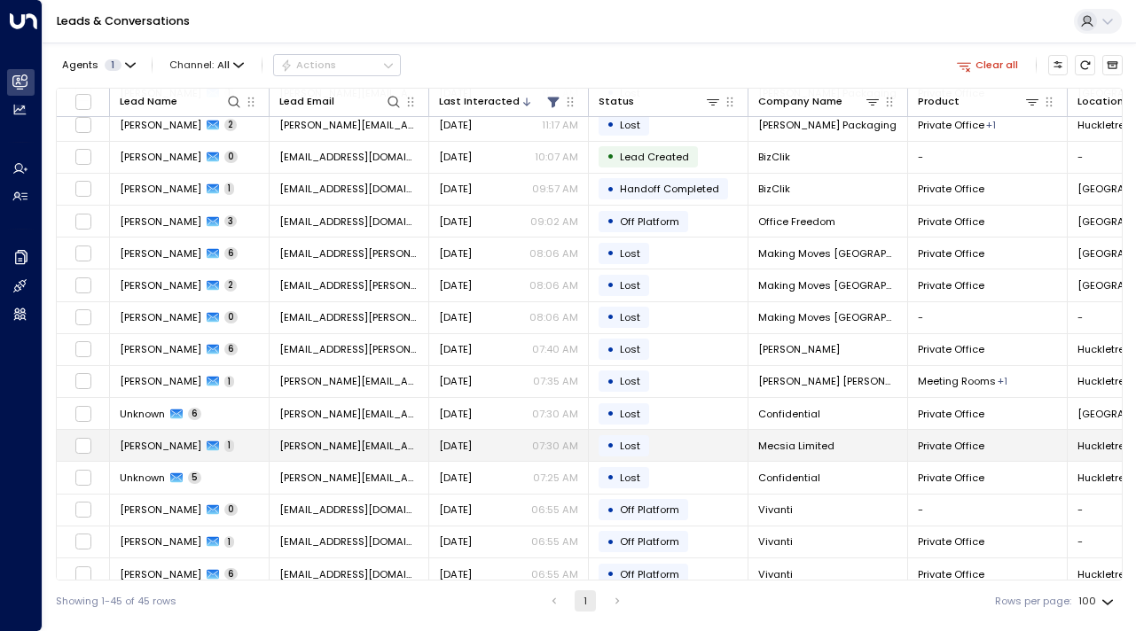
click at [155, 455] on td "[PERSON_NAME] 1" at bounding box center [190, 445] width 160 height 31
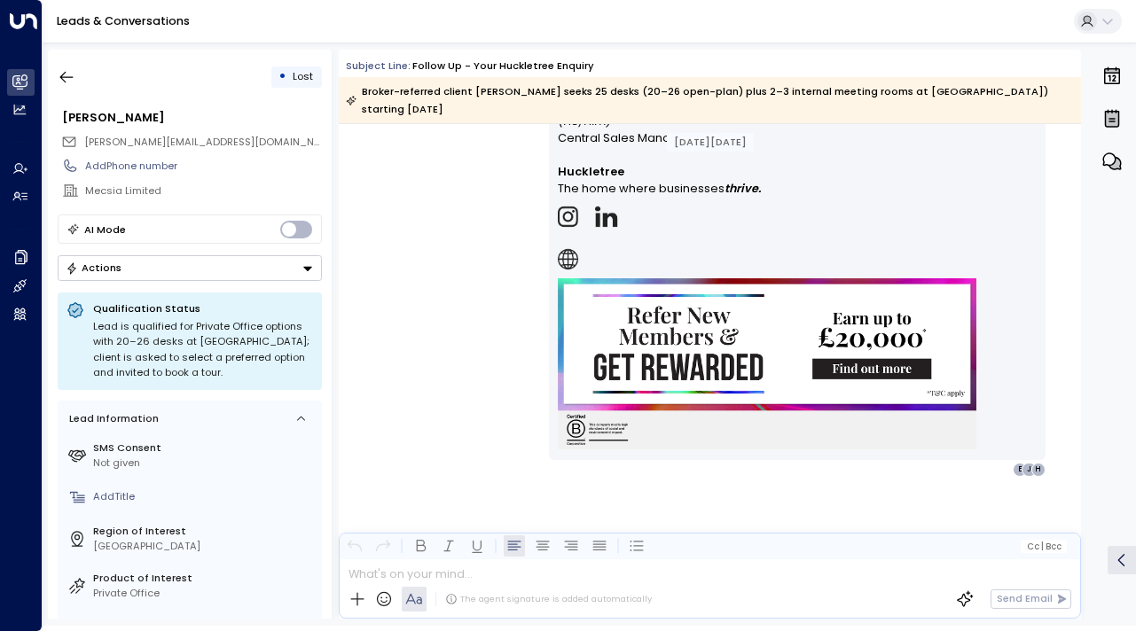
scroll to position [1449, 0]
click at [59, 74] on icon "button" at bounding box center [67, 77] width 18 height 18
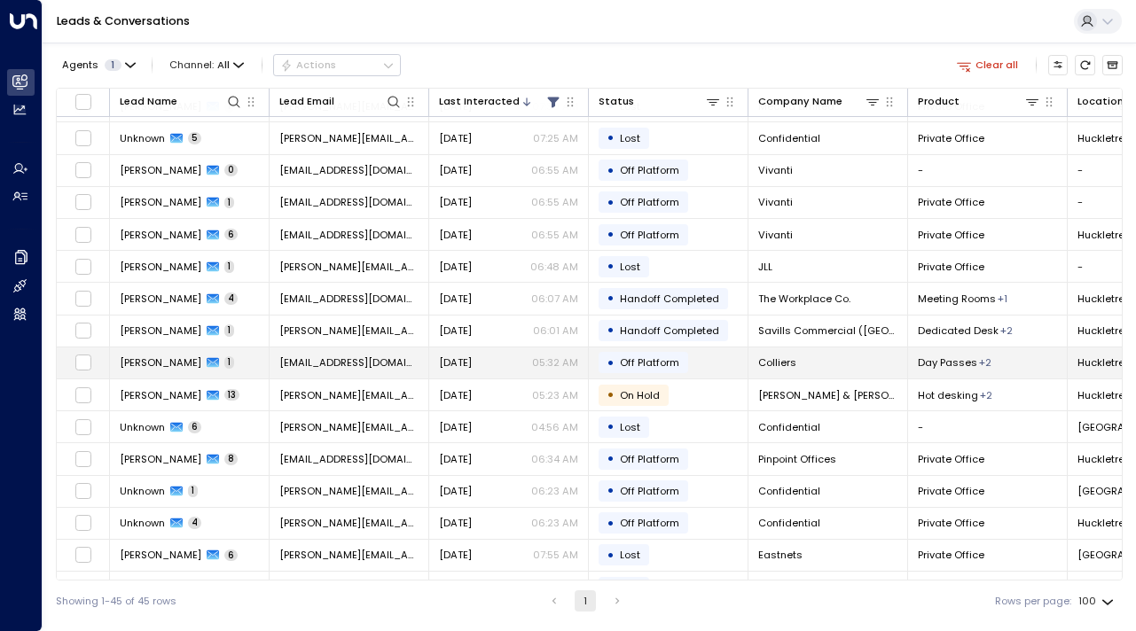
scroll to position [847, 0]
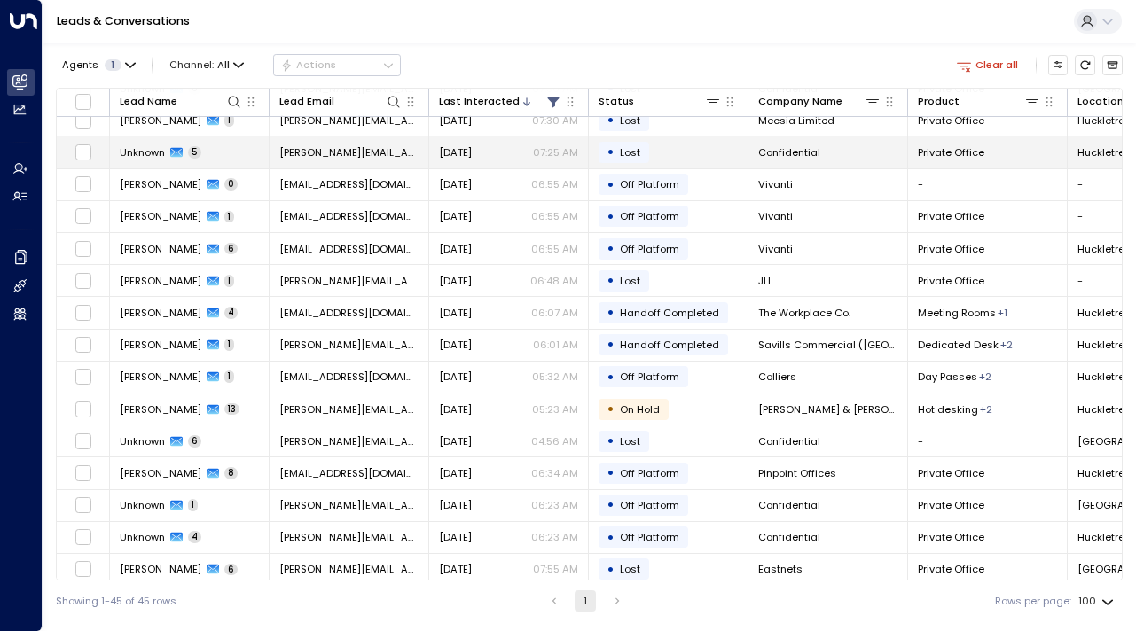
click at [151, 152] on span "Unknown" at bounding box center [142, 152] width 45 height 14
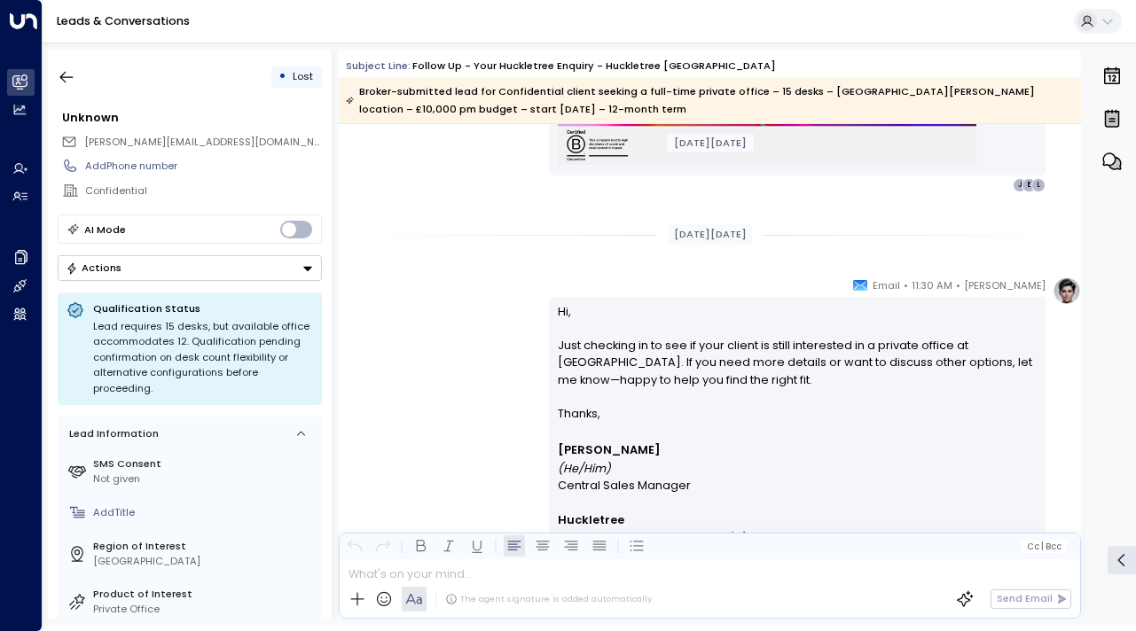
scroll to position [2670, 0]
click at [71, 72] on icon "button" at bounding box center [67, 77] width 18 height 18
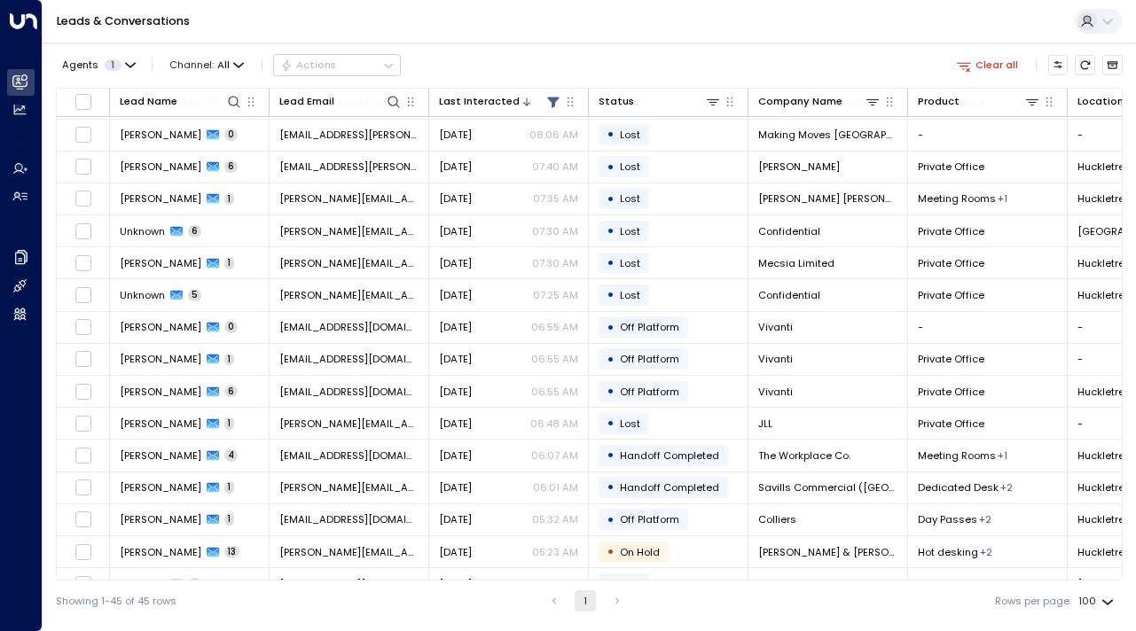
scroll to position [705, 0]
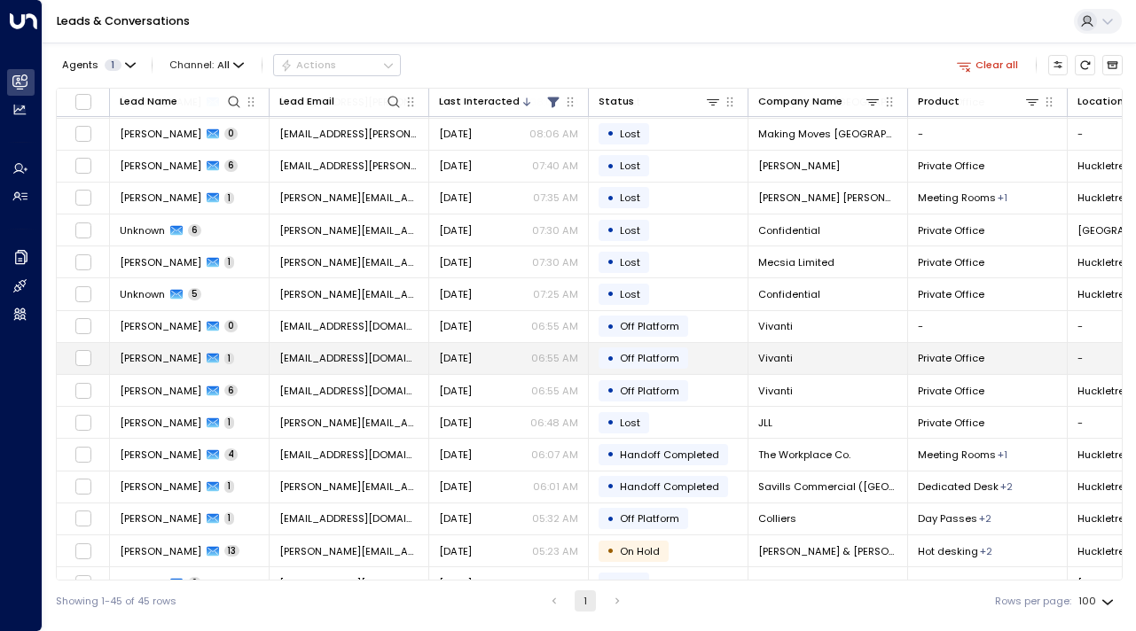
click at [151, 366] on td "[PERSON_NAME] 1" at bounding box center [190, 358] width 160 height 31
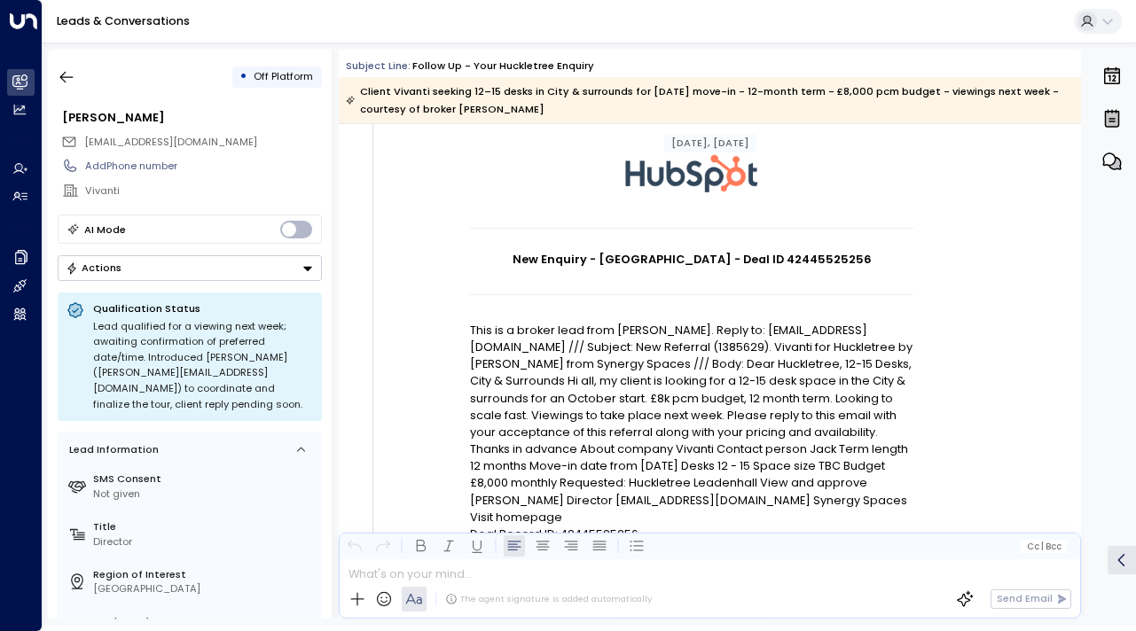
scroll to position [115, 0]
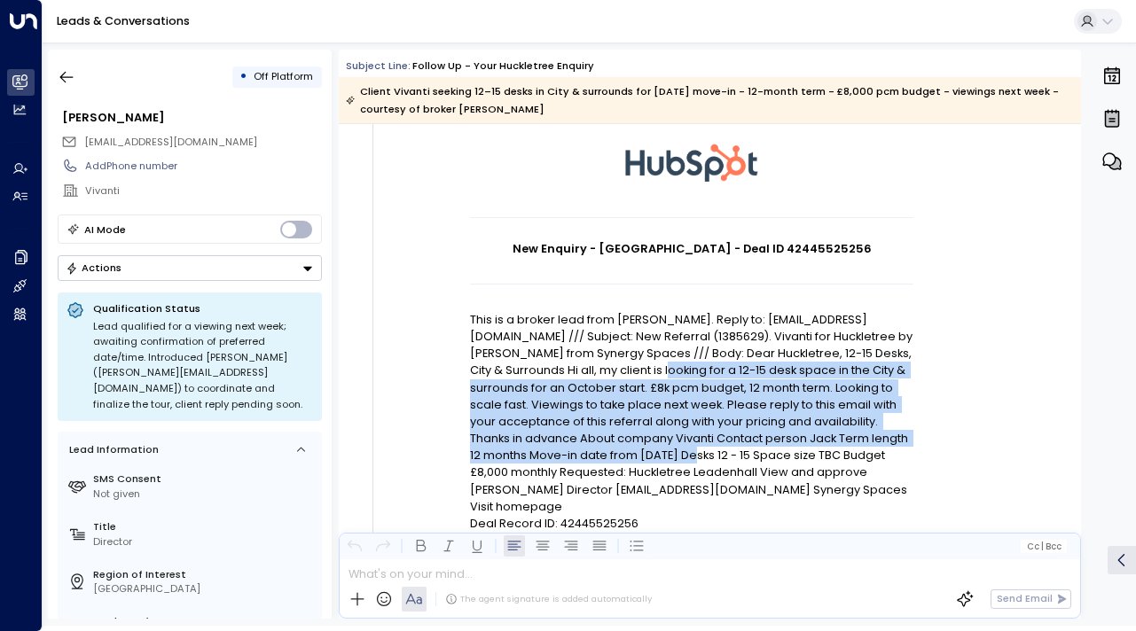
drag, startPoint x: 573, startPoint y: 365, endPoint x: 589, endPoint y: 457, distance: 93.6
click at [589, 457] on p "This is a broker lead from [PERSON_NAME]. Reply to: [EMAIL_ADDRESS][DOMAIN_NAME…" at bounding box center [691, 413] width 443 height 204
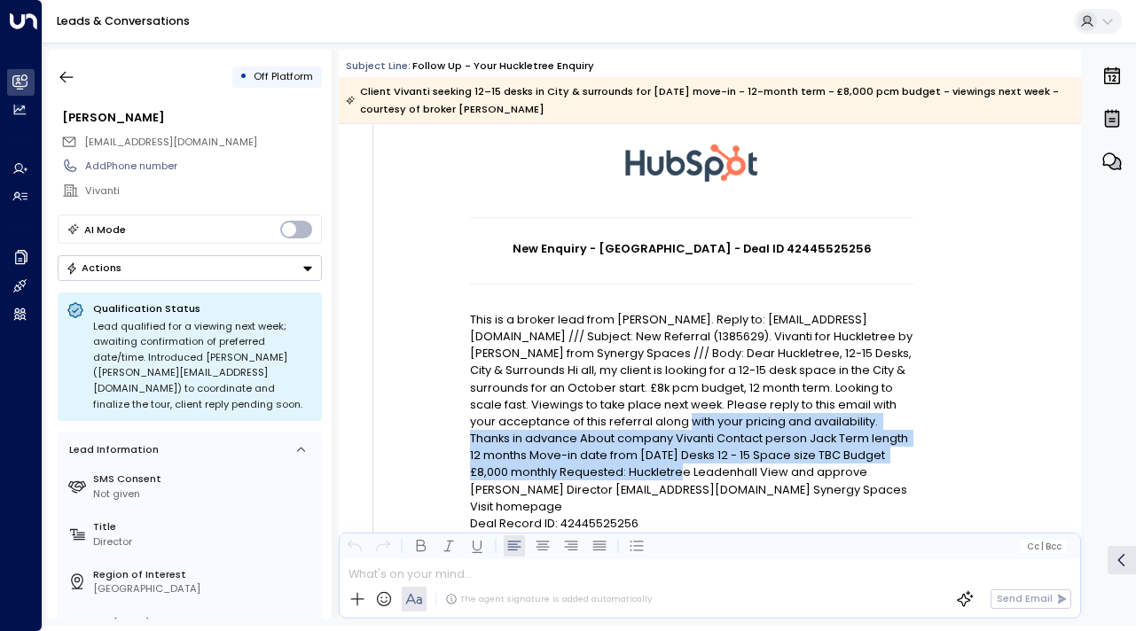
drag, startPoint x: 601, startPoint y: 476, endPoint x: 589, endPoint y: 391, distance: 85.9
click at [589, 391] on p "This is a broker lead from [PERSON_NAME]. Reply to: [EMAIL_ADDRESS][DOMAIN_NAME…" at bounding box center [691, 413] width 443 height 204
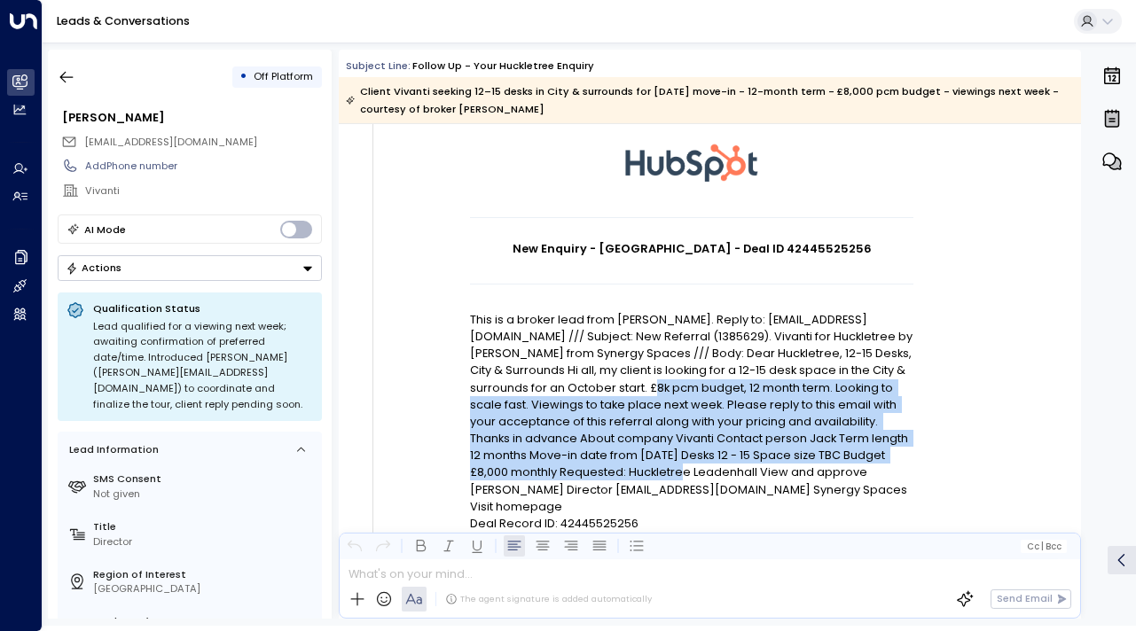
click at [589, 391] on p "This is a broker lead from [PERSON_NAME]. Reply to: [EMAIL_ADDRESS][DOMAIN_NAME…" at bounding box center [691, 413] width 443 height 204
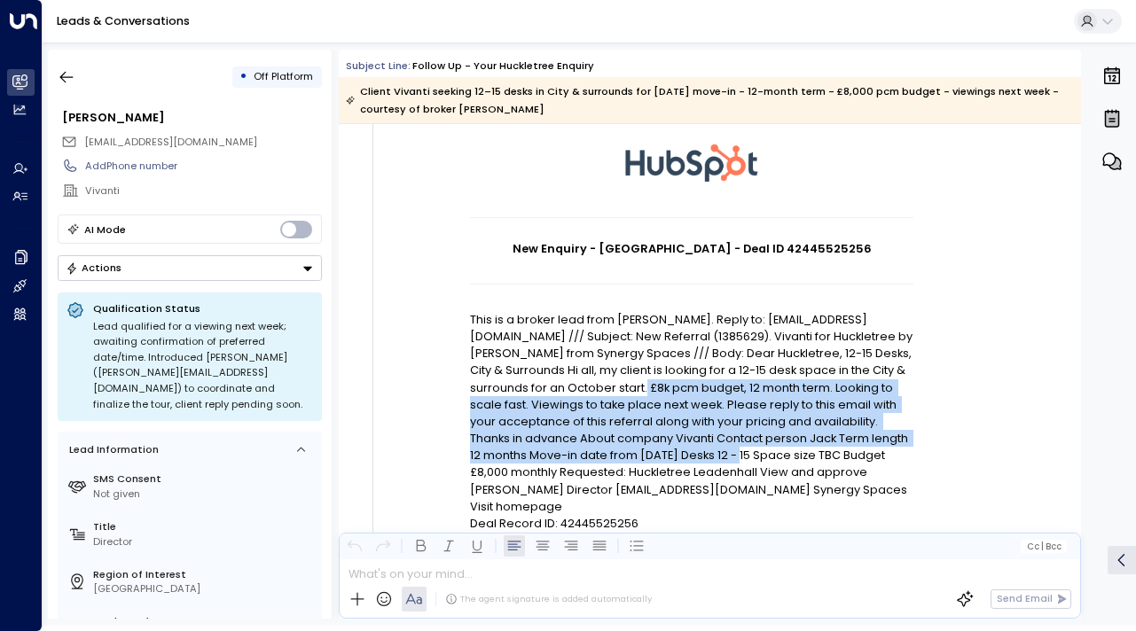
drag, startPoint x: 589, startPoint y: 391, endPoint x: 621, endPoint y: 461, distance: 77.0
click at [621, 461] on p "This is a broker lead from [PERSON_NAME]. Reply to: [EMAIL_ADDRESS][DOMAIN_NAME…" at bounding box center [691, 413] width 443 height 204
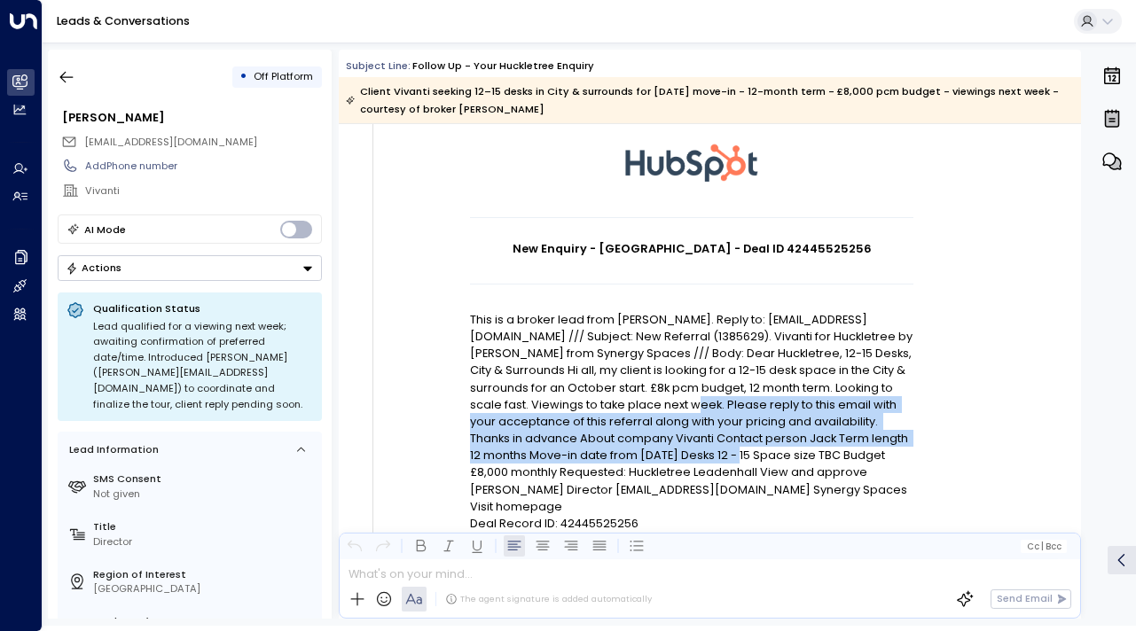
drag, startPoint x: 621, startPoint y: 461, endPoint x: 614, endPoint y: 392, distance: 69.5
click at [614, 391] on p "This is a broker lead from [PERSON_NAME]. Reply to: [EMAIL_ADDRESS][DOMAIN_NAME…" at bounding box center [691, 413] width 443 height 204
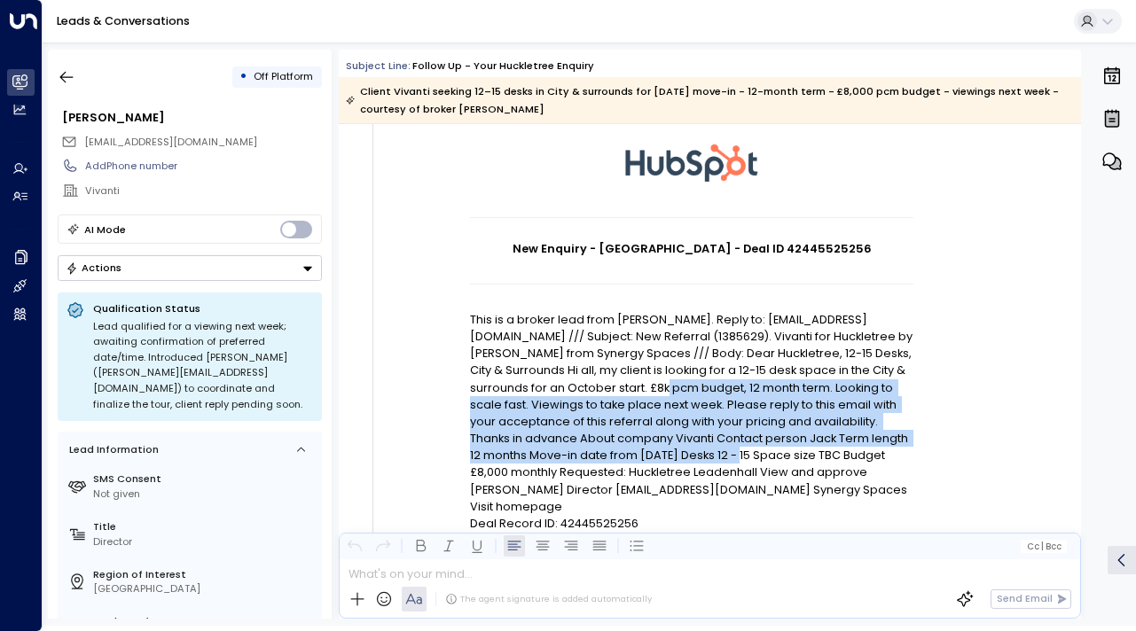
click at [614, 392] on p "This is a broker lead from [PERSON_NAME]. Reply to: [EMAIL_ADDRESS][DOMAIN_NAME…" at bounding box center [691, 413] width 443 height 204
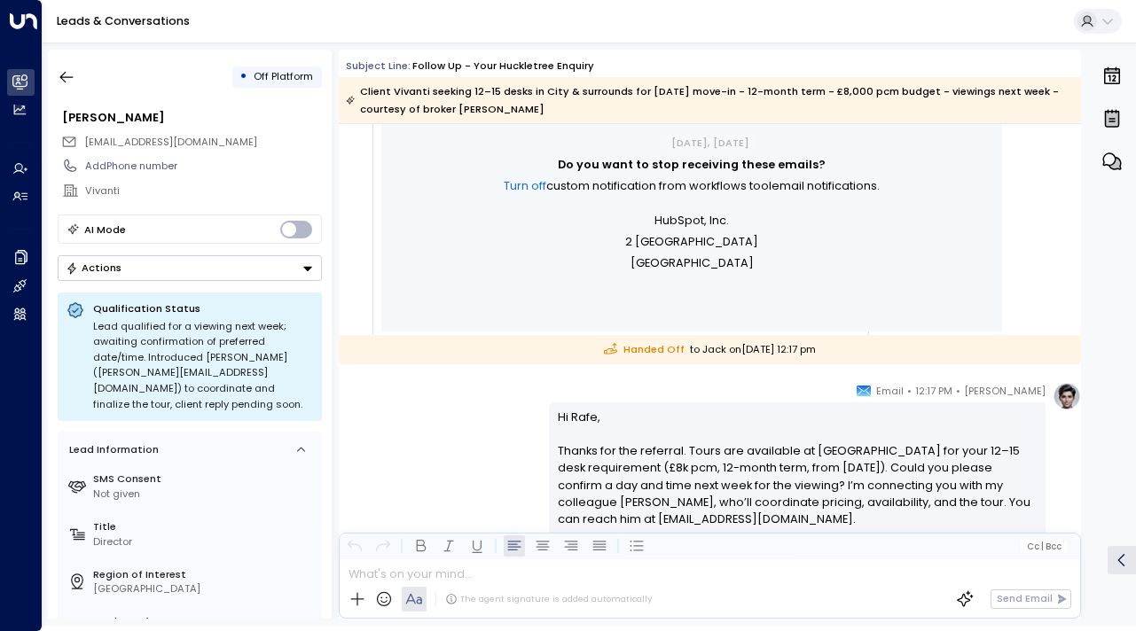
scroll to position [984, 0]
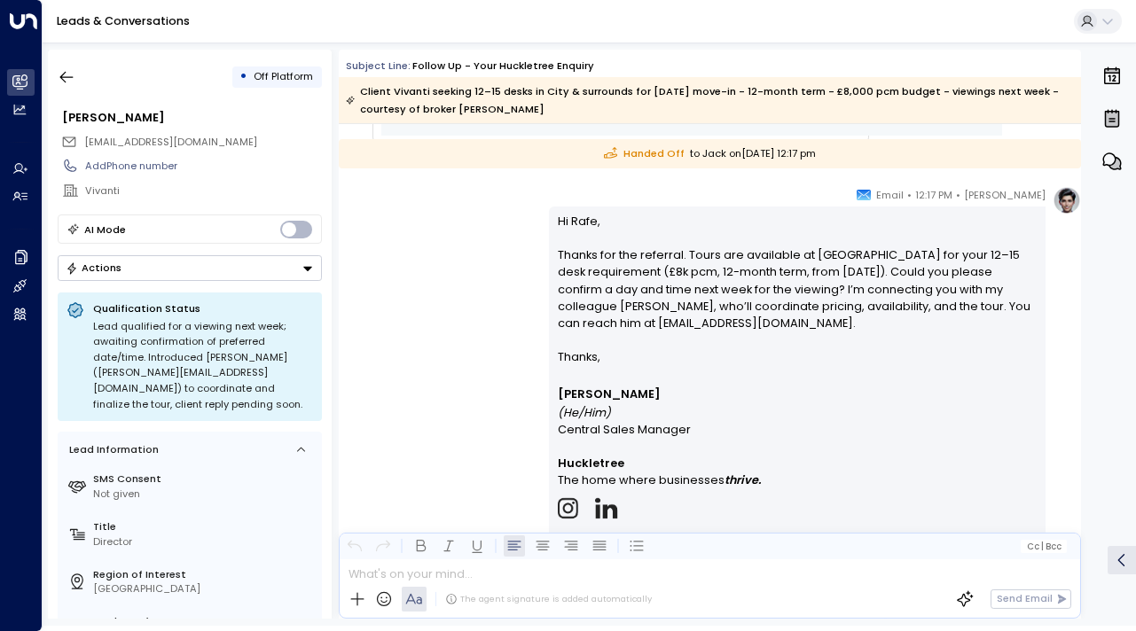
drag, startPoint x: 644, startPoint y: 261, endPoint x: 633, endPoint y: 337, distance: 77.0
click at [633, 337] on p "Hi [PERSON_NAME], Thanks for the referral. Tours are available at [GEOGRAPHIC_D…" at bounding box center [798, 281] width 480 height 137
click at [54, 71] on button "button" at bounding box center [67, 77] width 32 height 32
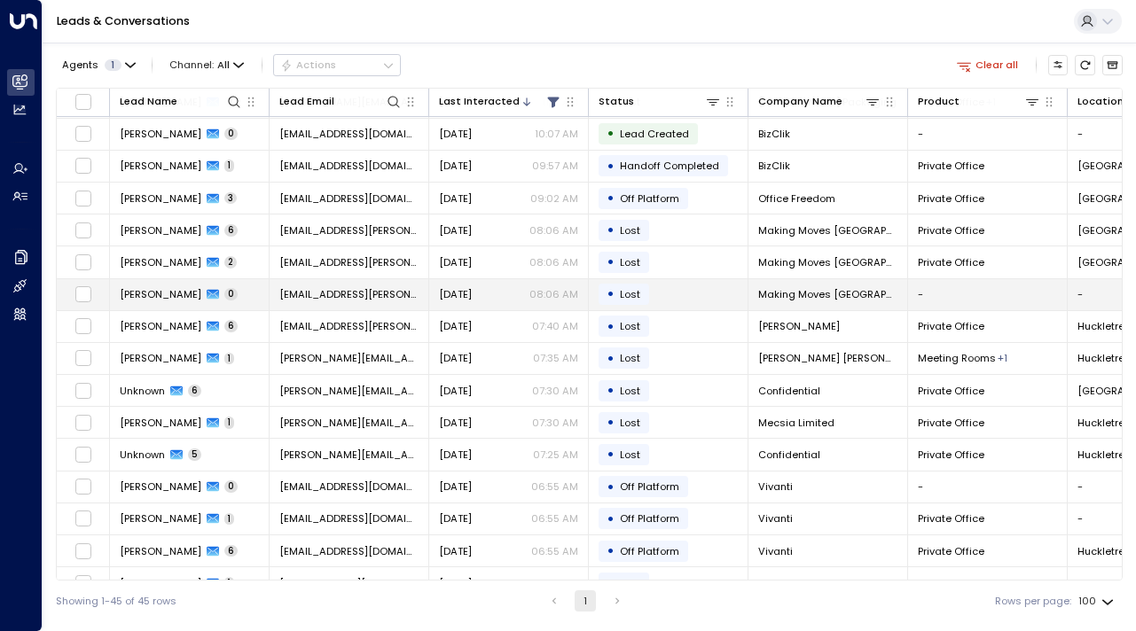
scroll to position [545, 0]
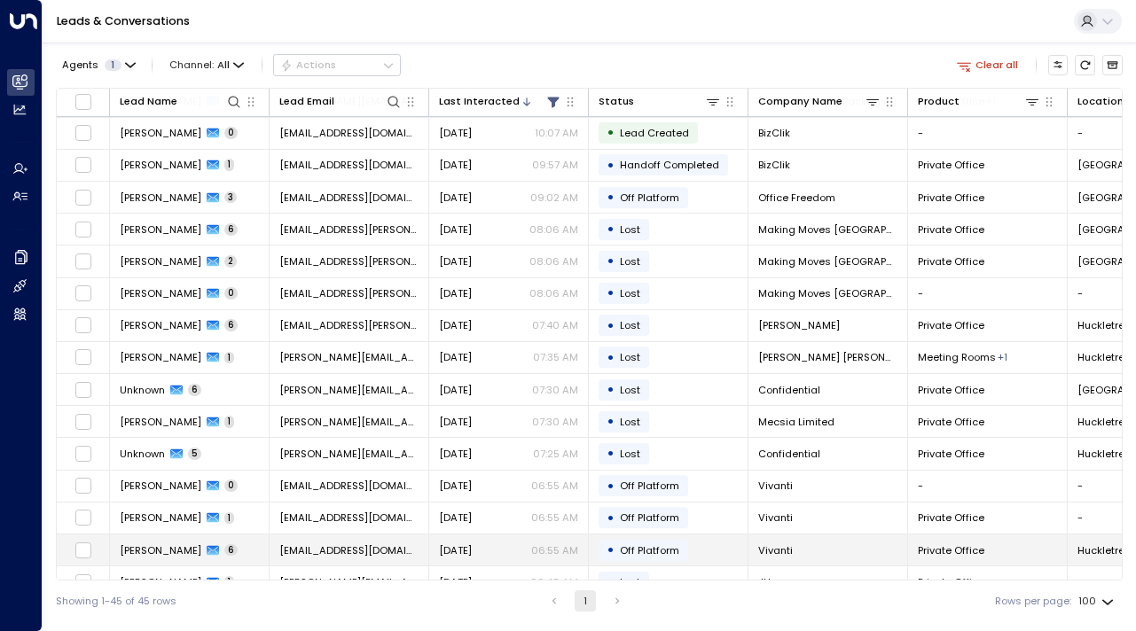
click at [159, 556] on span "[PERSON_NAME]" at bounding box center [161, 550] width 82 height 14
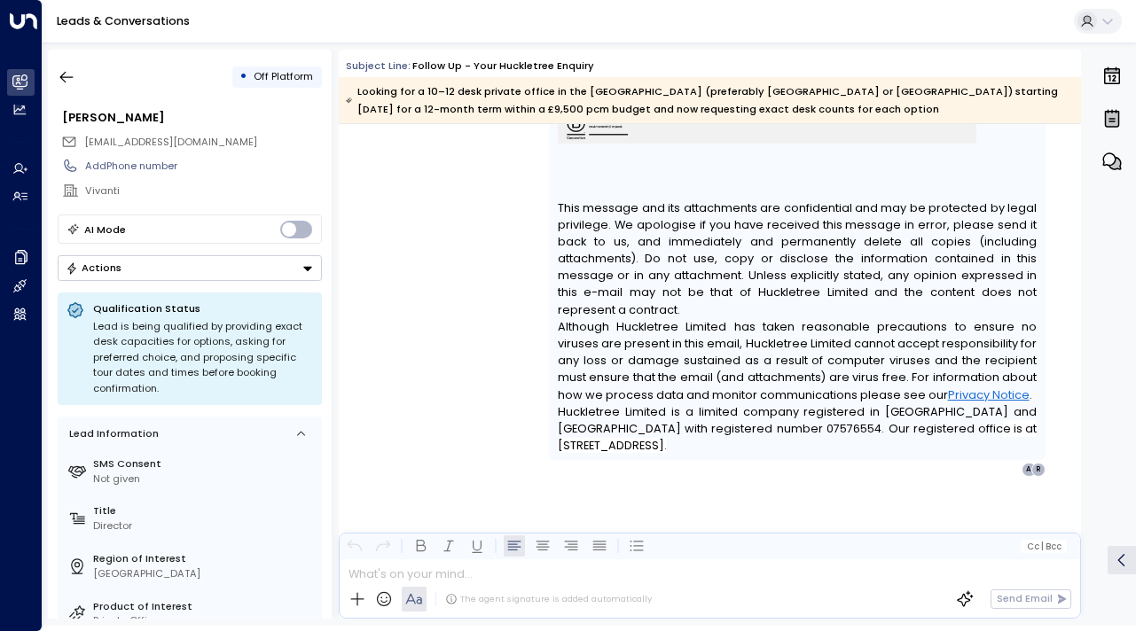
scroll to position [4952, 0]
click at [67, 74] on icon "button" at bounding box center [67, 77] width 18 height 18
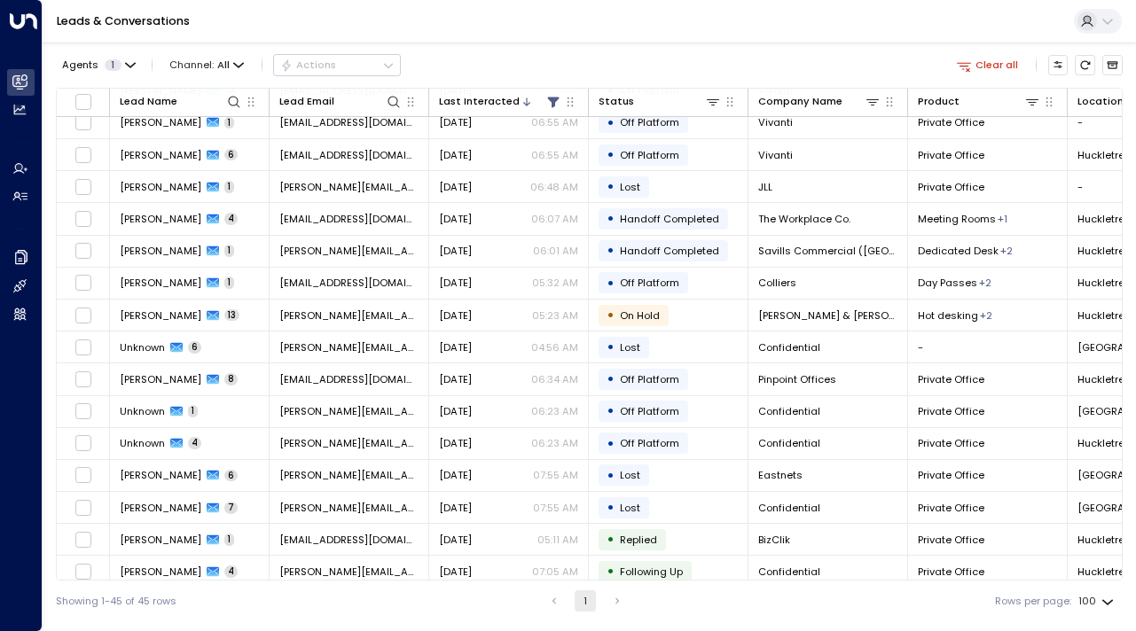
scroll to position [985, 0]
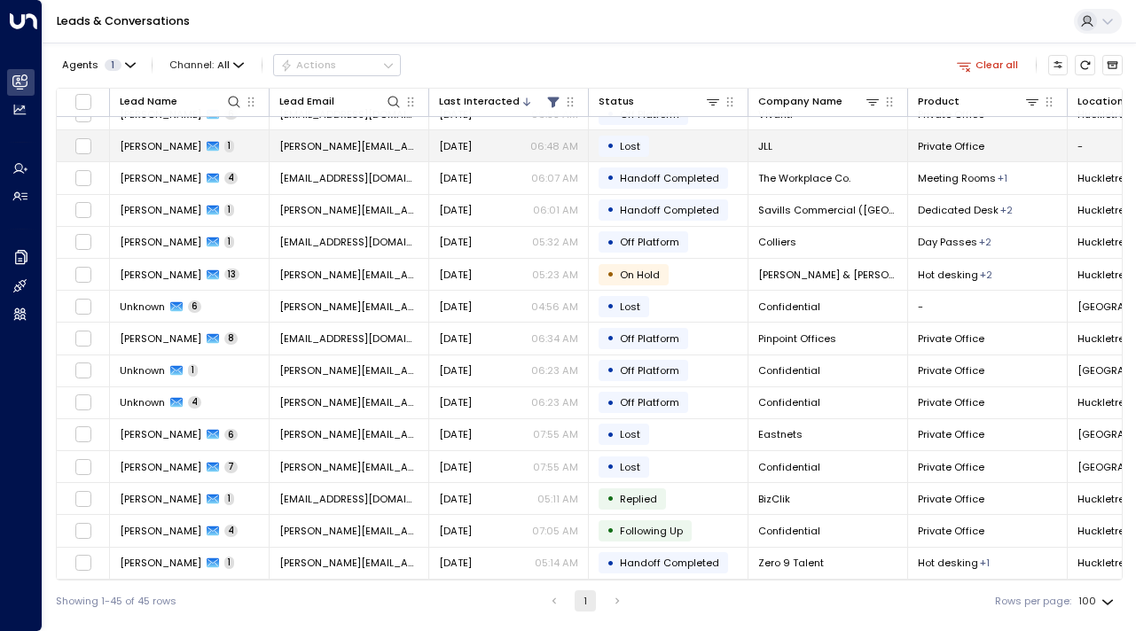
click at [154, 144] on span "[PERSON_NAME]" at bounding box center [161, 146] width 82 height 14
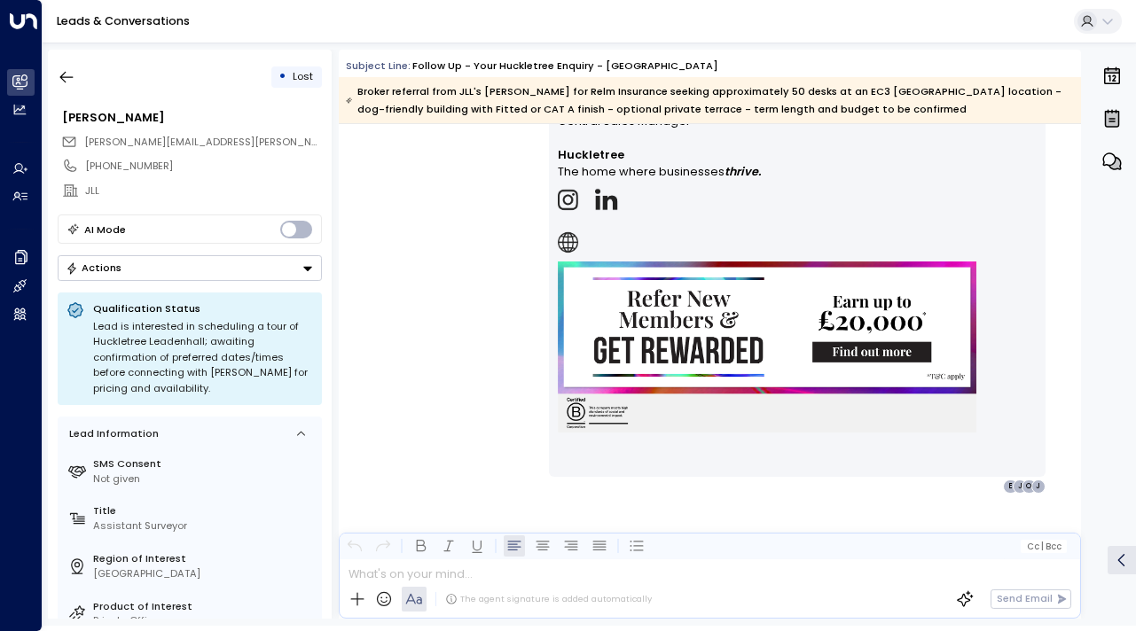
scroll to position [1344, 0]
click at [72, 73] on icon "button" at bounding box center [67, 77] width 18 height 18
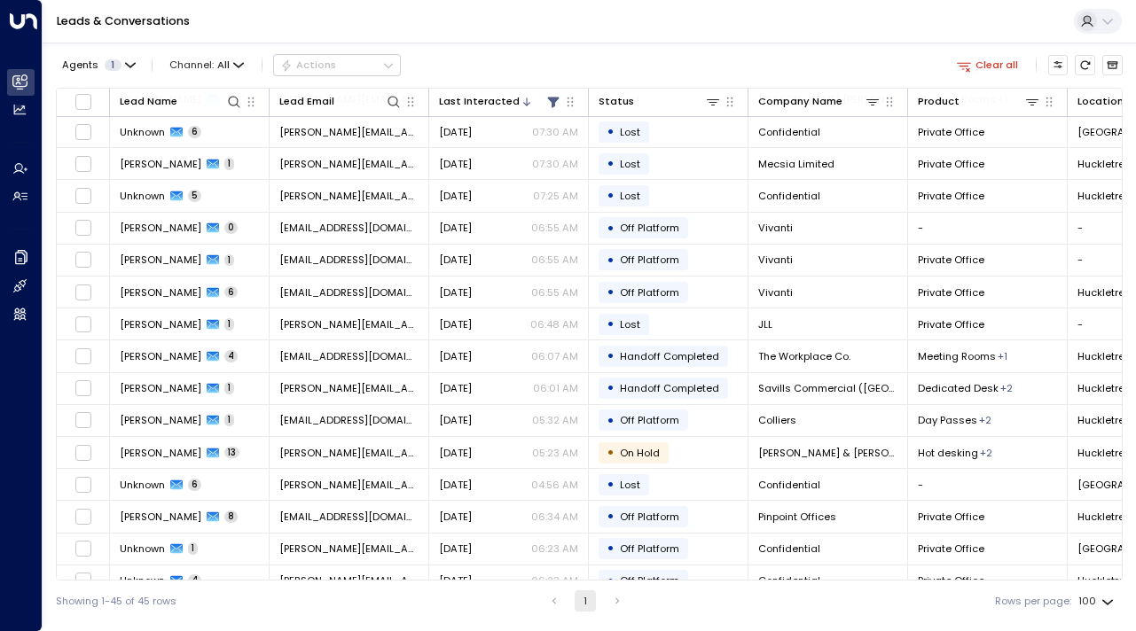
scroll to position [985, 0]
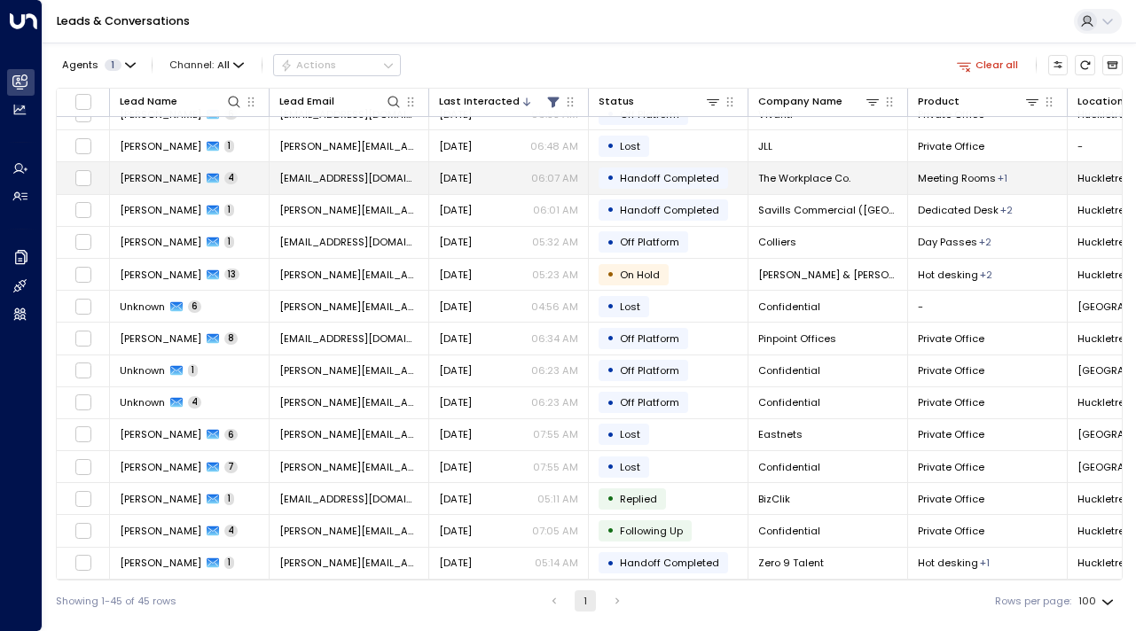
click at [156, 179] on span "[PERSON_NAME]" at bounding box center [161, 178] width 82 height 14
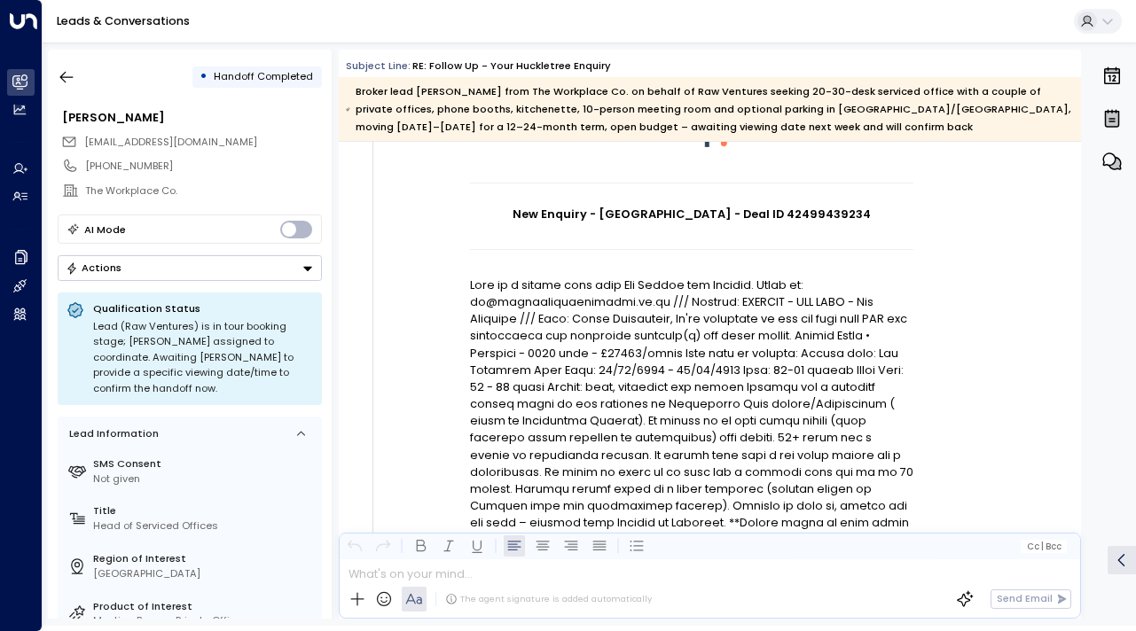
scroll to position [167, 0]
click at [813, 386] on p at bounding box center [691, 421] width 443 height 289
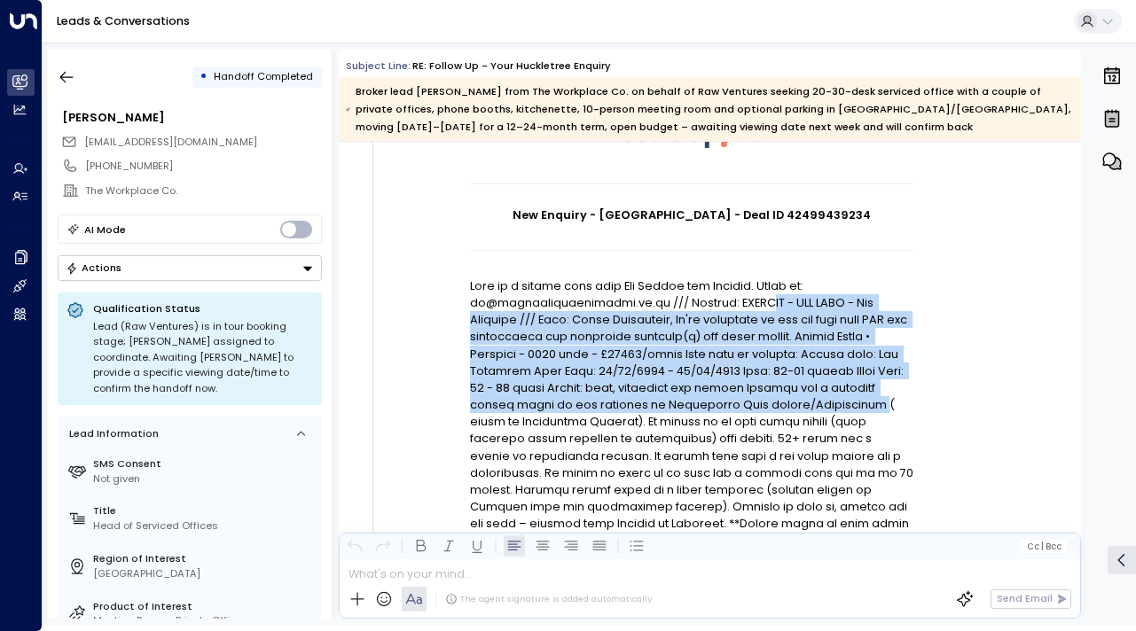
drag, startPoint x: 778, startPoint y: 400, endPoint x: 771, endPoint y: 299, distance: 101.3
click at [771, 299] on p at bounding box center [691, 421] width 443 height 289
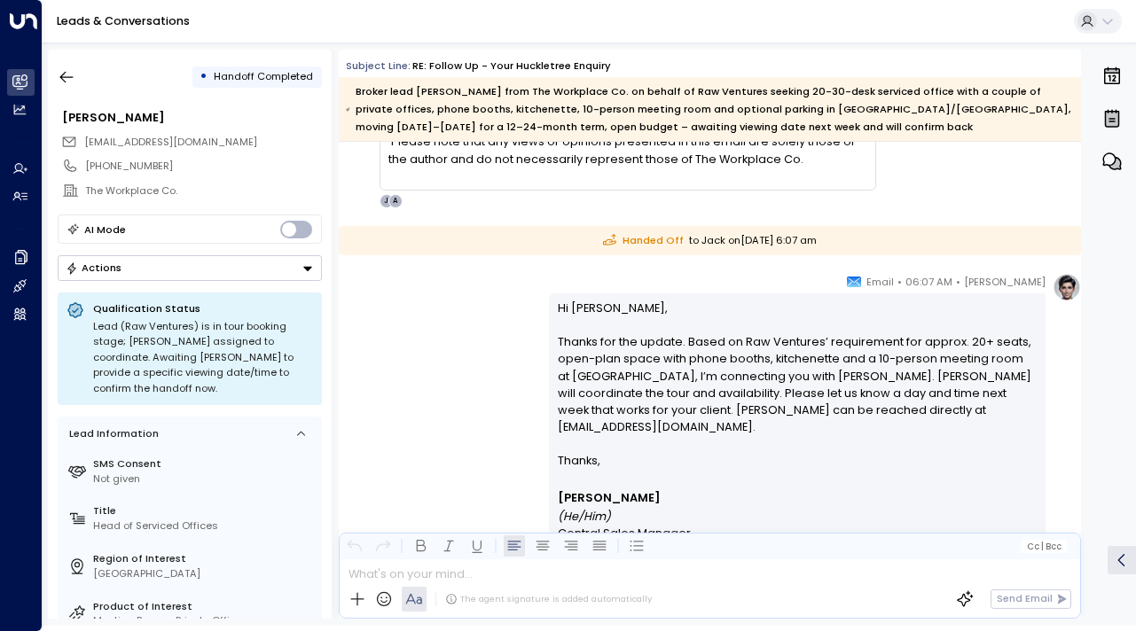
scroll to position [3004, 0]
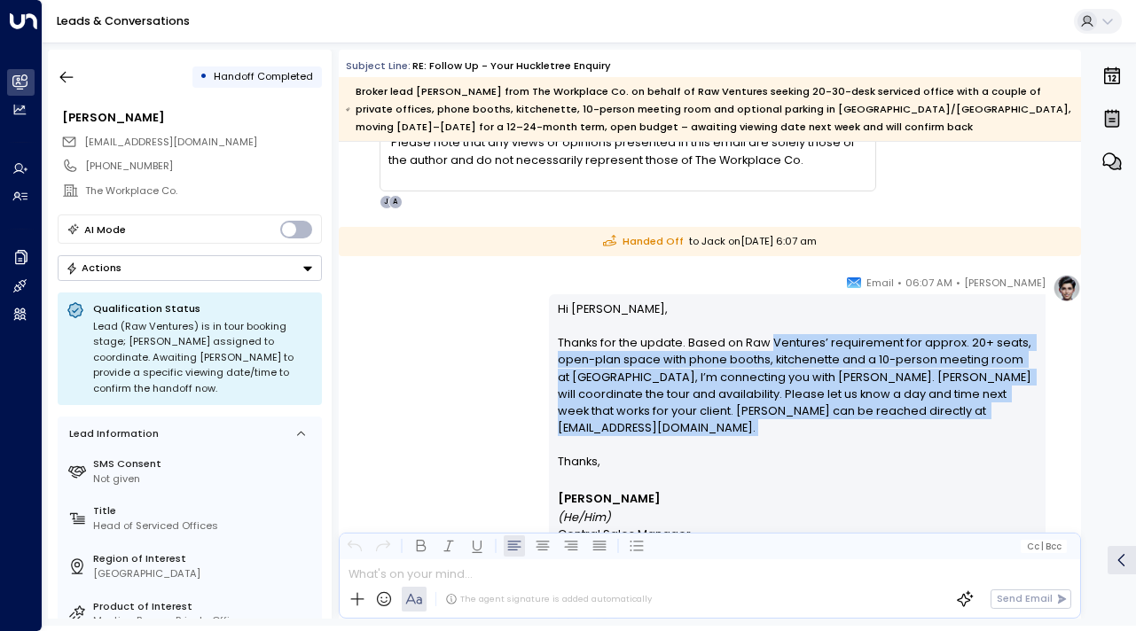
drag, startPoint x: 768, startPoint y: 344, endPoint x: 767, endPoint y: 423, distance: 78.9
click at [767, 423] on p "Hi [PERSON_NAME], Thanks for the update. Based on Raw Ventures’ requirement for…" at bounding box center [798, 377] width 480 height 153
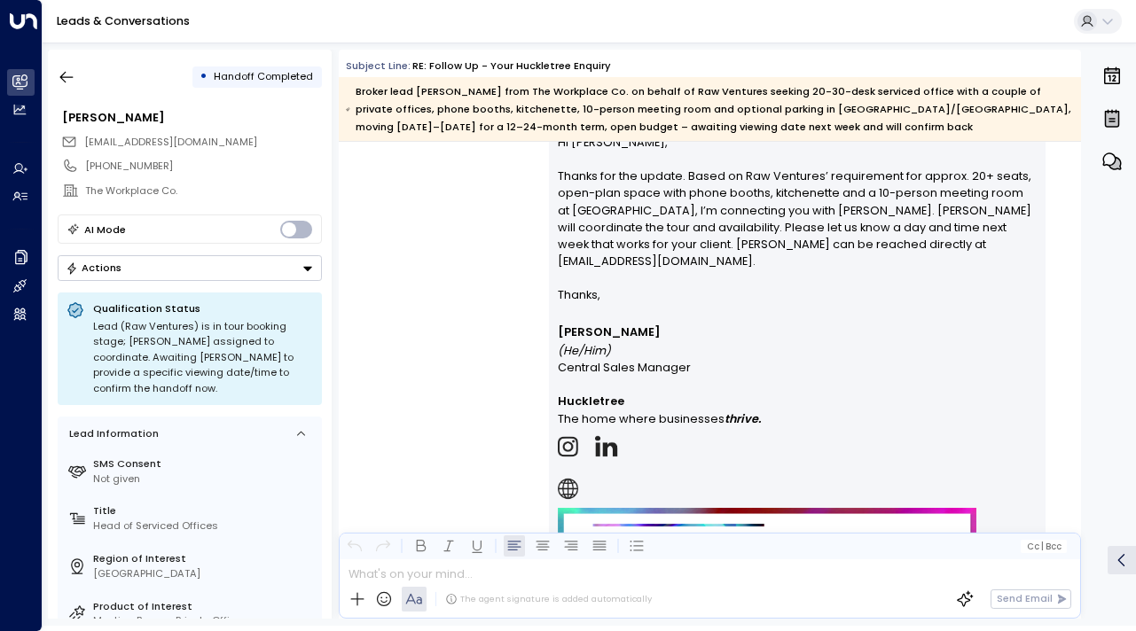
scroll to position [3418, 0]
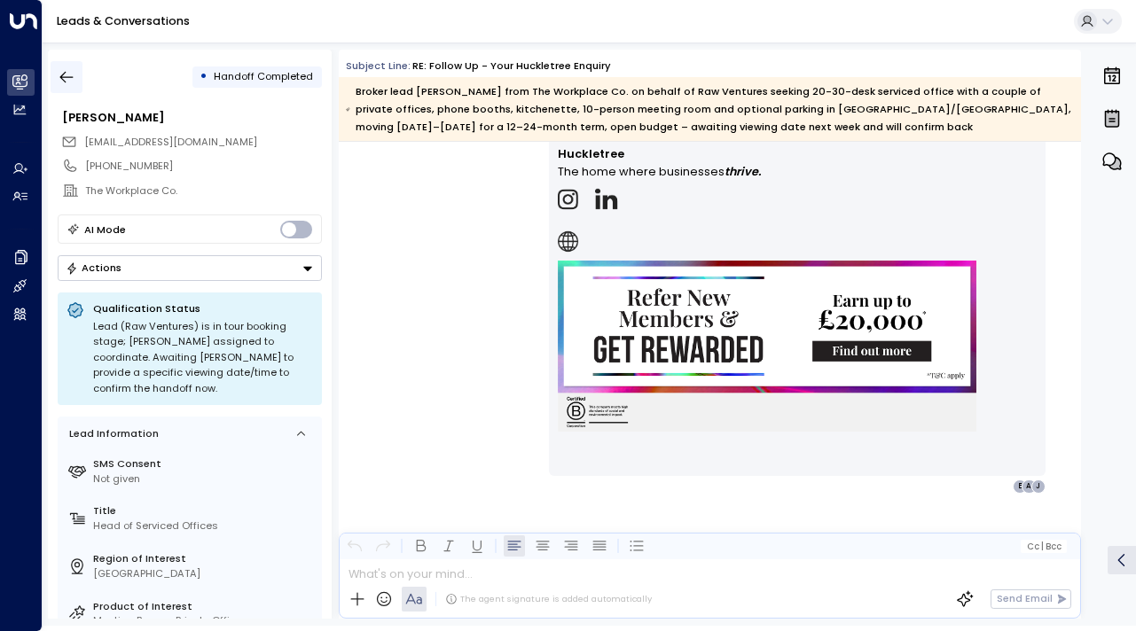
click at [60, 77] on icon "button" at bounding box center [66, 78] width 13 height 12
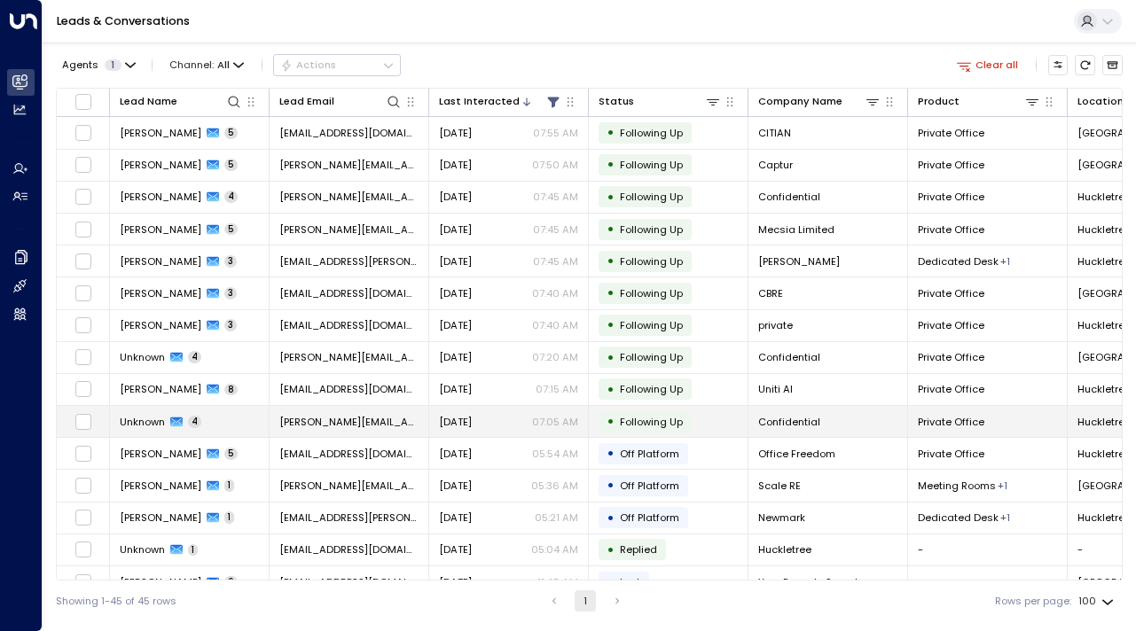
scroll to position [985, 0]
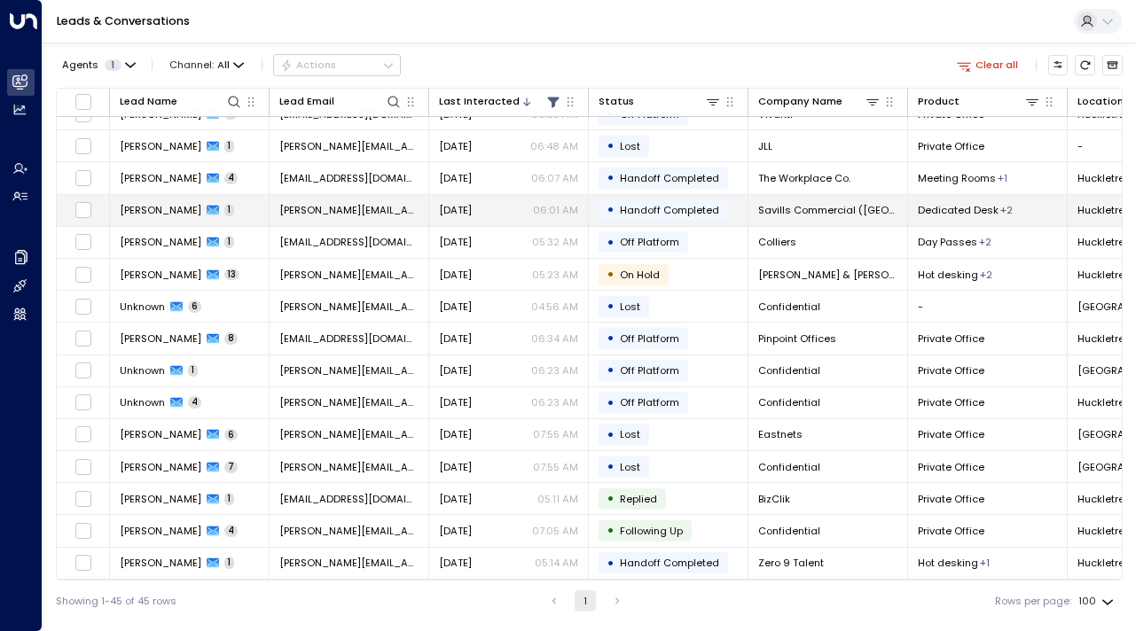
click at [151, 217] on td "[PERSON_NAME] 1" at bounding box center [190, 210] width 160 height 31
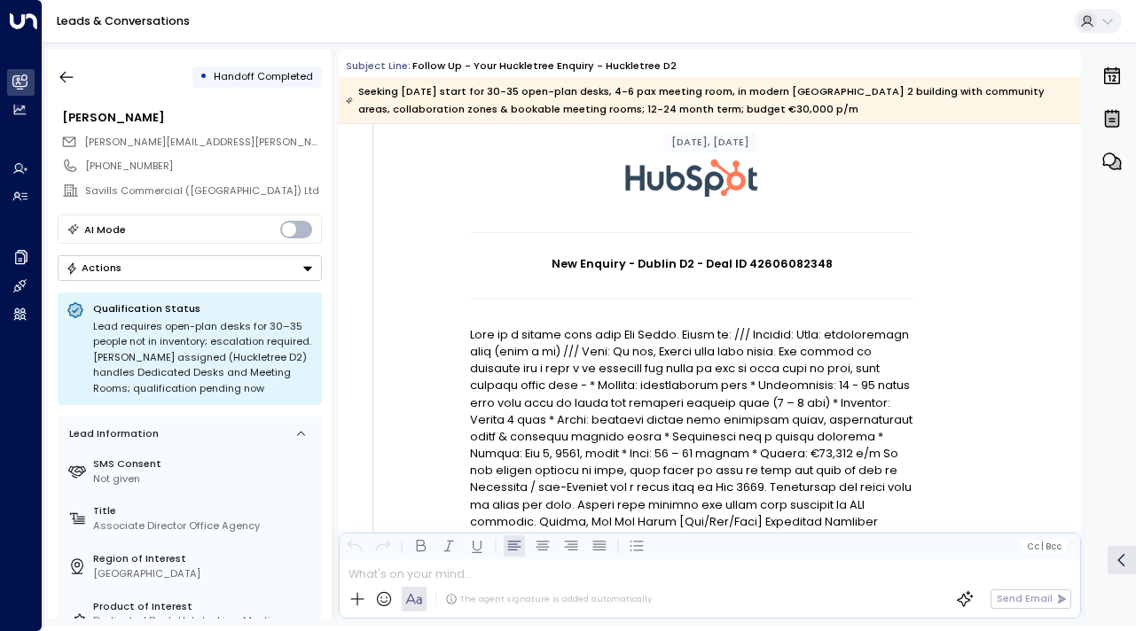
scroll to position [102, 0]
drag, startPoint x: 718, startPoint y: 364, endPoint x: 717, endPoint y: 476, distance: 111.7
click at [718, 476] on p at bounding box center [691, 579] width 443 height 511
click at [717, 476] on p at bounding box center [691, 579] width 443 height 511
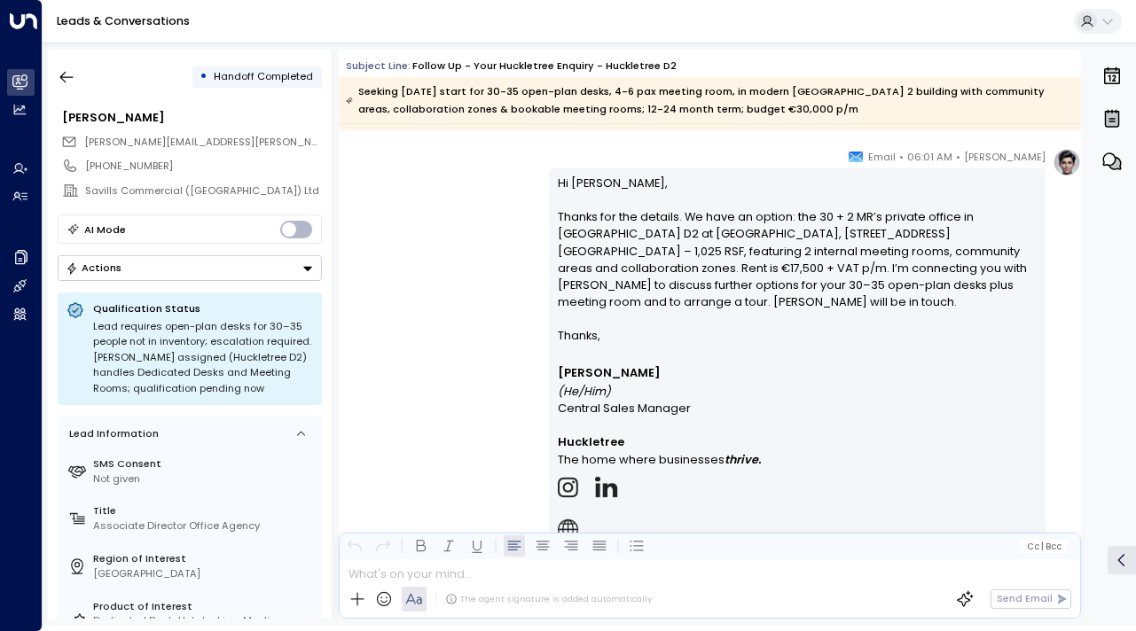
scroll to position [1323, 0]
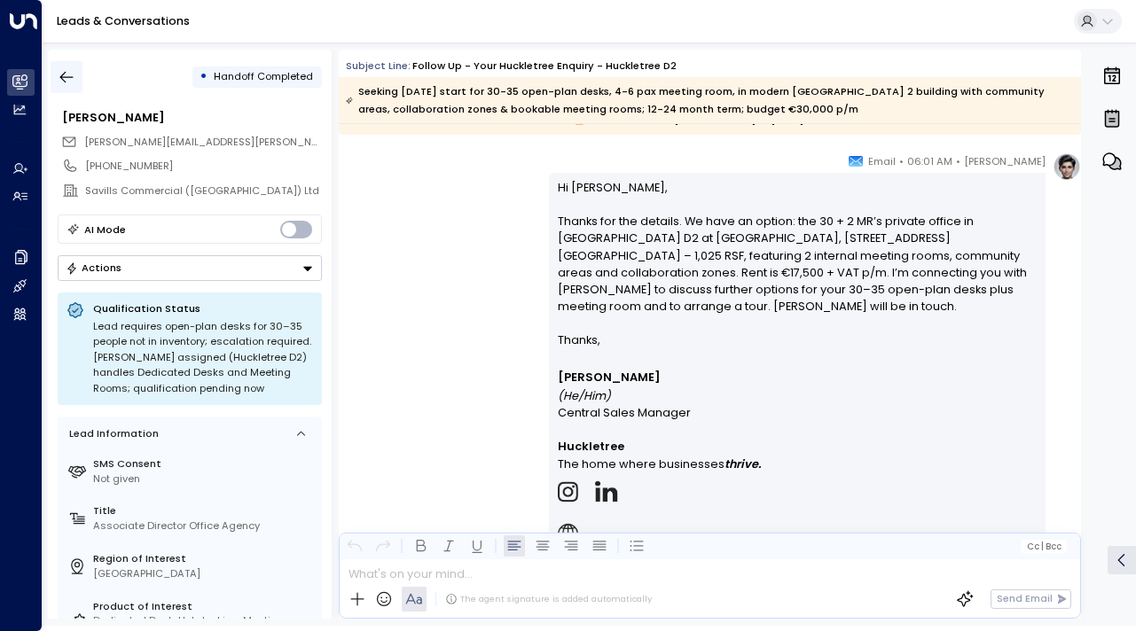
click at [56, 70] on button "button" at bounding box center [67, 77] width 32 height 32
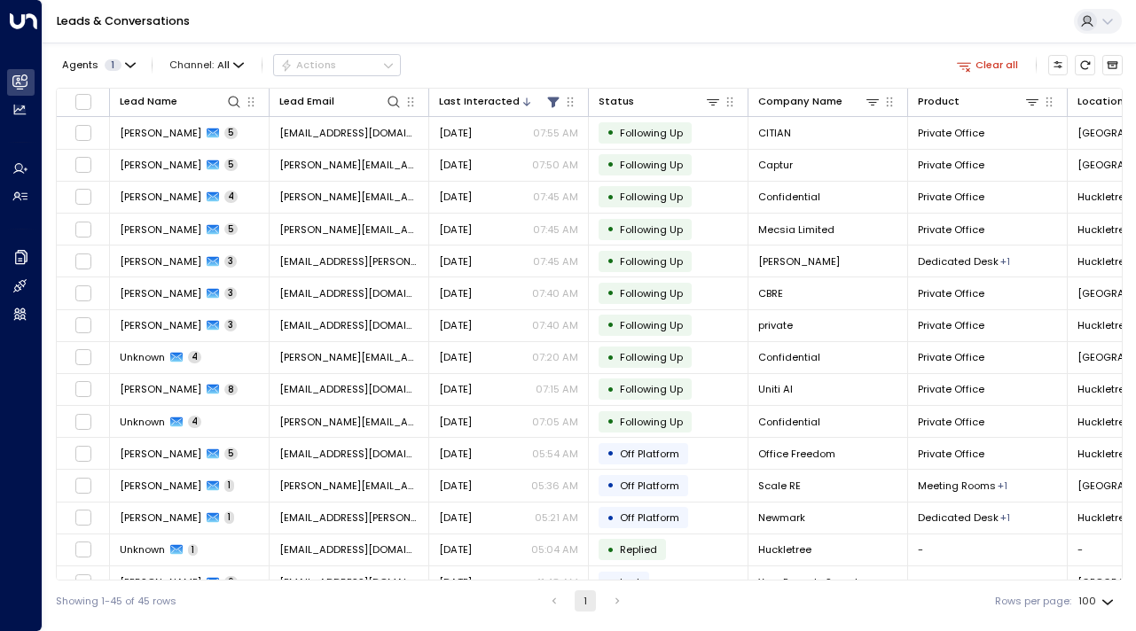
scroll to position [985, 0]
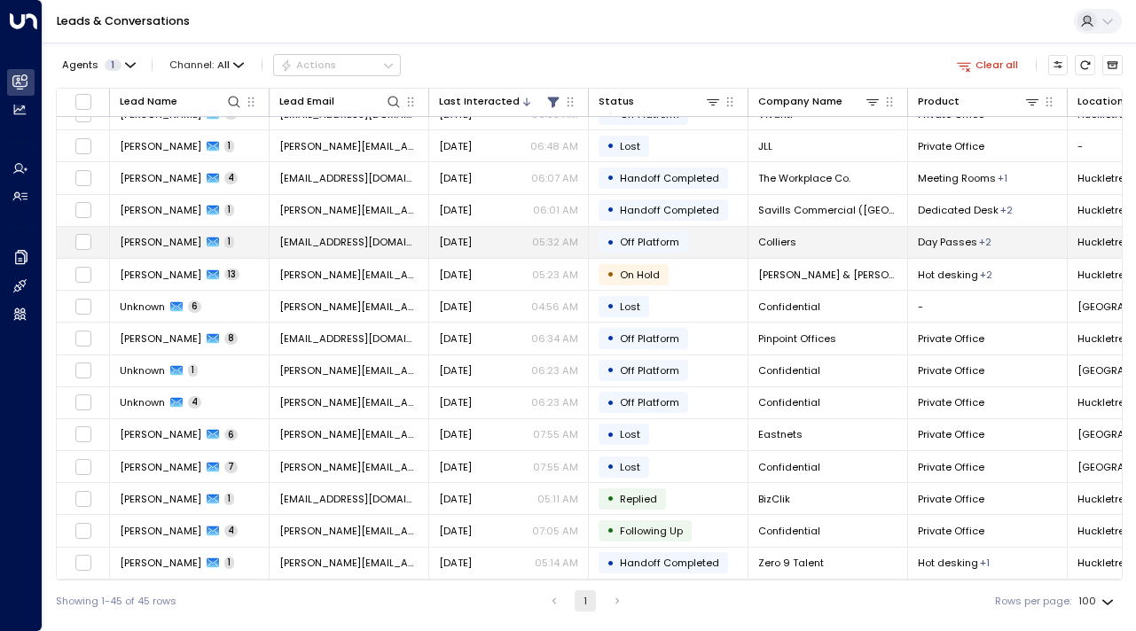
click at [135, 235] on span "[PERSON_NAME]" at bounding box center [161, 242] width 82 height 14
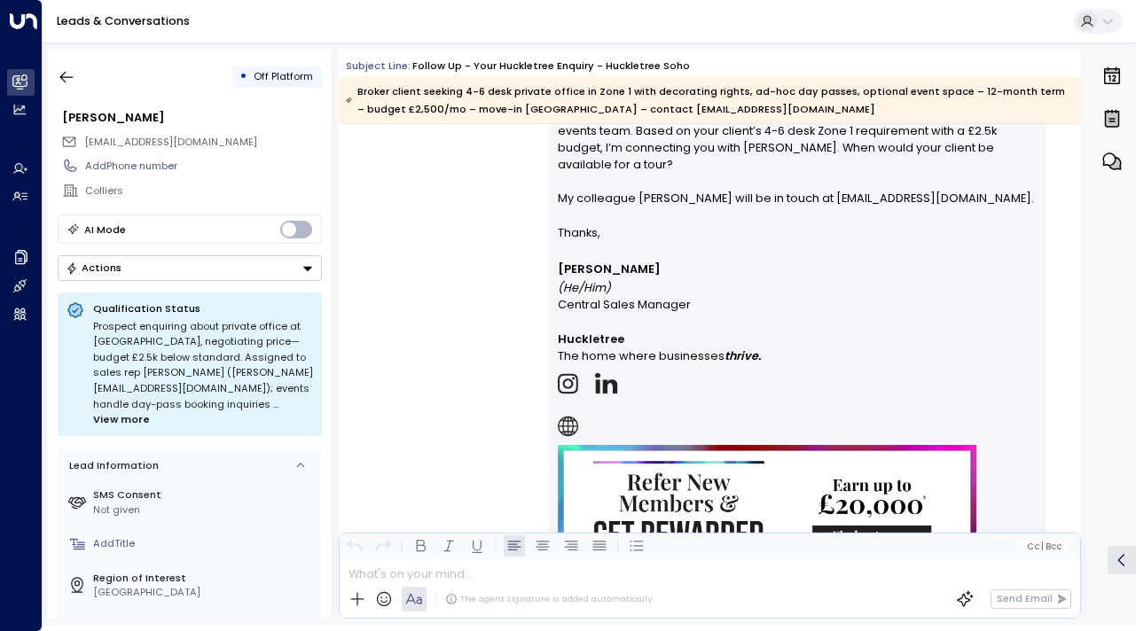
scroll to position [1361, 0]
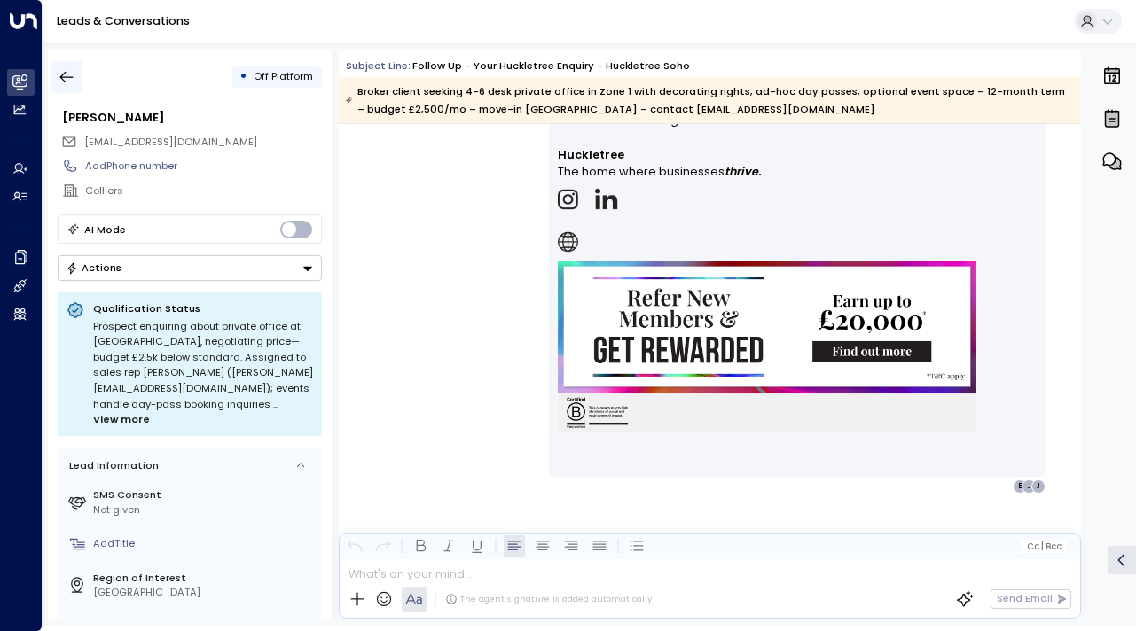
click at [66, 82] on icon "button" at bounding box center [67, 77] width 18 height 18
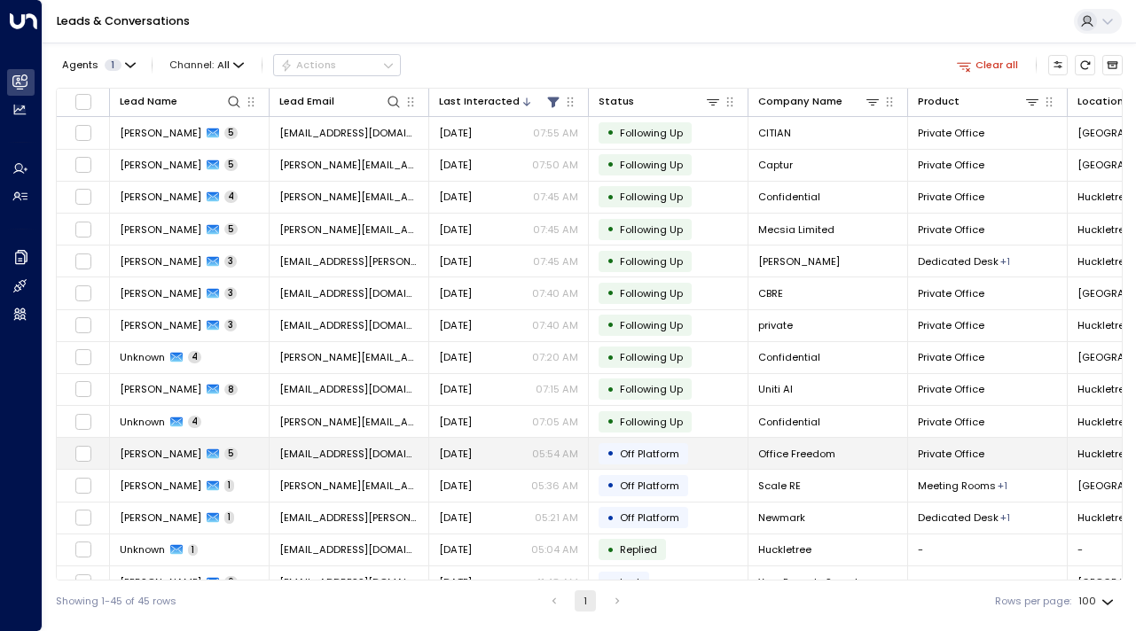
scroll to position [985, 0]
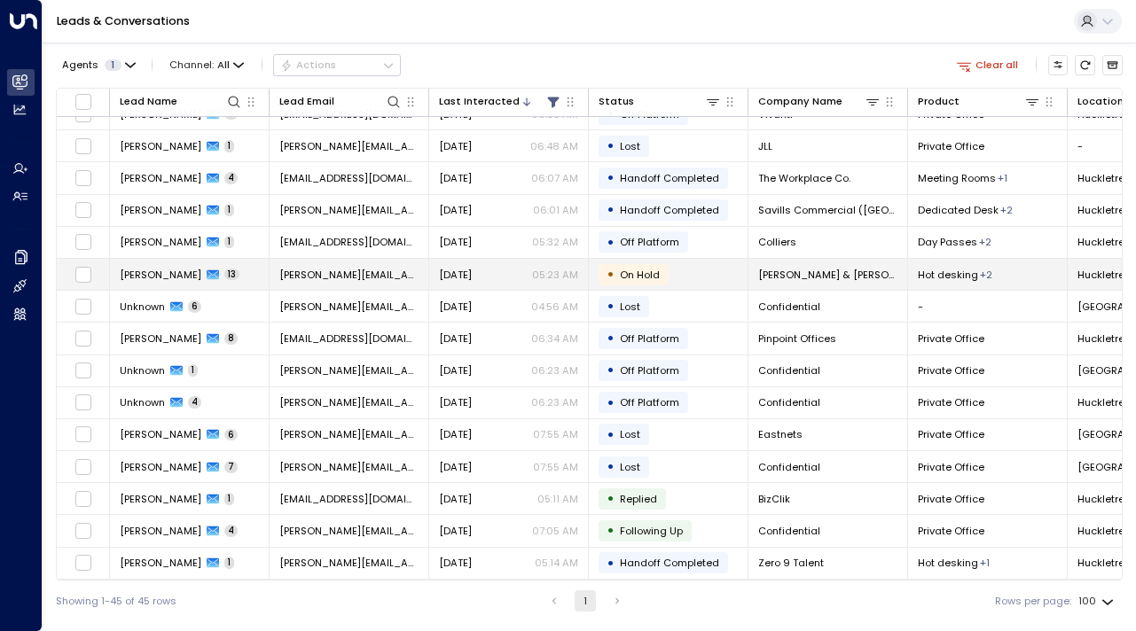
click at [155, 268] on span "[PERSON_NAME]" at bounding box center [161, 275] width 82 height 14
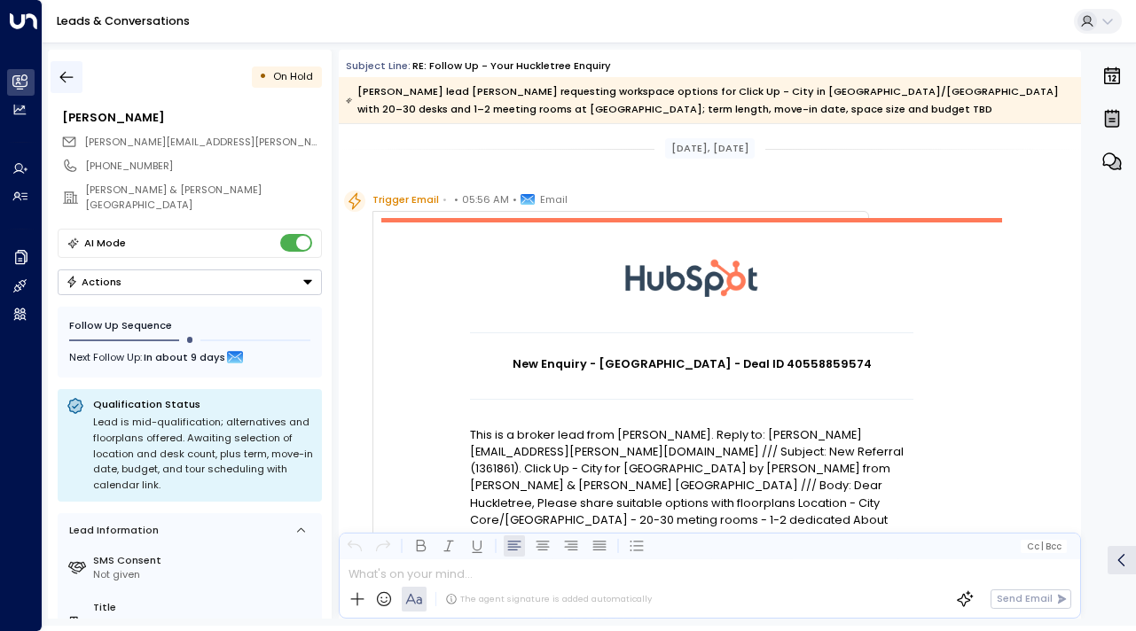
click at [70, 68] on icon "button" at bounding box center [67, 77] width 18 height 18
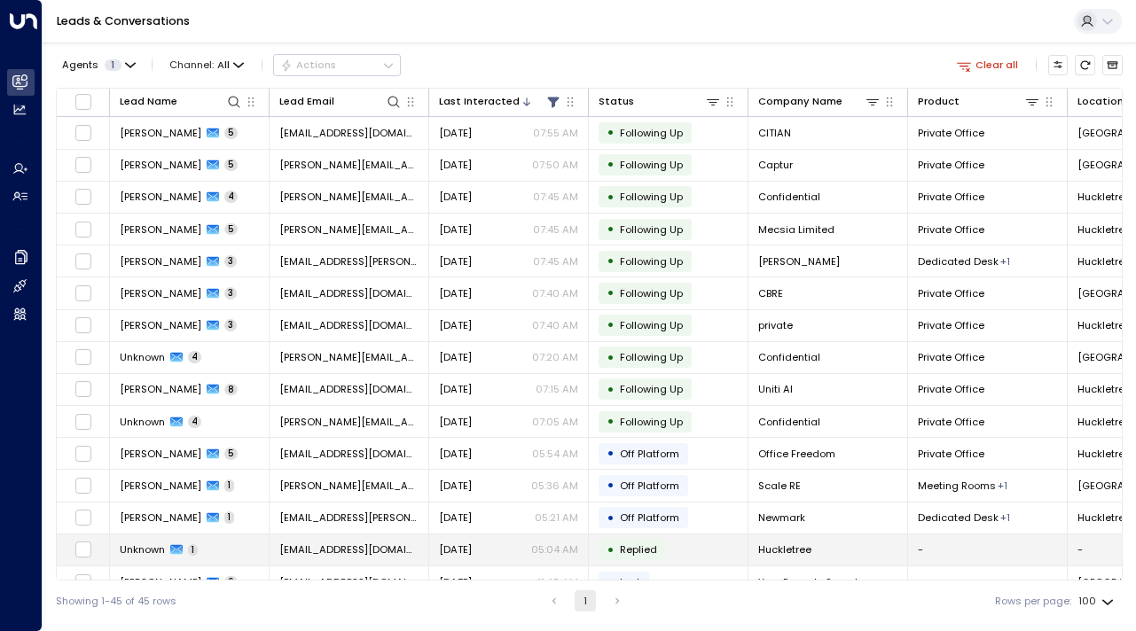
scroll to position [985, 0]
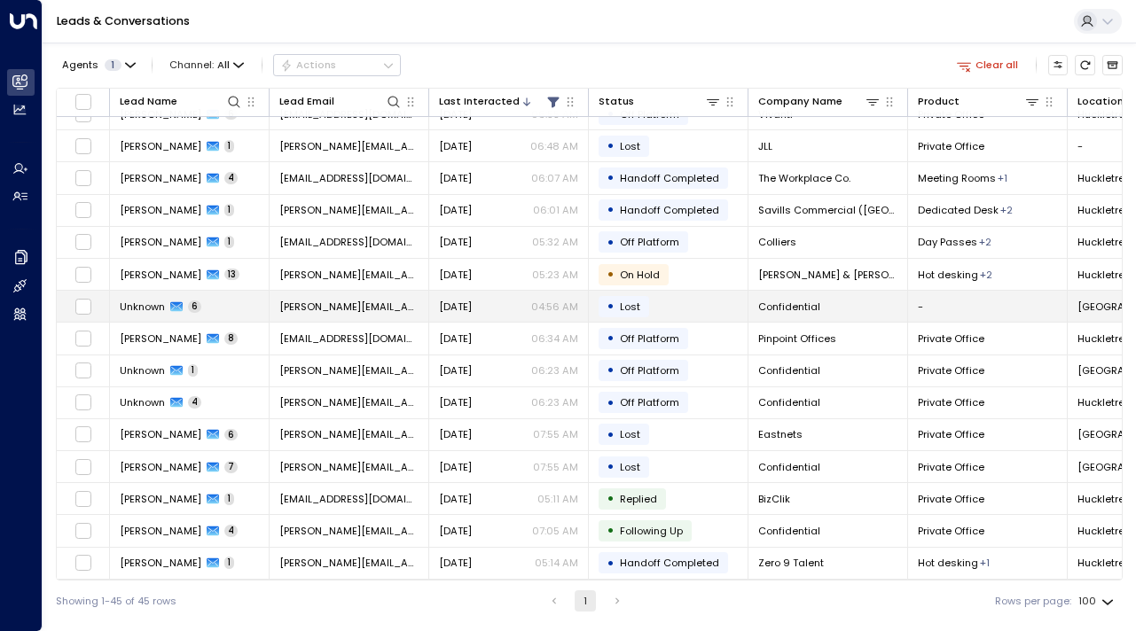
click at [152, 300] on span "Unknown" at bounding box center [142, 307] width 45 height 14
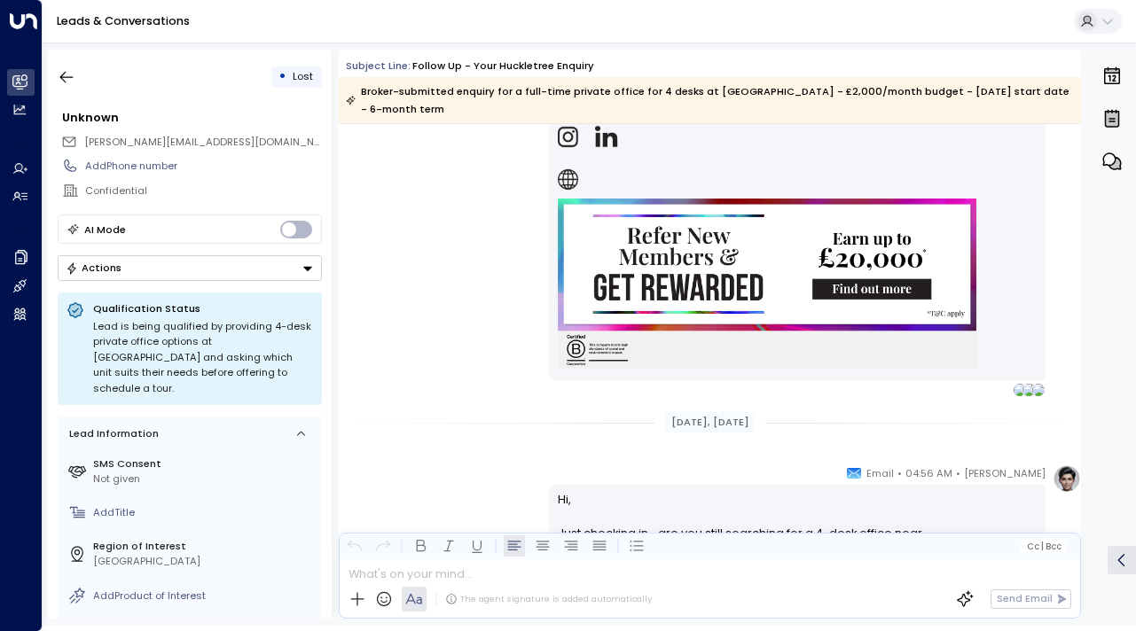
scroll to position [4926, 0]
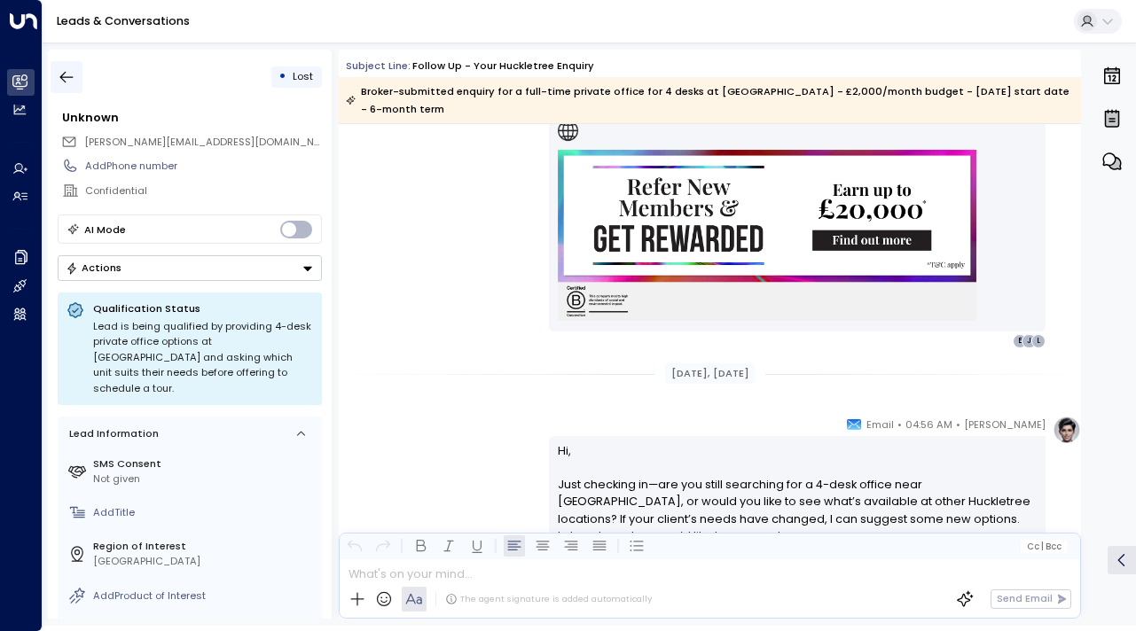
click at [76, 73] on button "button" at bounding box center [67, 77] width 32 height 32
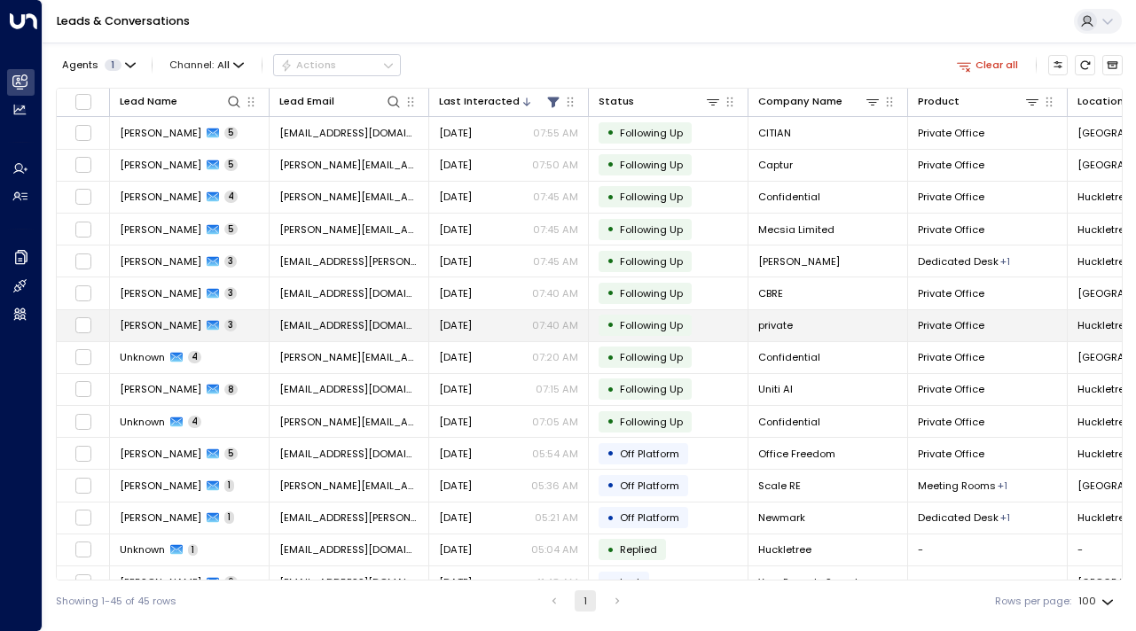
scroll to position [985, 0]
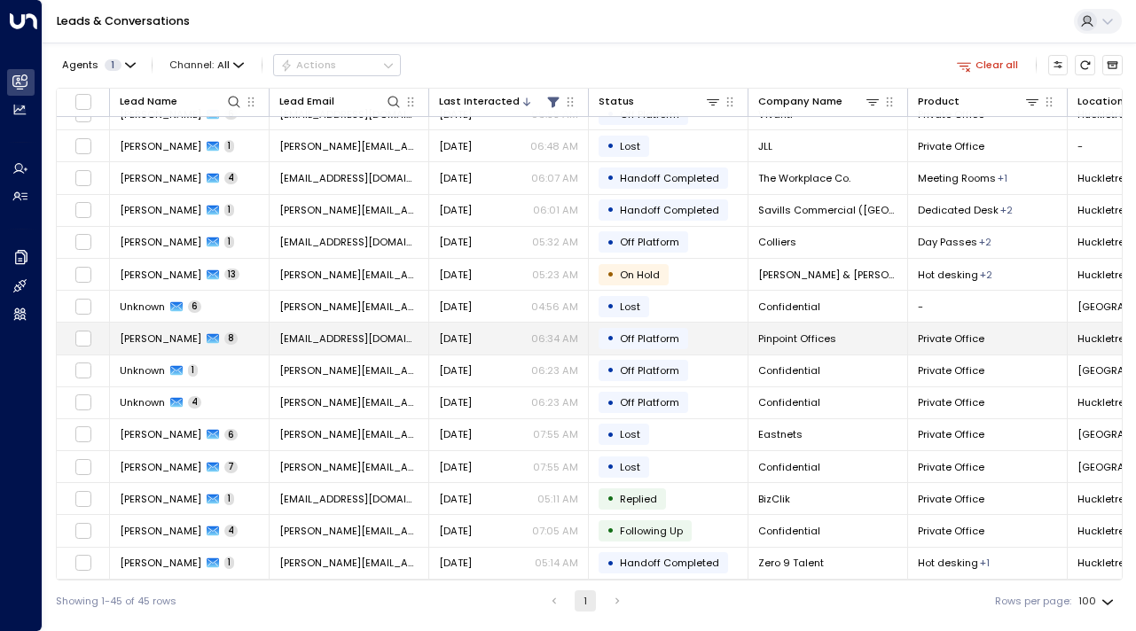
click at [161, 340] on span "[PERSON_NAME]" at bounding box center [161, 339] width 82 height 14
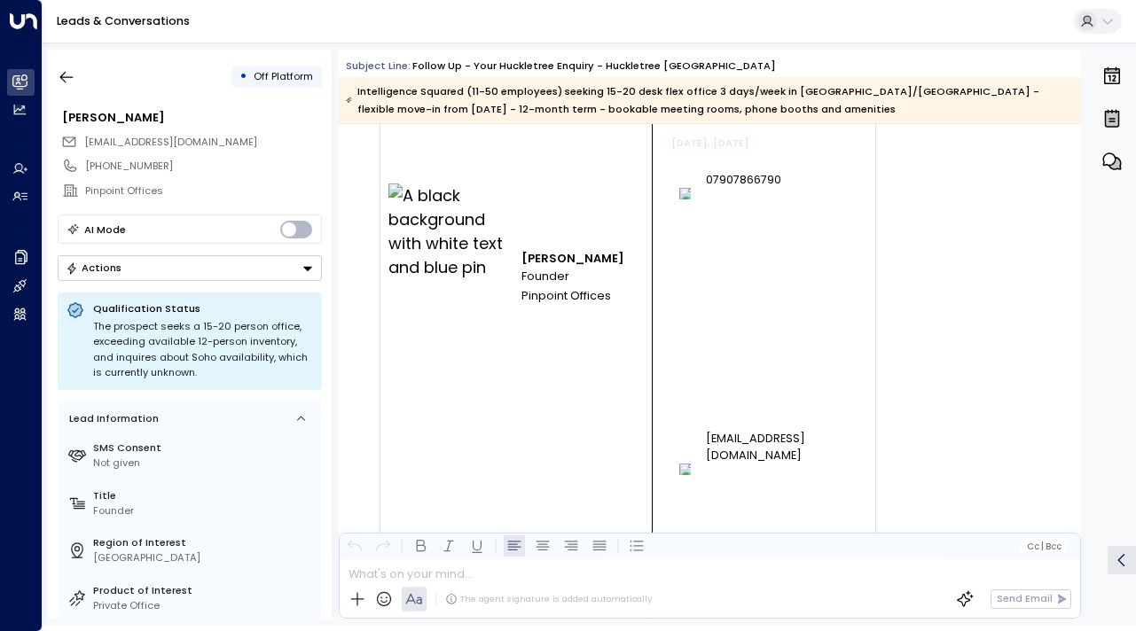
scroll to position [8034, 0]
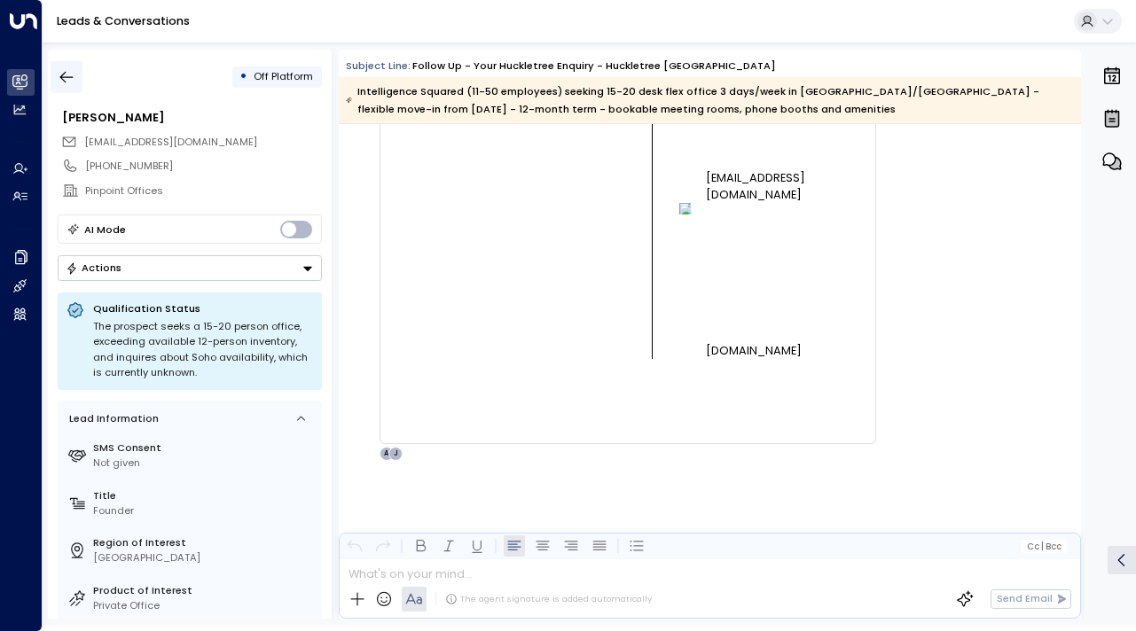
click at [57, 74] on button "button" at bounding box center [67, 77] width 32 height 32
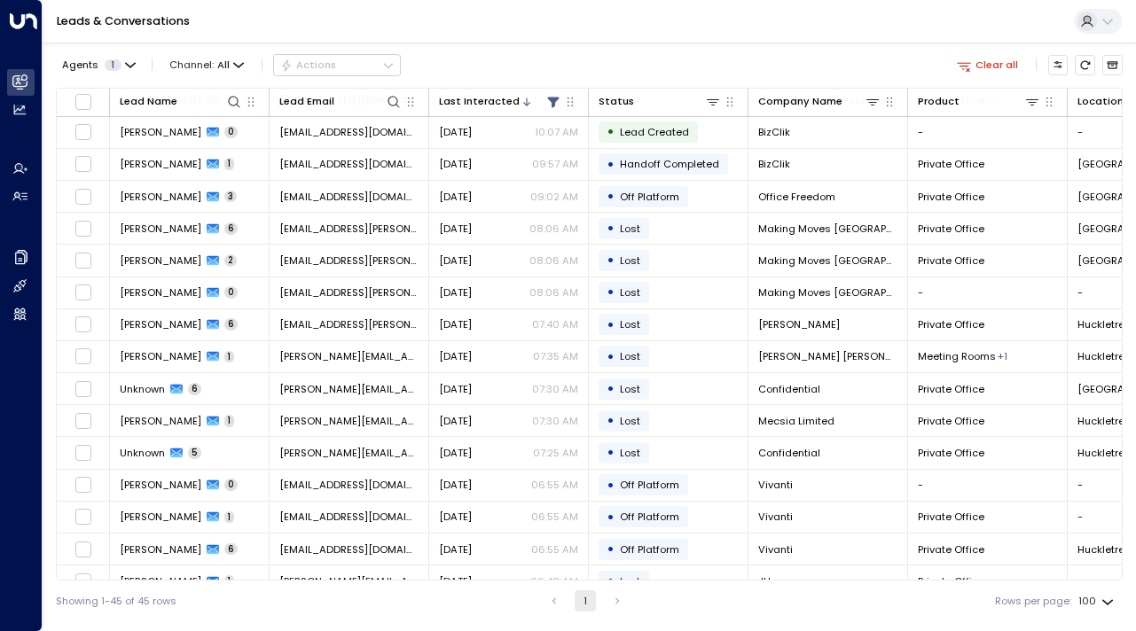
scroll to position [985, 0]
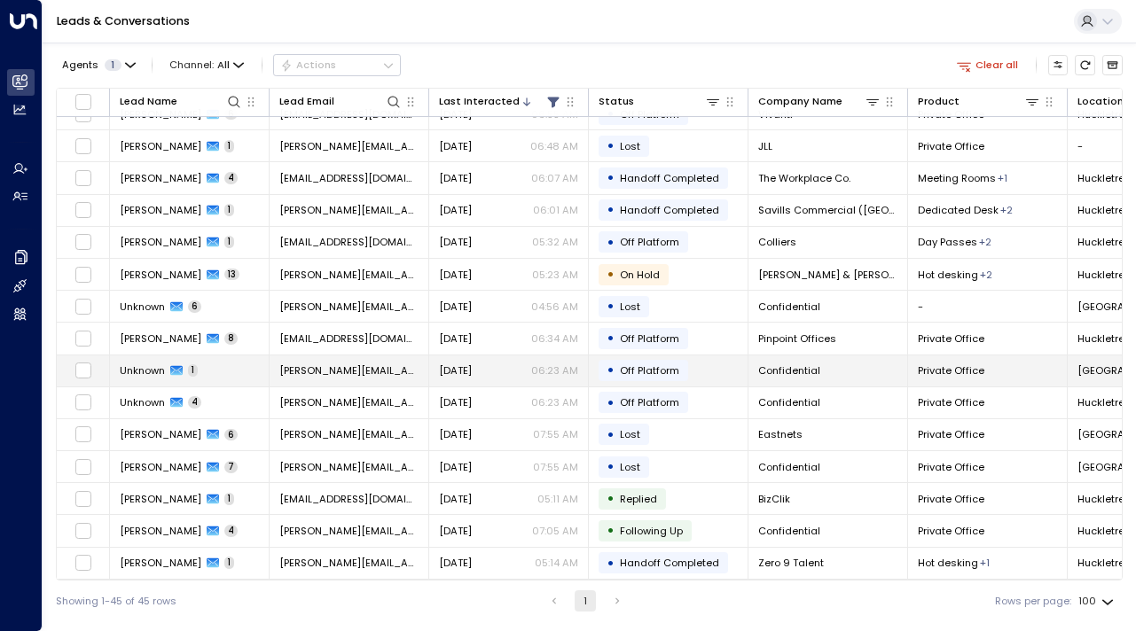
click at [148, 372] on span "Unknown" at bounding box center [142, 370] width 45 height 14
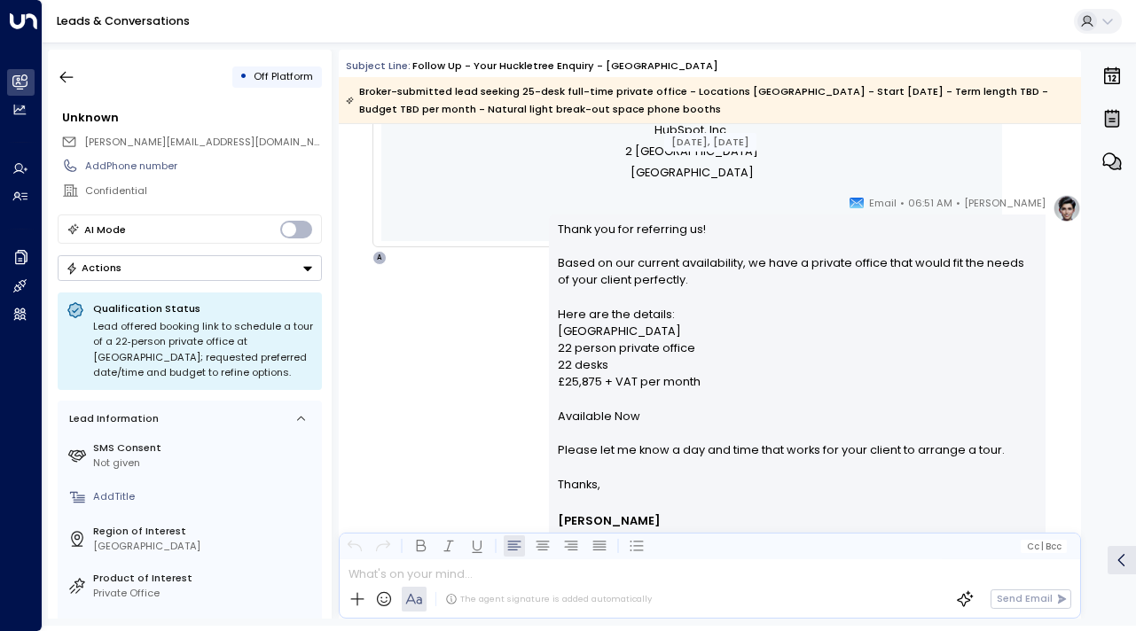
scroll to position [1867, 0]
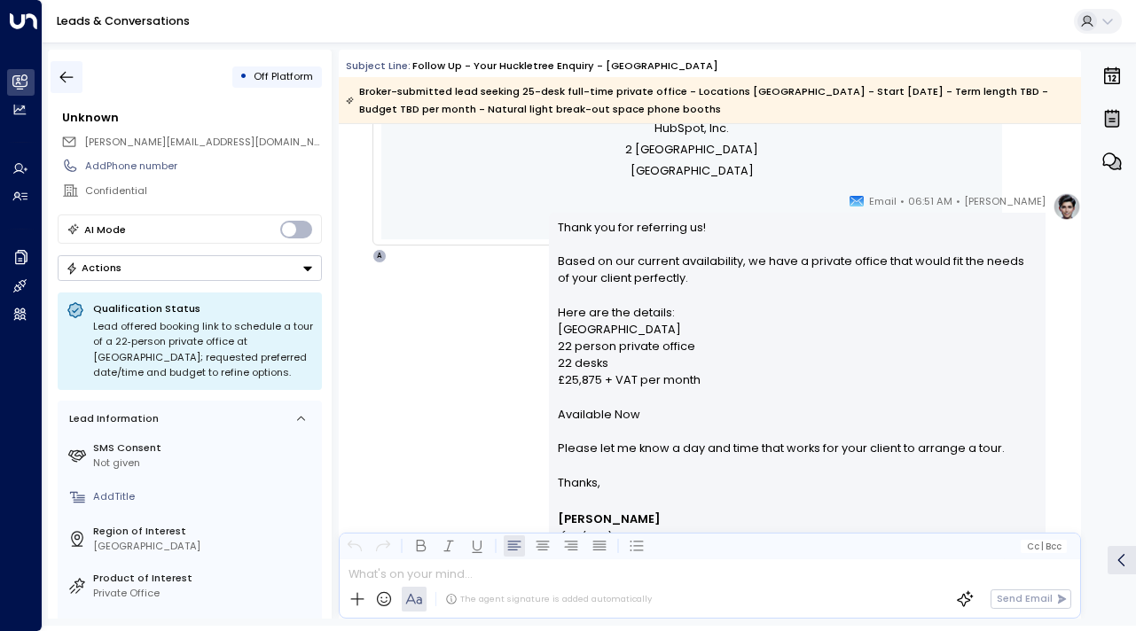
click at [73, 74] on icon "button" at bounding box center [67, 77] width 18 height 18
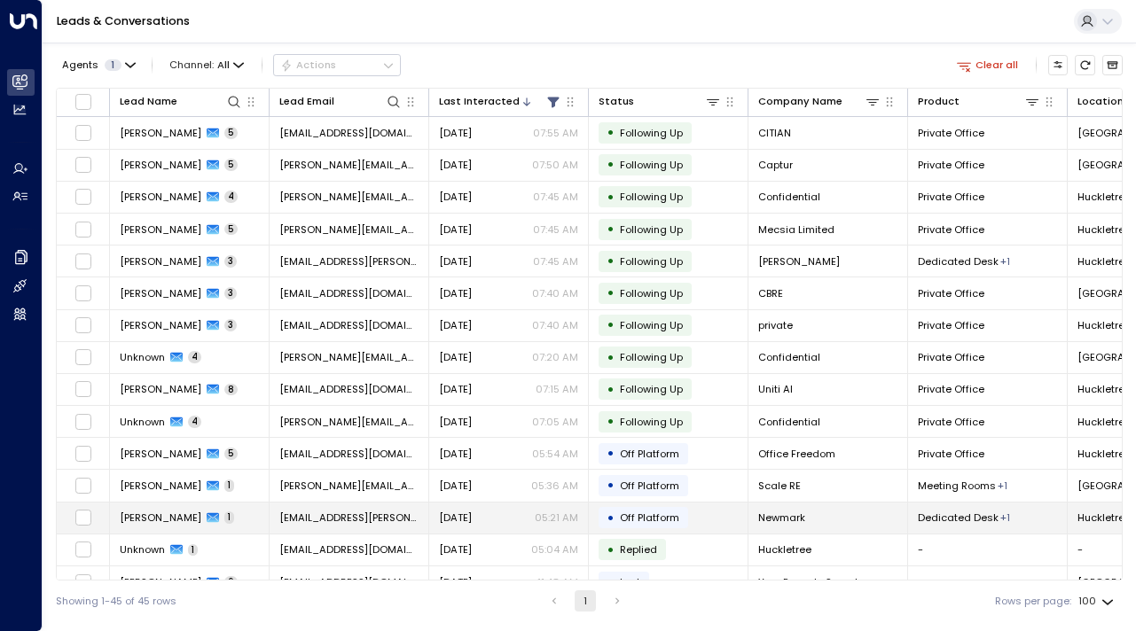
scroll to position [985, 0]
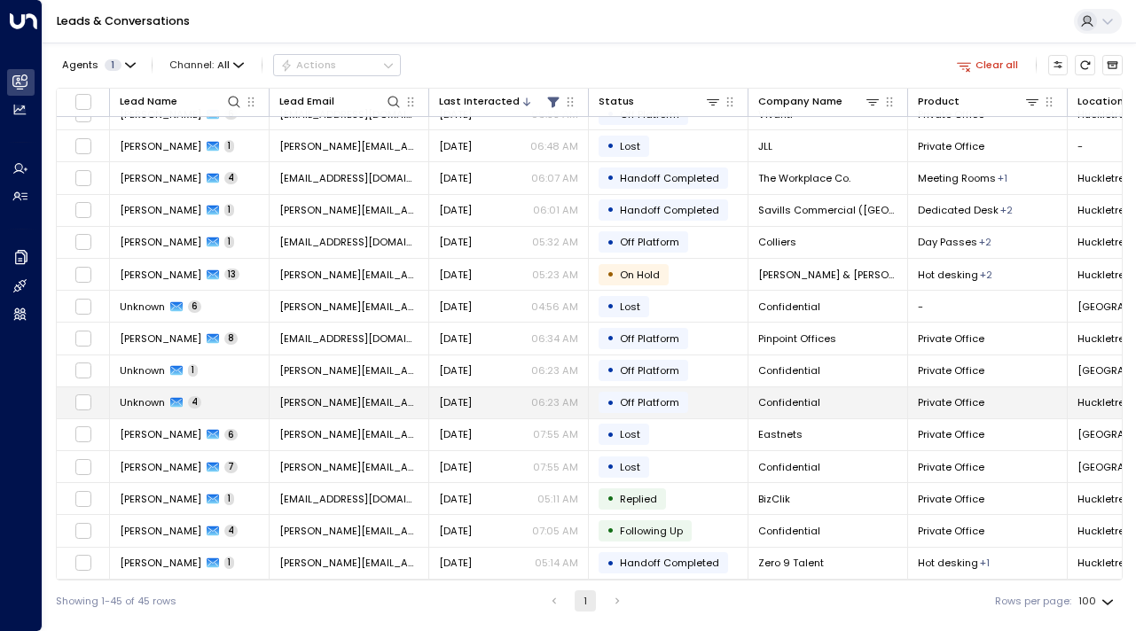
click at [145, 395] on span "Unknown" at bounding box center [142, 402] width 45 height 14
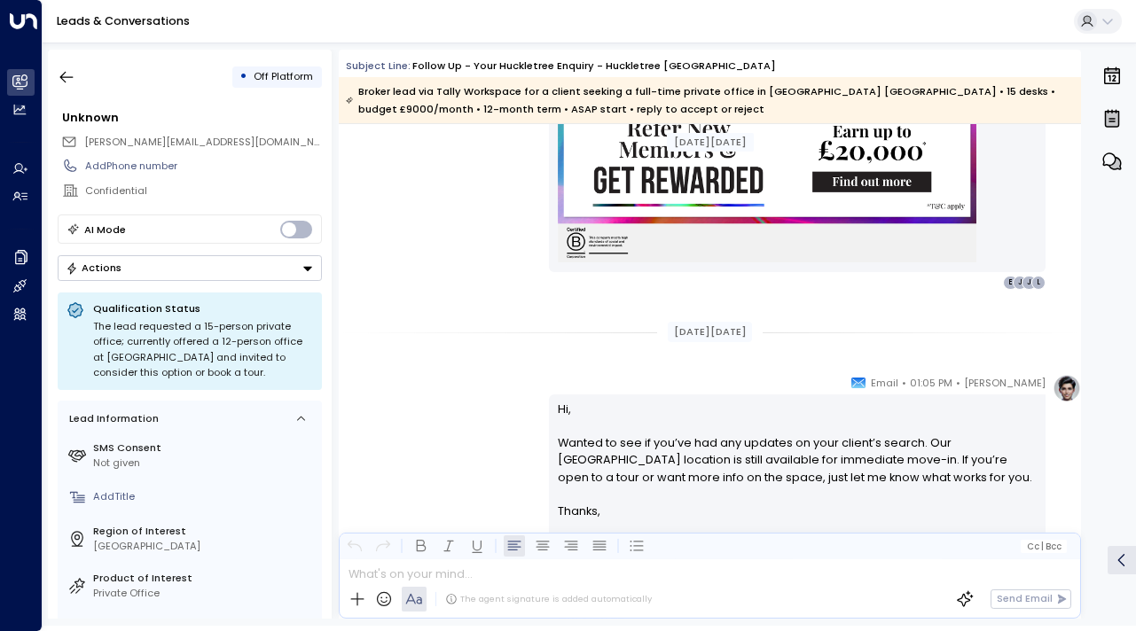
scroll to position [3056, 0]
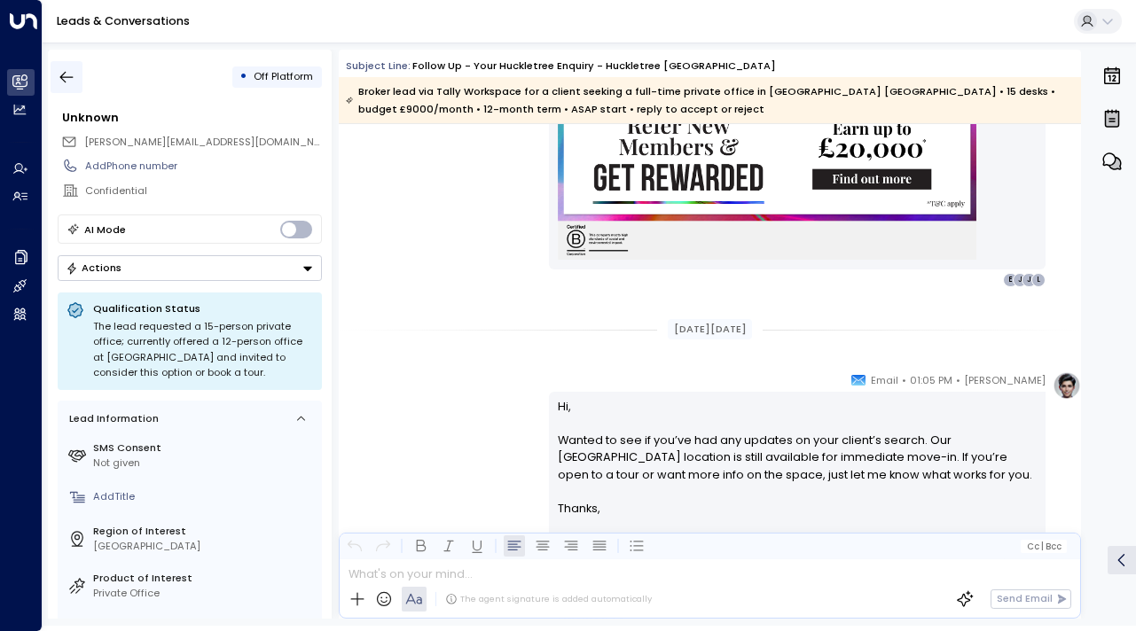
click at [68, 74] on icon "button" at bounding box center [67, 77] width 18 height 18
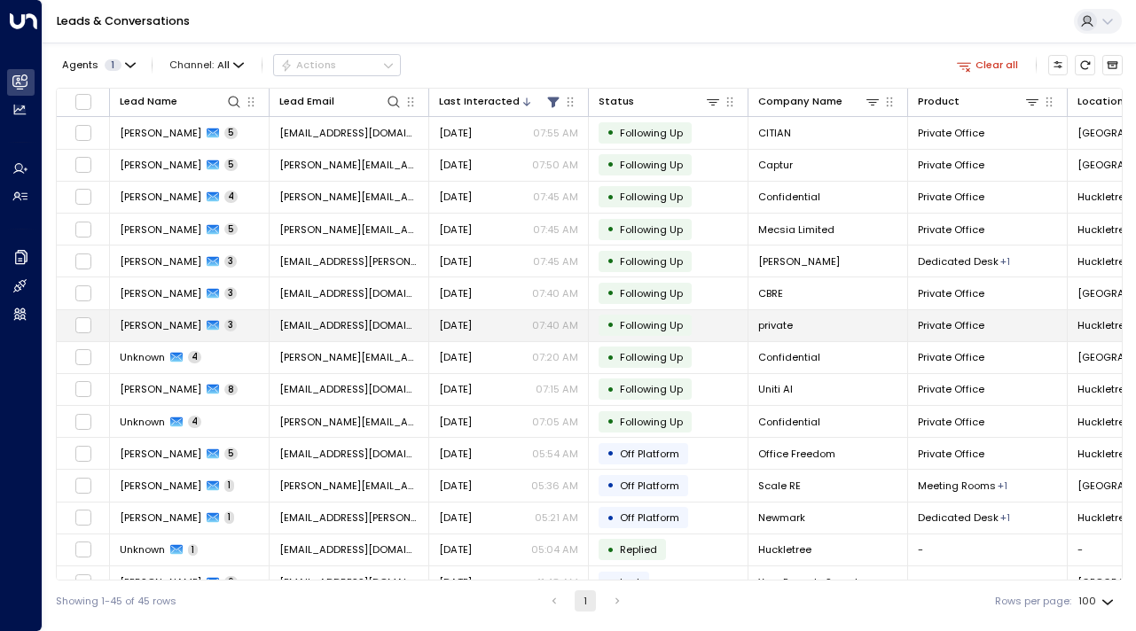
scroll to position [985, 0]
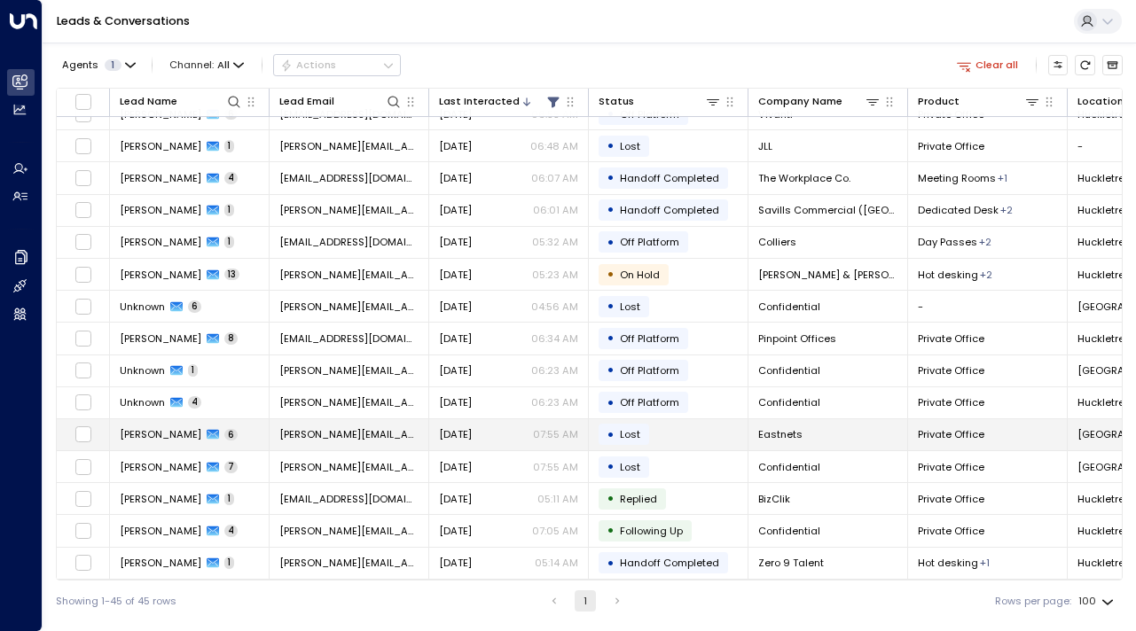
click at [178, 427] on span "[PERSON_NAME]" at bounding box center [161, 434] width 82 height 14
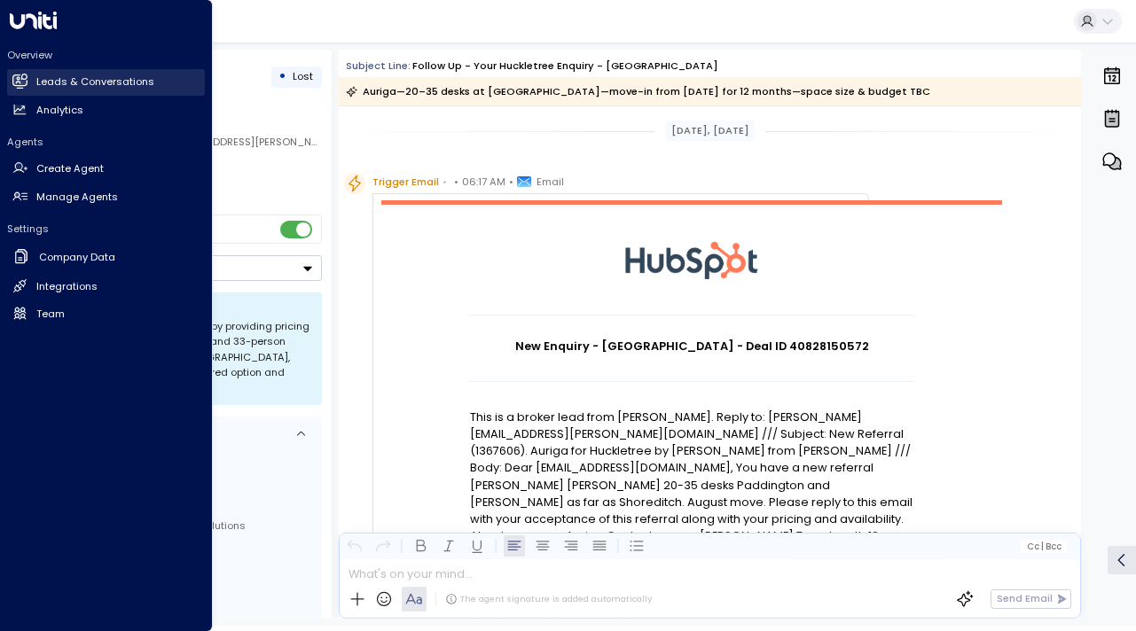
click at [70, 76] on h2 "Leads & Conversations" at bounding box center [95, 81] width 118 height 15
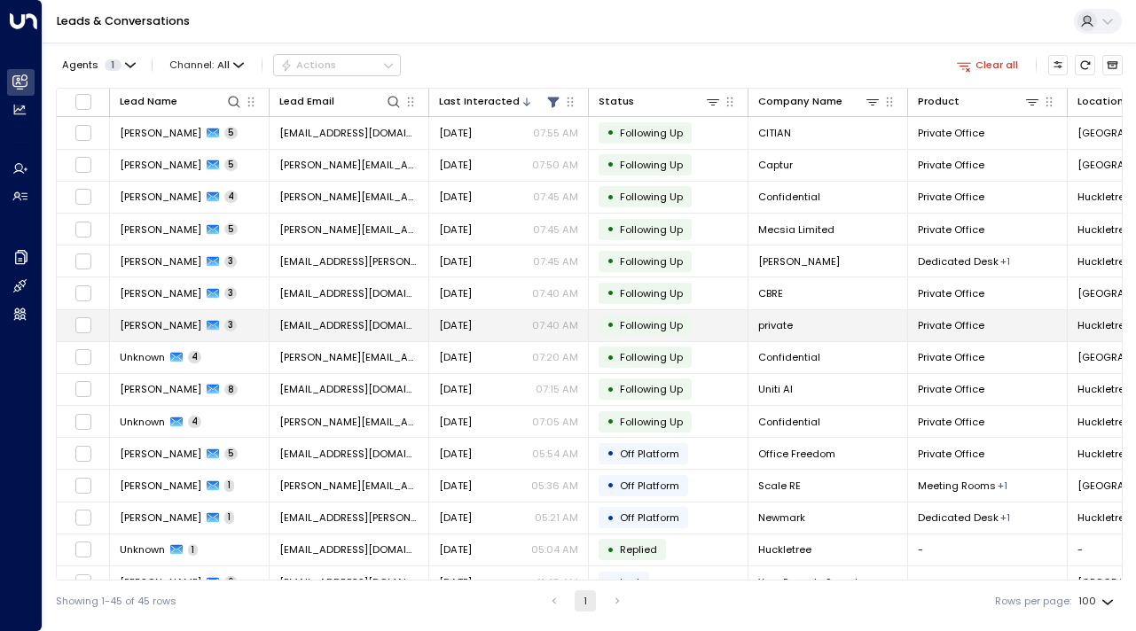
scroll to position [985, 0]
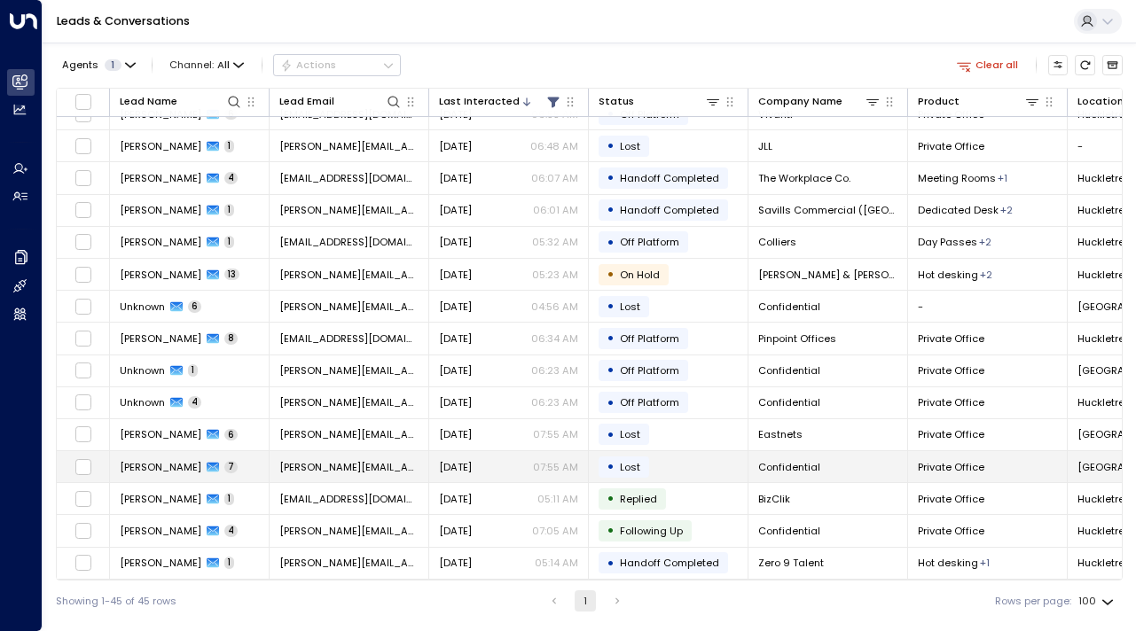
click at [146, 475] on td "Isabelle 7" at bounding box center [190, 466] width 160 height 31
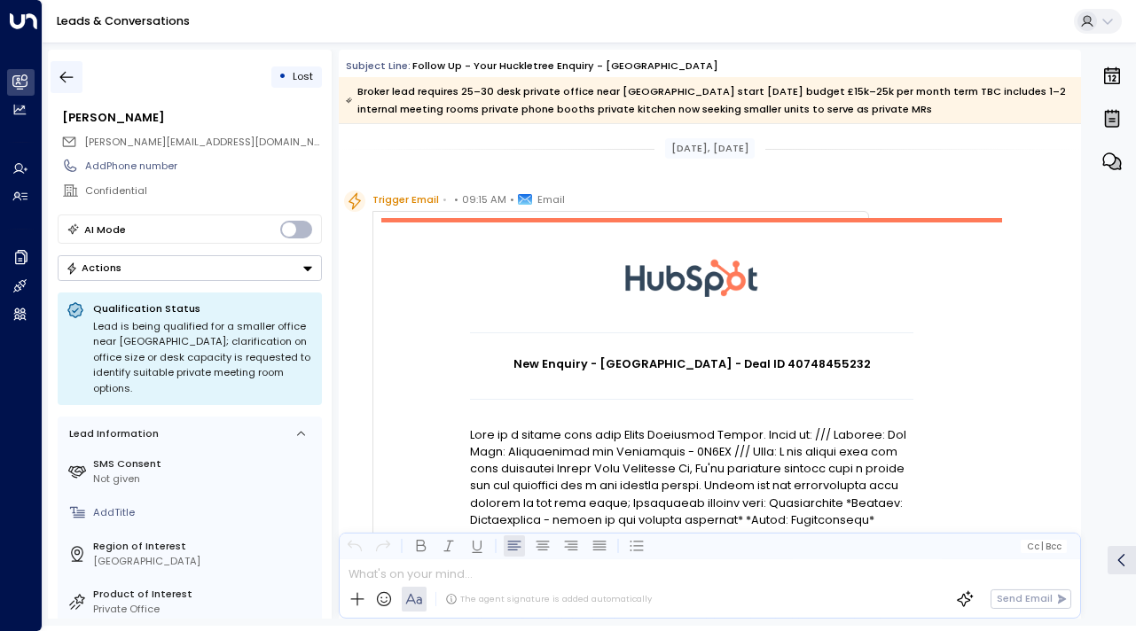
click at [64, 66] on button "button" at bounding box center [67, 77] width 32 height 32
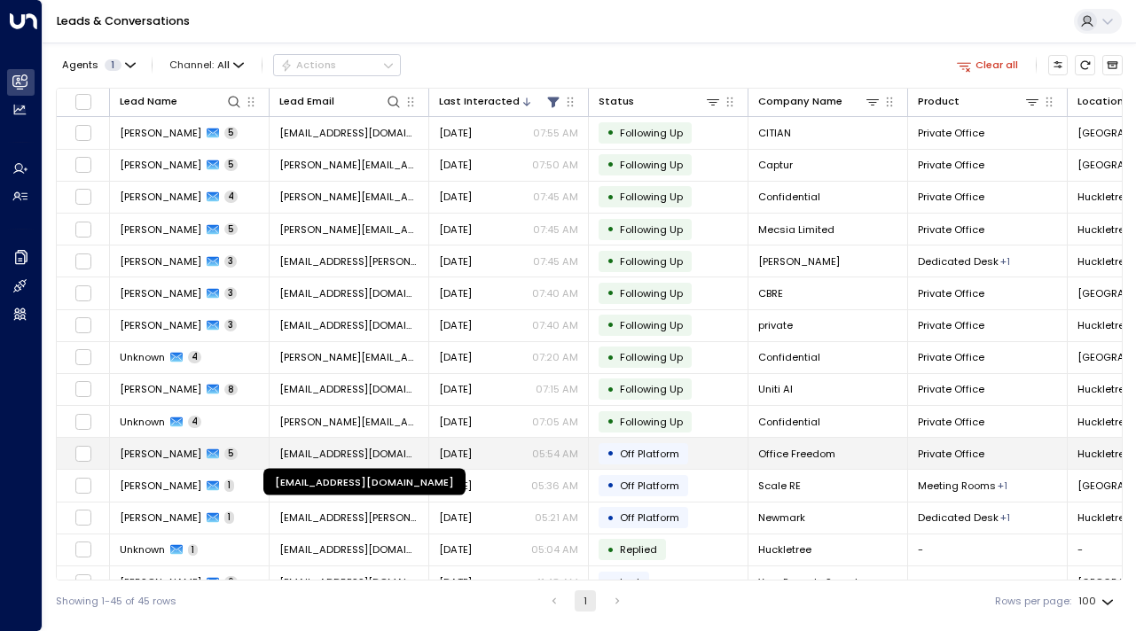
scroll to position [985, 0]
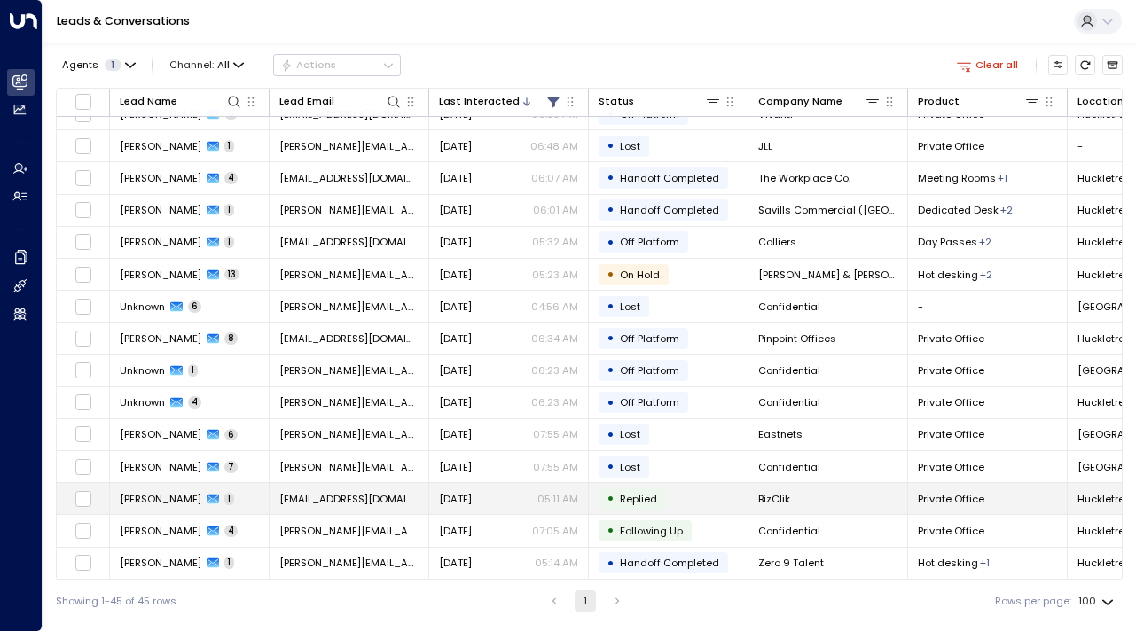
click at [191, 498] on span "[PERSON_NAME]" at bounding box center [161, 499] width 82 height 14
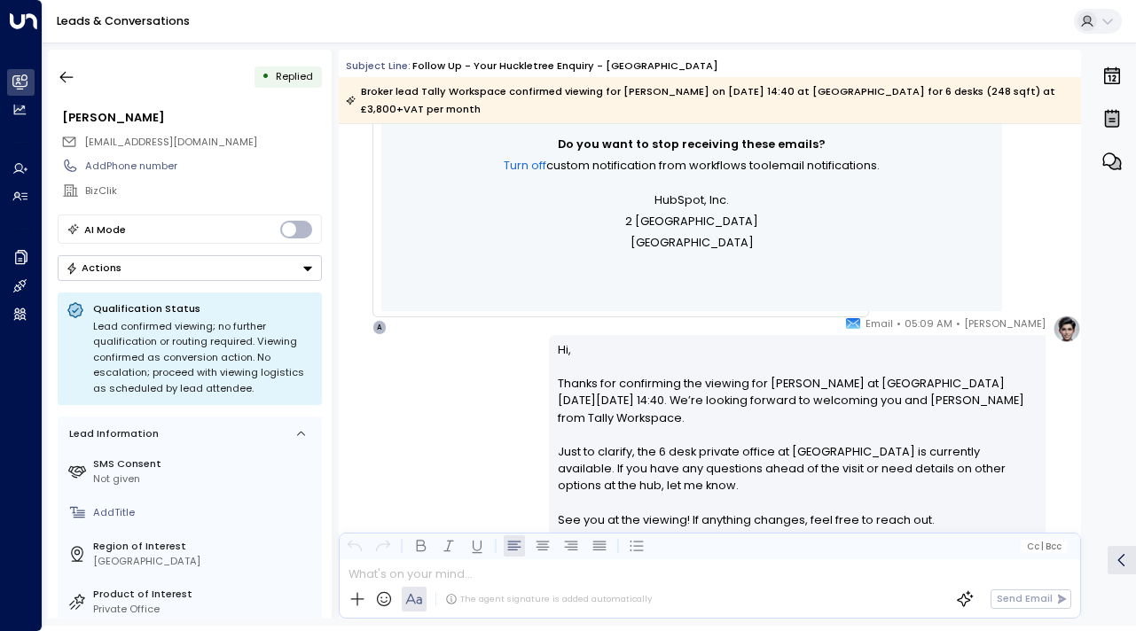
scroll to position [1580, 0]
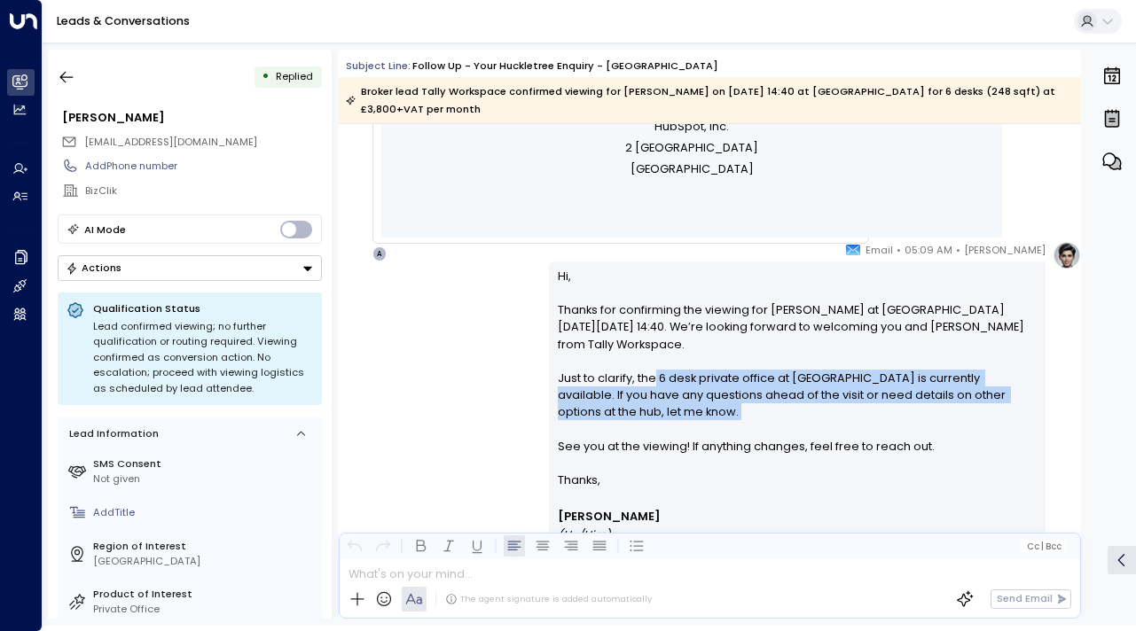
drag, startPoint x: 653, startPoint y: 371, endPoint x: 643, endPoint y: 430, distance: 60.3
click at [644, 430] on p "Hi, Thanks for confirming the viewing for [PERSON_NAME] at [GEOGRAPHIC_DATA] [D…" at bounding box center [798, 370] width 480 height 204
click at [643, 430] on p "Hi, Thanks for confirming the viewing for [PERSON_NAME] at [GEOGRAPHIC_DATA] [D…" at bounding box center [798, 370] width 480 height 204
drag, startPoint x: 608, startPoint y: 414, endPoint x: 604, endPoint y: 383, distance: 31.3
click at [604, 383] on p "Hi, Thanks for confirming the viewing for [PERSON_NAME] at [GEOGRAPHIC_DATA] [D…" at bounding box center [798, 370] width 480 height 204
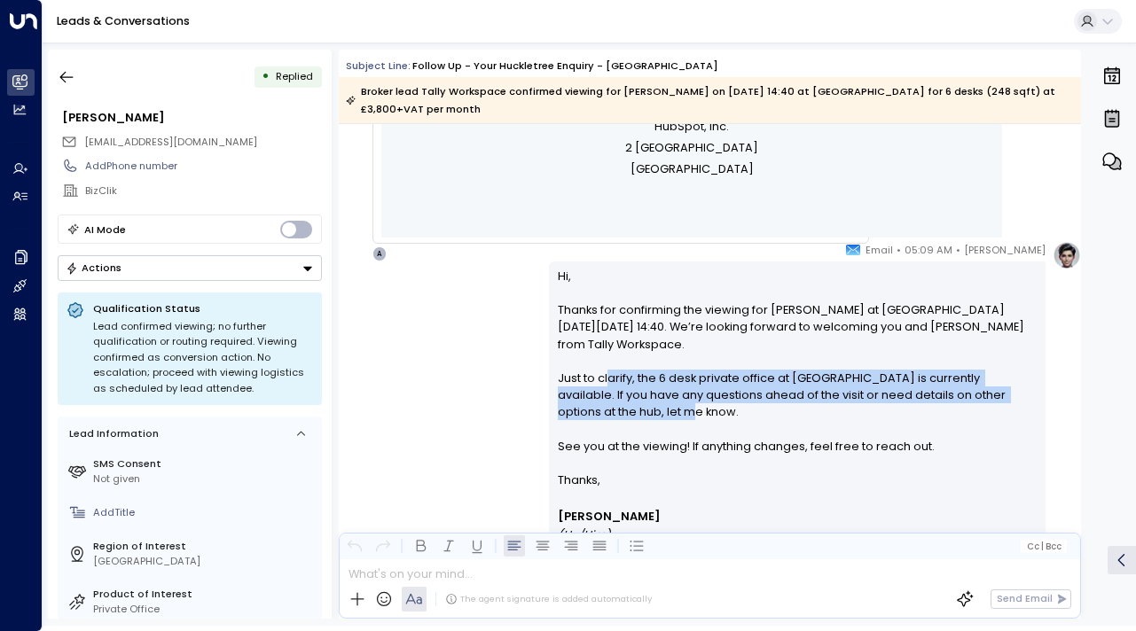
click at [604, 383] on p "Hi, Thanks for confirming the viewing for [PERSON_NAME] at [GEOGRAPHIC_DATA] [D…" at bounding box center [798, 370] width 480 height 204
drag, startPoint x: 589, startPoint y: 383, endPoint x: 601, endPoint y: 425, distance: 43.2
click at [601, 425] on p "Hi, Thanks for confirming the viewing for [PERSON_NAME] at [GEOGRAPHIC_DATA] [D…" at bounding box center [798, 370] width 480 height 204
click at [601, 425] on p "Hi, Thanks for confirming the viewing for Anouska Hempel at Huckletree Kensingt…" at bounding box center [798, 370] width 480 height 204
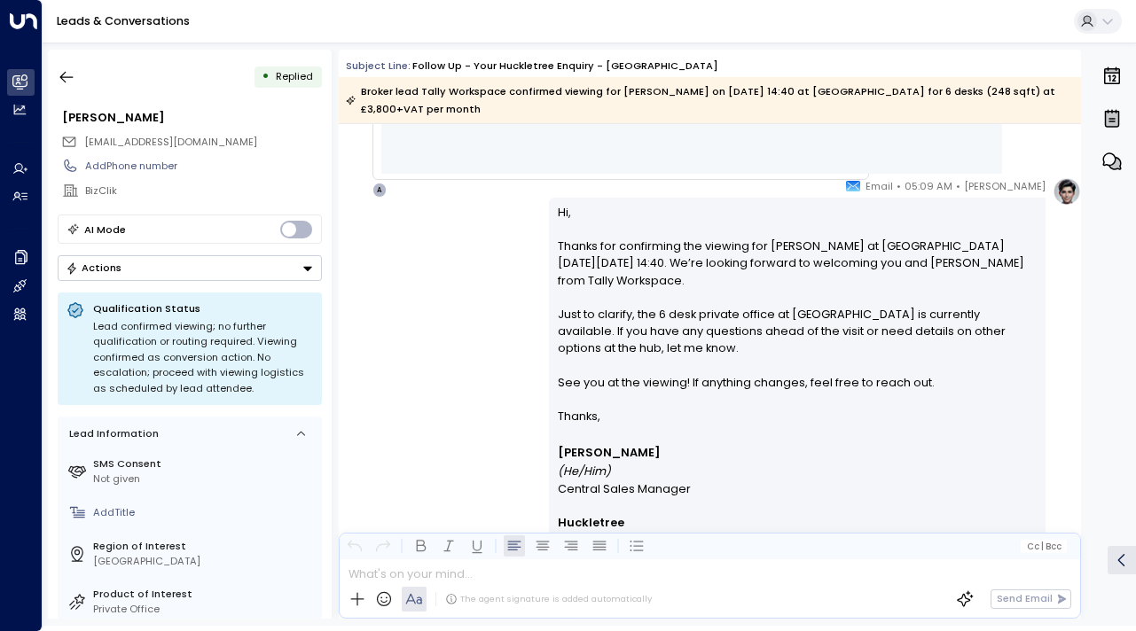
scroll to position [1994, 0]
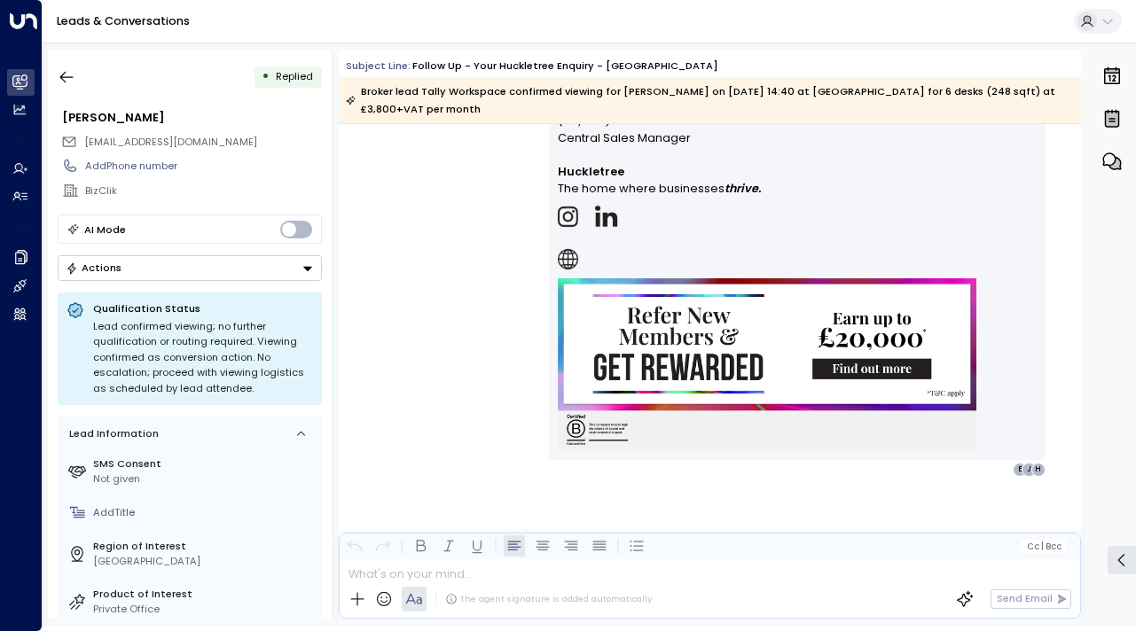
click at [48, 74] on div "• Replied Jules Robertson hello@tallymarket.co.uk Add Phone number BizClik AI M…" at bounding box center [190, 334] width 284 height 569
click at [66, 80] on icon "button" at bounding box center [67, 77] width 18 height 18
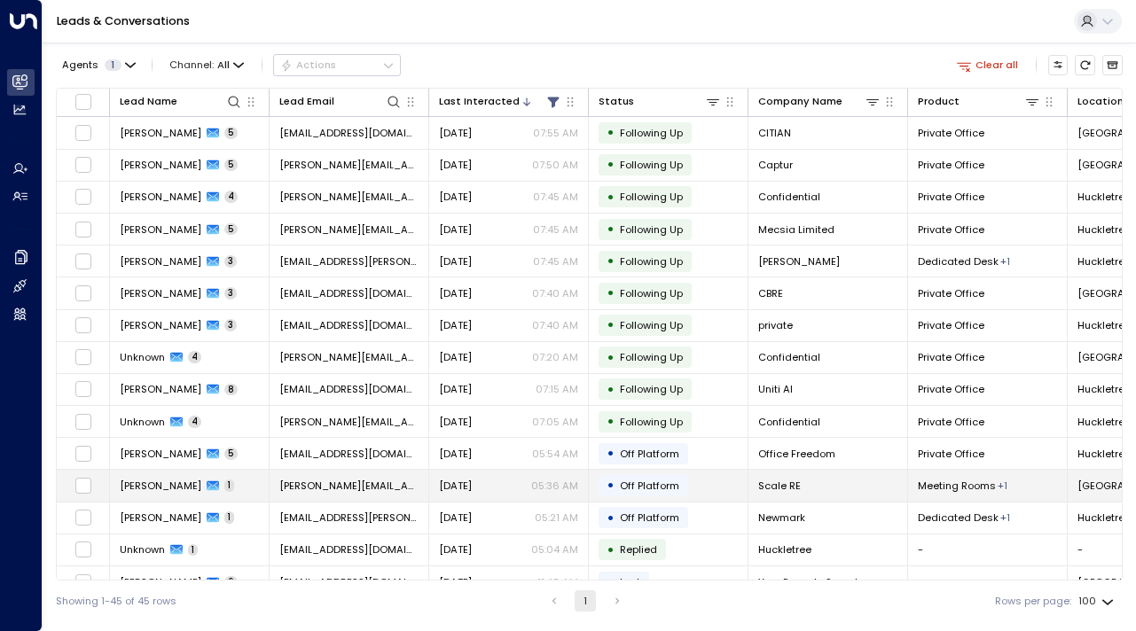
scroll to position [985, 0]
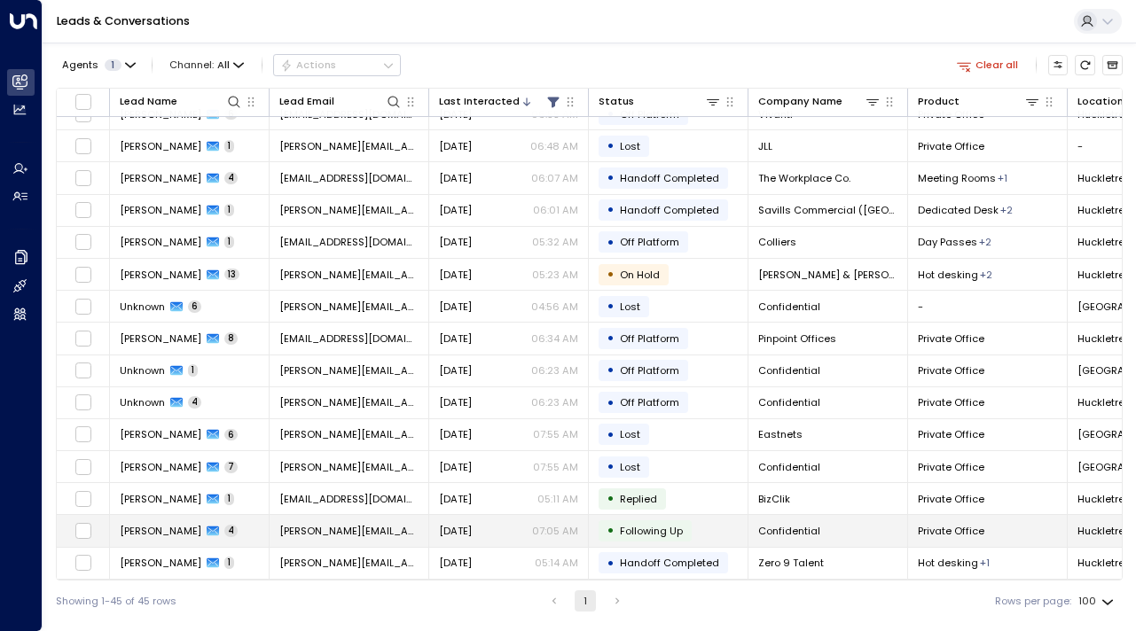
click at [150, 524] on span "[PERSON_NAME]" at bounding box center [161, 531] width 82 height 14
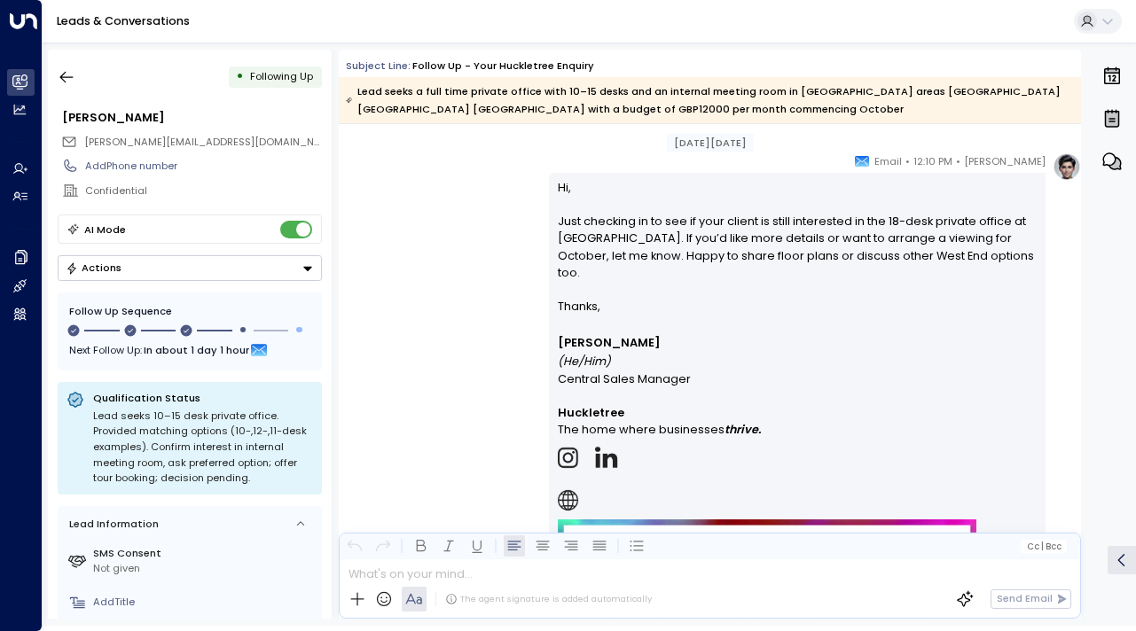
scroll to position [2684, 0]
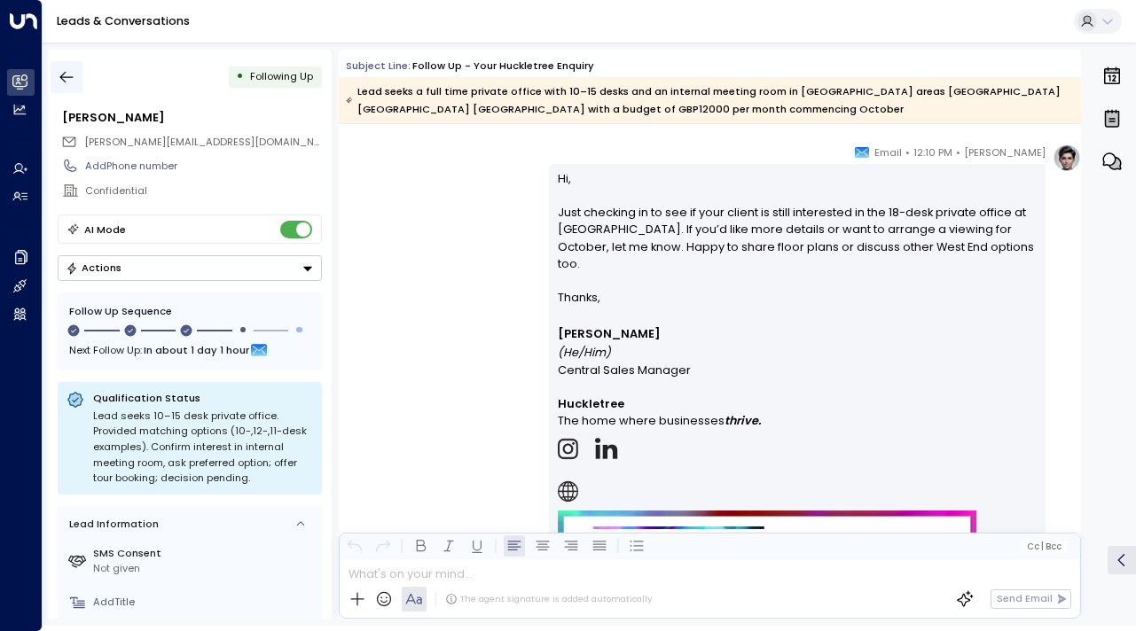
click at [63, 79] on icon "button" at bounding box center [66, 78] width 13 height 12
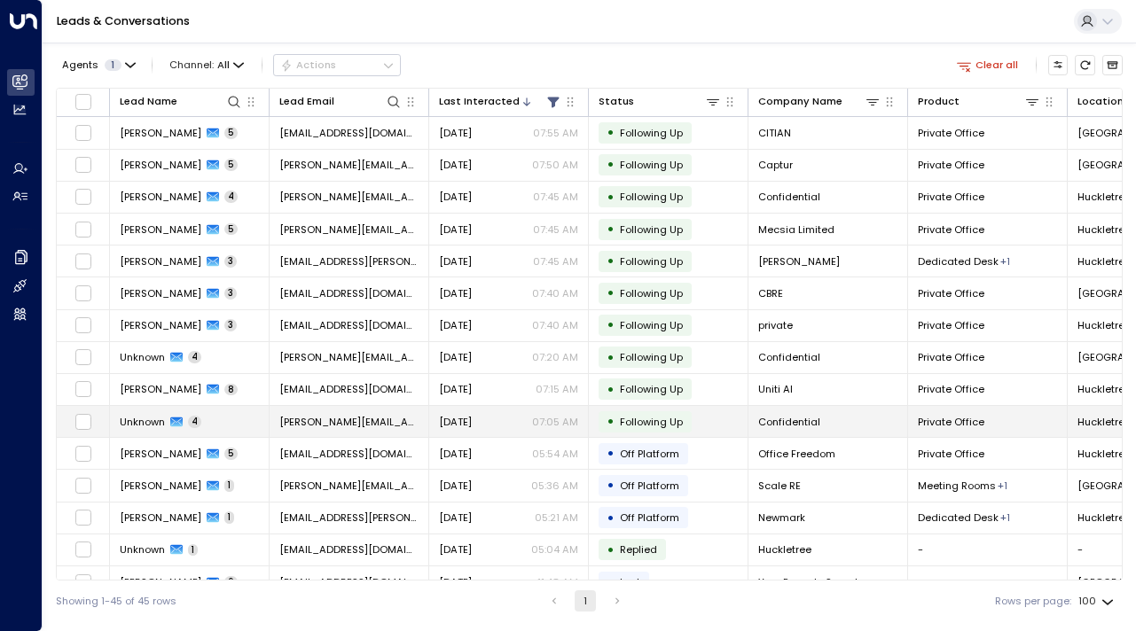
scroll to position [985, 0]
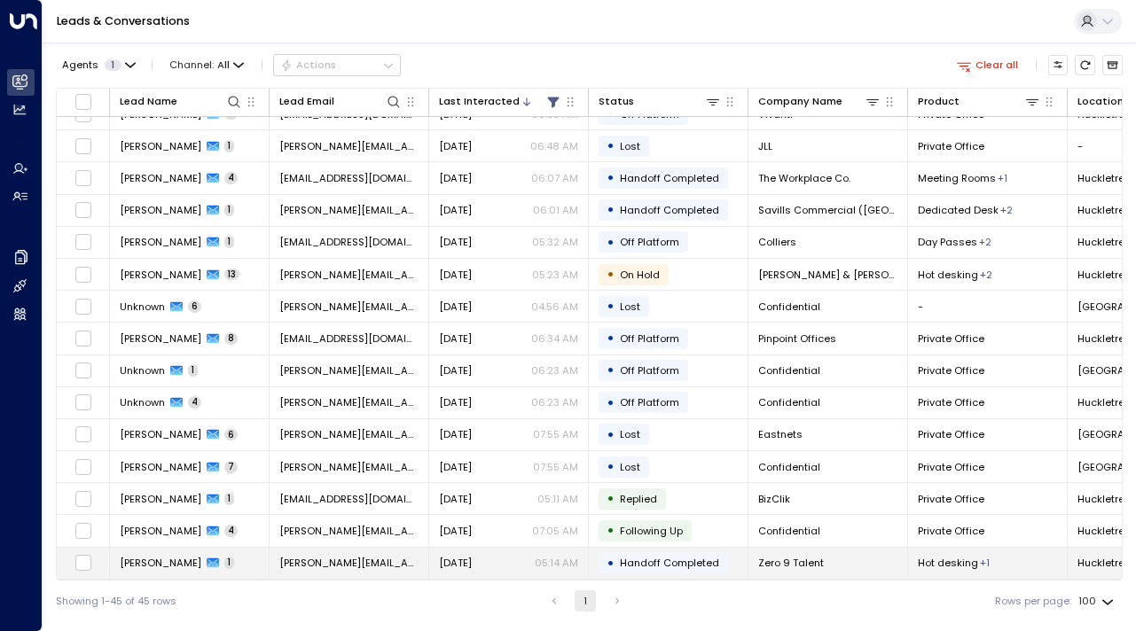
click at [168, 561] on span "[PERSON_NAME]" at bounding box center [161, 563] width 82 height 14
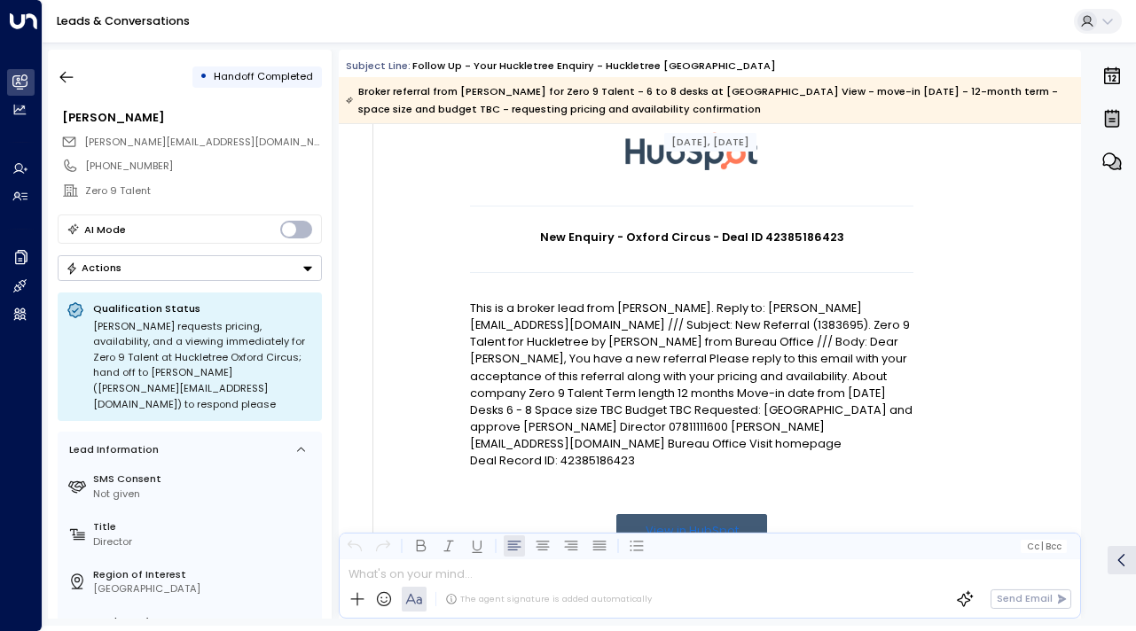
scroll to position [125, 0]
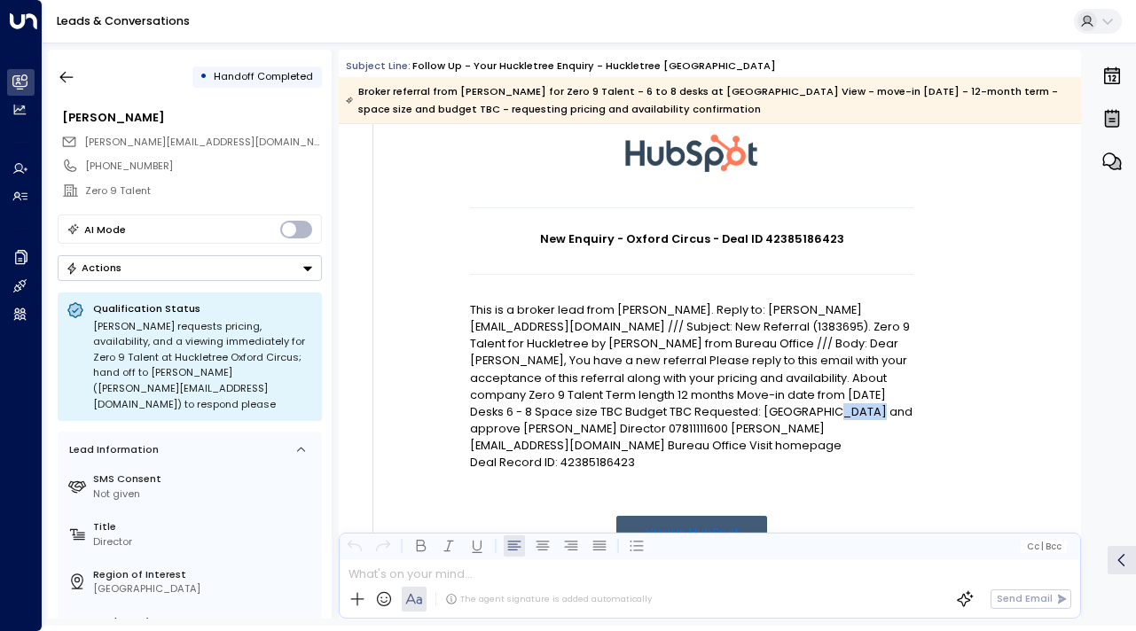
click at [743, 394] on p "This is a broker lead from Catherine Alexander. Reply to: catherine@bureauoffic…" at bounding box center [691, 377] width 443 height 153
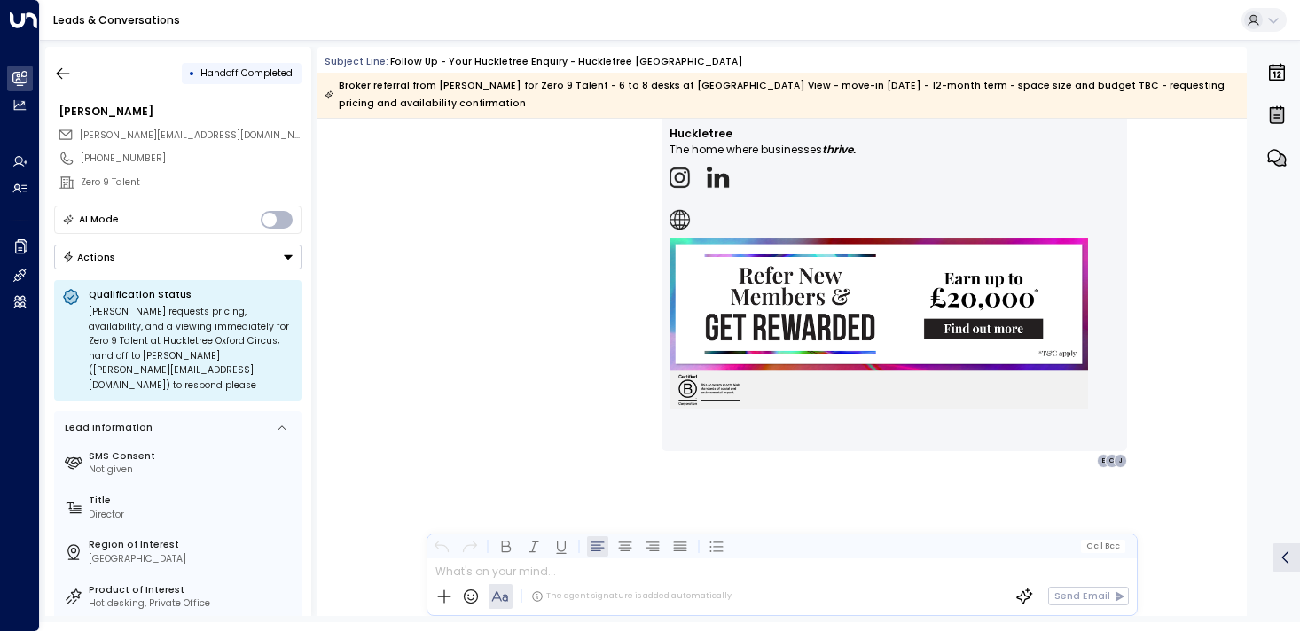
scroll to position [1272, 0]
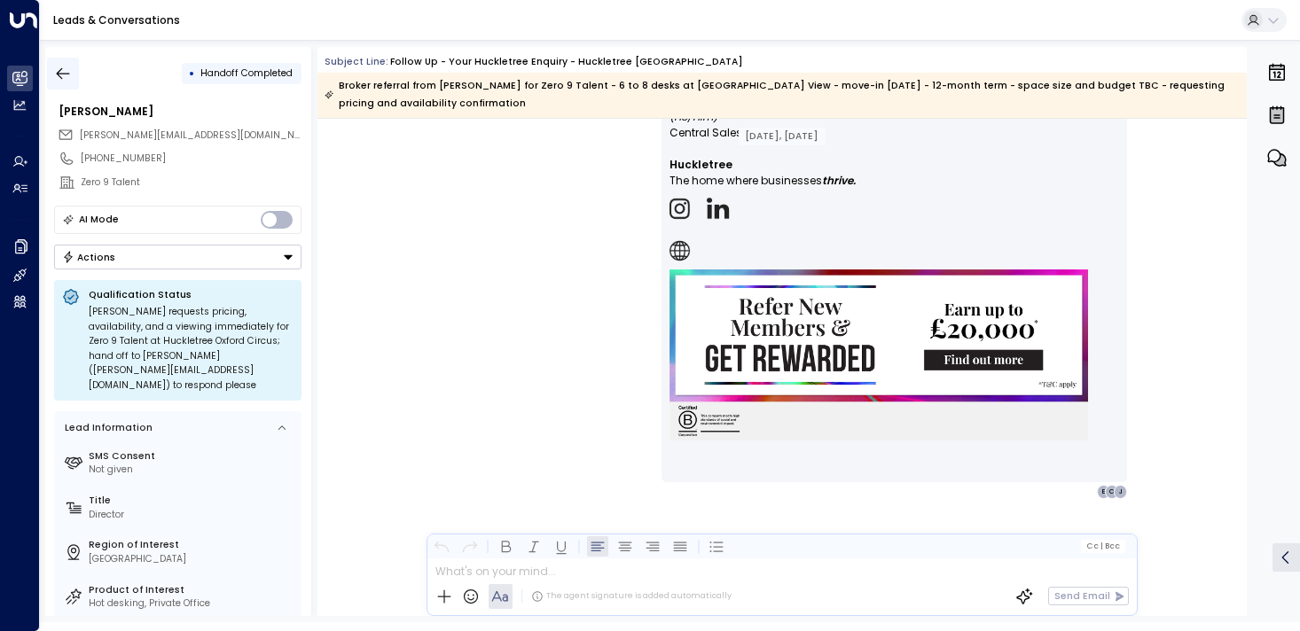
click at [68, 79] on icon "button" at bounding box center [63, 74] width 18 height 18
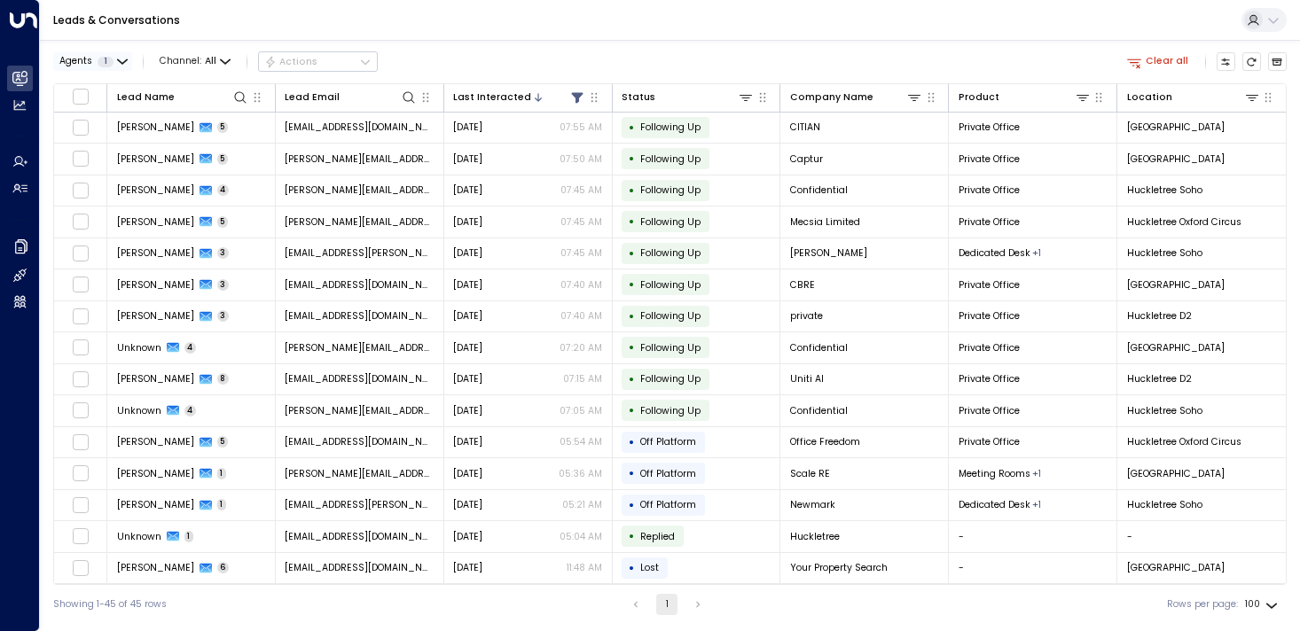
click at [83, 66] on span "Agents" at bounding box center [75, 62] width 33 height 10
click at [229, 142] on button "Apply" at bounding box center [228, 142] width 39 height 19
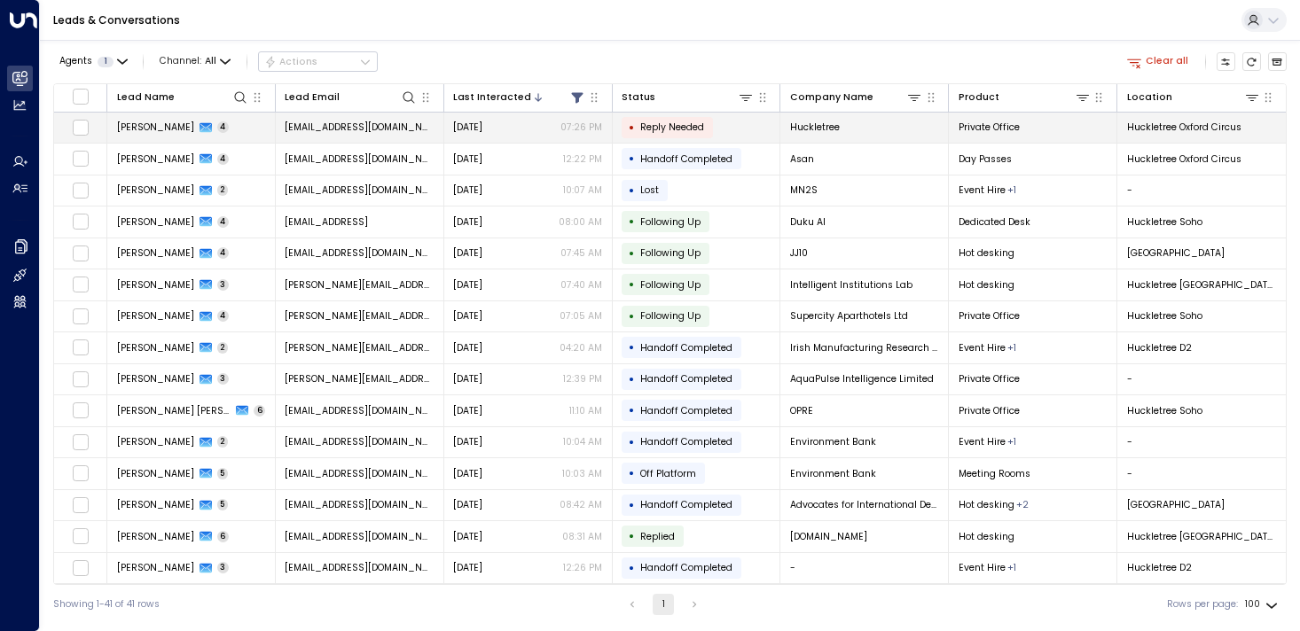
click at [146, 123] on span "[PERSON_NAME]" at bounding box center [155, 127] width 77 height 13
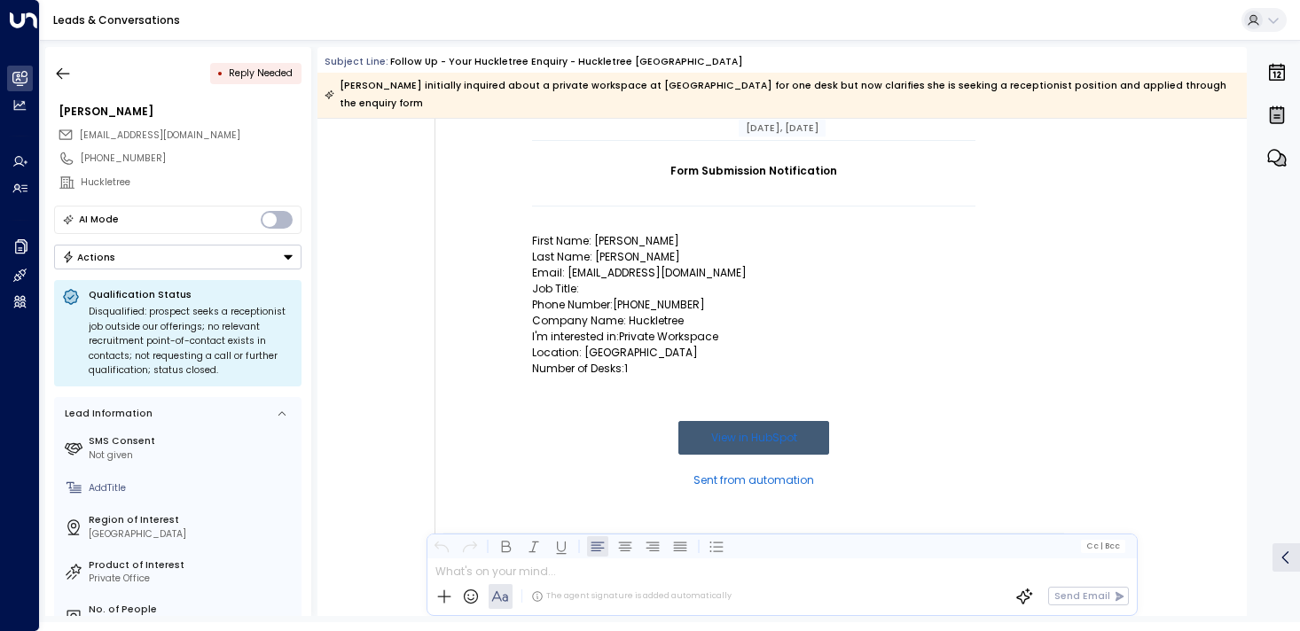
scroll to position [182, 0]
click at [75, 74] on button "button" at bounding box center [63, 74] width 32 height 32
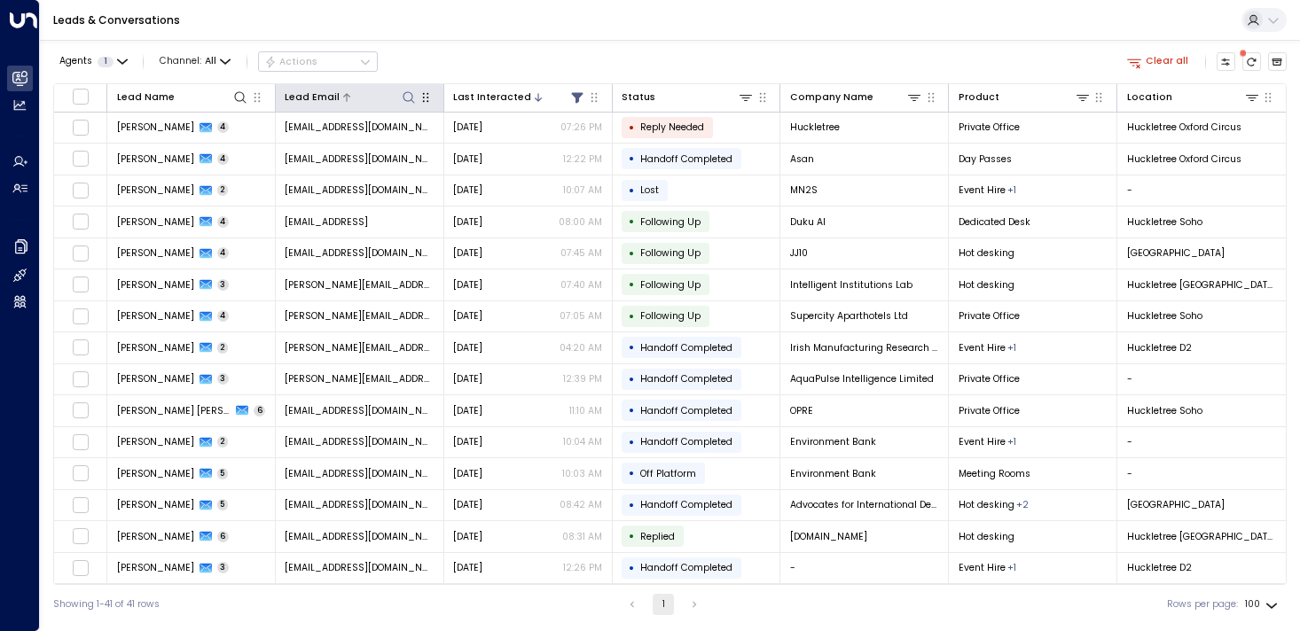
click at [404, 98] on icon at bounding box center [409, 97] width 14 height 14
click at [418, 51] on div "Agents 1 Channel: All Actions Clear all" at bounding box center [669, 62] width 1233 height 30
click at [574, 98] on icon at bounding box center [578, 97] width 12 height 11
click at [556, 68] on div "Agents 1 Channel: All Actions Clear all" at bounding box center [669, 62] width 1233 height 30
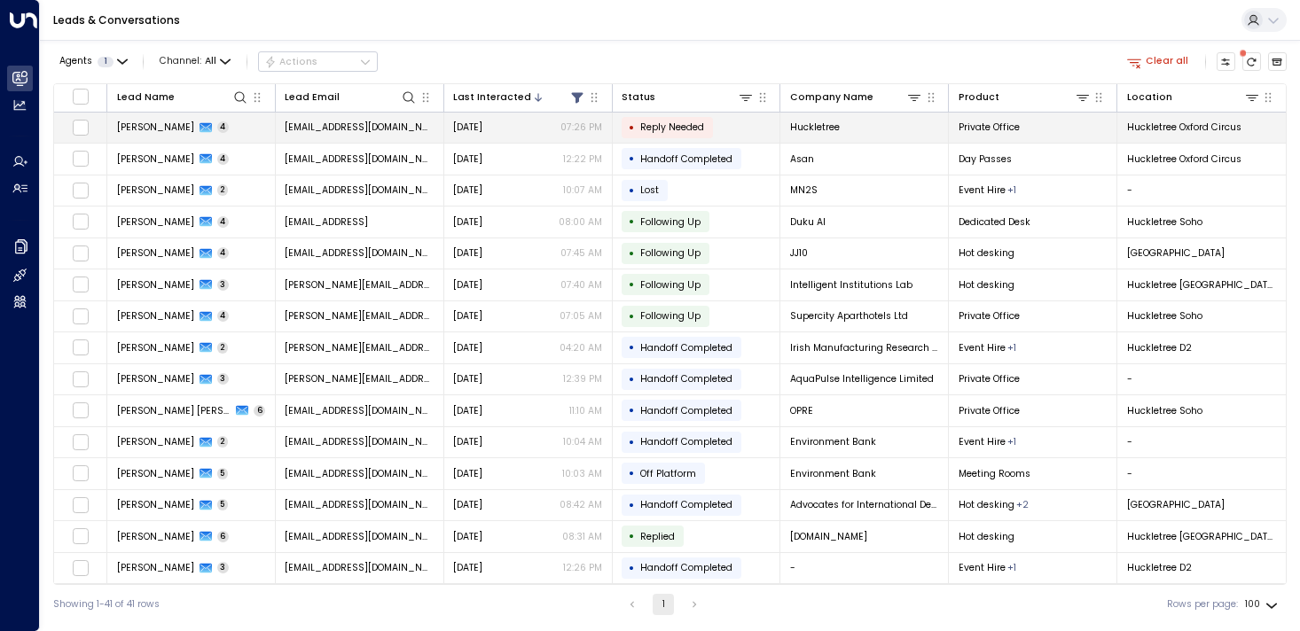
click at [634, 128] on span "Reply Needed" at bounding box center [672, 127] width 76 height 13
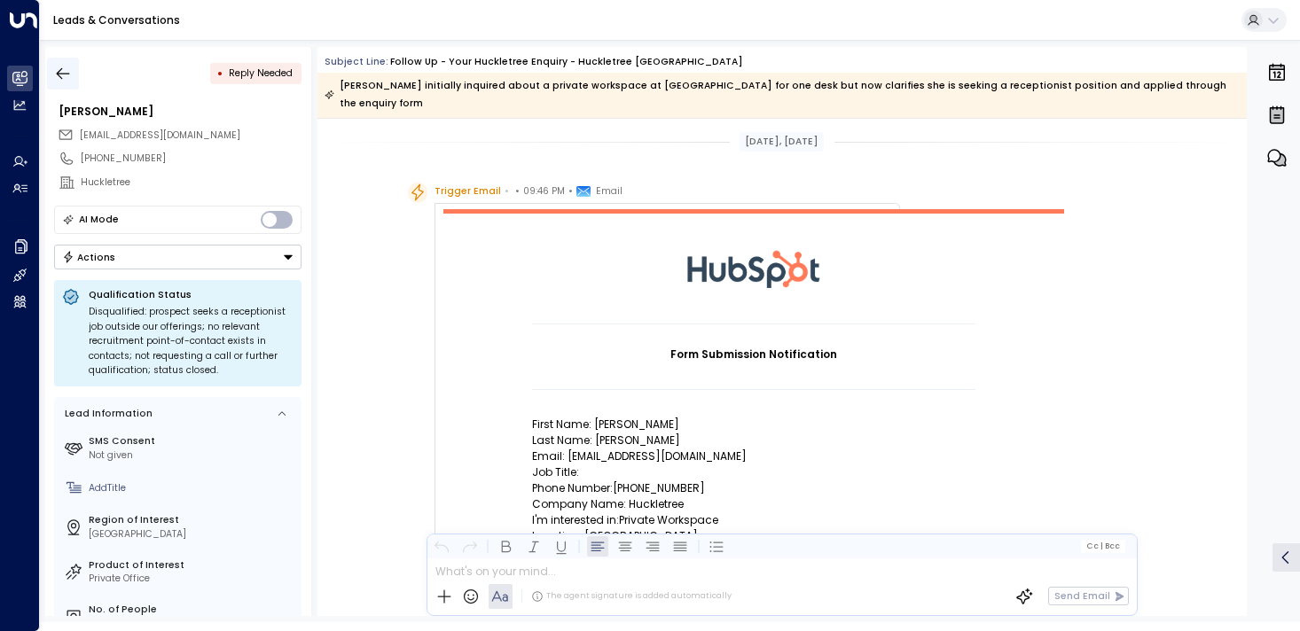
click at [68, 78] on icon "button" at bounding box center [63, 74] width 18 height 18
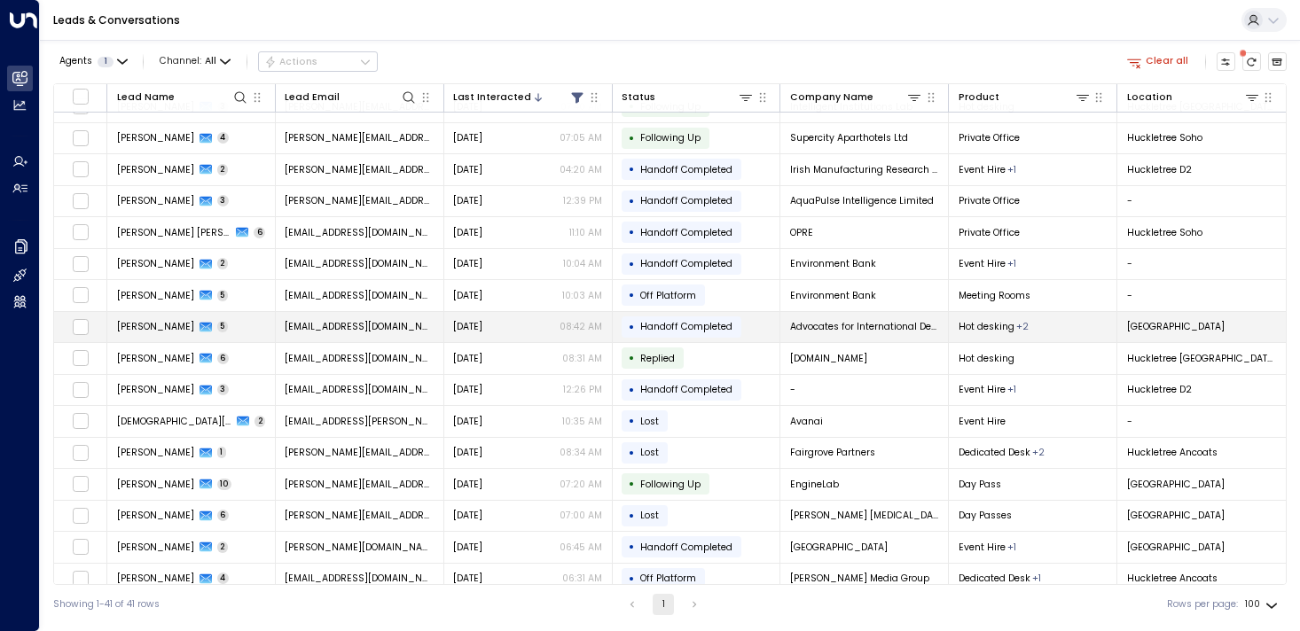
scroll to position [195, 0]
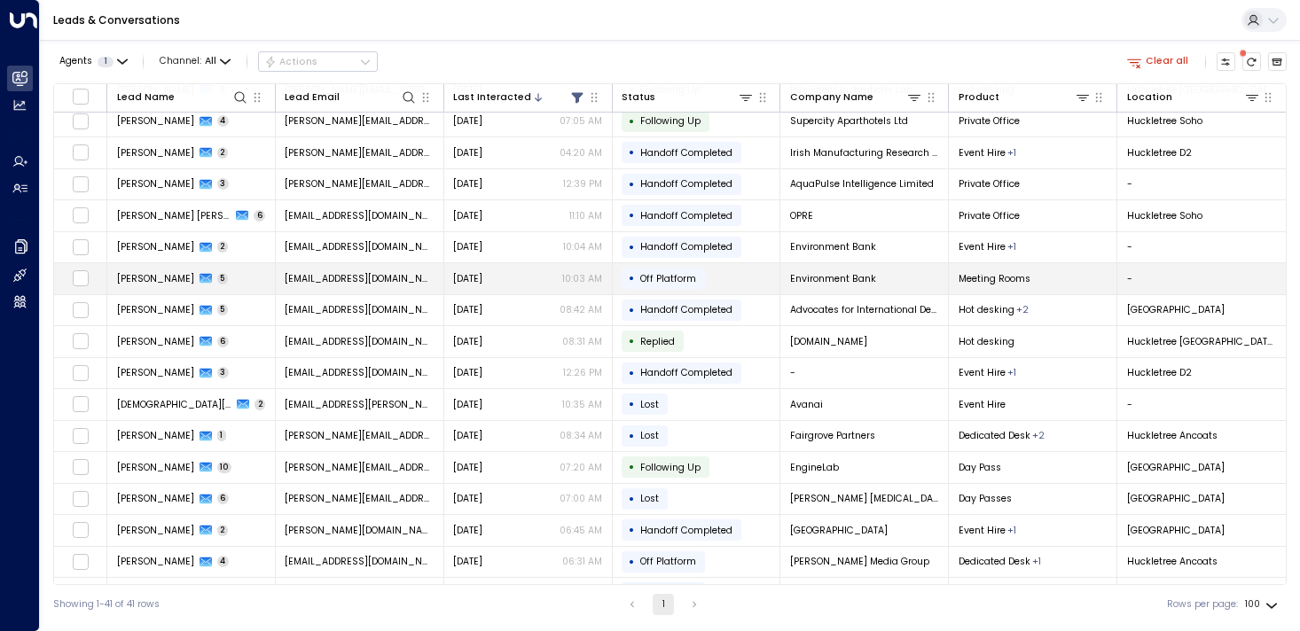
click at [284, 287] on td "[EMAIL_ADDRESS][DOMAIN_NAME]" at bounding box center [360, 278] width 168 height 31
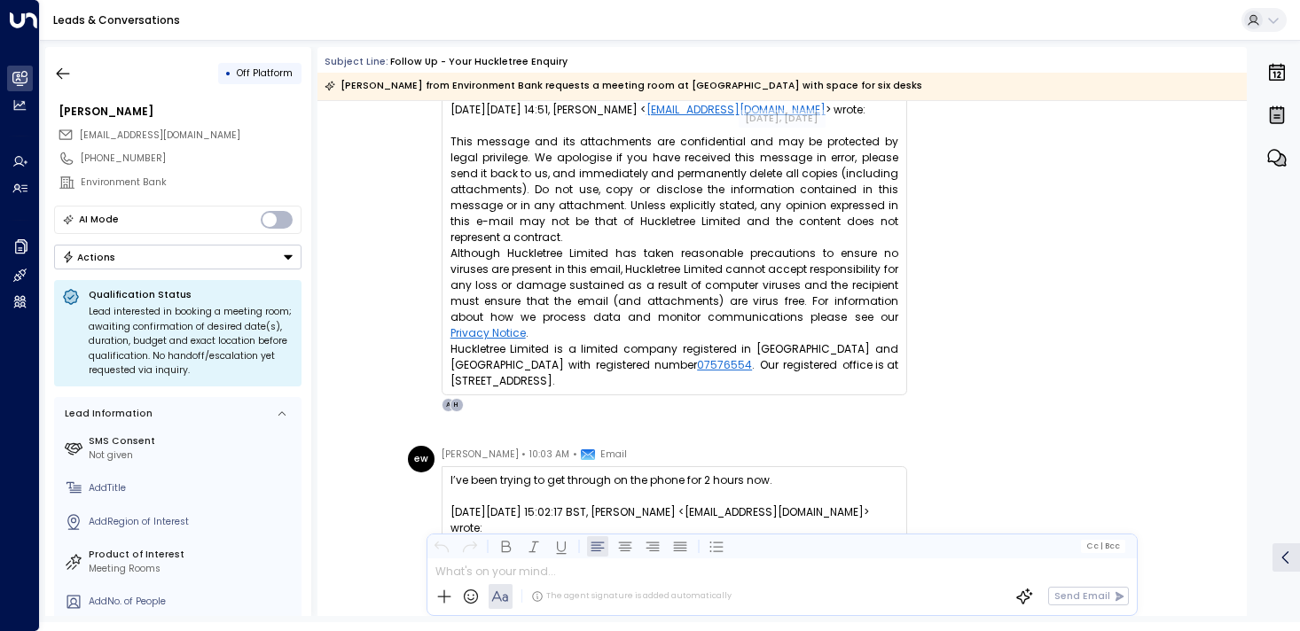
scroll to position [3646, 0]
click at [66, 78] on icon "button" at bounding box center [63, 74] width 18 height 18
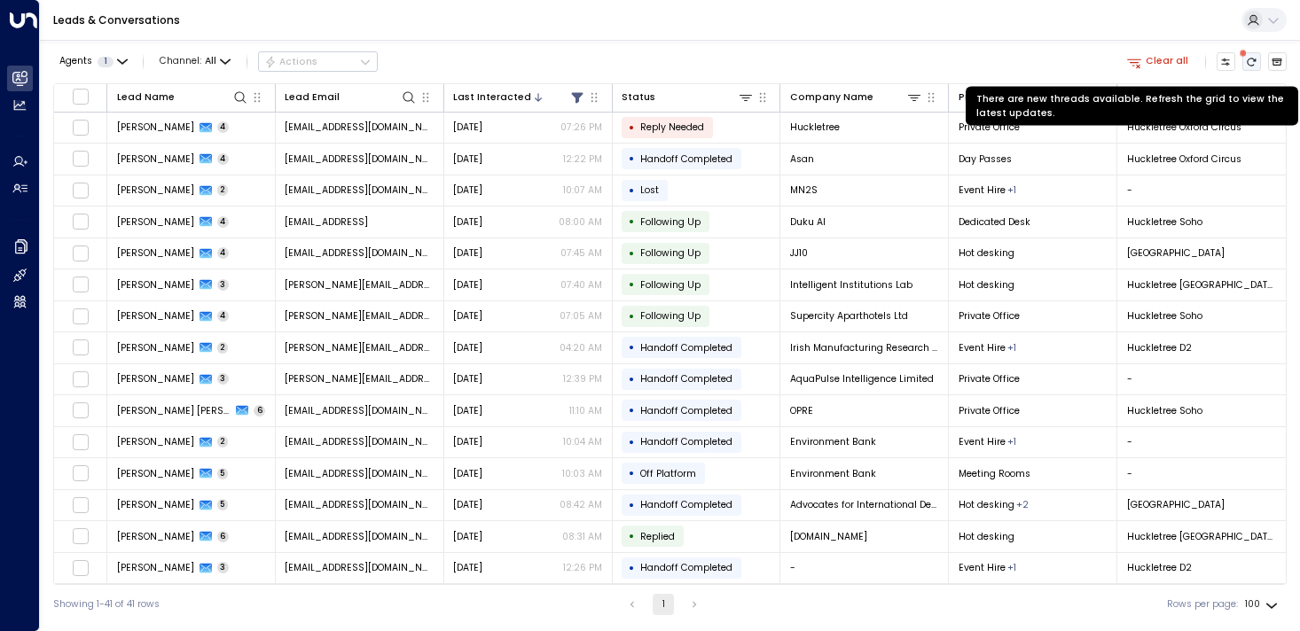
click at [1135, 68] on button "There are new threads available. Refresh the grid to view the latest updates." at bounding box center [1252, 62] width 20 height 20
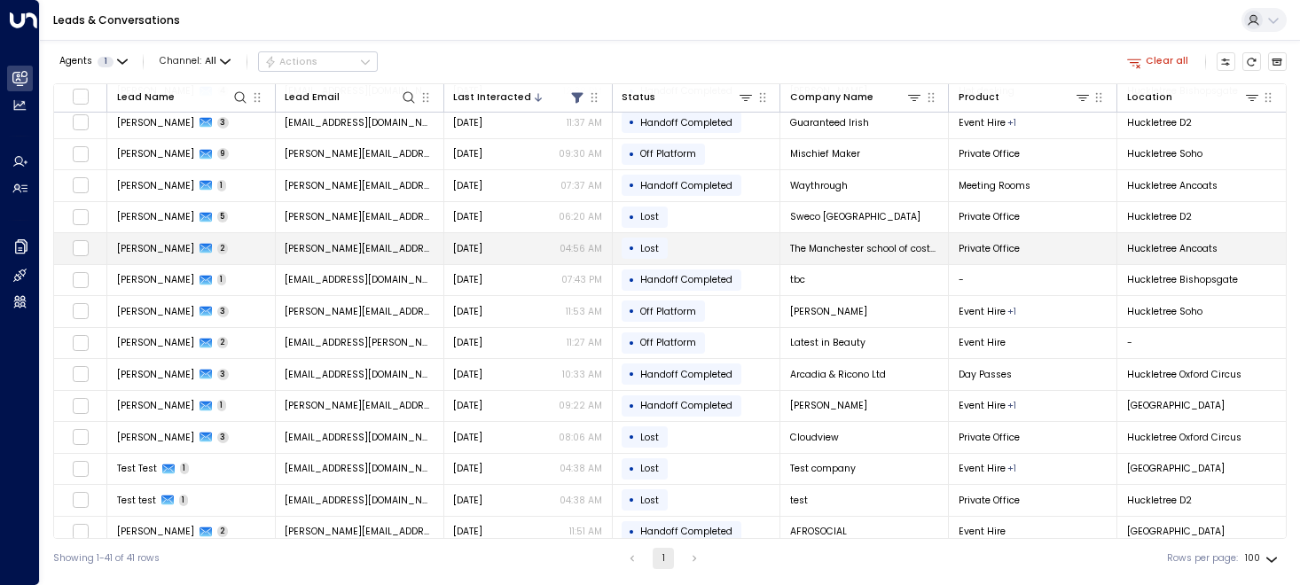
scroll to position [777, 0]
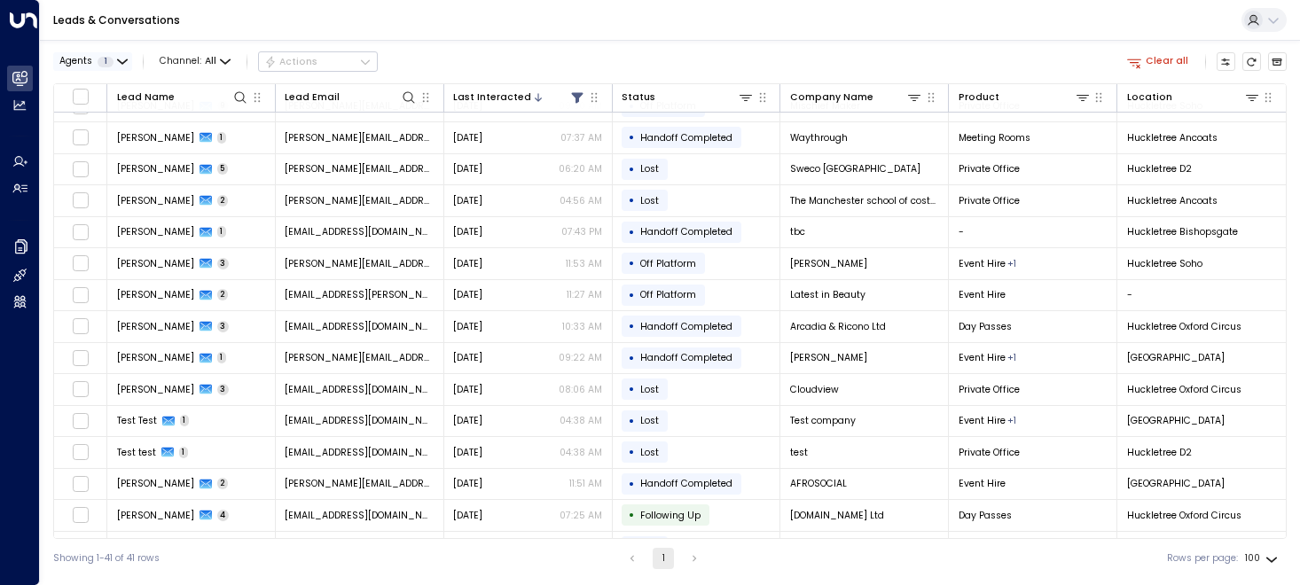
click at [87, 64] on span "Agents" at bounding box center [75, 62] width 33 height 10
click at [87, 64] on div at bounding box center [650, 292] width 1300 height 585
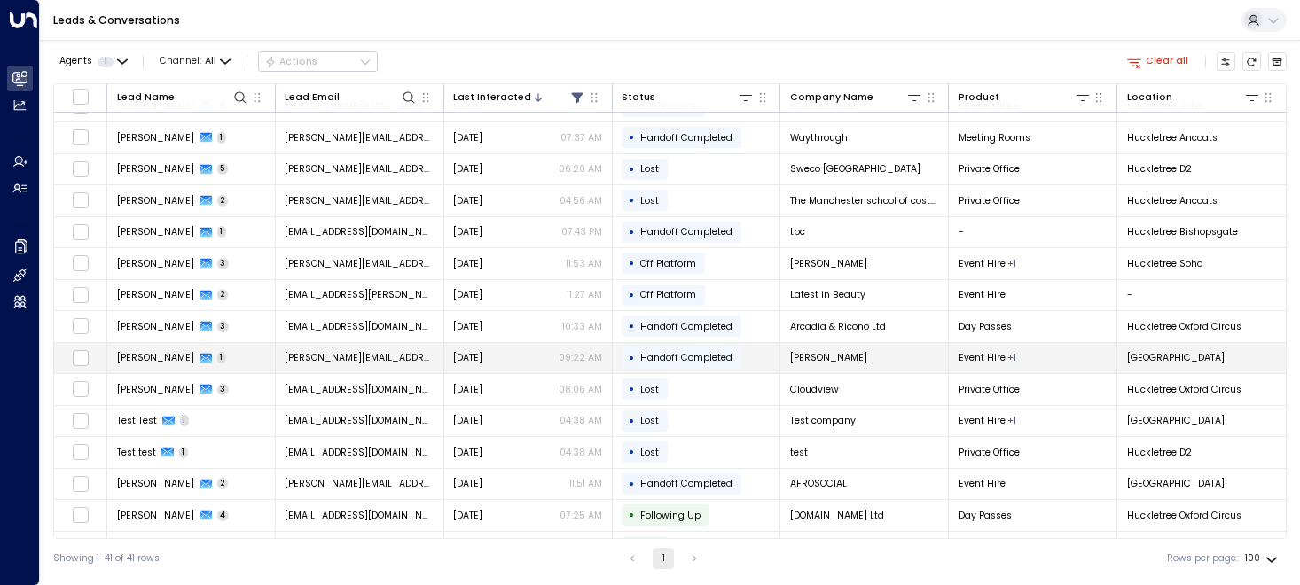
scroll to position [868, 0]
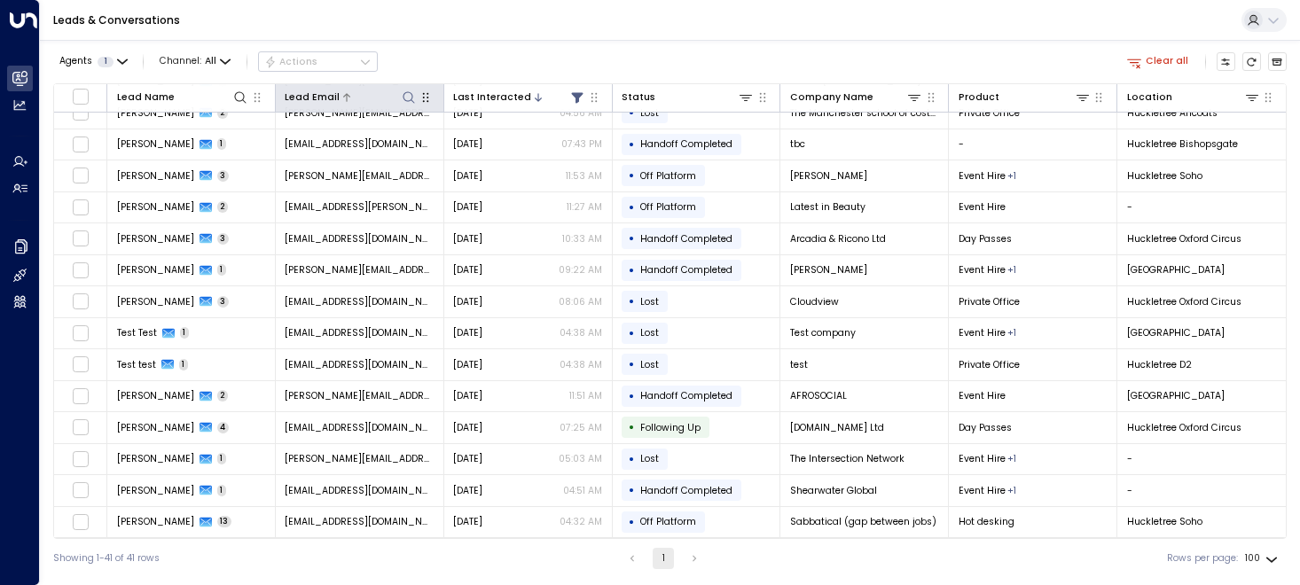
click at [407, 89] on button at bounding box center [409, 97] width 17 height 17
type input "****"
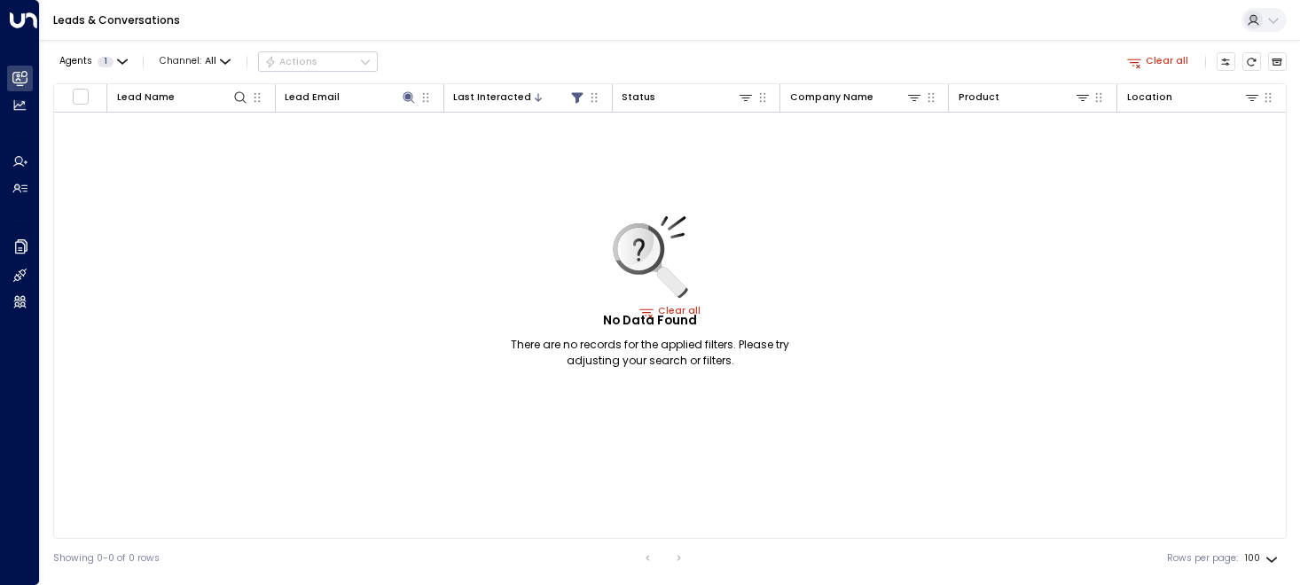
click at [555, 39] on div "Leads & Conversations" at bounding box center [670, 20] width 1260 height 41
click at [407, 98] on icon at bounding box center [409, 97] width 12 height 12
click at [406, 92] on icon at bounding box center [409, 97] width 14 height 14
drag, startPoint x: 362, startPoint y: 144, endPoint x: 252, endPoint y: 144, distance: 109.9
click at [252, 144] on body "Overview Leads & Conversations Leads & Conversations Analytics Analytics Agents…" at bounding box center [650, 289] width 1300 height 578
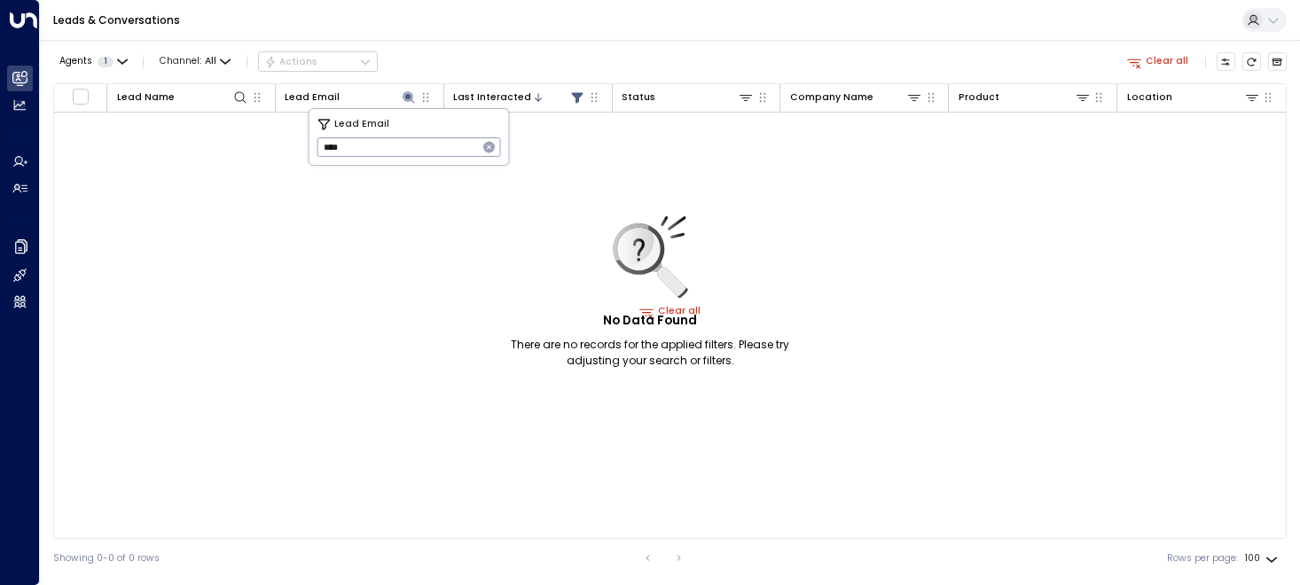
click at [351, 142] on input "****" at bounding box center [397, 147] width 160 height 28
click at [485, 143] on icon "button" at bounding box center [489, 148] width 12 height 12
click at [346, 144] on input "text" at bounding box center [408, 147] width 183 height 28
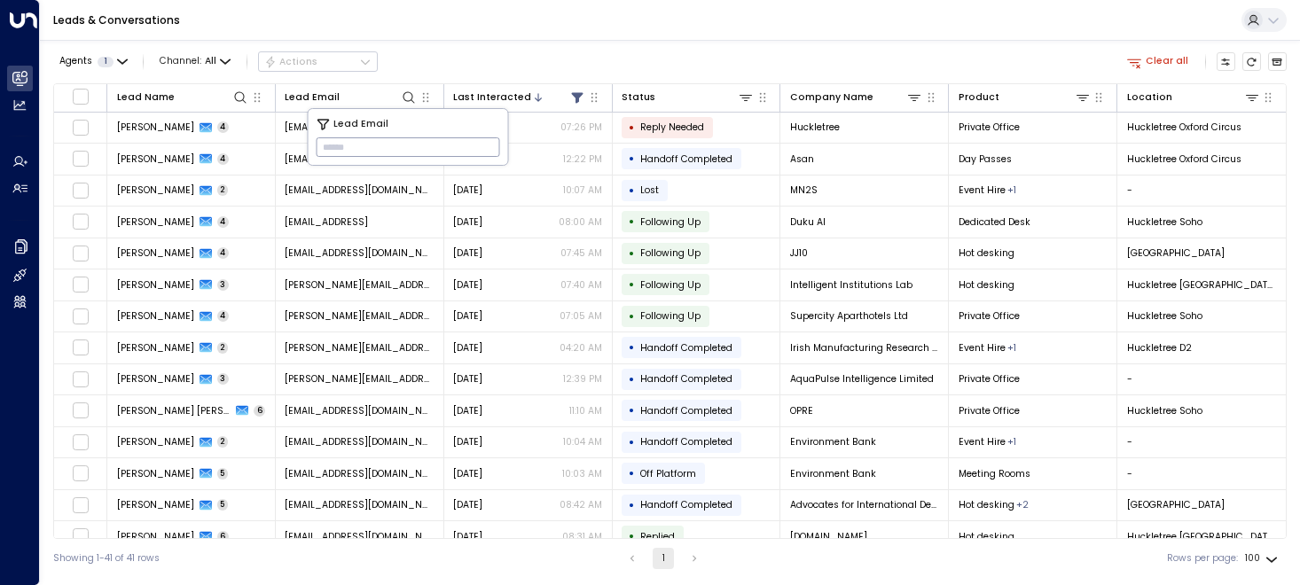
click at [411, 74] on div "Agents 1 Channel: All Actions Clear all" at bounding box center [669, 62] width 1233 height 30
